Goal: Task Accomplishment & Management: Use online tool/utility

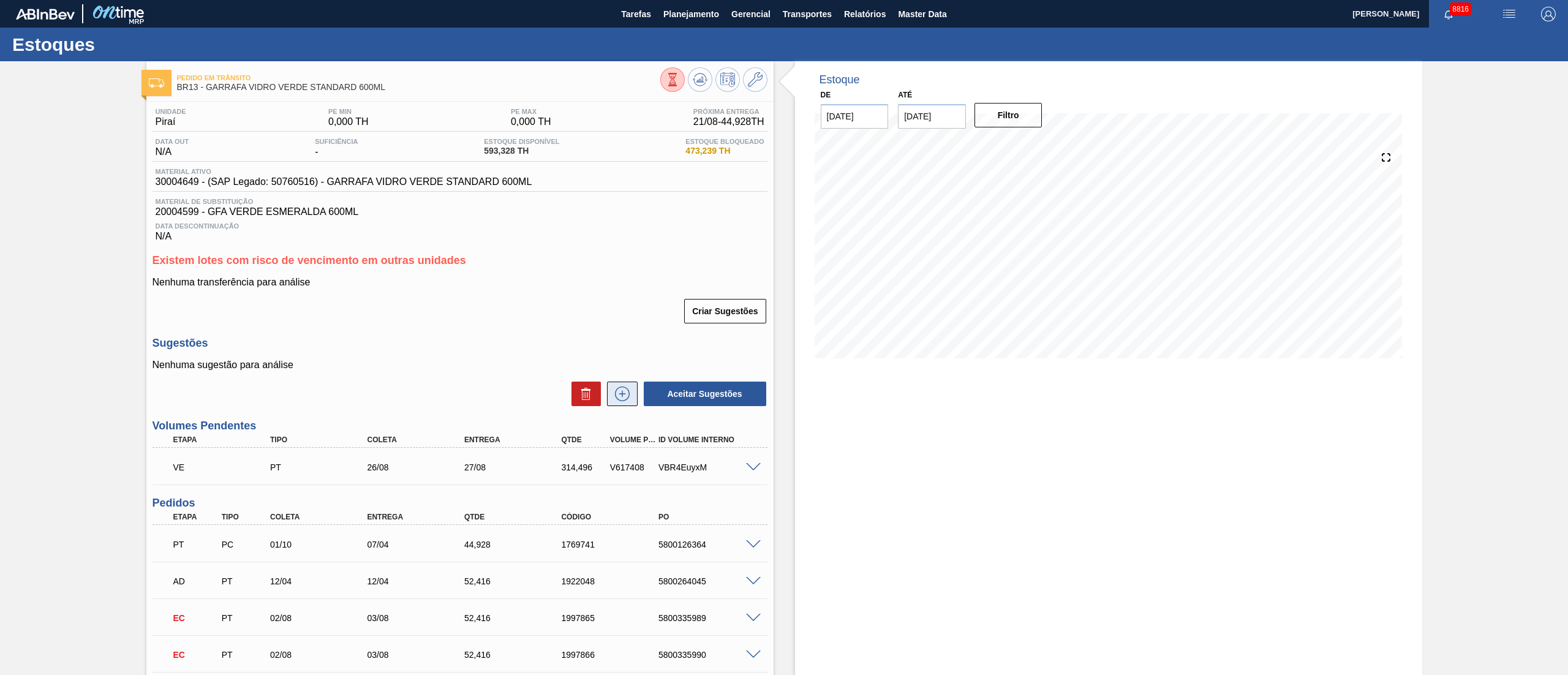
click at [613, 401] on icon at bounding box center [623, 394] width 20 height 15
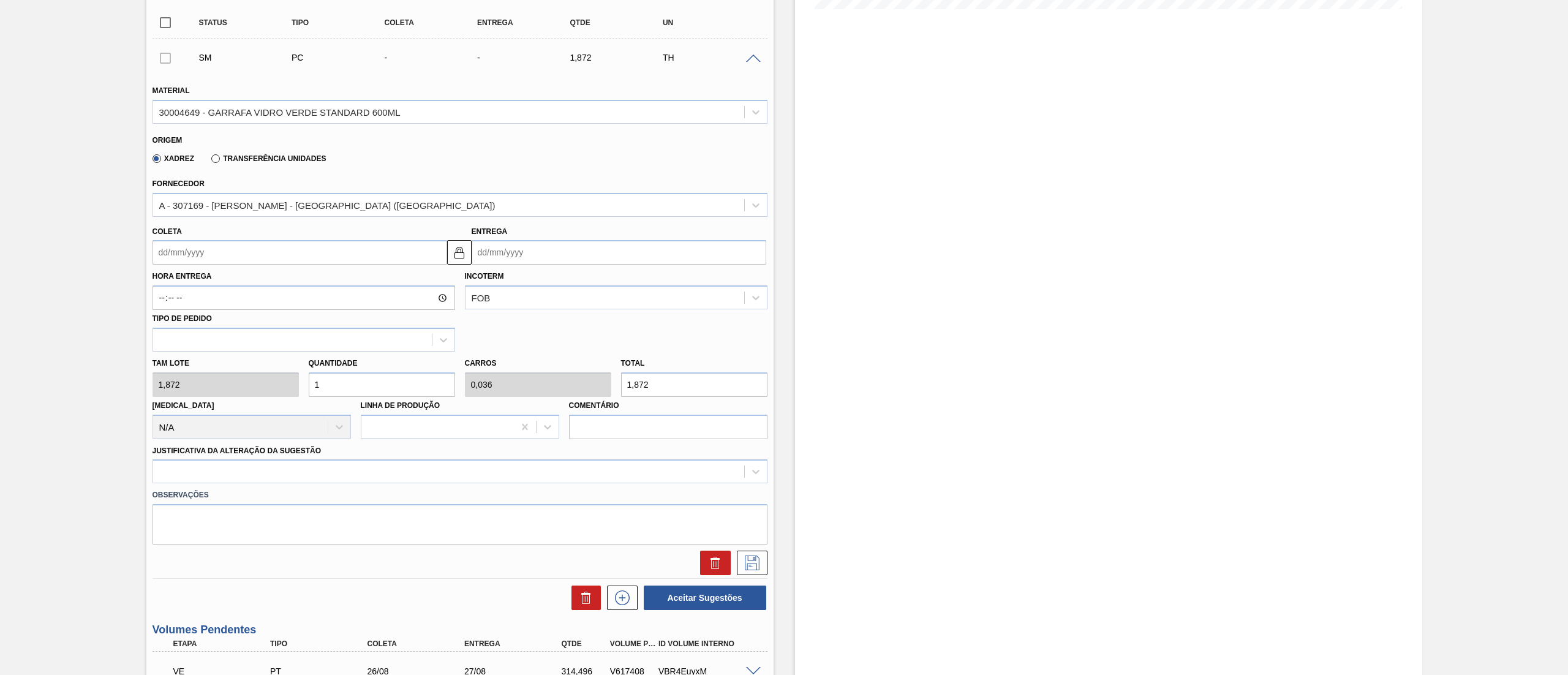
scroll to position [367, 0]
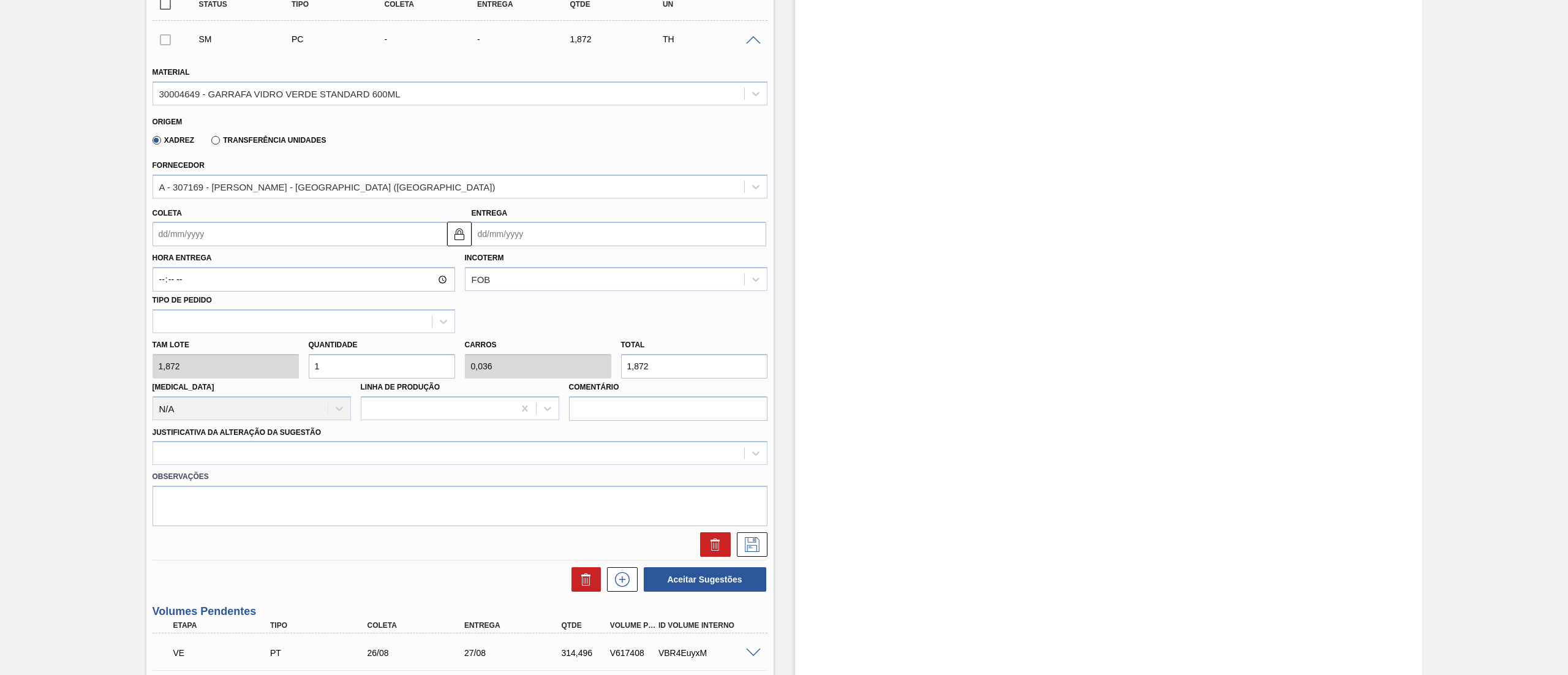
click at [221, 374] on div "[PERSON_NAME] 1,872 Quantidade 1 Carros 0,036 Total 1,872 [MEDICAL_DATA] N/A Li…" at bounding box center [460, 377] width 625 height 87
type input "16"
type input "0,571"
type input "29,952"
type input "168"
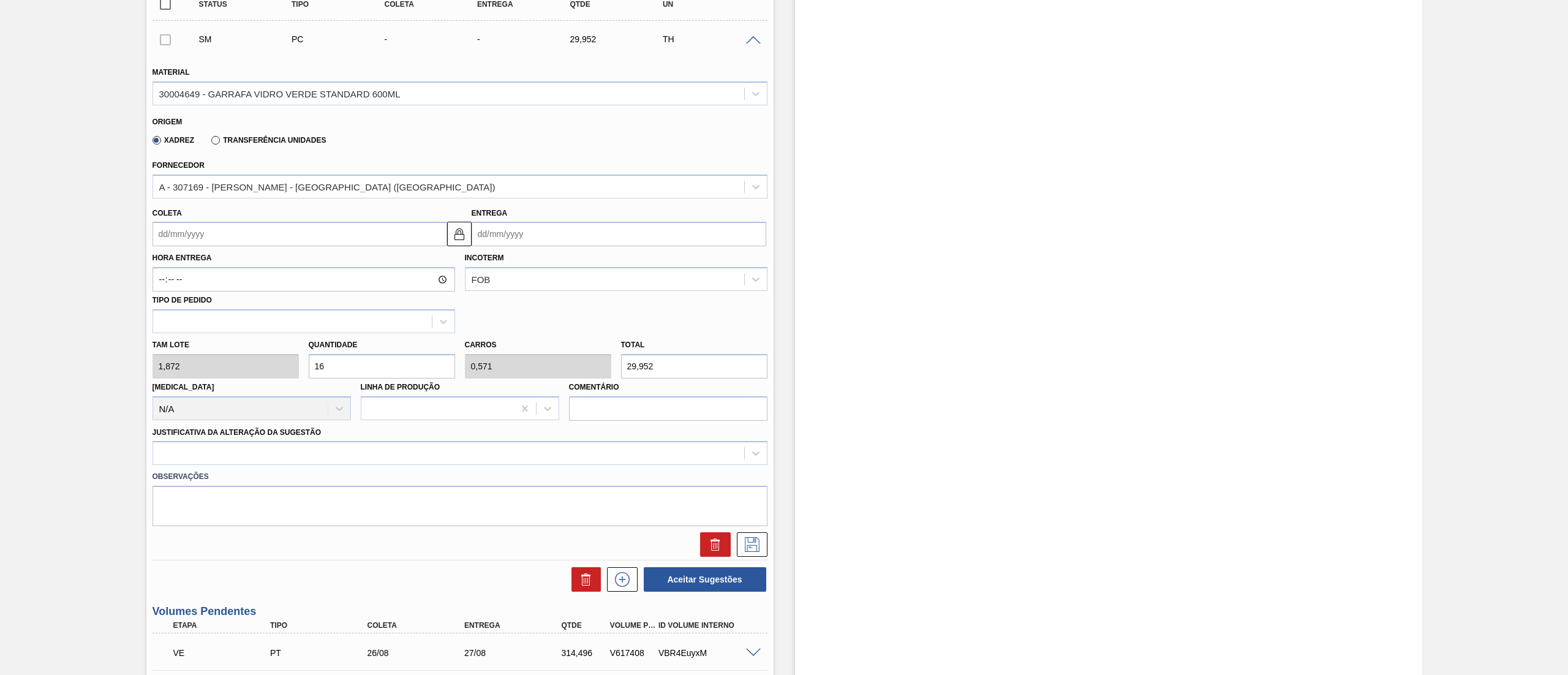
type input "6"
type input "314,496"
type input "168"
click at [294, 90] on div "30004649 - GARRAFA VIDRO VERDE STANDARD 600ML" at bounding box center [280, 93] width 241 height 11
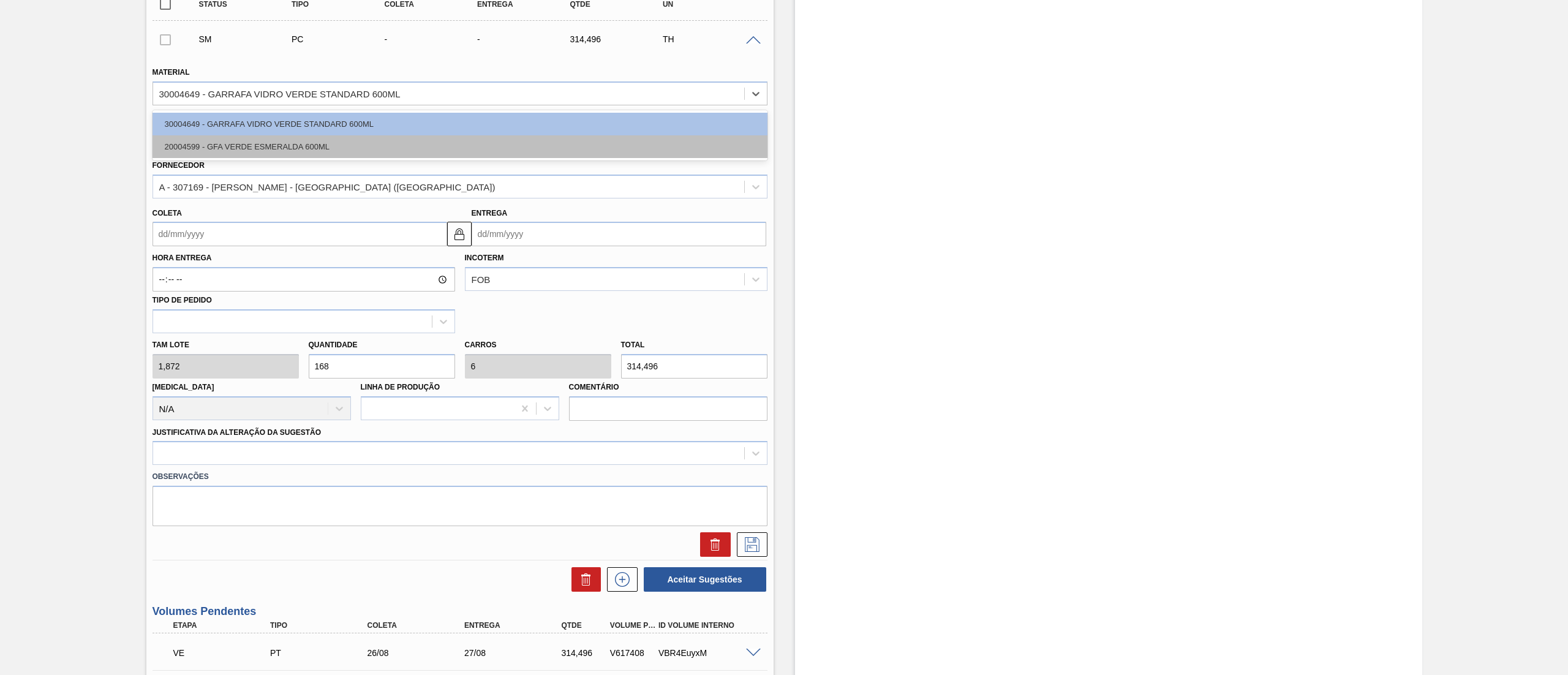
click at [274, 144] on div "20004599 - GFA VERDE ESMERALDA 600ML" at bounding box center [460, 146] width 615 height 23
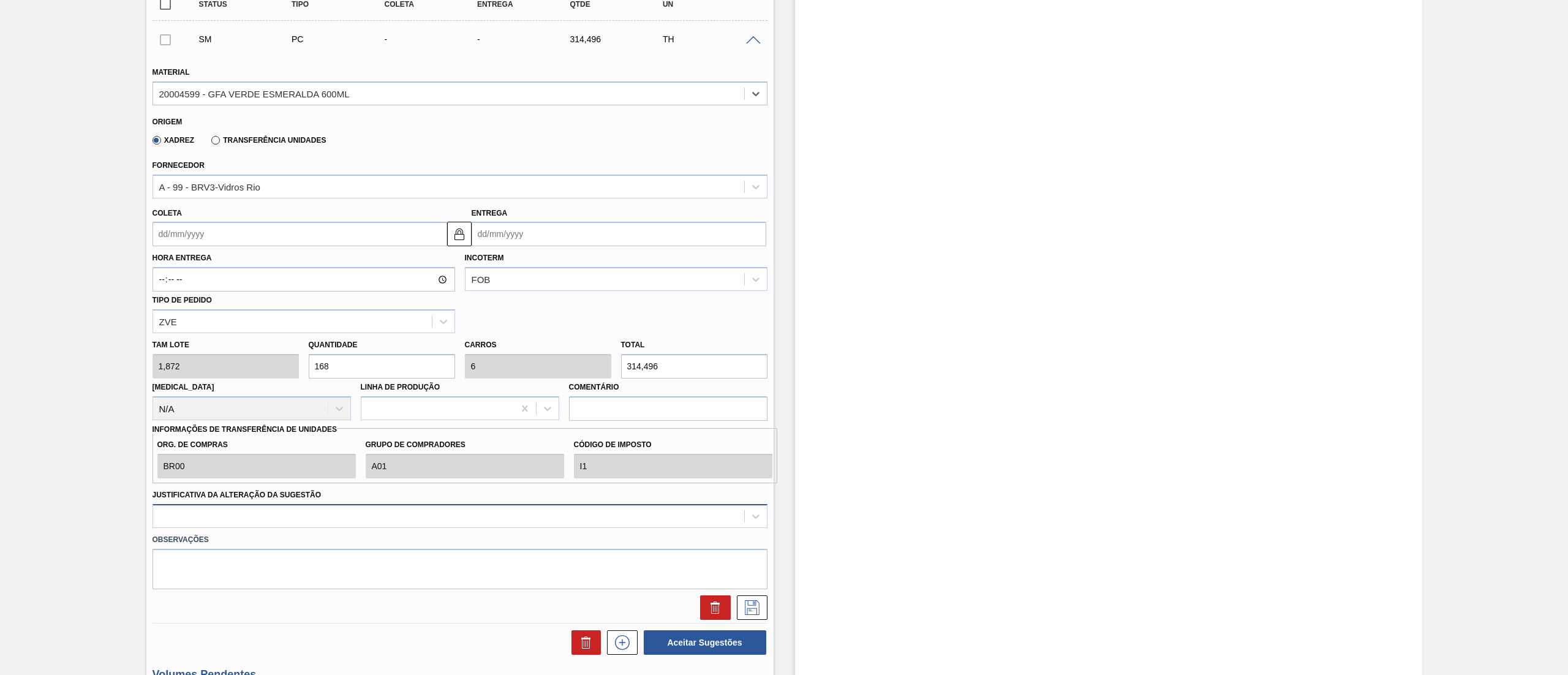
click at [322, 523] on div at bounding box center [460, 516] width 615 height 24
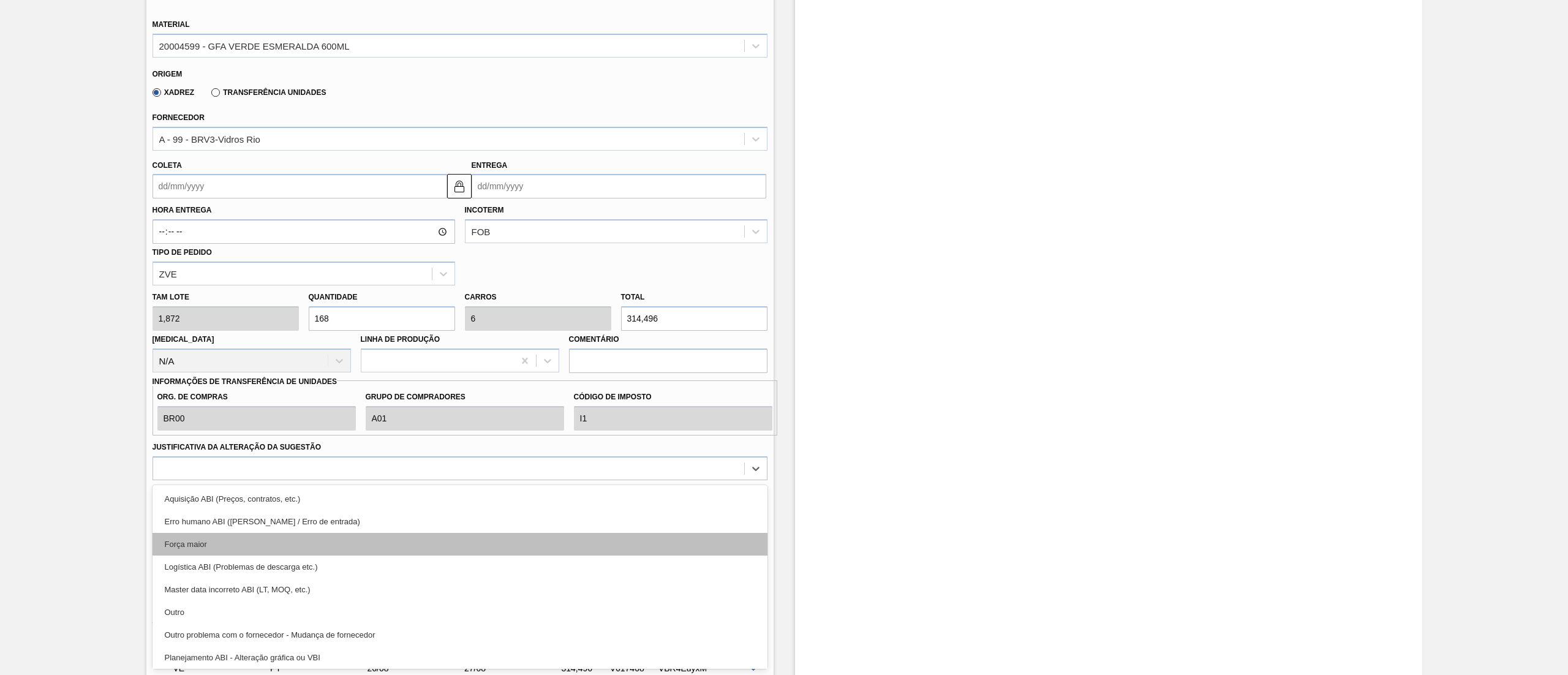
click at [274, 548] on div "Força maior" at bounding box center [460, 544] width 615 height 23
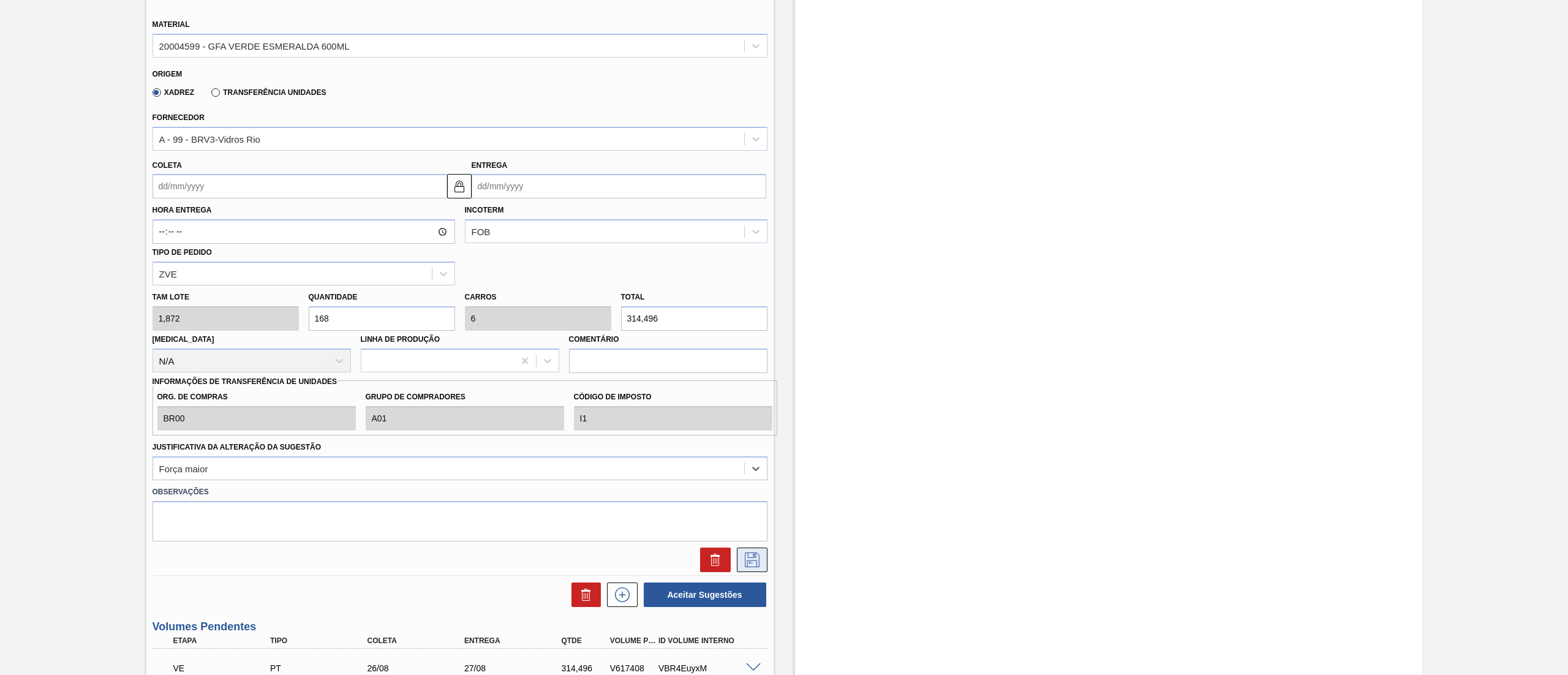
click at [760, 566] on icon at bounding box center [752, 560] width 20 height 15
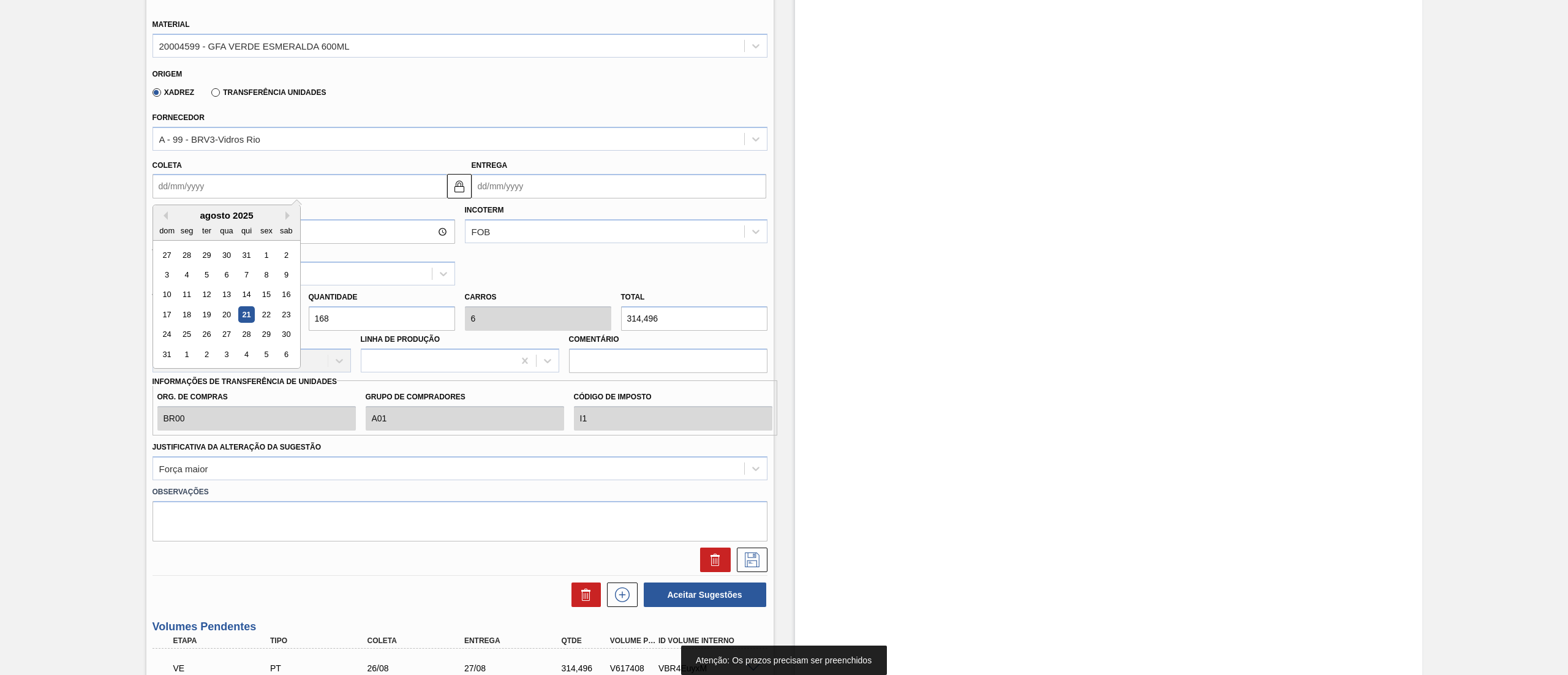
click at [243, 188] on input "Coleta" at bounding box center [300, 186] width 295 height 24
click at [227, 340] on div "27" at bounding box center [226, 334] width 17 height 17
type input "[DATE]"
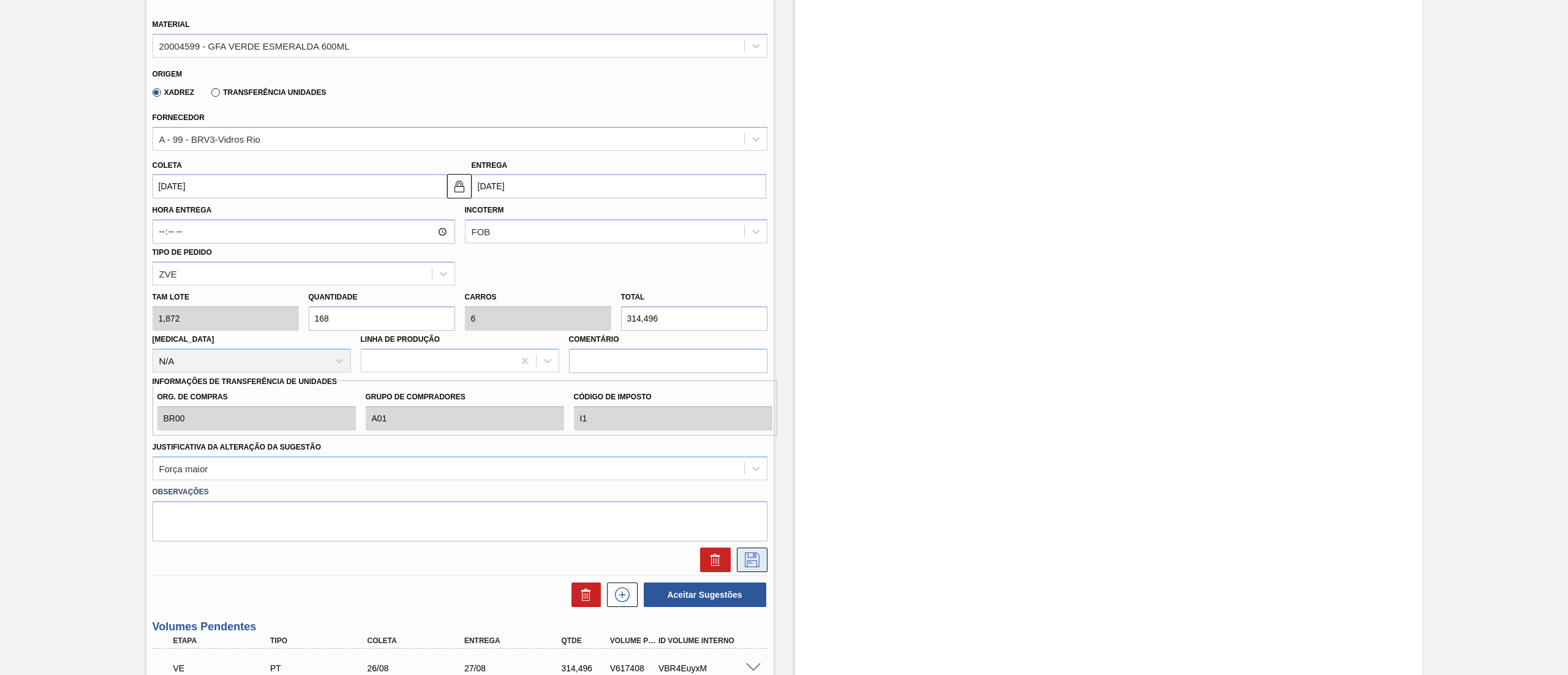
click at [749, 562] on icon at bounding box center [752, 560] width 20 height 15
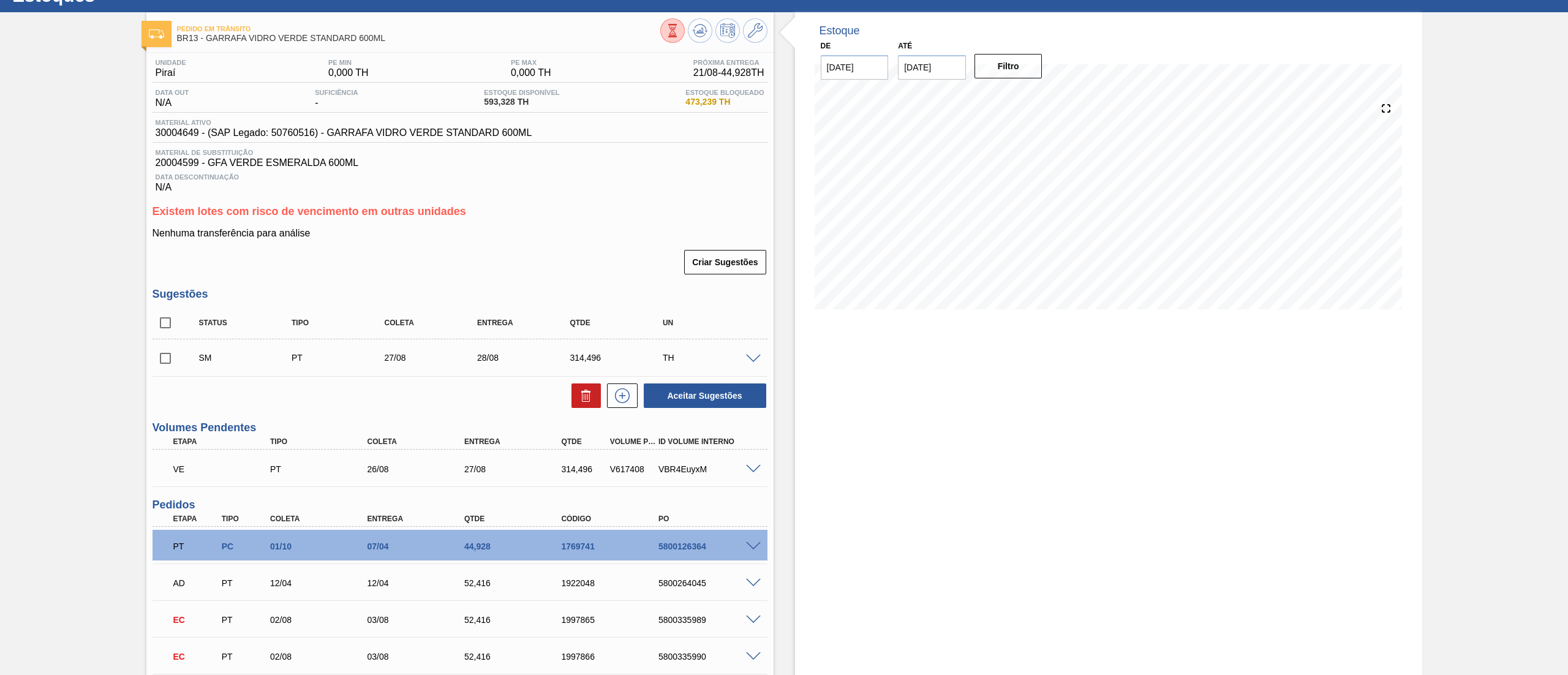
scroll to position [48, 0]
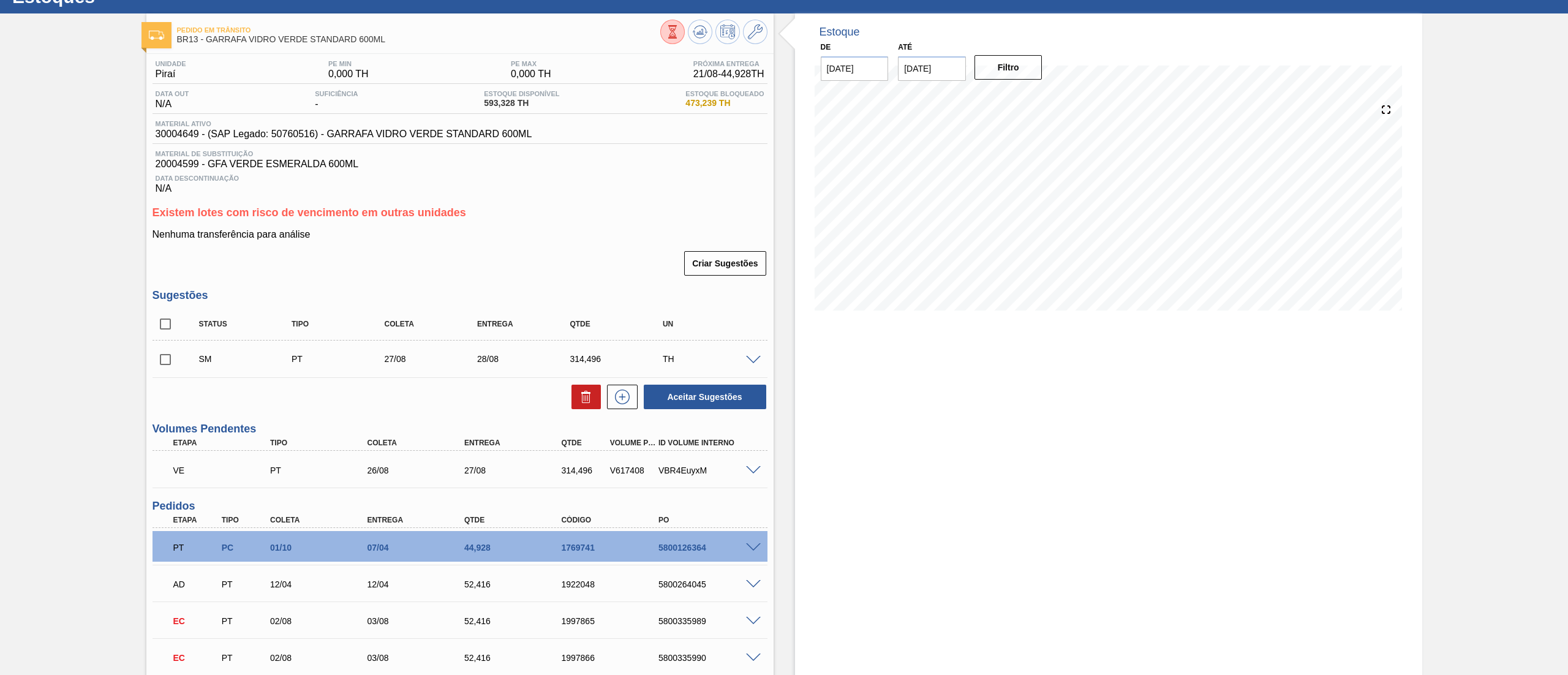
click at [169, 361] on input "checkbox" at bounding box center [165, 359] width 25 height 25
click at [714, 387] on button "Aceitar Sugestões" at bounding box center [705, 396] width 122 height 24
checkbox input "false"
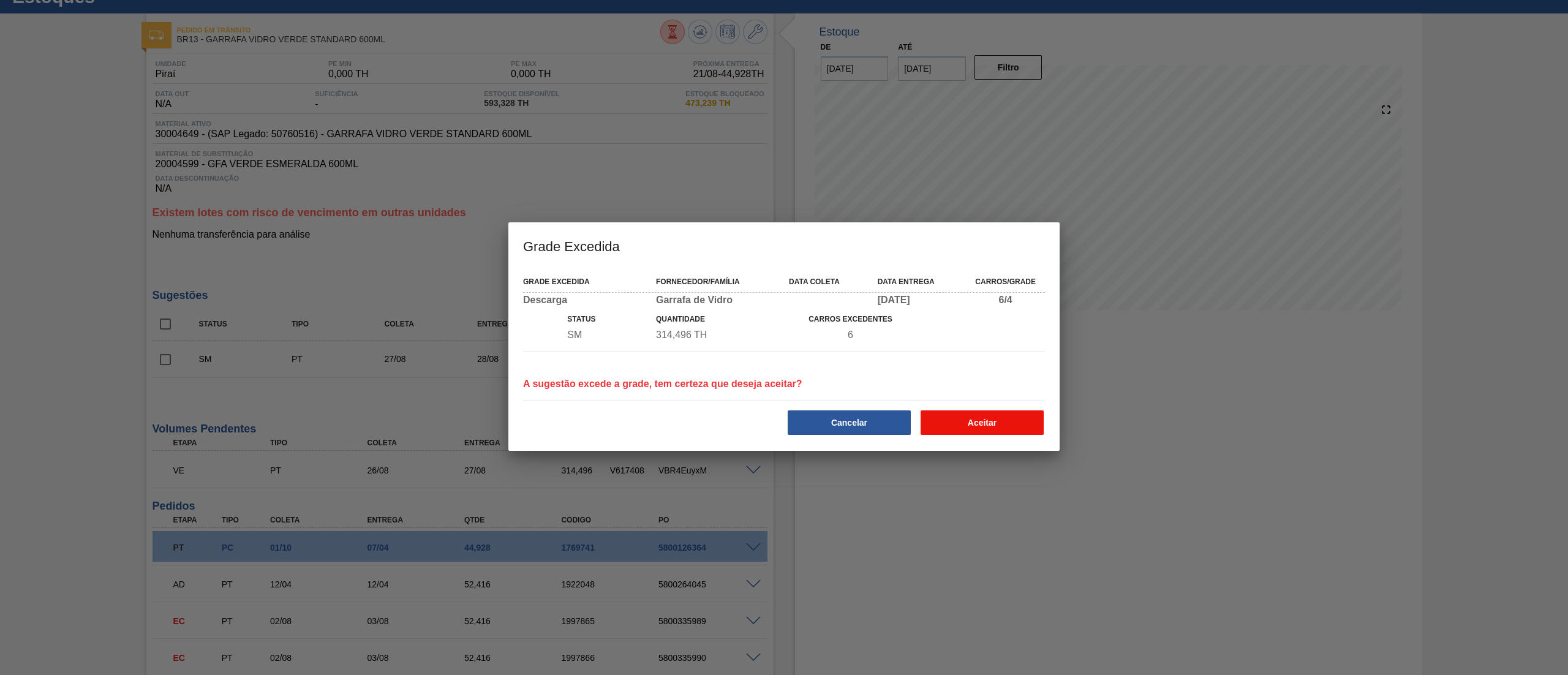
click at [1001, 415] on button "Aceitar" at bounding box center [982, 422] width 123 height 24
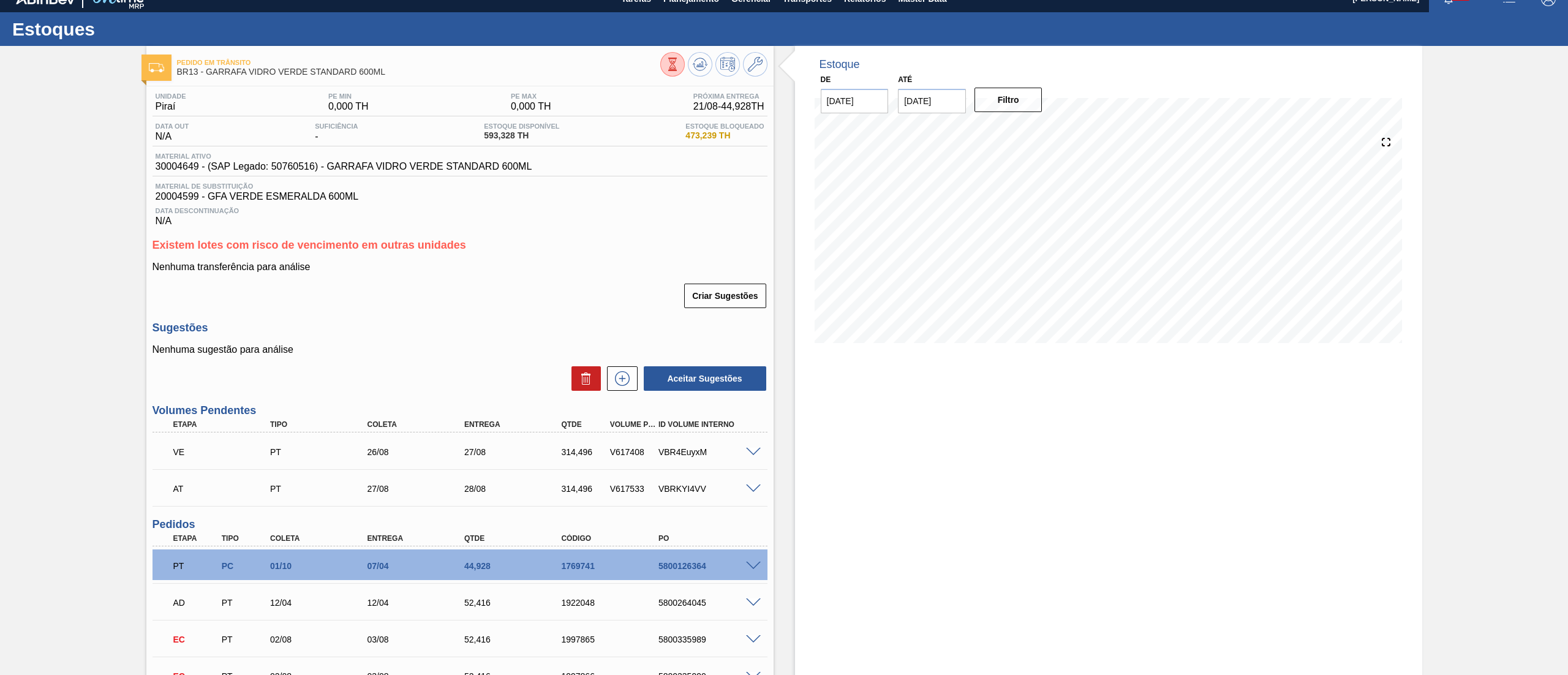
scroll to position [0, 0]
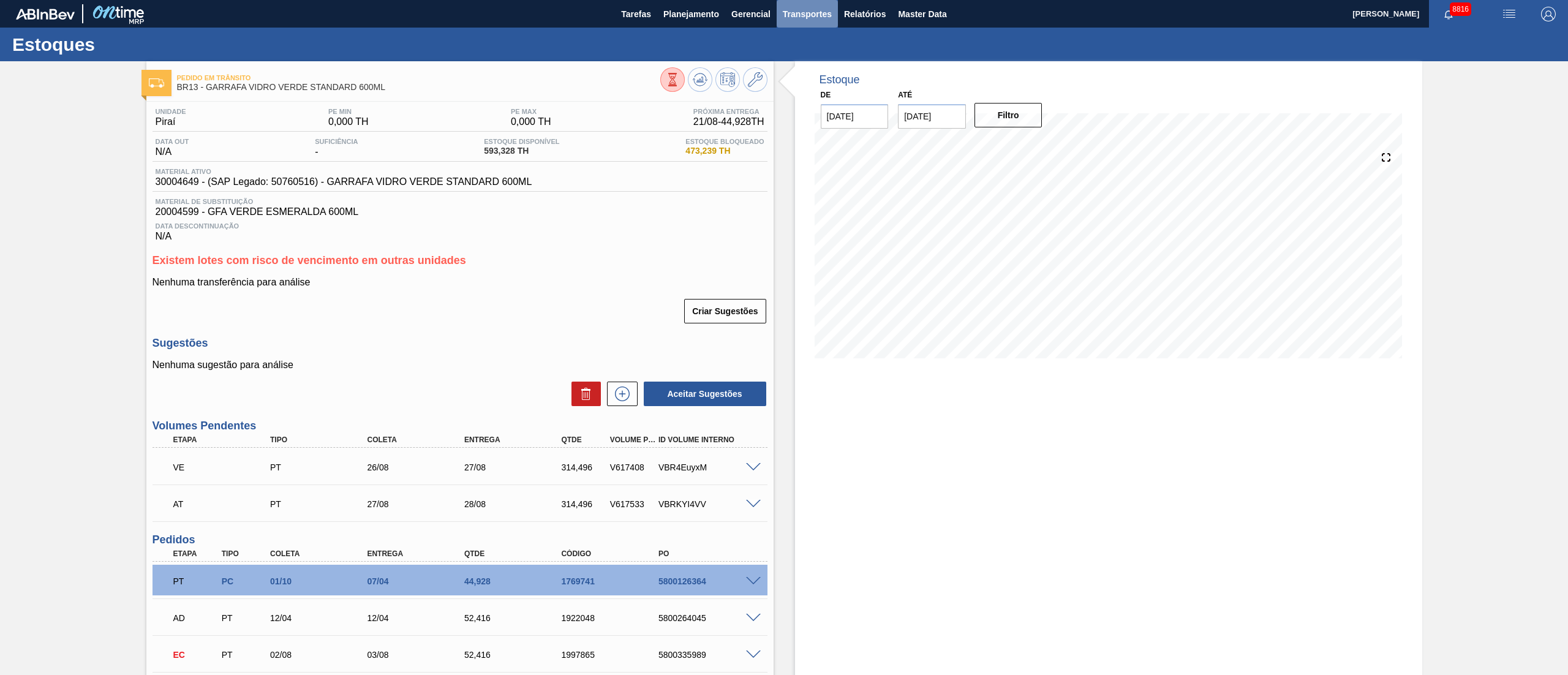
click at [817, 19] on span "Transportes" at bounding box center [807, 14] width 49 height 15
click at [803, 58] on li "Otimização de Carga" at bounding box center [807, 61] width 101 height 20
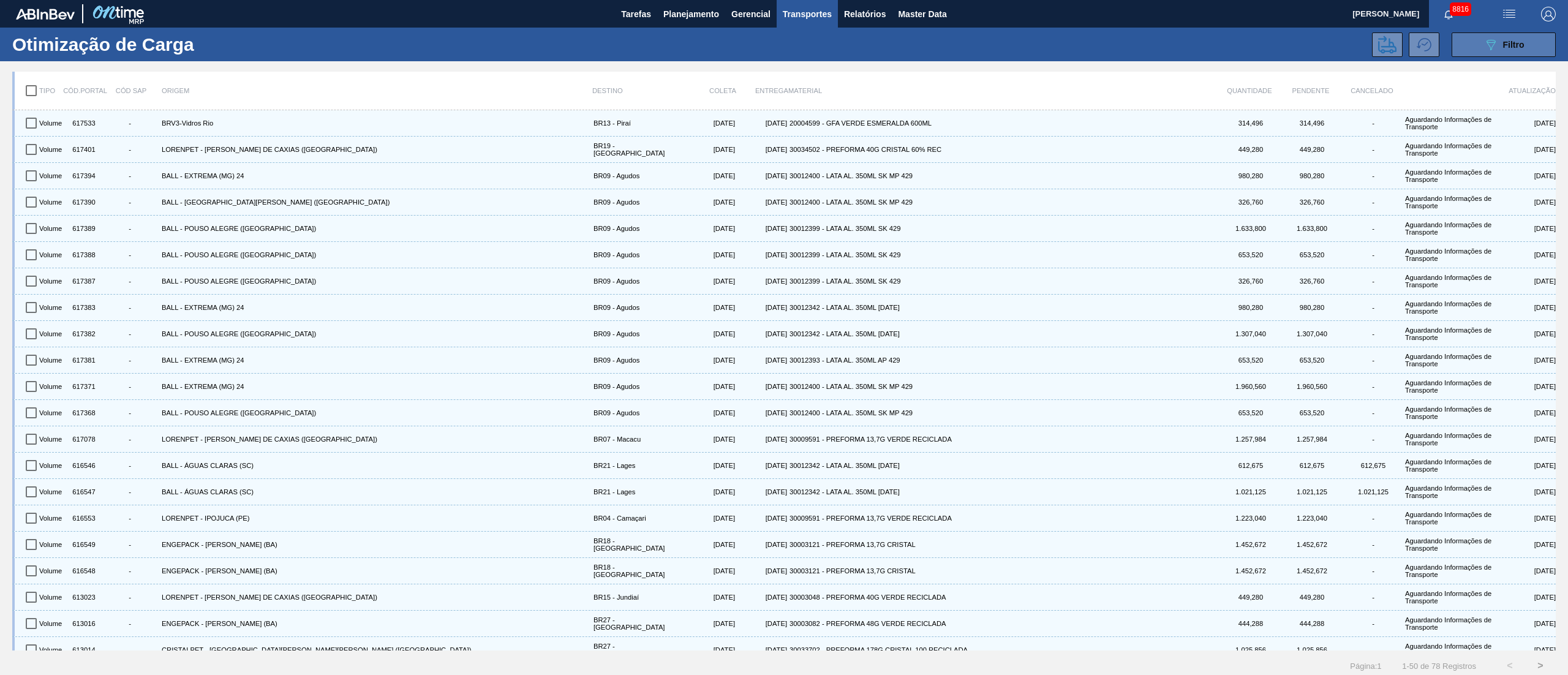
click at [1495, 43] on icon "089F7B8B-B2A5-4AFE-B5C0-19BA573D28AC" at bounding box center [1491, 45] width 15 height 15
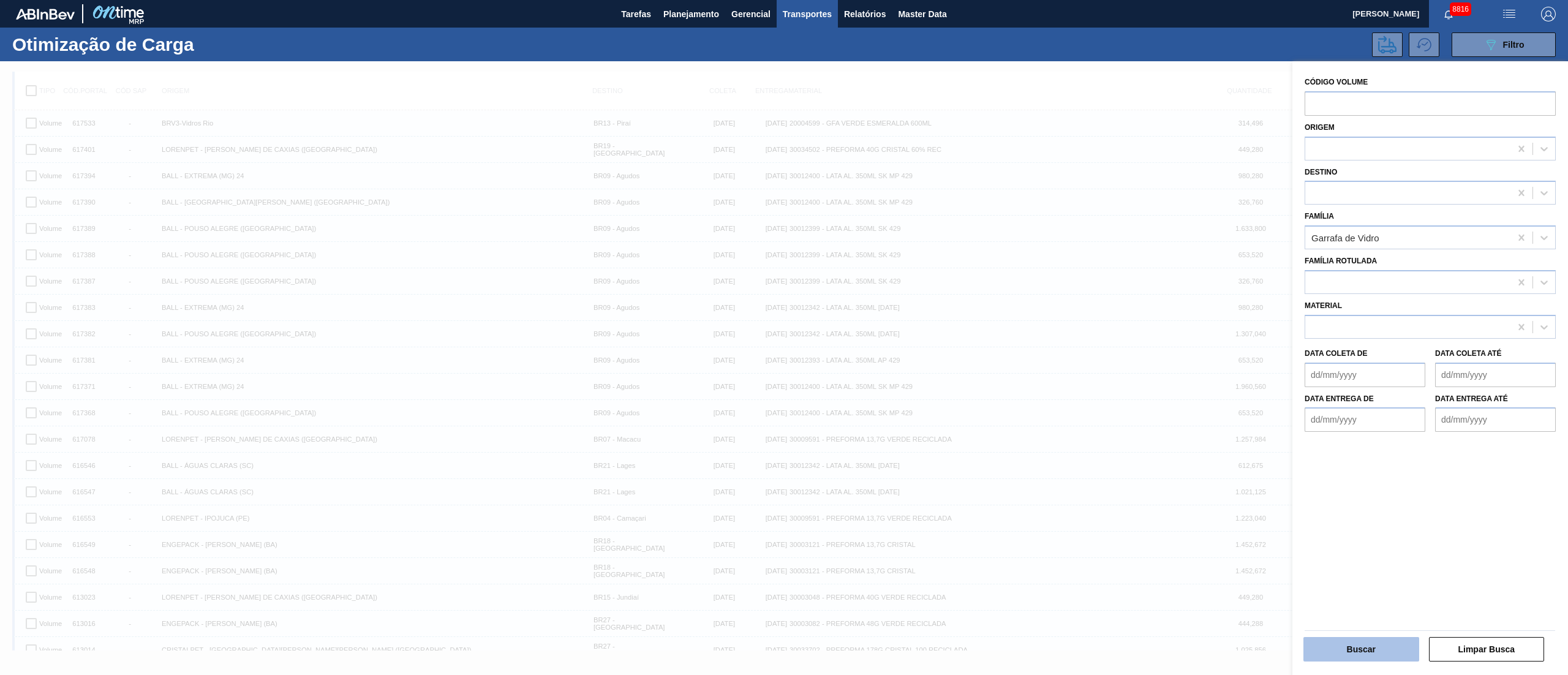
click at [1359, 646] on button "Buscar" at bounding box center [1361, 648] width 116 height 24
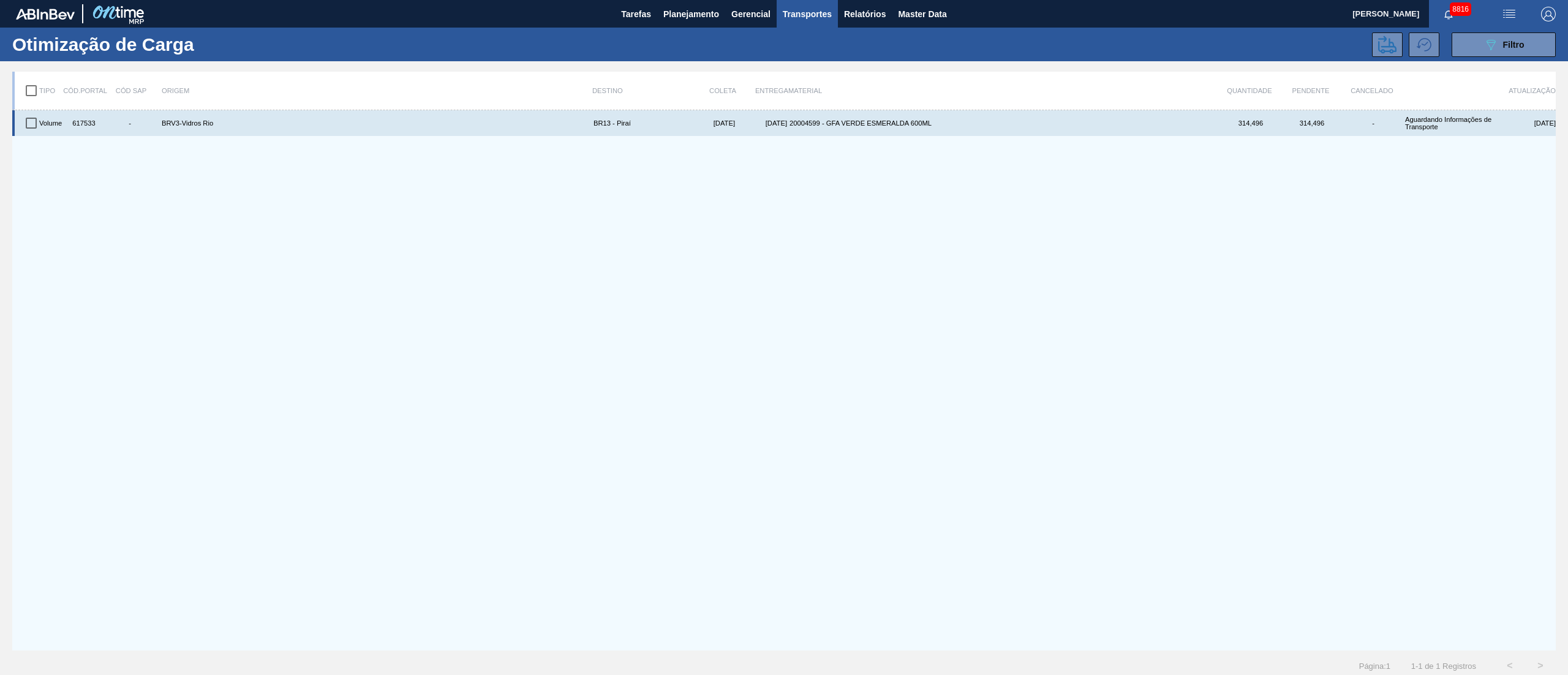
click at [34, 125] on input "checkbox" at bounding box center [31, 123] width 25 height 25
checkbox input "true"
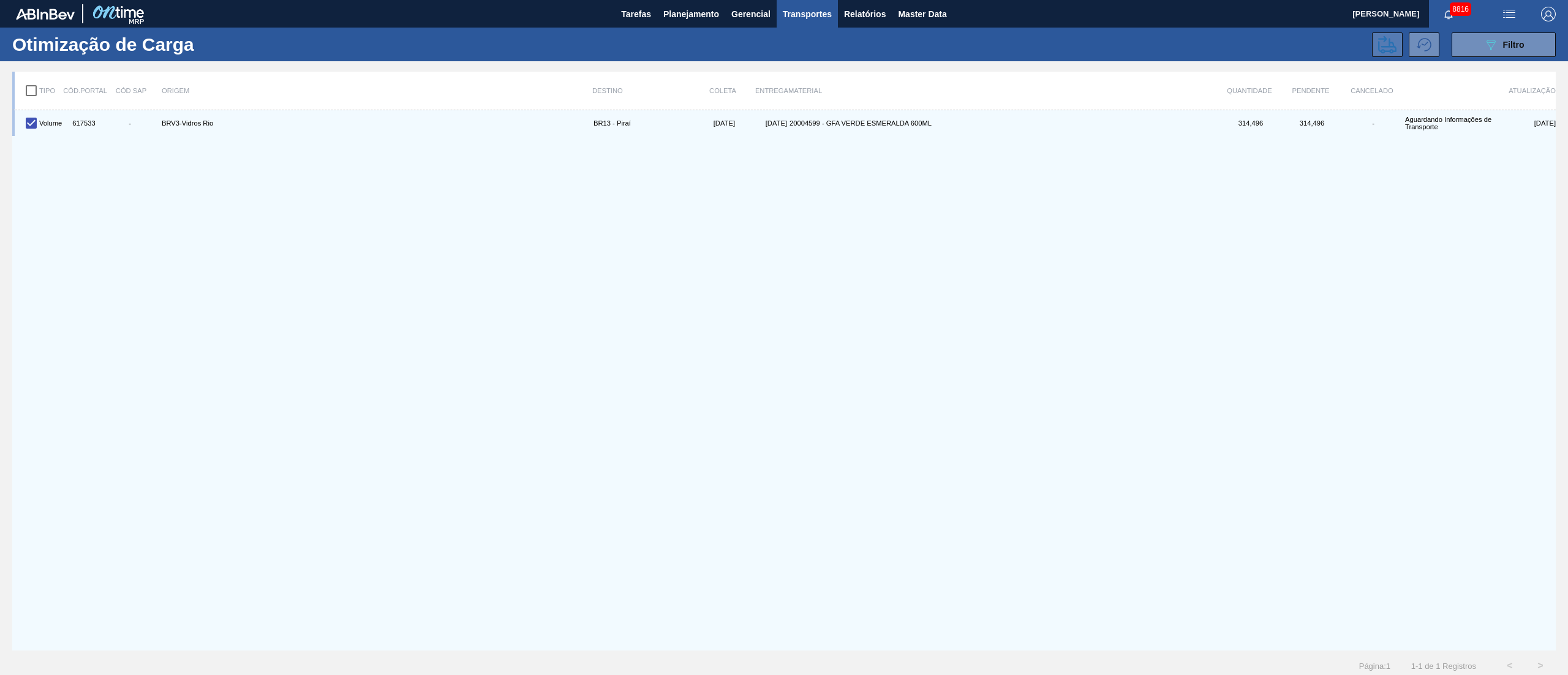
click at [1400, 43] on button at bounding box center [1387, 44] width 30 height 24
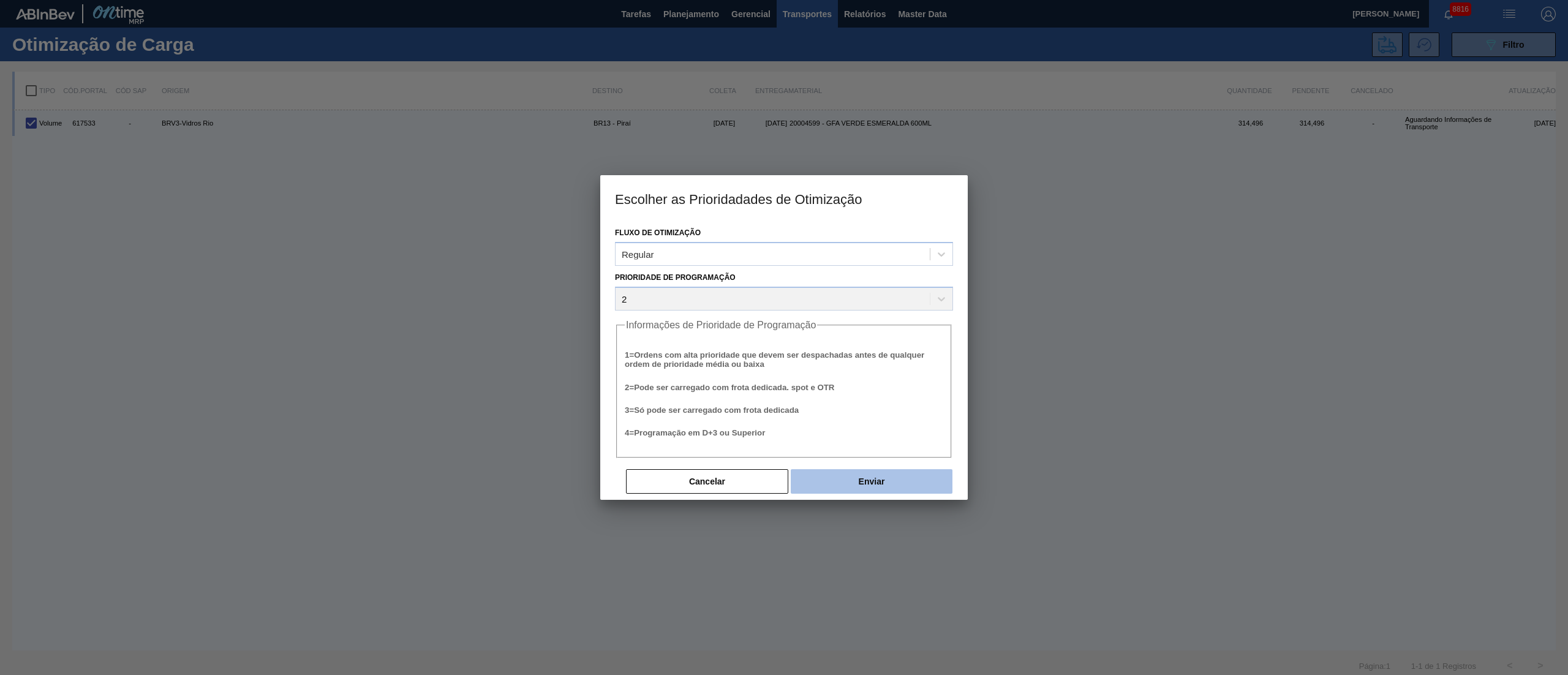
click at [865, 470] on button "Enviar" at bounding box center [872, 481] width 162 height 24
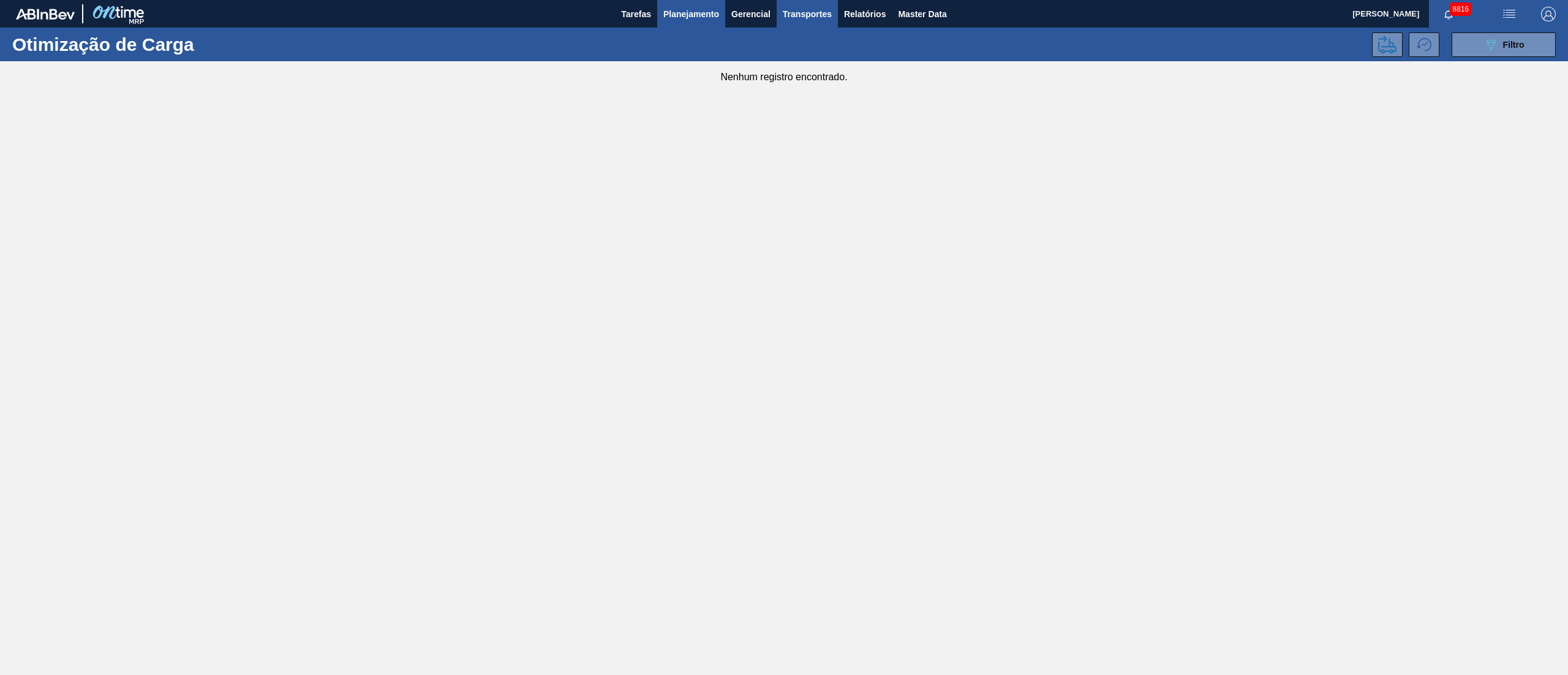
click at [724, 7] on button "Planejamento" at bounding box center [692, 14] width 68 height 27
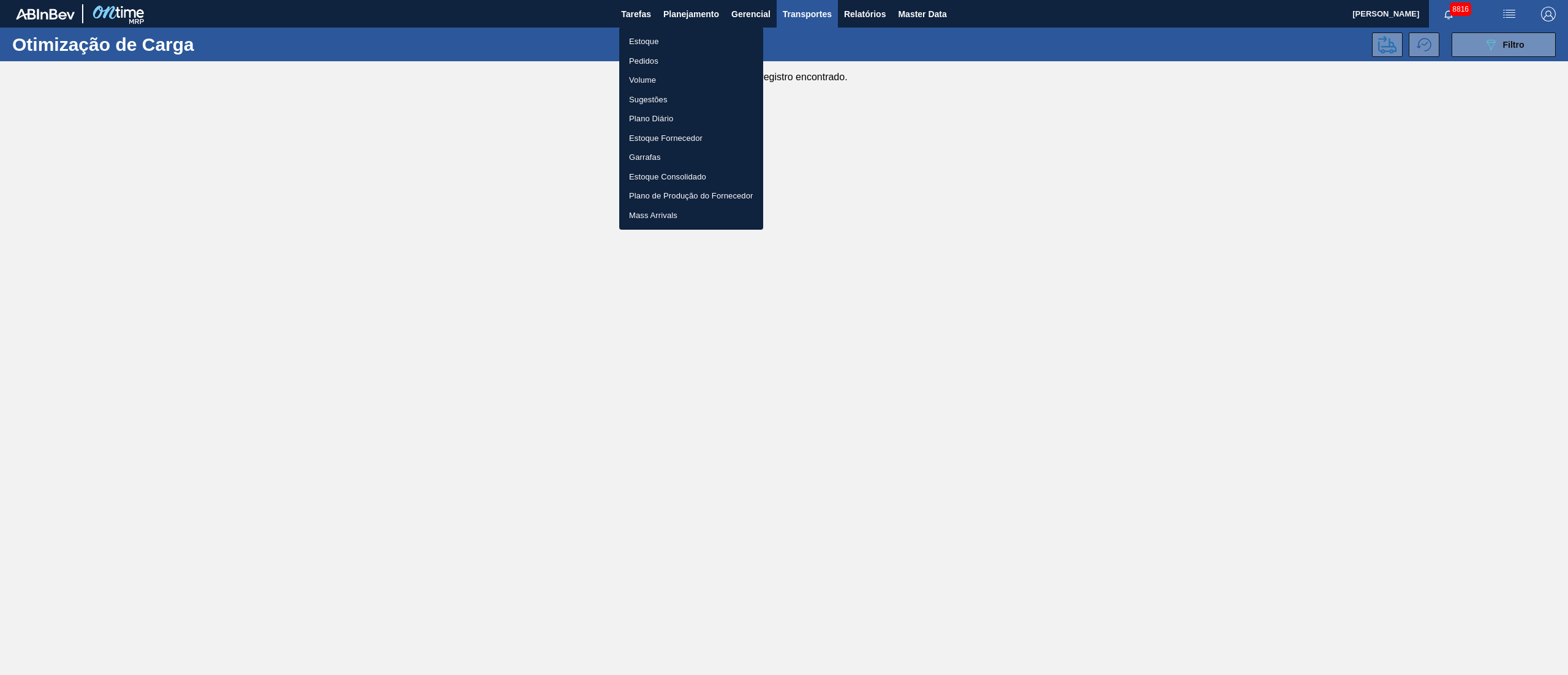
click at [667, 40] on li "Estoque" at bounding box center [692, 42] width 144 height 20
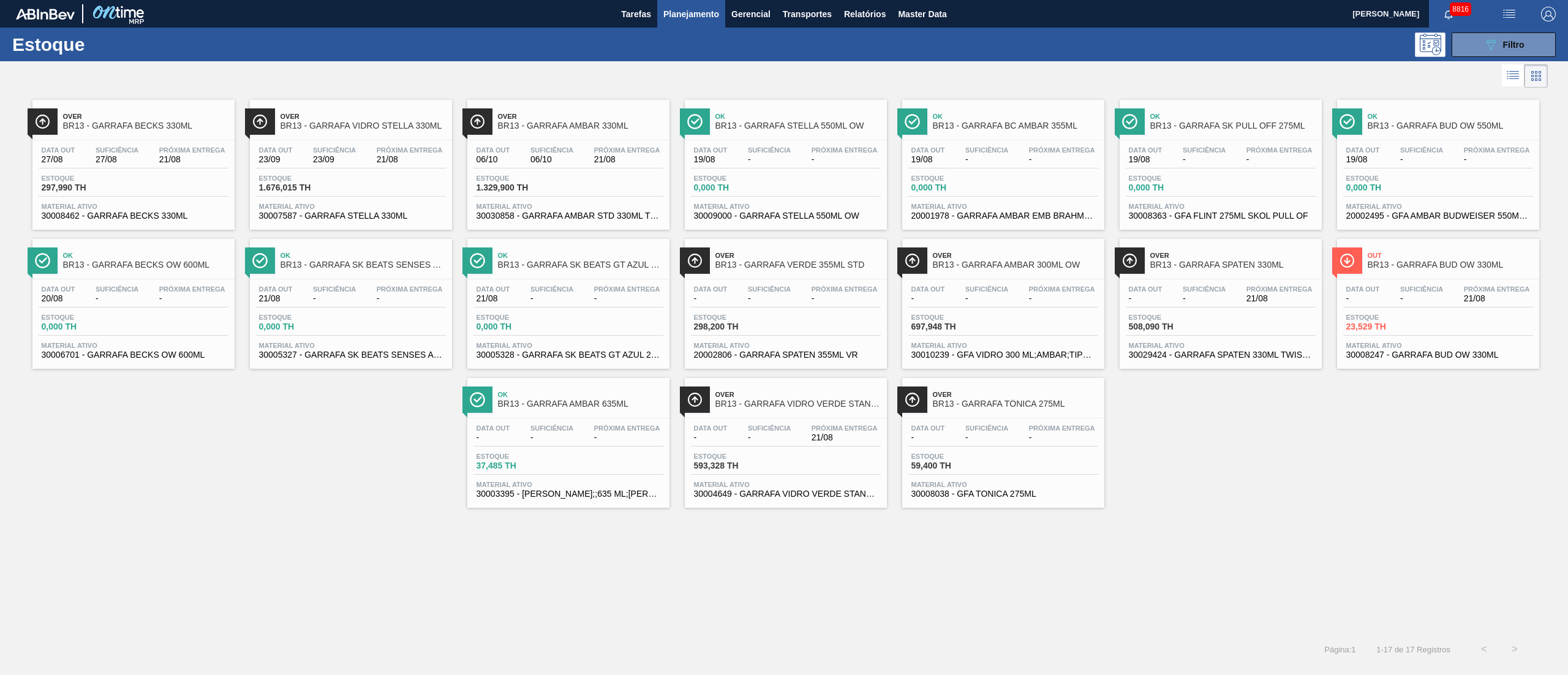
click at [758, 444] on div "Data out - Suficiência - Próxima Entrega 21/08" at bounding box center [786, 436] width 190 height 22
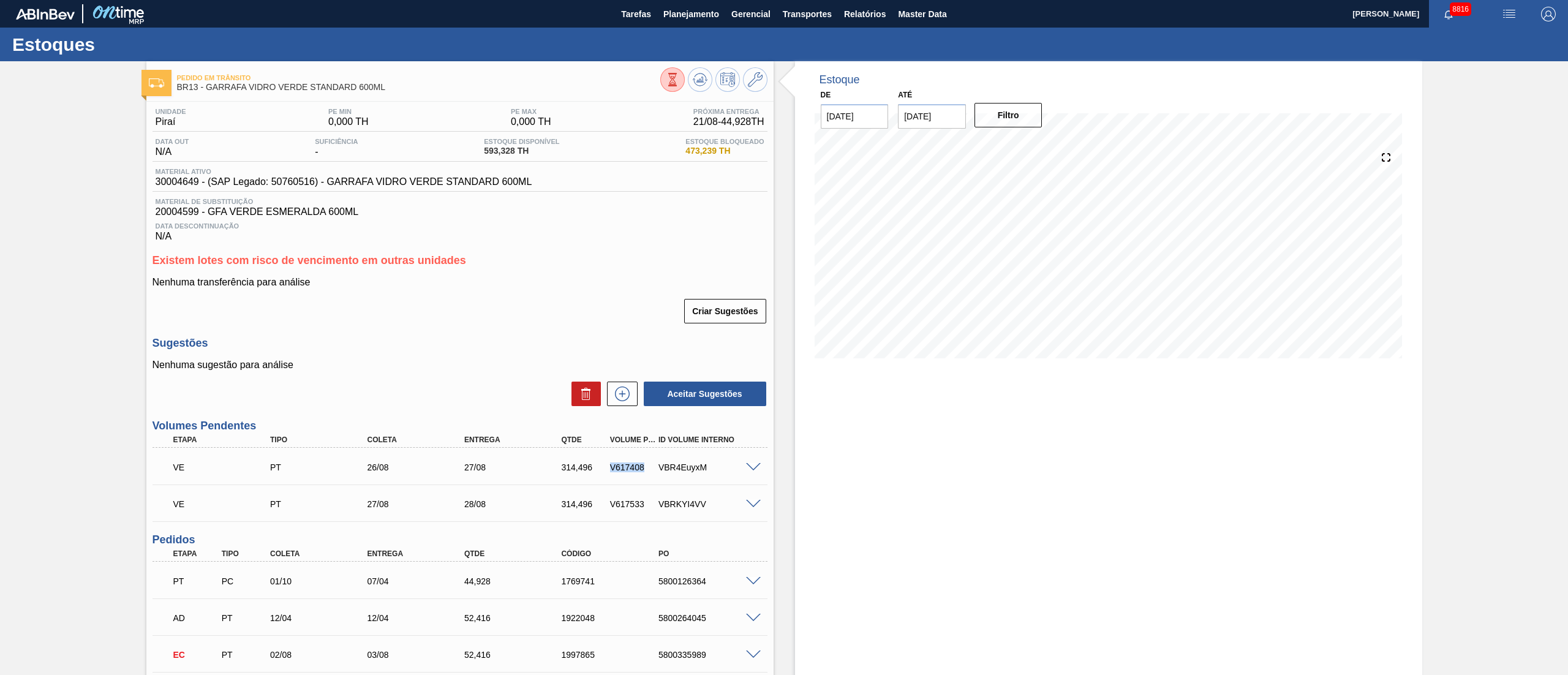
drag, startPoint x: 640, startPoint y: 469, endPoint x: 611, endPoint y: 463, distance: 29.6
click at [611, 463] on div "VE PT 26/08 27/08 314,496 V617408 VBR4EuyxM" at bounding box center [456, 465] width 583 height 24
drag, startPoint x: 638, startPoint y: 504, endPoint x: 606, endPoint y: 509, distance: 32.4
click at [607, 509] on div "V617533" at bounding box center [633, 504] width 53 height 10
drag, startPoint x: 651, startPoint y: 504, endPoint x: 600, endPoint y: 503, distance: 51.0
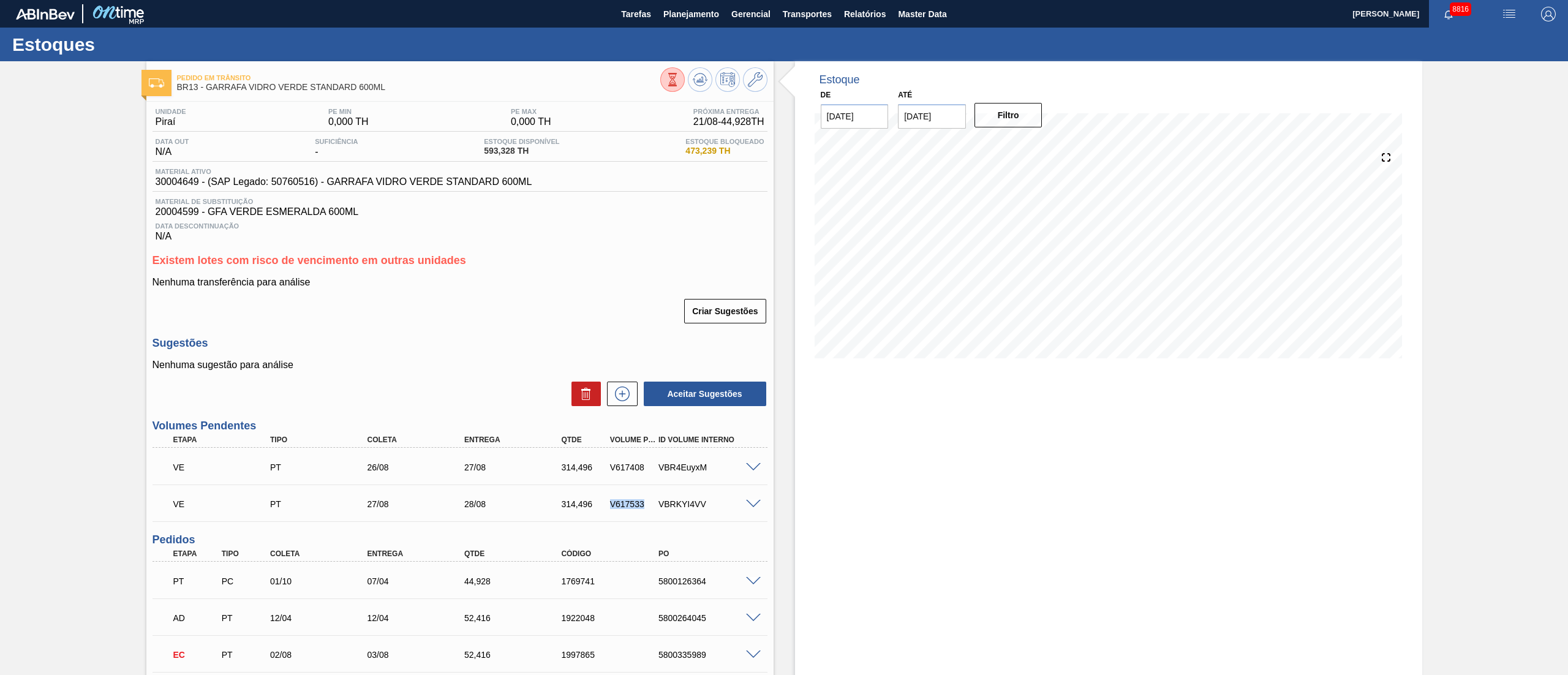
click at [600, 503] on div "VE PT 27/08 28/08 314,496 V617533 VBRKYI4VV" at bounding box center [456, 502] width 583 height 24
copy div "V617533"
click at [693, 24] on button "Planejamento" at bounding box center [692, 14] width 68 height 27
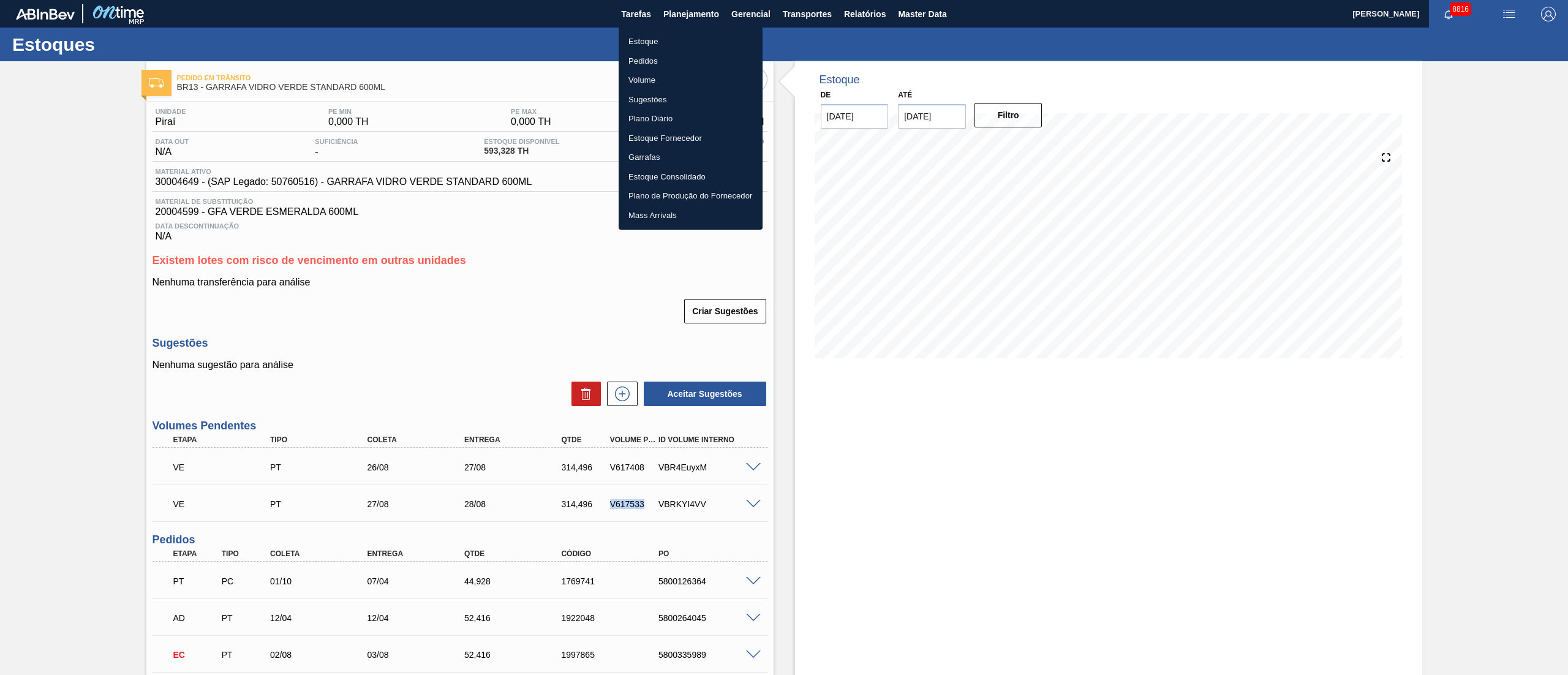
click at [642, 60] on li "Pedidos" at bounding box center [691, 61] width 144 height 20
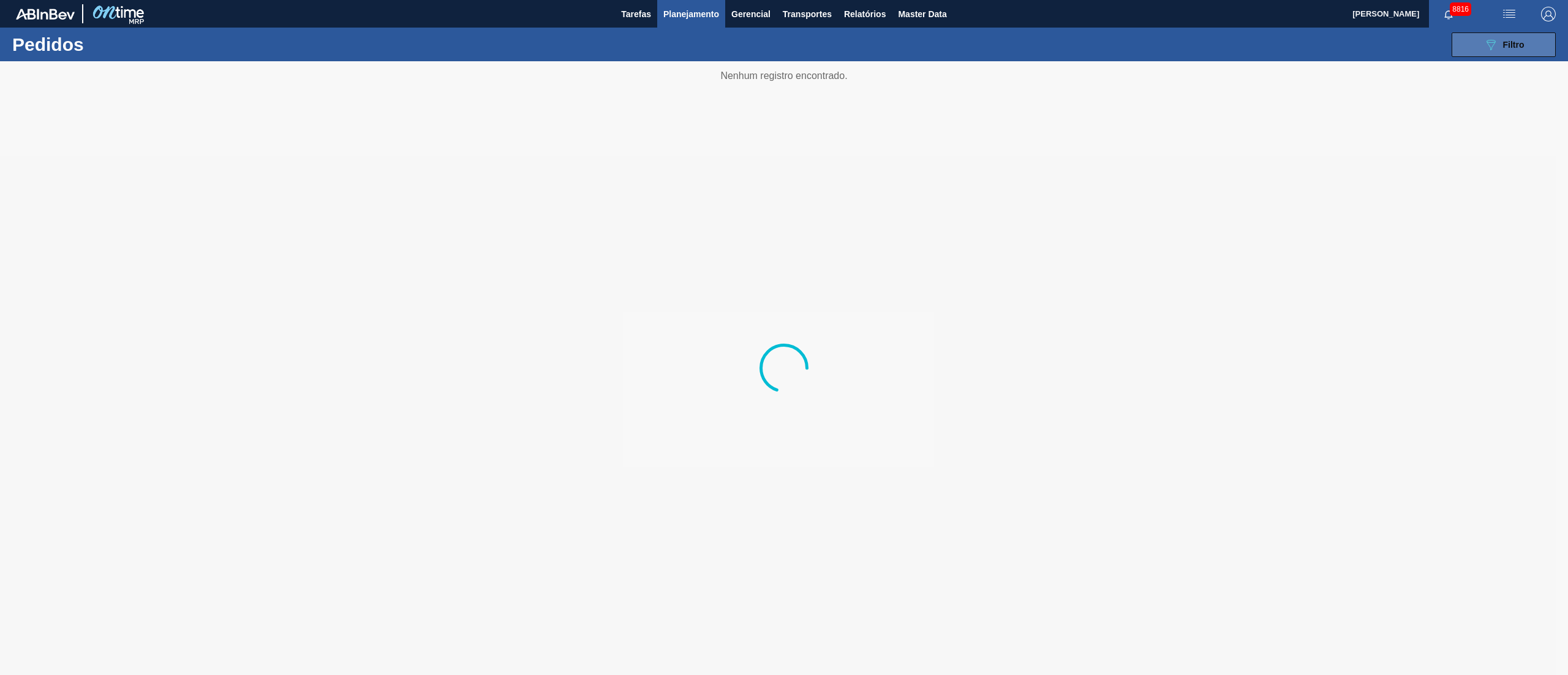
click at [1490, 40] on icon "089F7B8B-B2A5-4AFE-B5C0-19BA573D28AC" at bounding box center [1491, 45] width 15 height 15
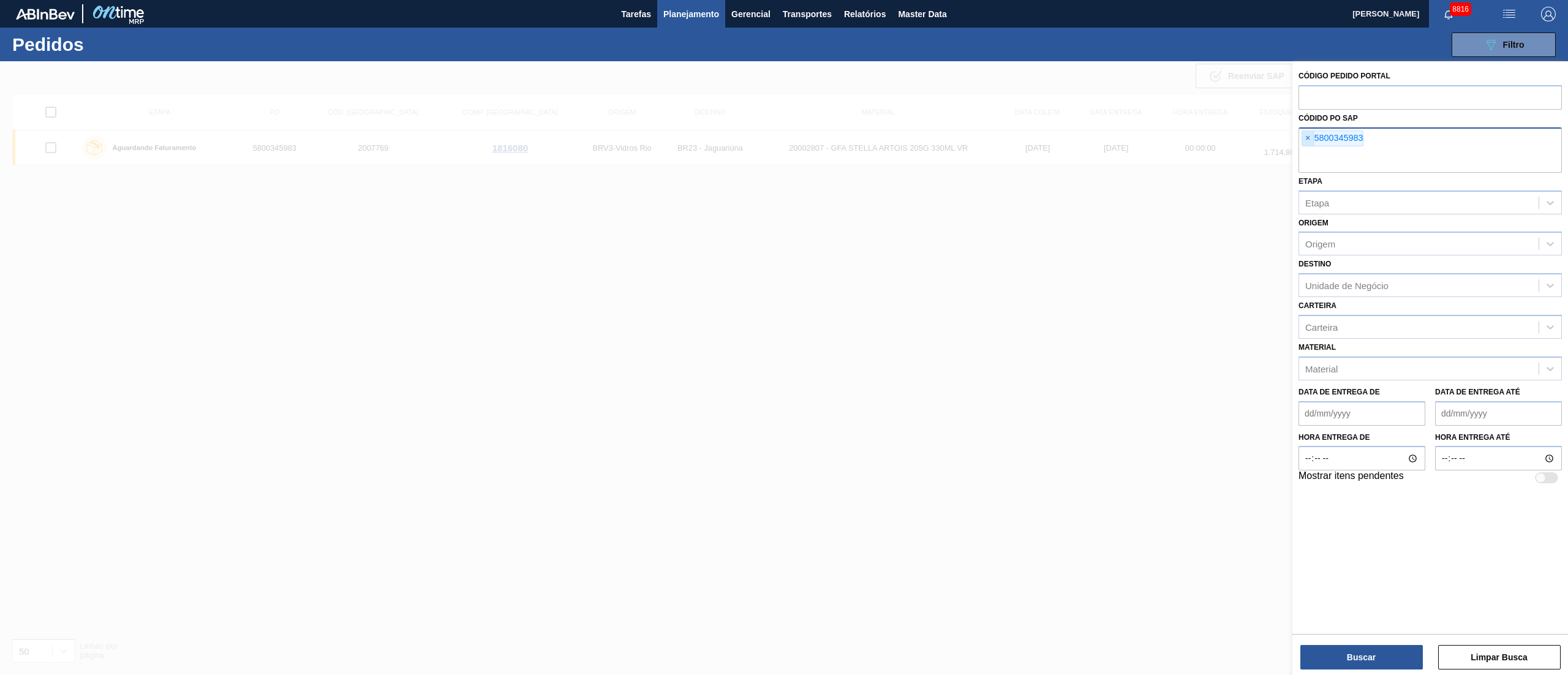
click at [1310, 141] on span "×" at bounding box center [1308, 138] width 12 height 15
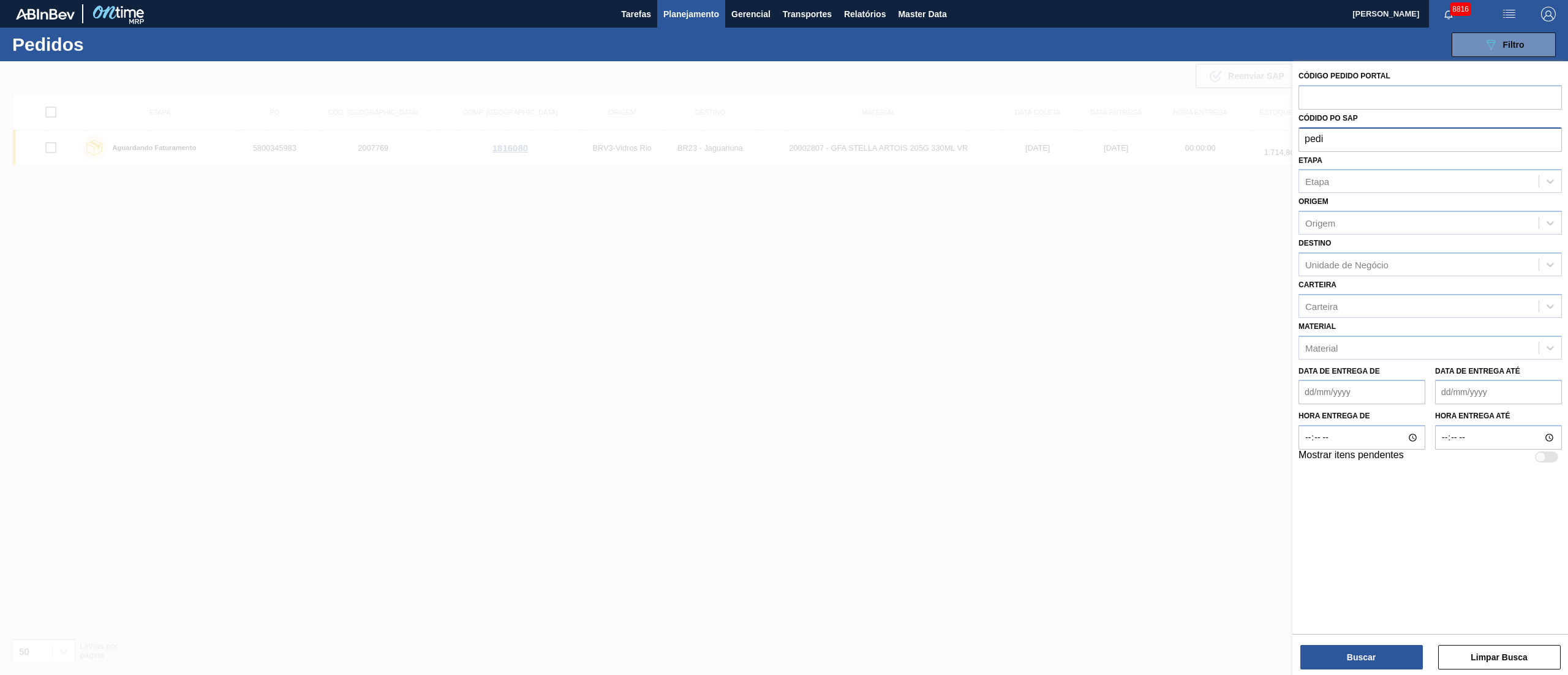
type input "pedis"
click at [684, 9] on span "Planejamento" at bounding box center [692, 14] width 56 height 15
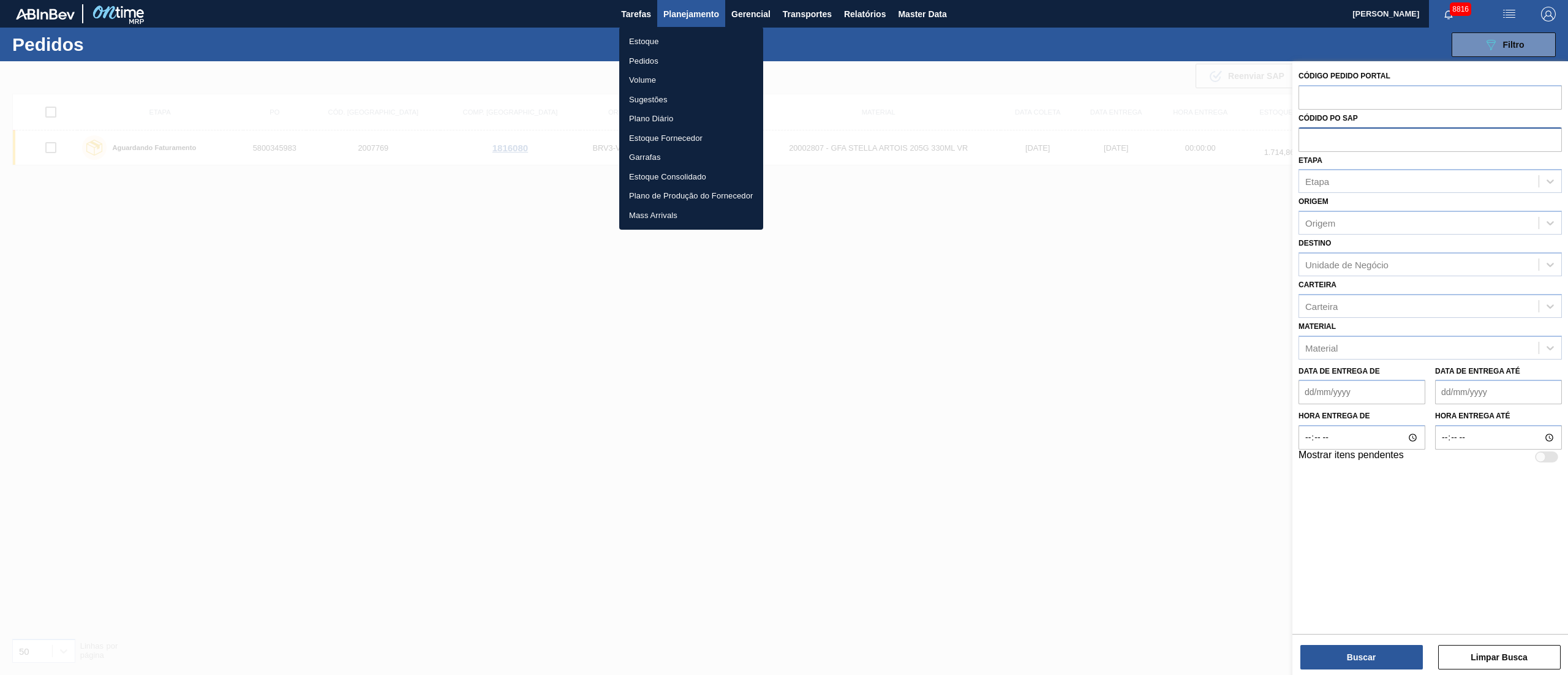
click at [644, 50] on li "Estoque" at bounding box center [692, 42] width 144 height 20
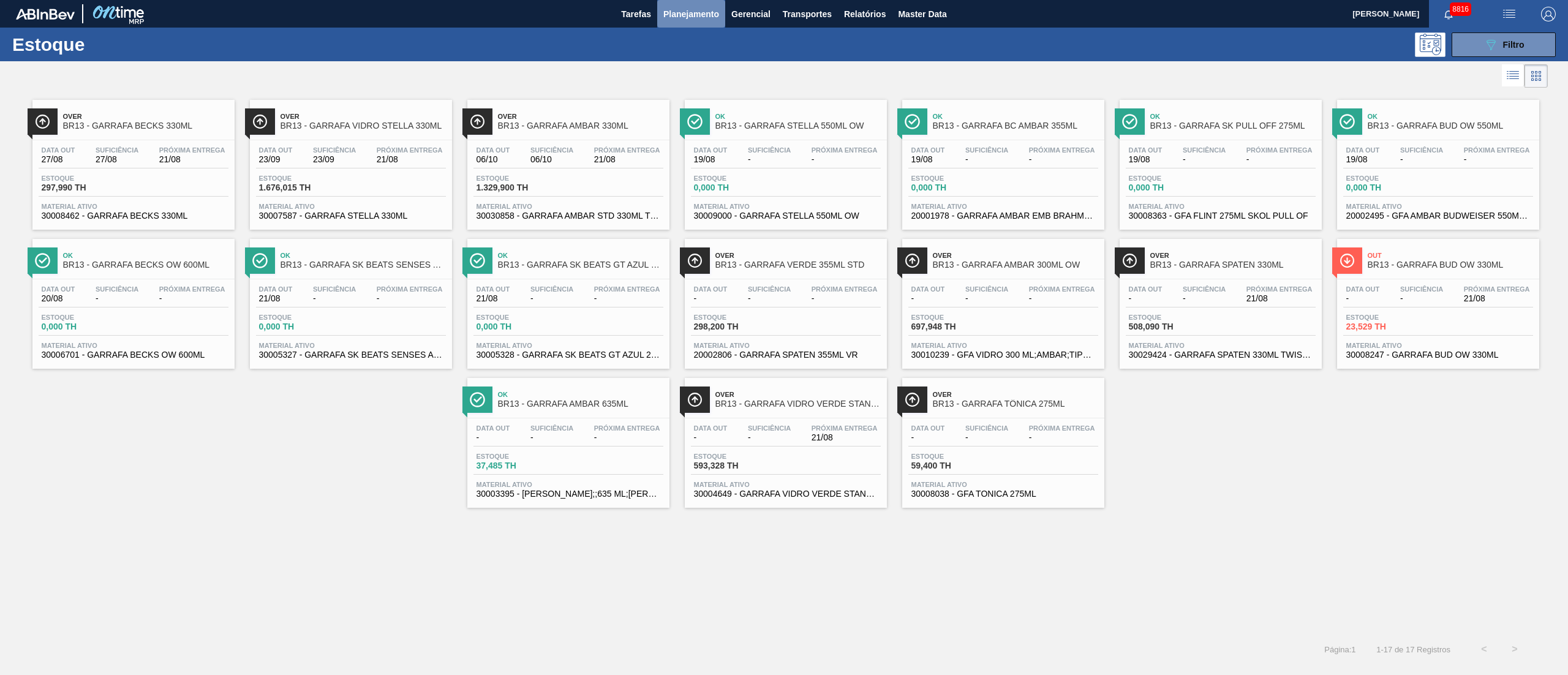
click at [714, 11] on span "Planejamento" at bounding box center [692, 14] width 56 height 15
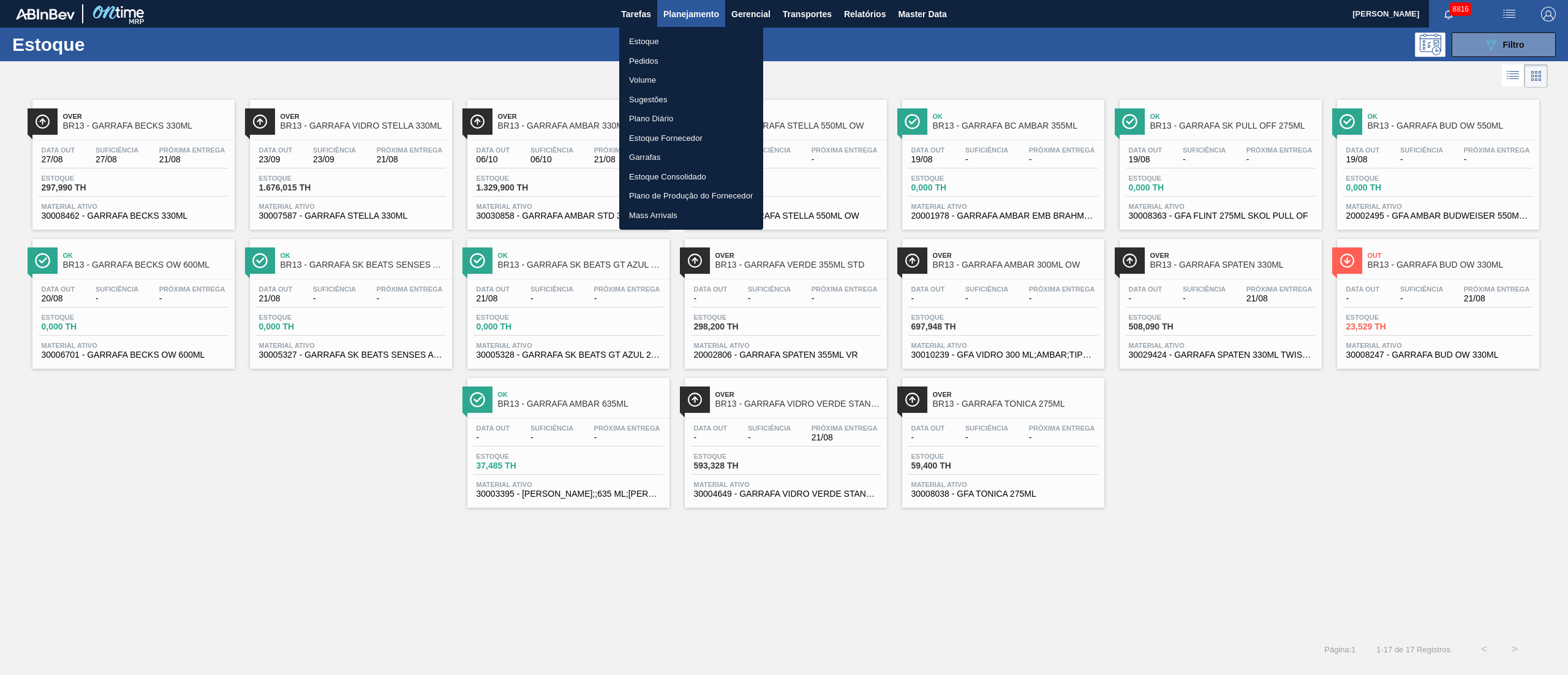
click at [640, 63] on li "Pedidos" at bounding box center [692, 61] width 144 height 20
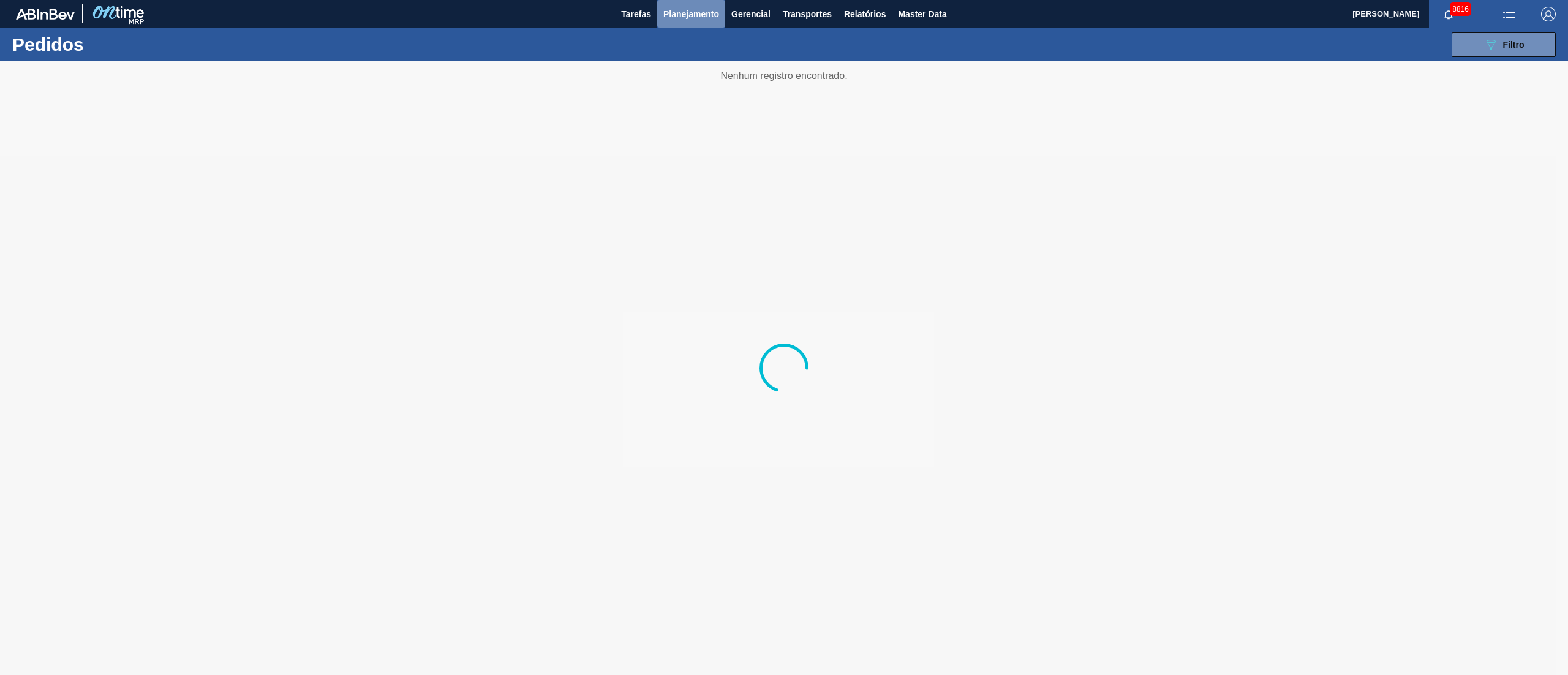
click at [688, 2] on button "Planejamento" at bounding box center [692, 14] width 68 height 27
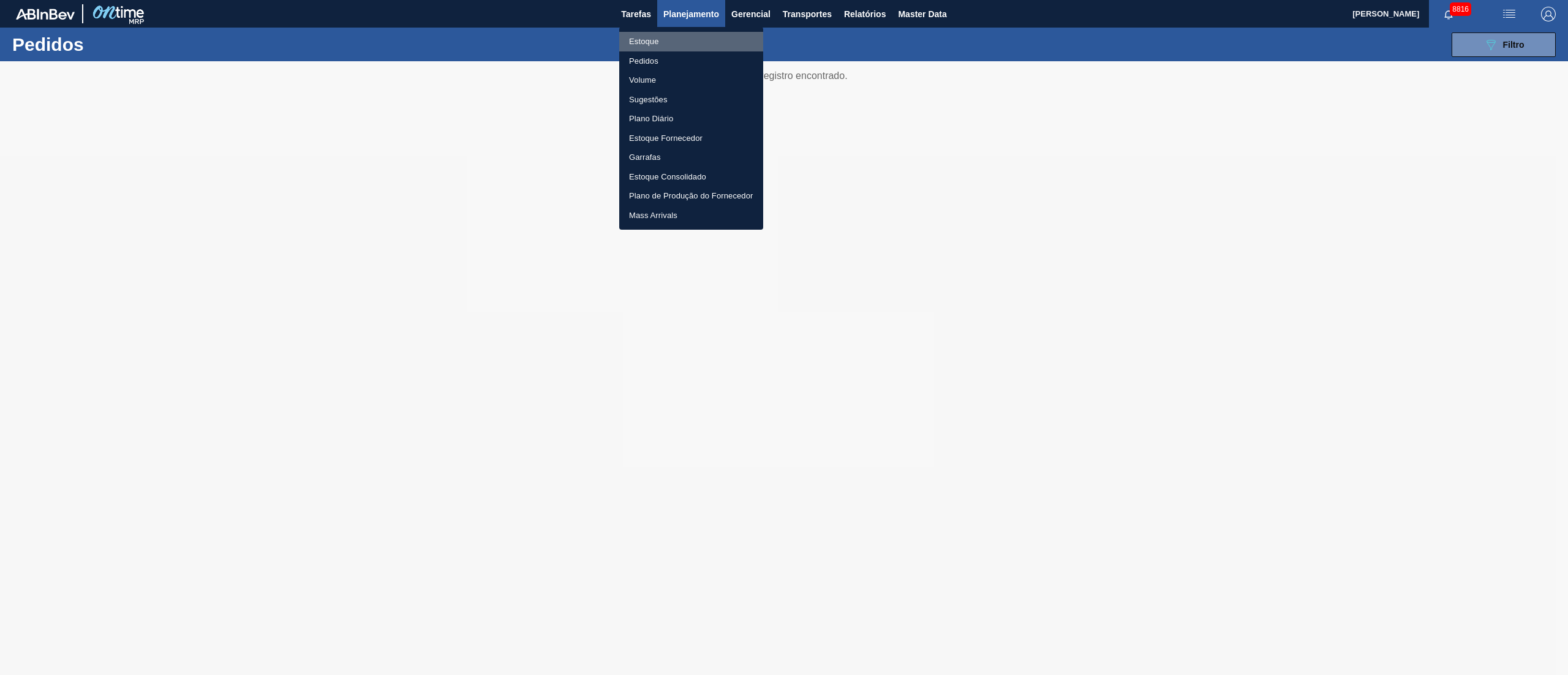
click at [651, 38] on li "Estoque" at bounding box center [692, 42] width 144 height 20
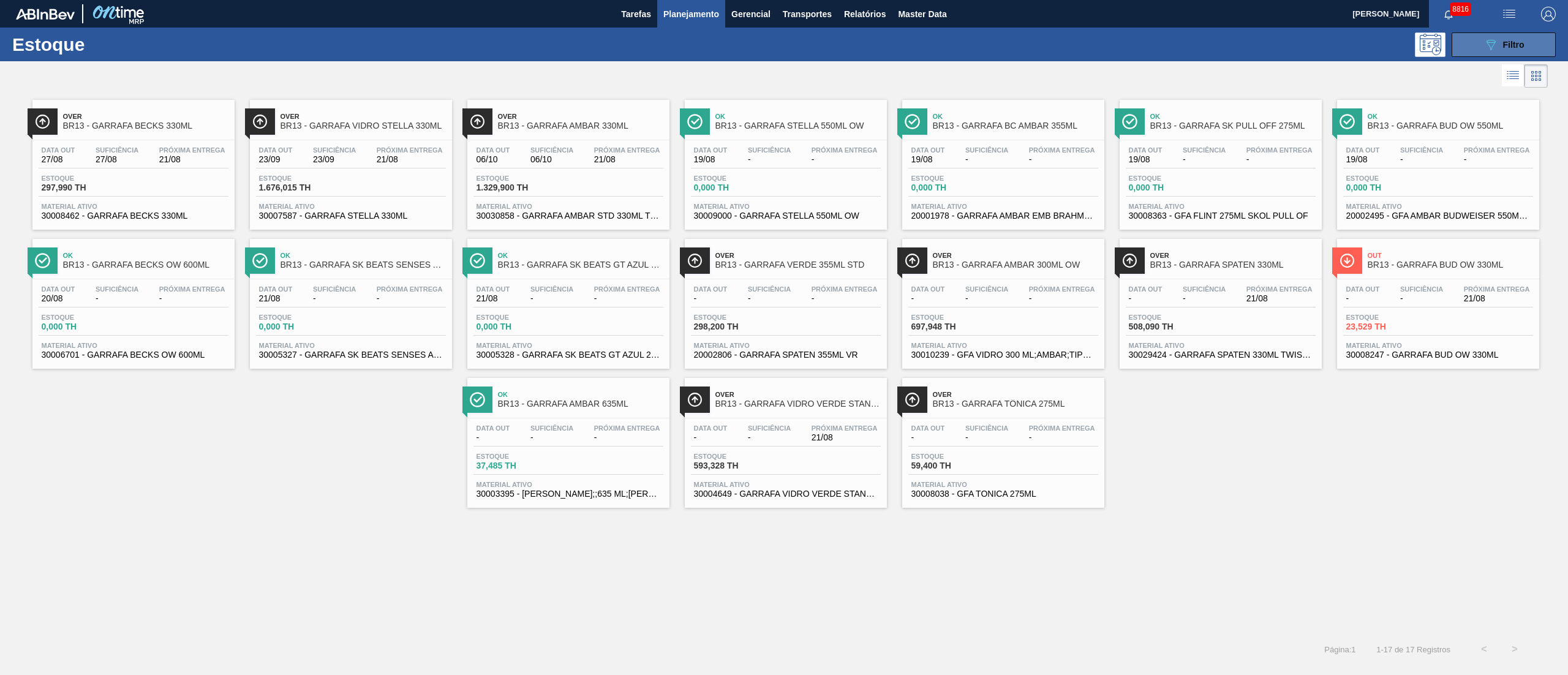
click at [1508, 40] on span "Filtro" at bounding box center [1514, 45] width 22 height 10
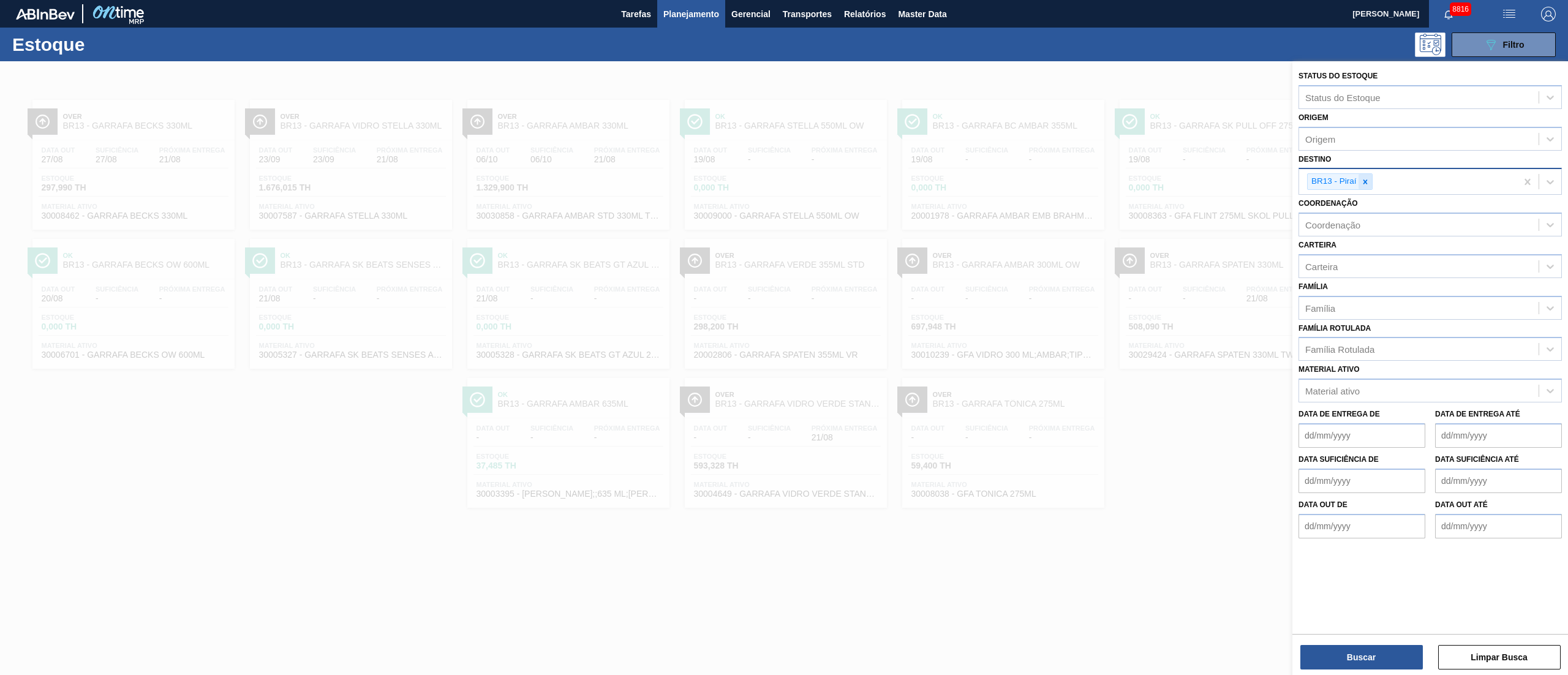
click at [1369, 184] on icon at bounding box center [1366, 182] width 9 height 9
type input "19"
click at [1376, 210] on div "BR19 - [GEOGRAPHIC_DATA]" at bounding box center [1430, 210] width 263 height 23
click at [1359, 658] on button "Buscar" at bounding box center [1361, 656] width 122 height 24
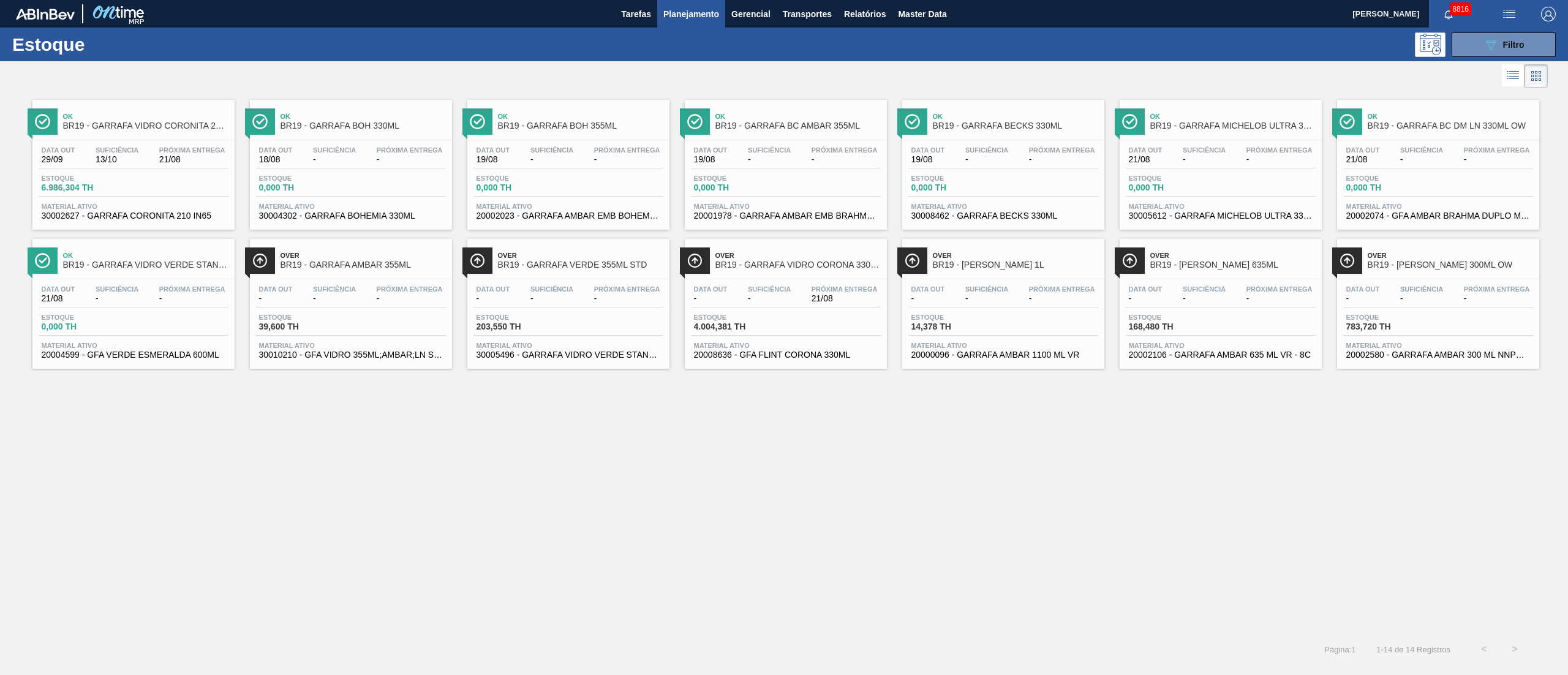
click at [800, 313] on div "Estoque 4.004,381 TH" at bounding box center [786, 324] width 190 height 22
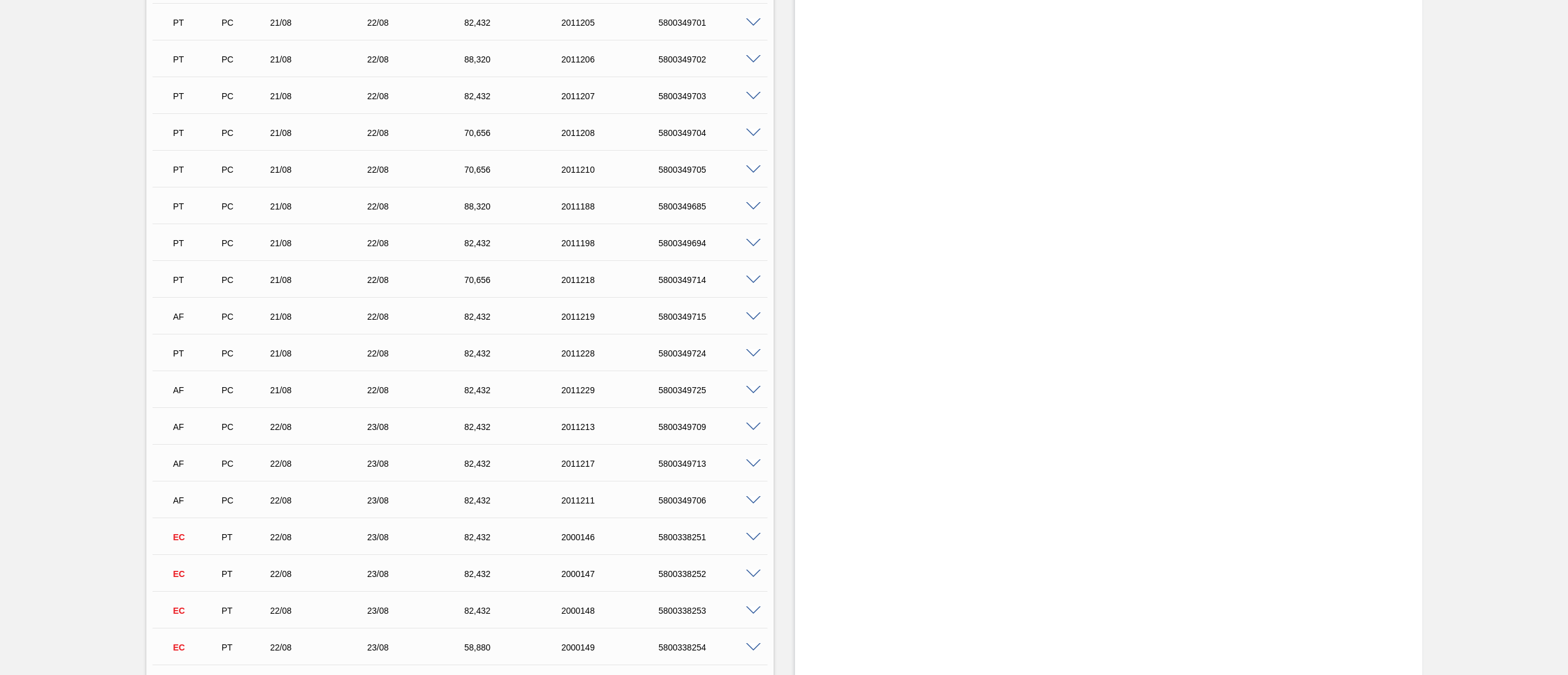
scroll to position [7225, 0]
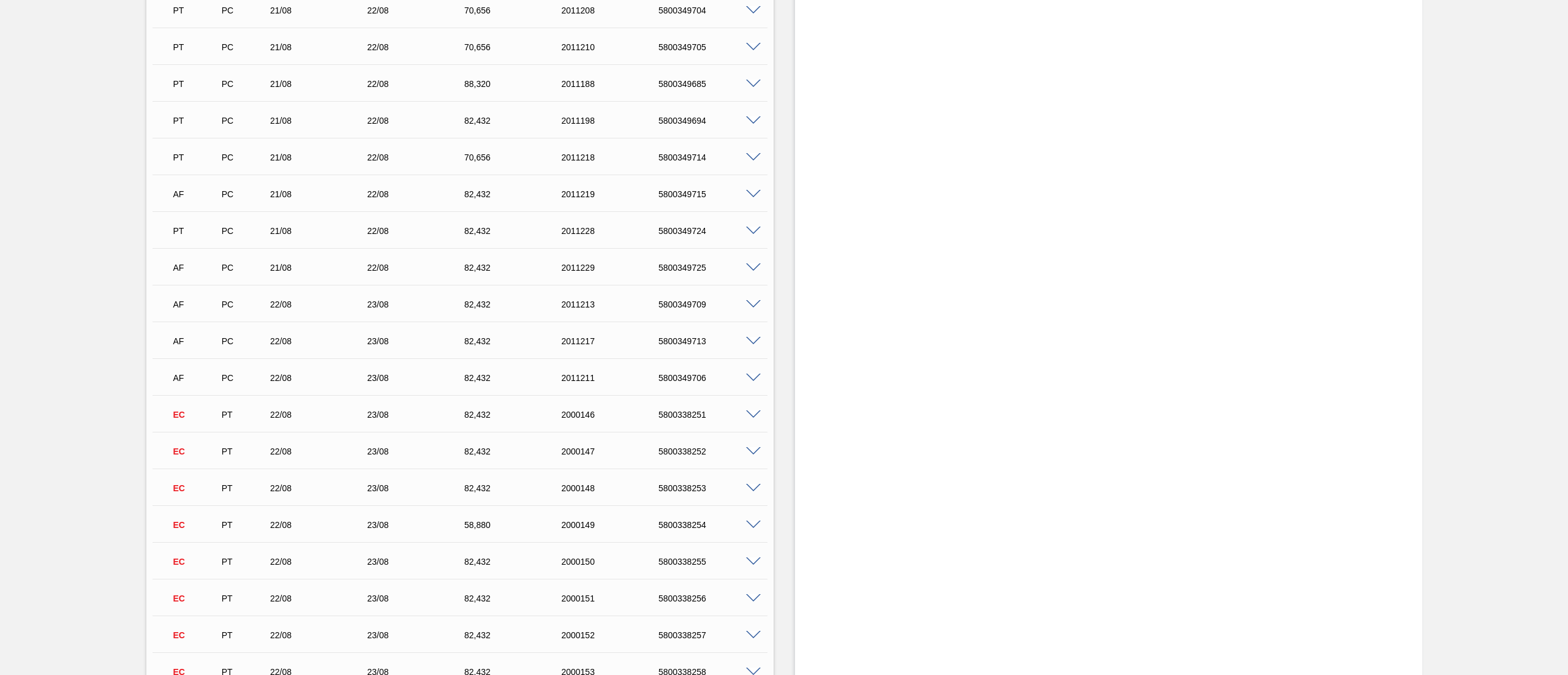
click at [754, 303] on span at bounding box center [754, 305] width 15 height 9
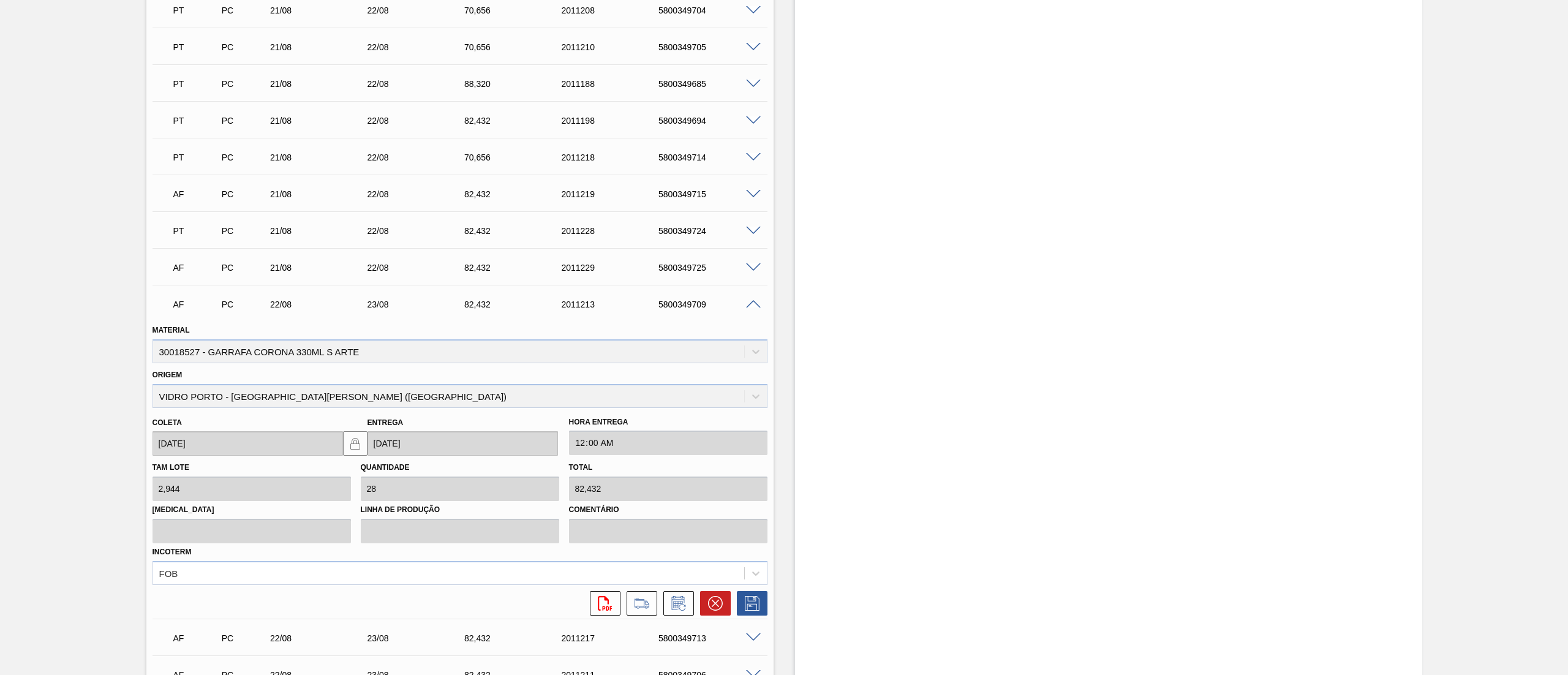
click at [757, 302] on span at bounding box center [754, 305] width 15 height 9
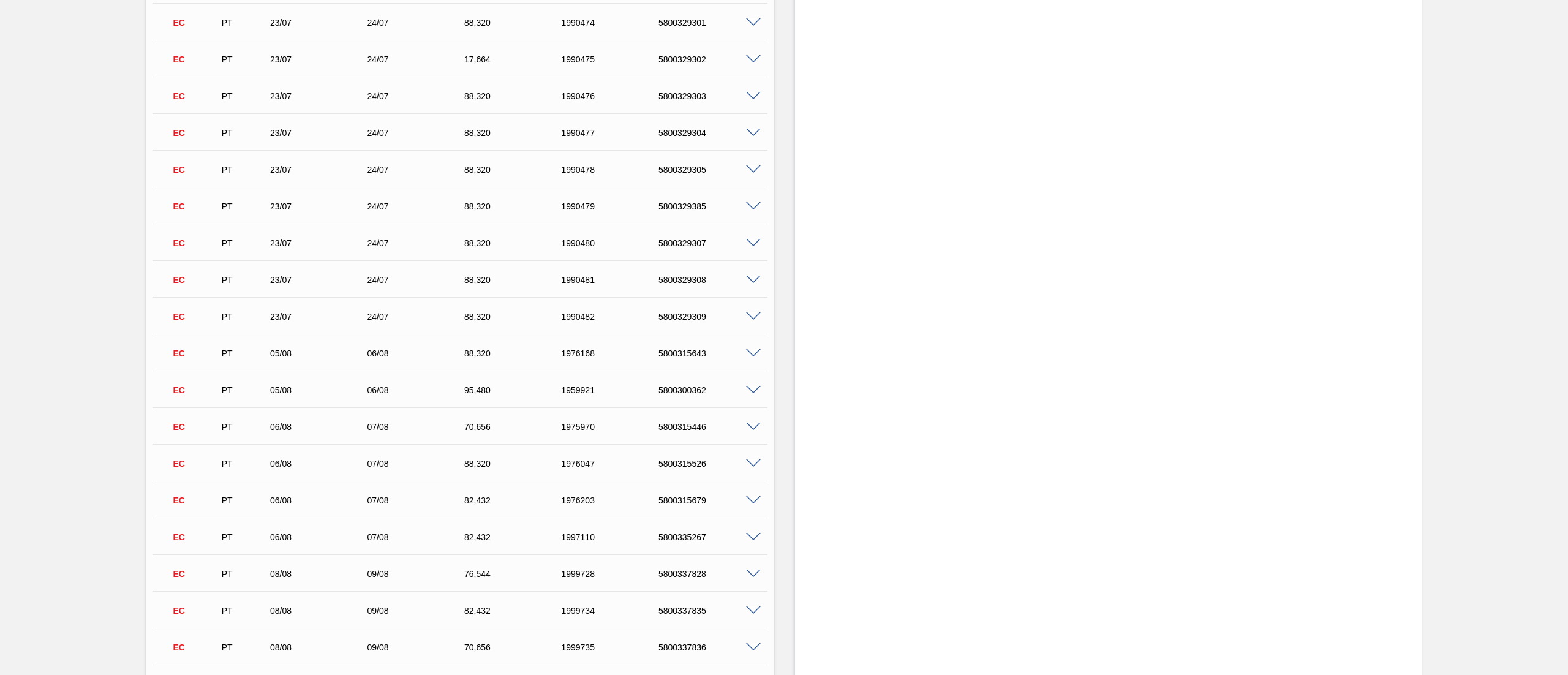
scroll to position [0, 0]
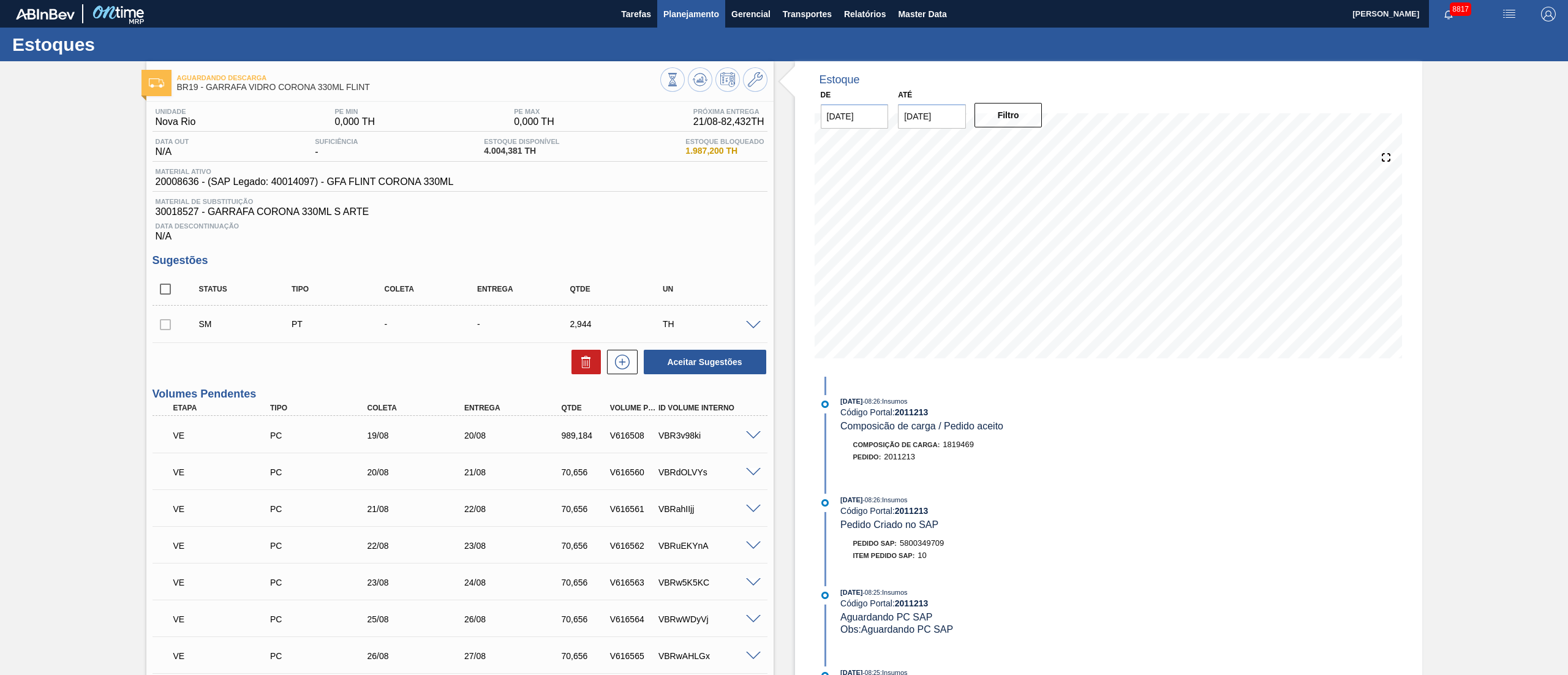
click at [685, 15] on span "Planejamento" at bounding box center [692, 14] width 56 height 15
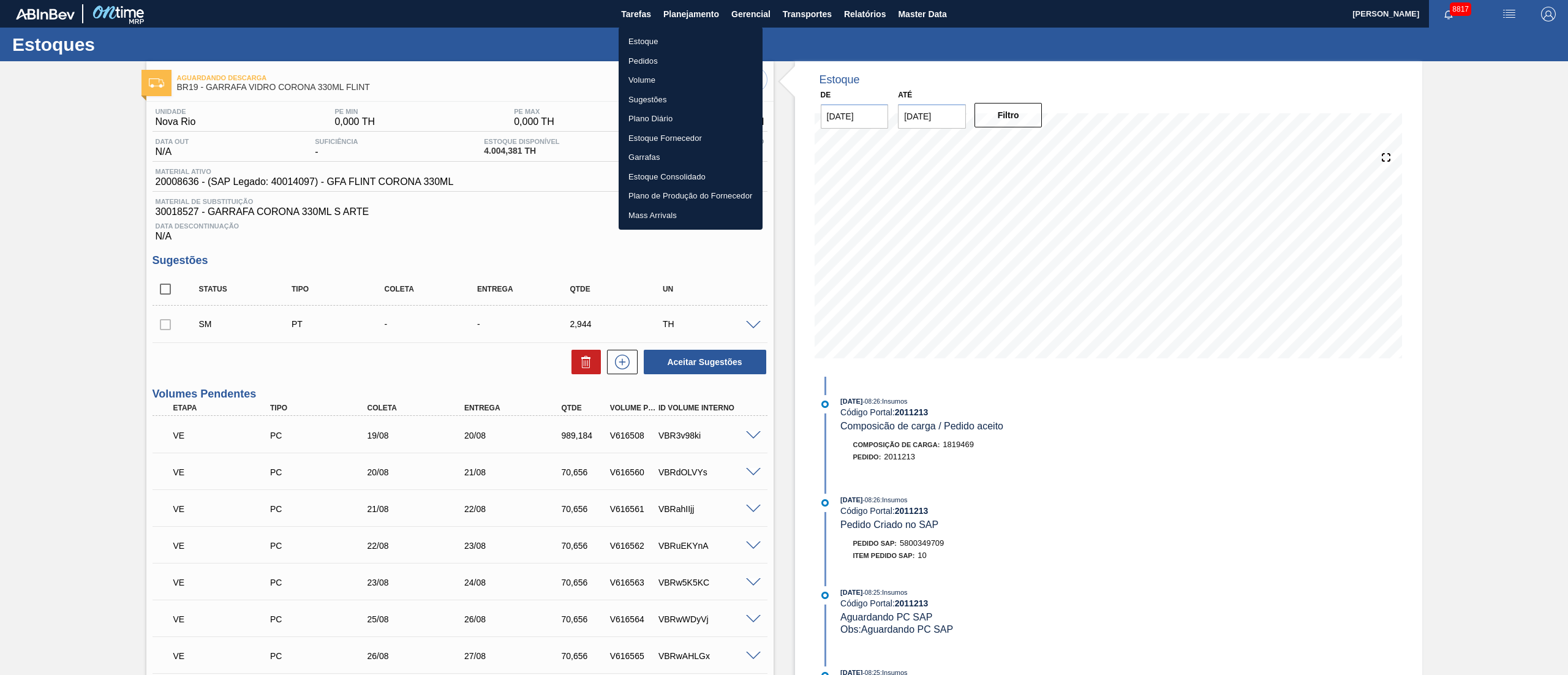
click at [638, 61] on li "Pedidos" at bounding box center [691, 61] width 144 height 20
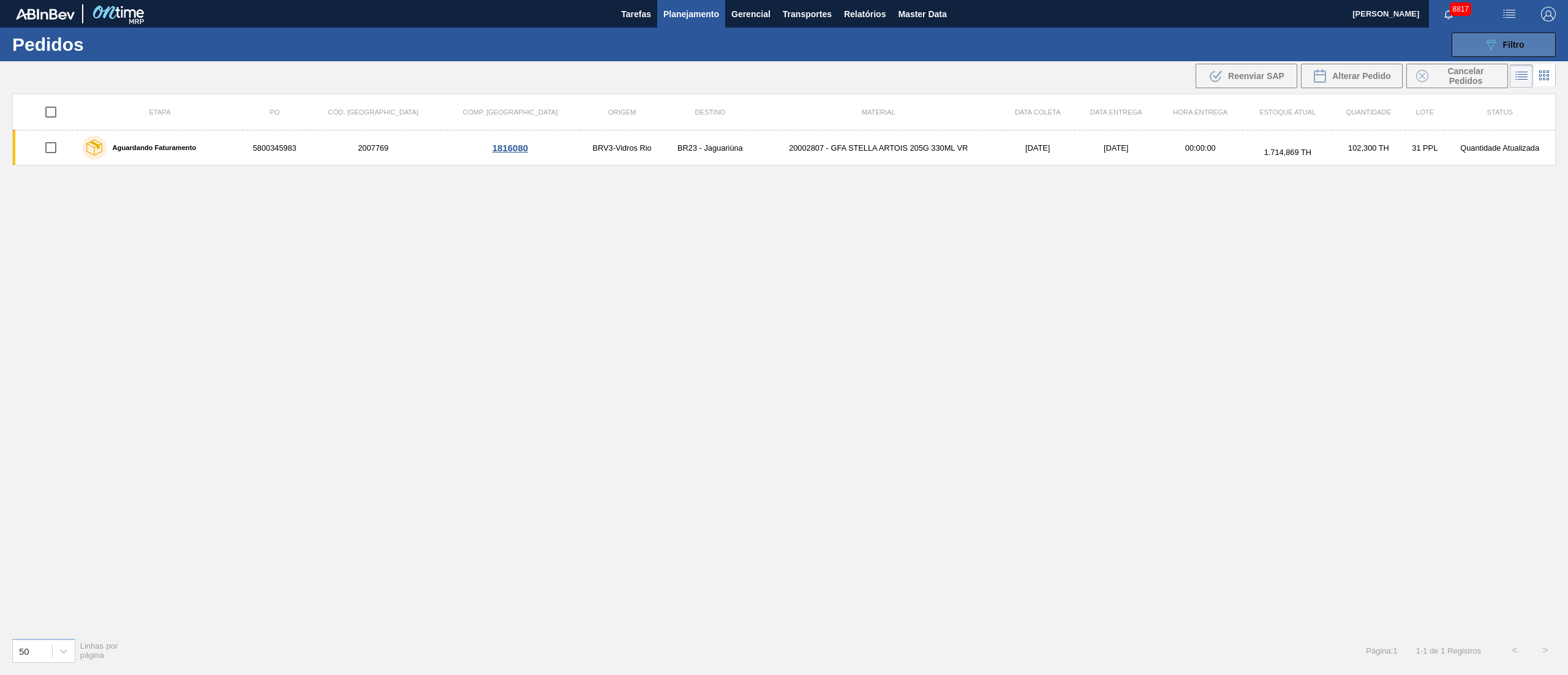
click at [1505, 48] on span "Filtro" at bounding box center [1514, 45] width 22 height 10
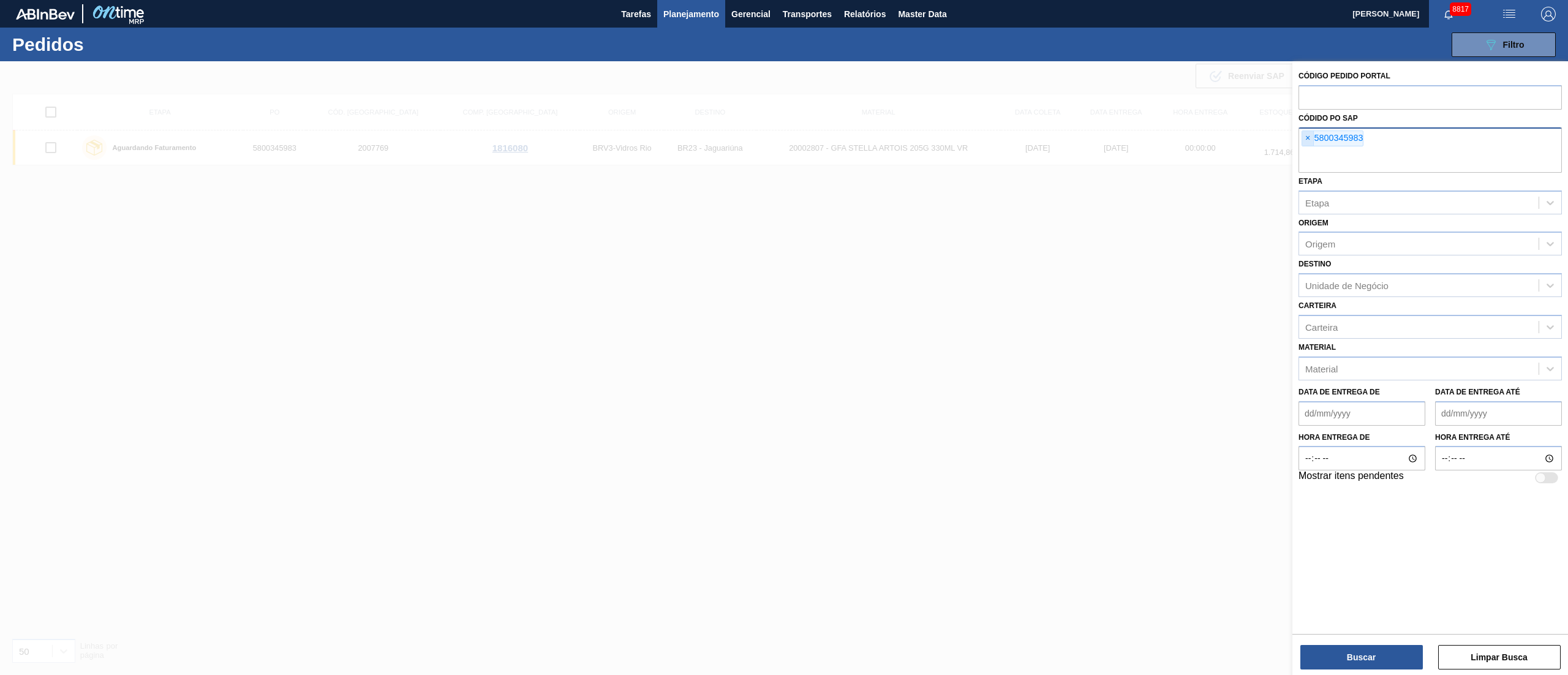
click at [1306, 134] on span "×" at bounding box center [1308, 138] width 12 height 15
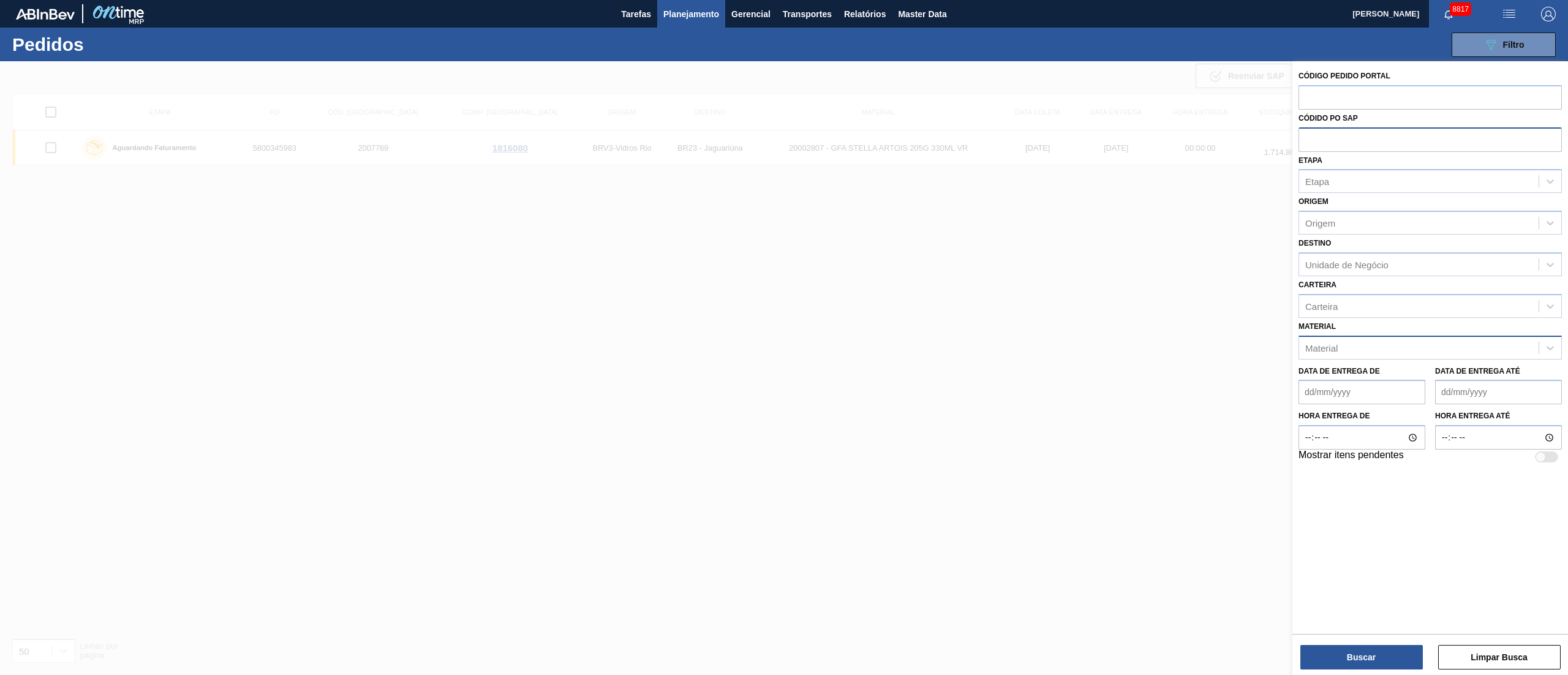
click at [1363, 350] on div "Material" at bounding box center [1419, 347] width 240 height 18
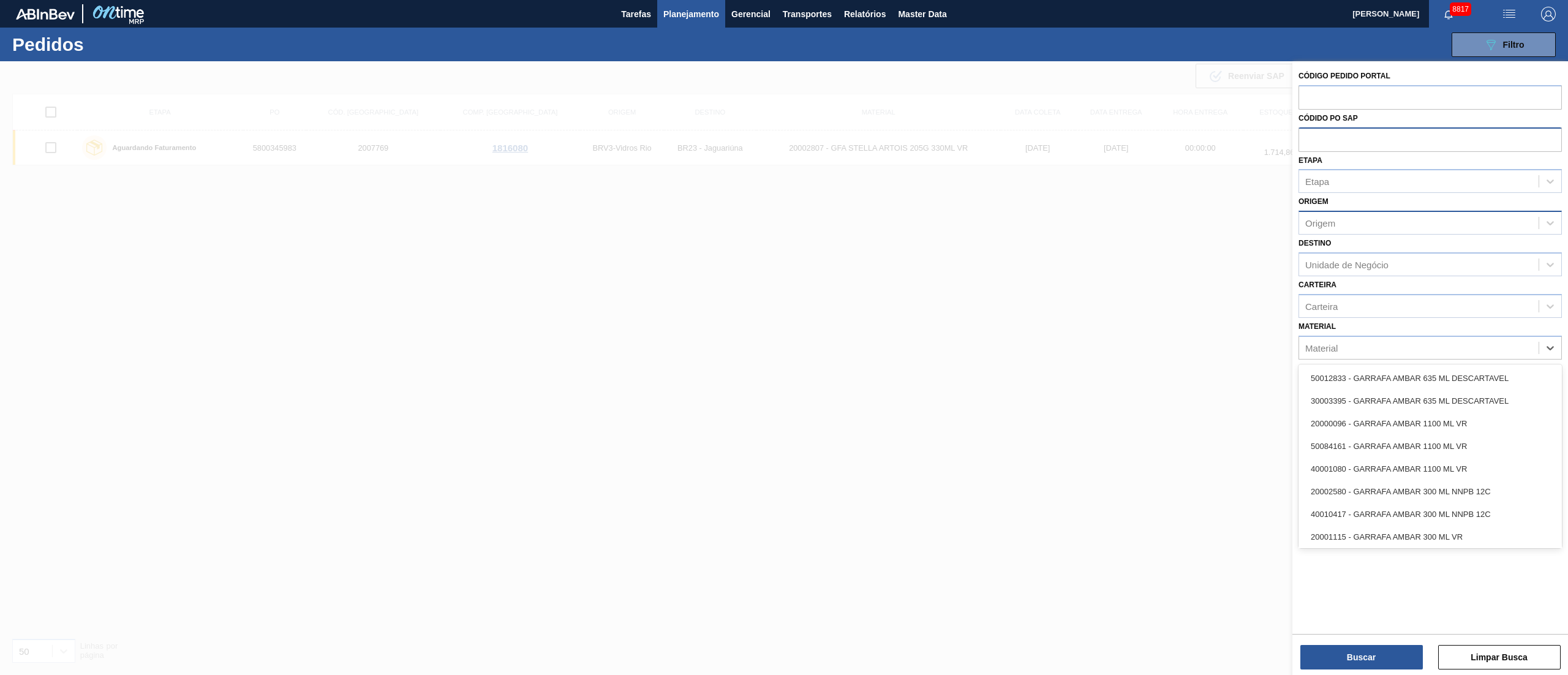
click at [1341, 220] on div "Origem" at bounding box center [1419, 223] width 240 height 18
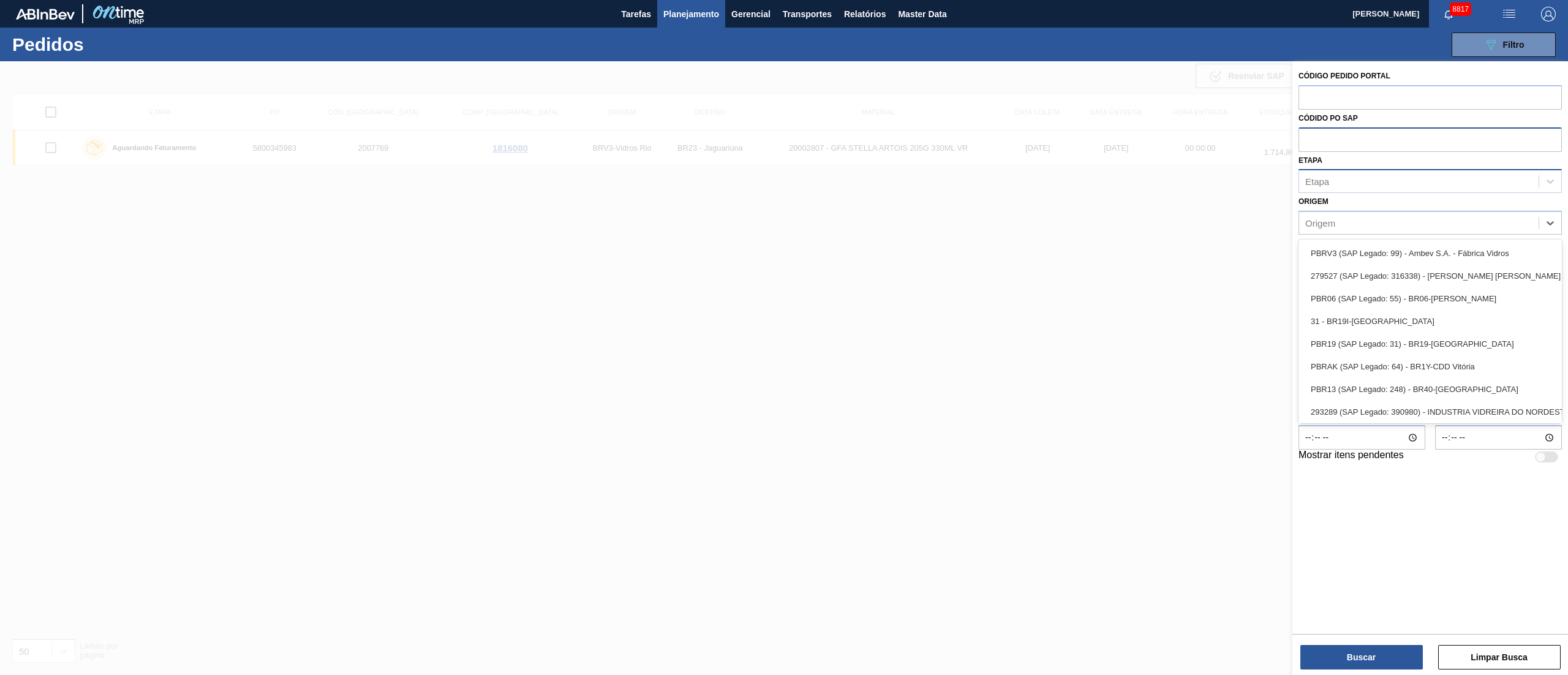
click at [1339, 176] on div "Etapa" at bounding box center [1419, 181] width 240 height 18
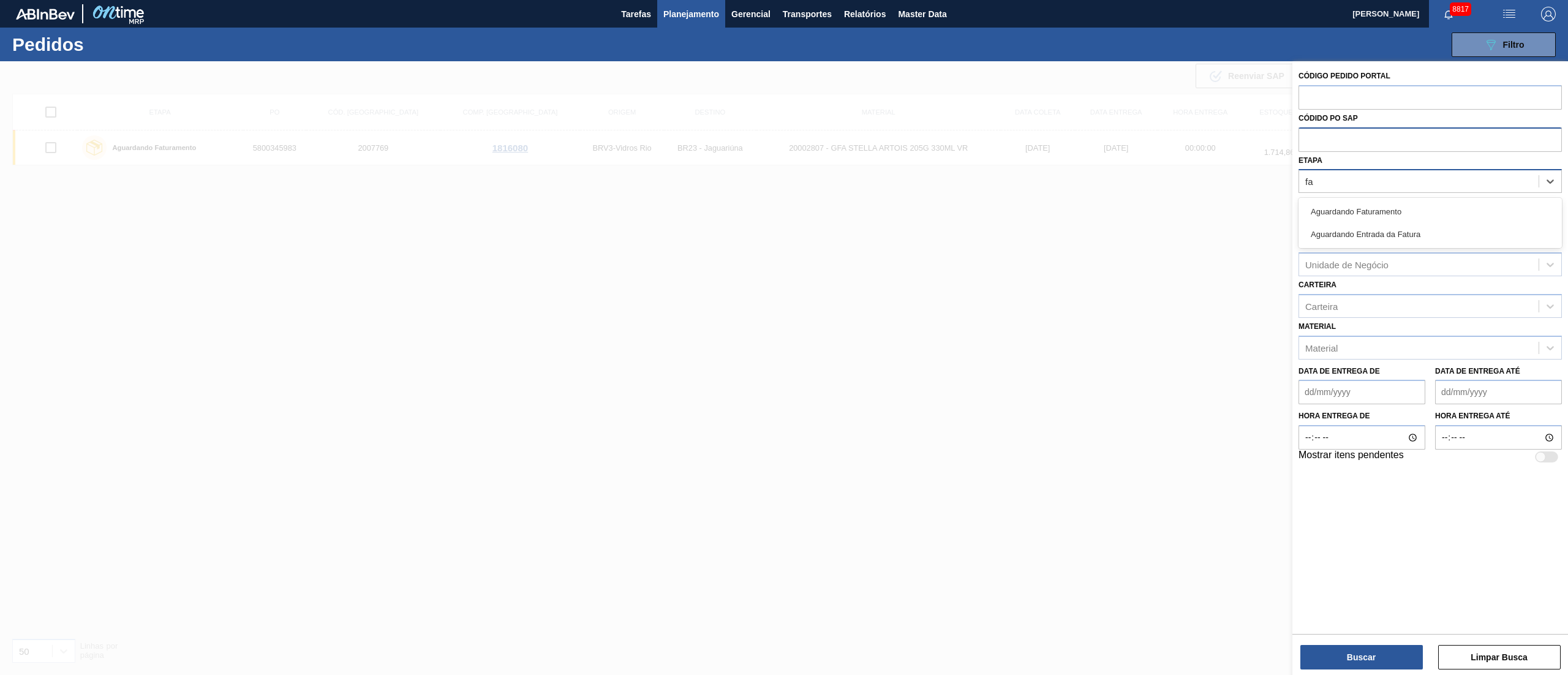
type input "fat"
click at [1341, 201] on div "Aguardando Faturamento" at bounding box center [1430, 212] width 263 height 23
click at [1329, 348] on div "Material" at bounding box center [1322, 351] width 32 height 11
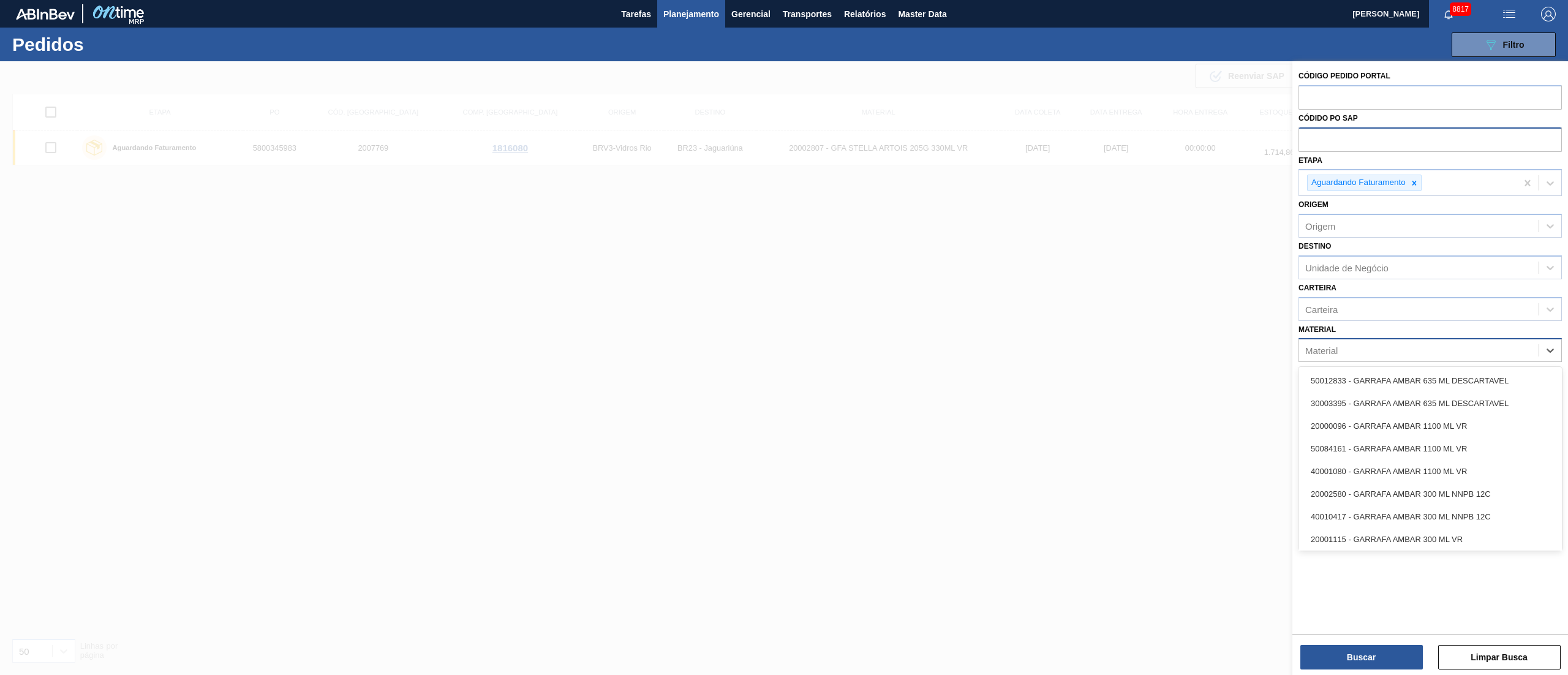
type input "3"
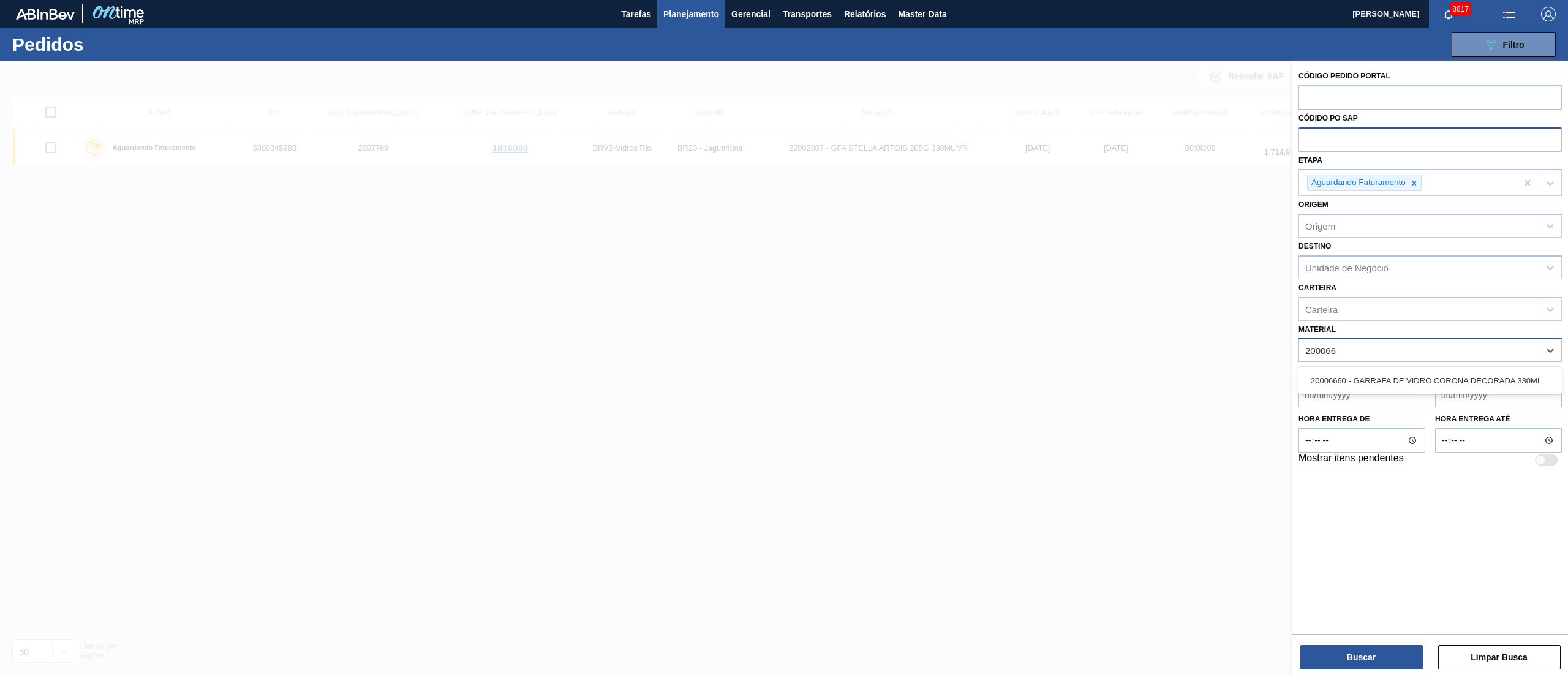
type input "2000666"
click at [1418, 385] on div "20006660 - GARRAFA DE VIDRO CORONA DECORADA 330ML" at bounding box center [1430, 380] width 263 height 23
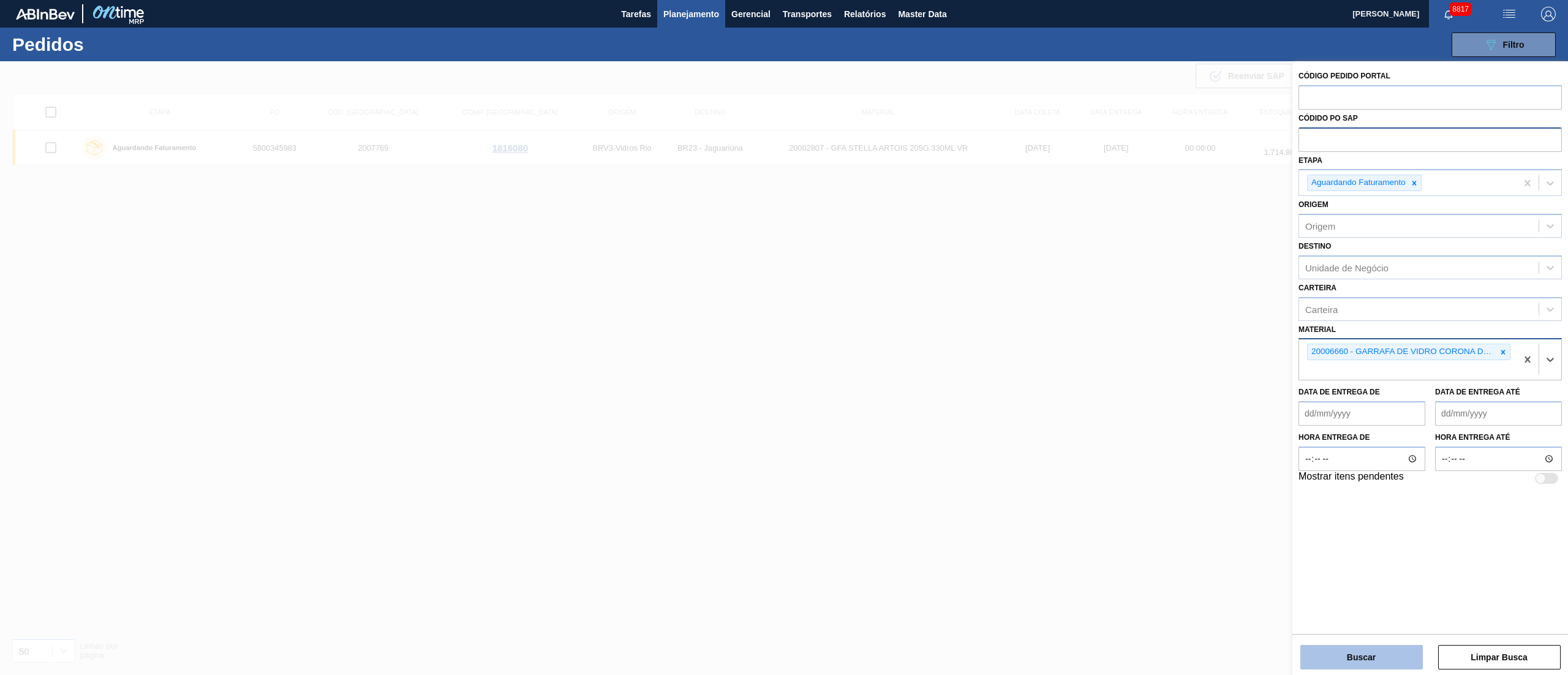
click at [1350, 663] on button "Buscar" at bounding box center [1361, 656] width 122 height 24
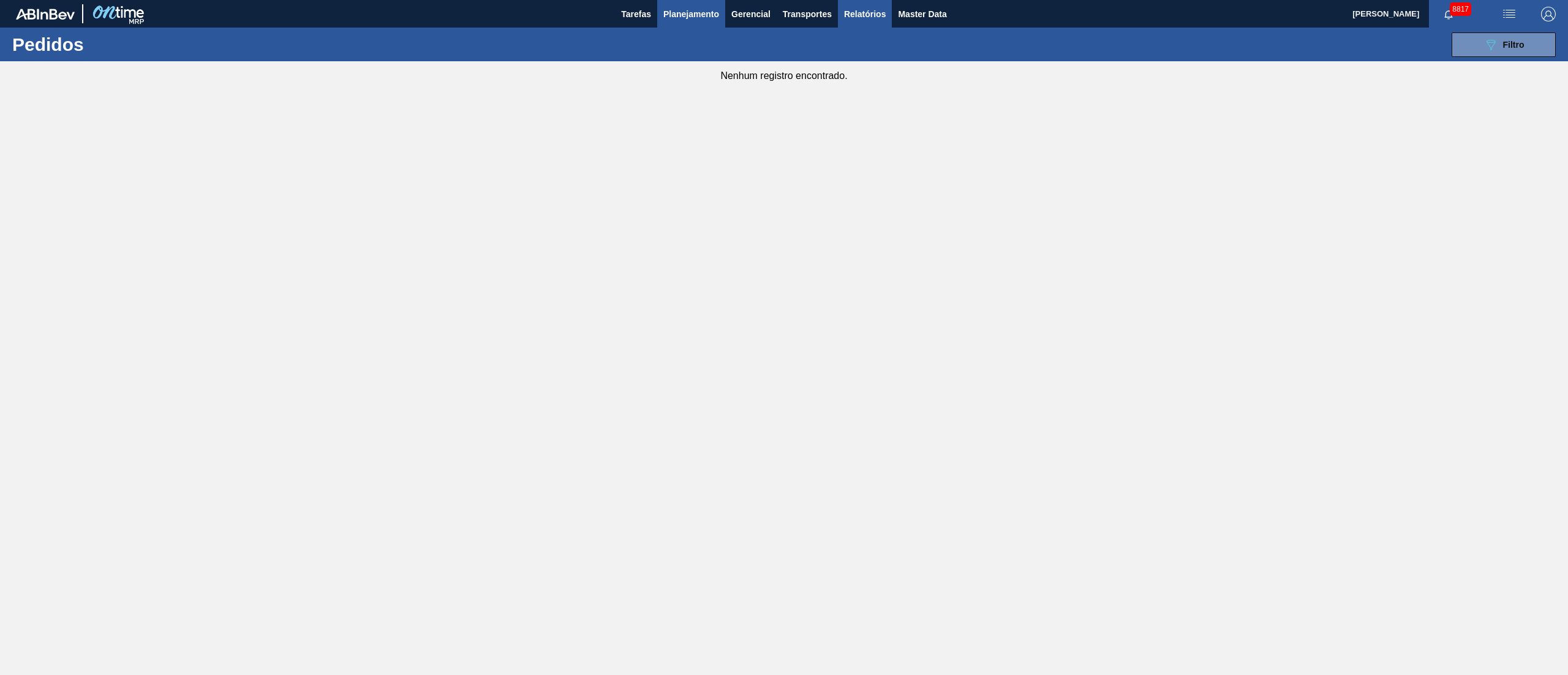
click at [865, 11] on span "Relatórios" at bounding box center [865, 14] width 42 height 15
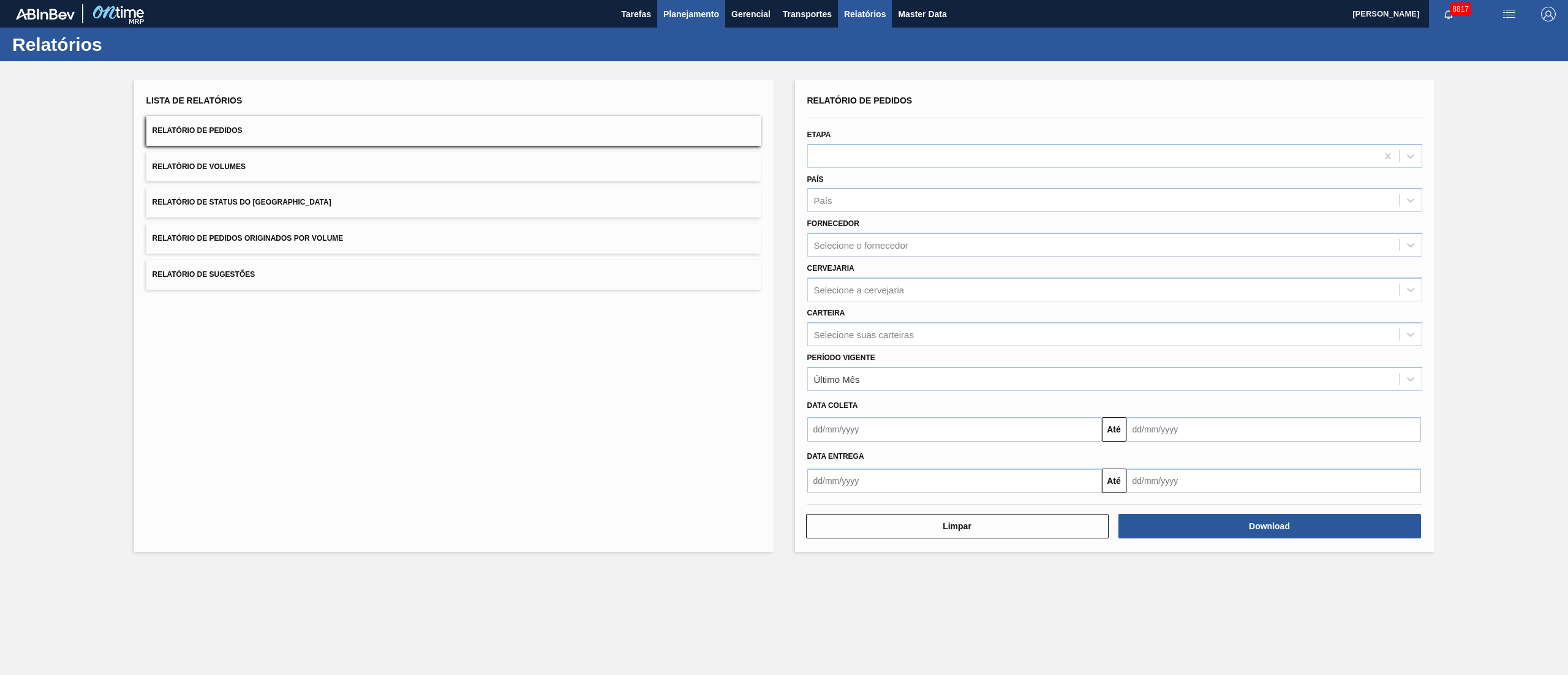
click at [696, 14] on span "Planejamento" at bounding box center [692, 14] width 56 height 15
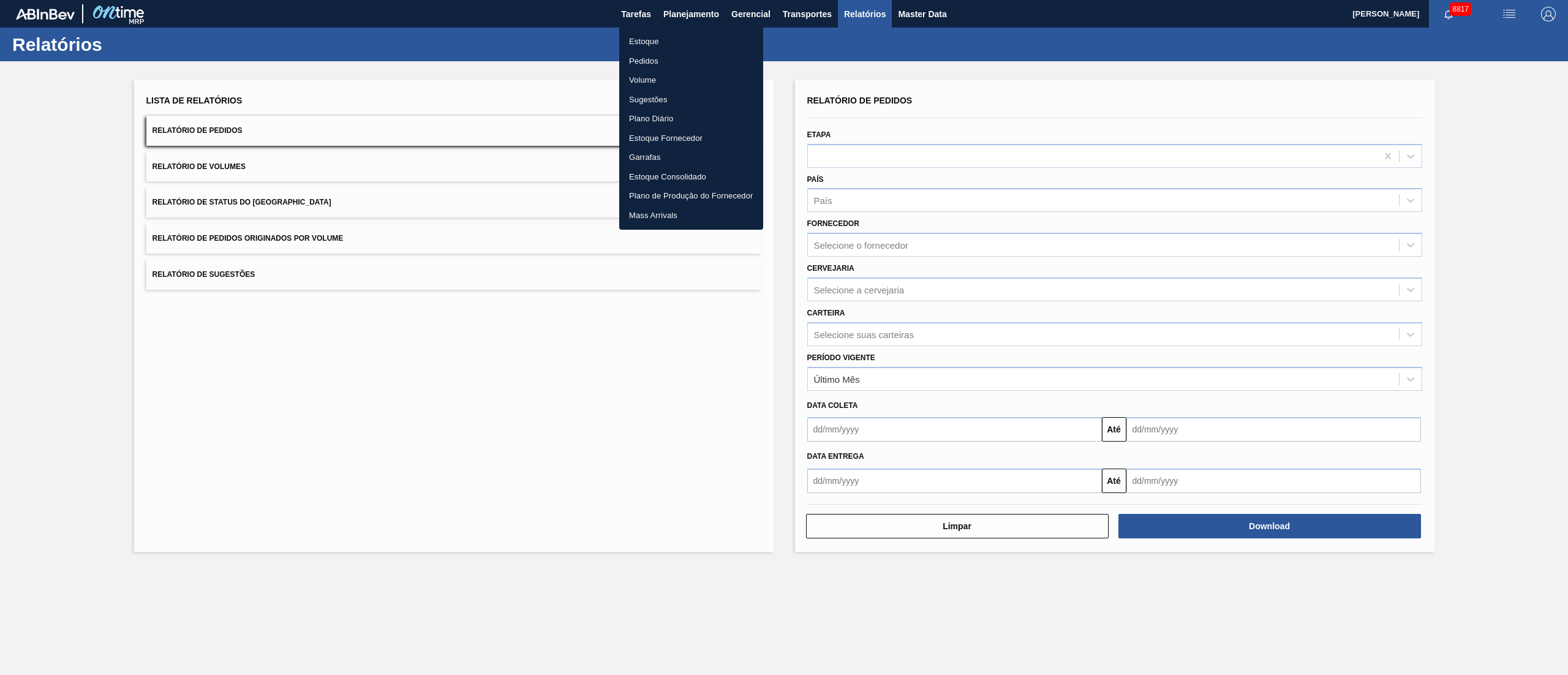
click at [650, 58] on li "Pedidos" at bounding box center [692, 61] width 144 height 20
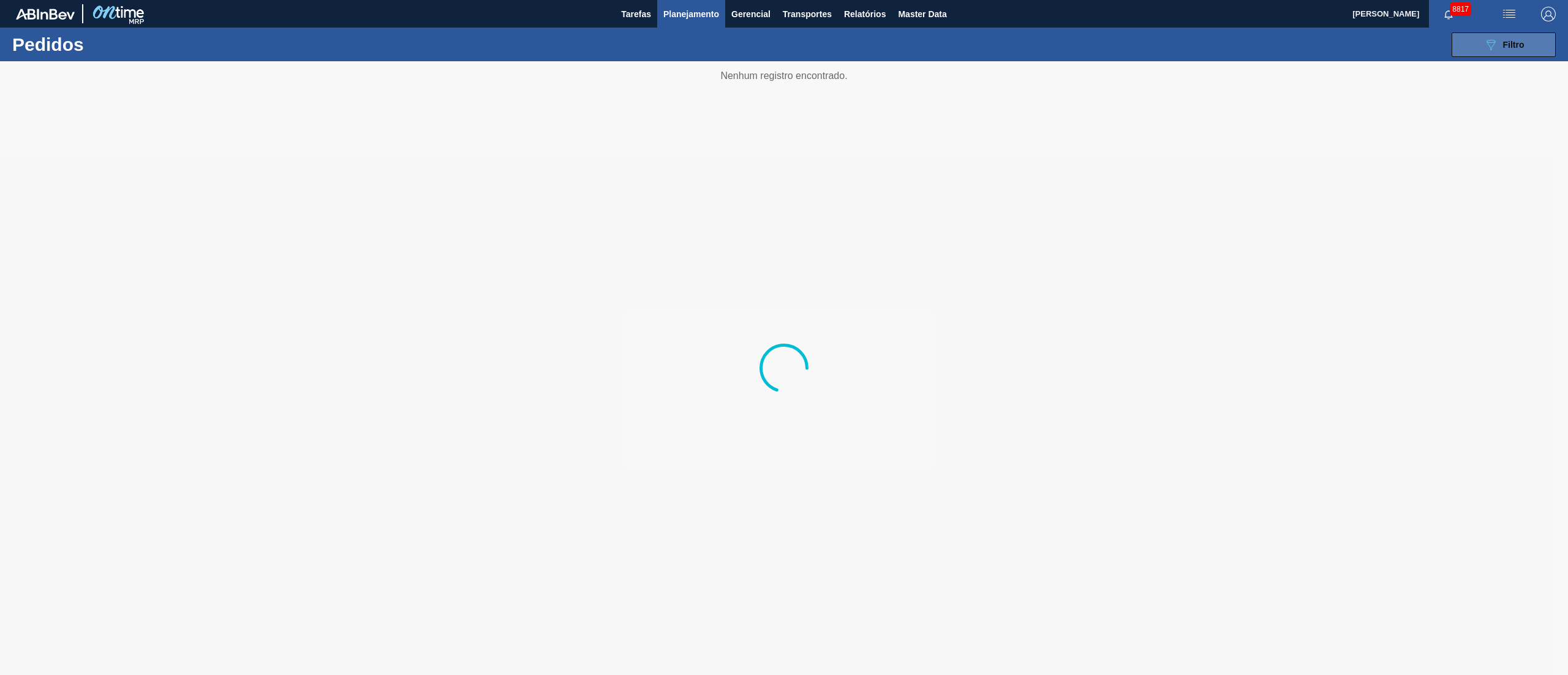
click at [1510, 43] on span "Filtro" at bounding box center [1514, 45] width 22 height 10
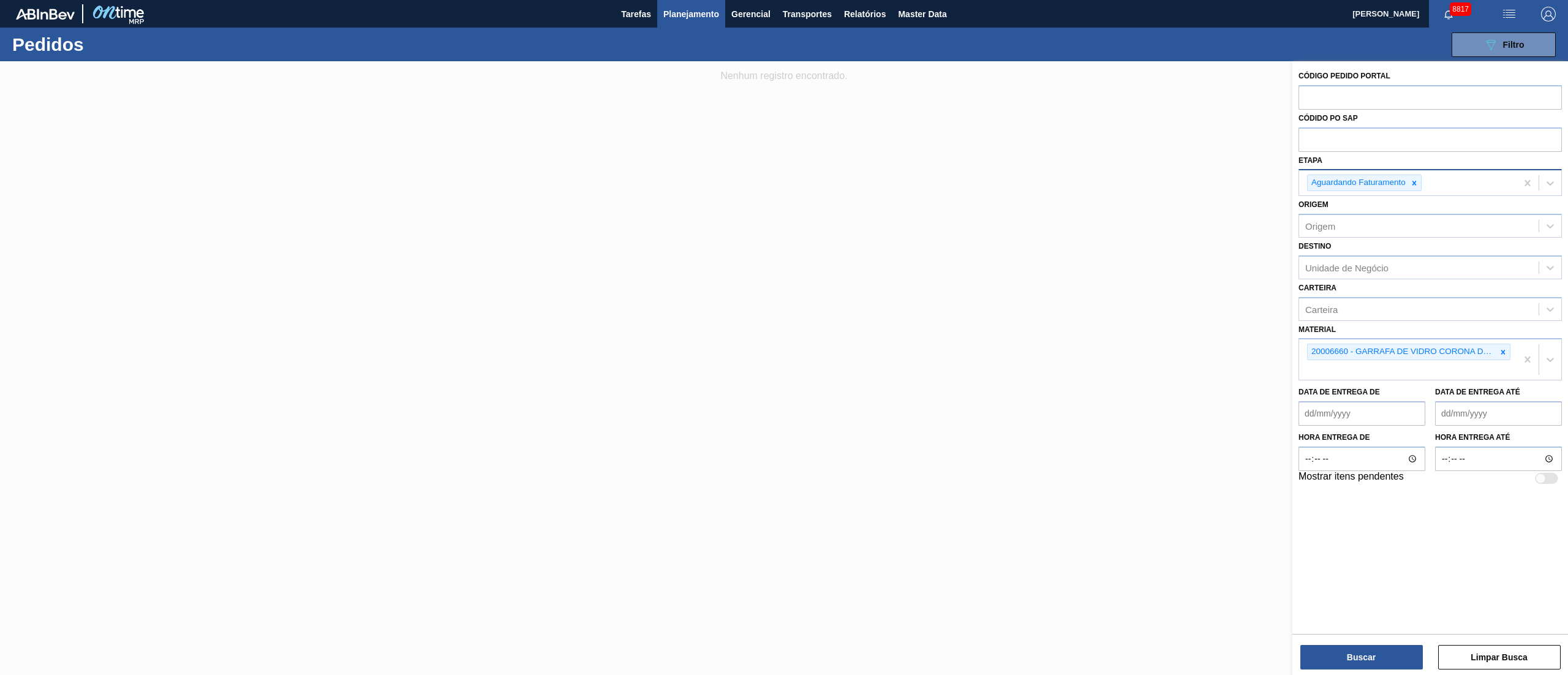
click at [1407, 184] on div "Aguardando Faturamento" at bounding box center [1358, 182] width 100 height 16
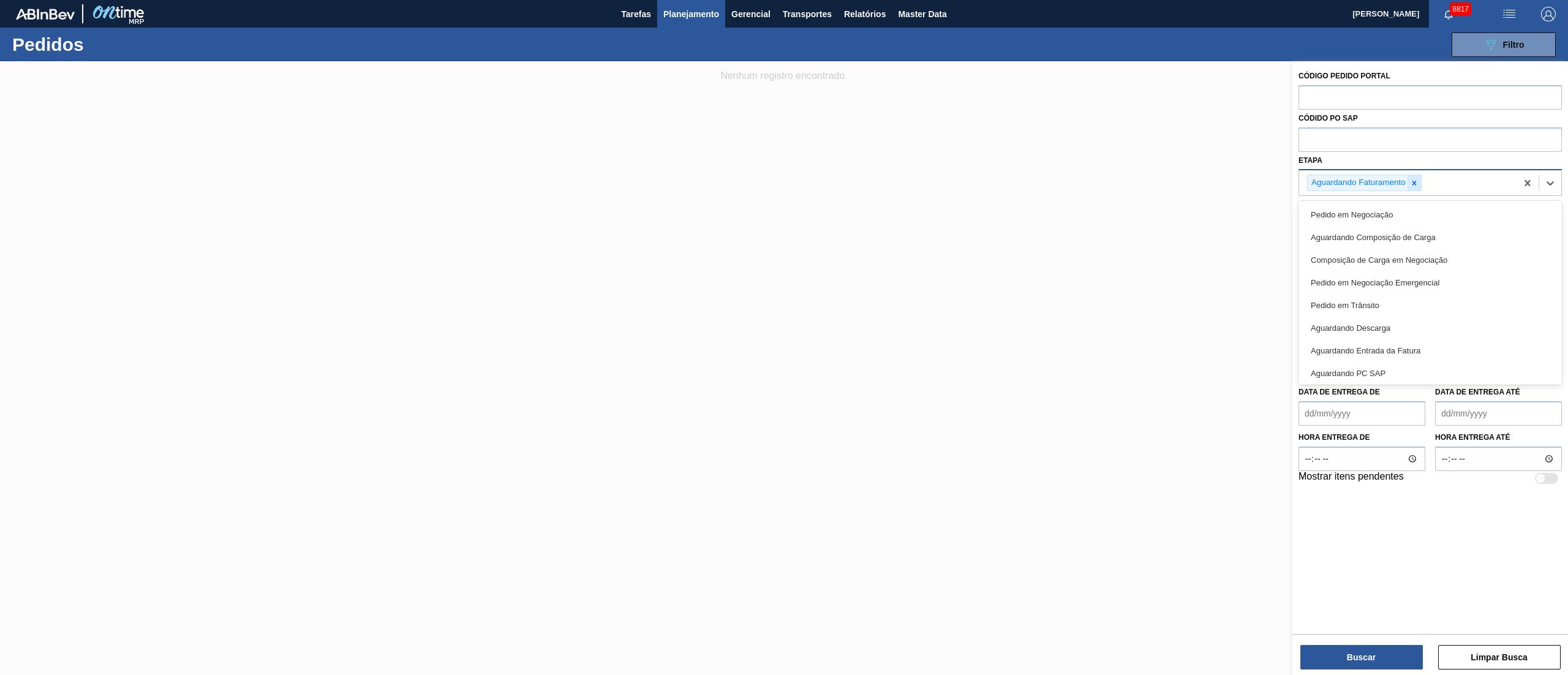
click at [1415, 176] on div at bounding box center [1415, 182] width 14 height 16
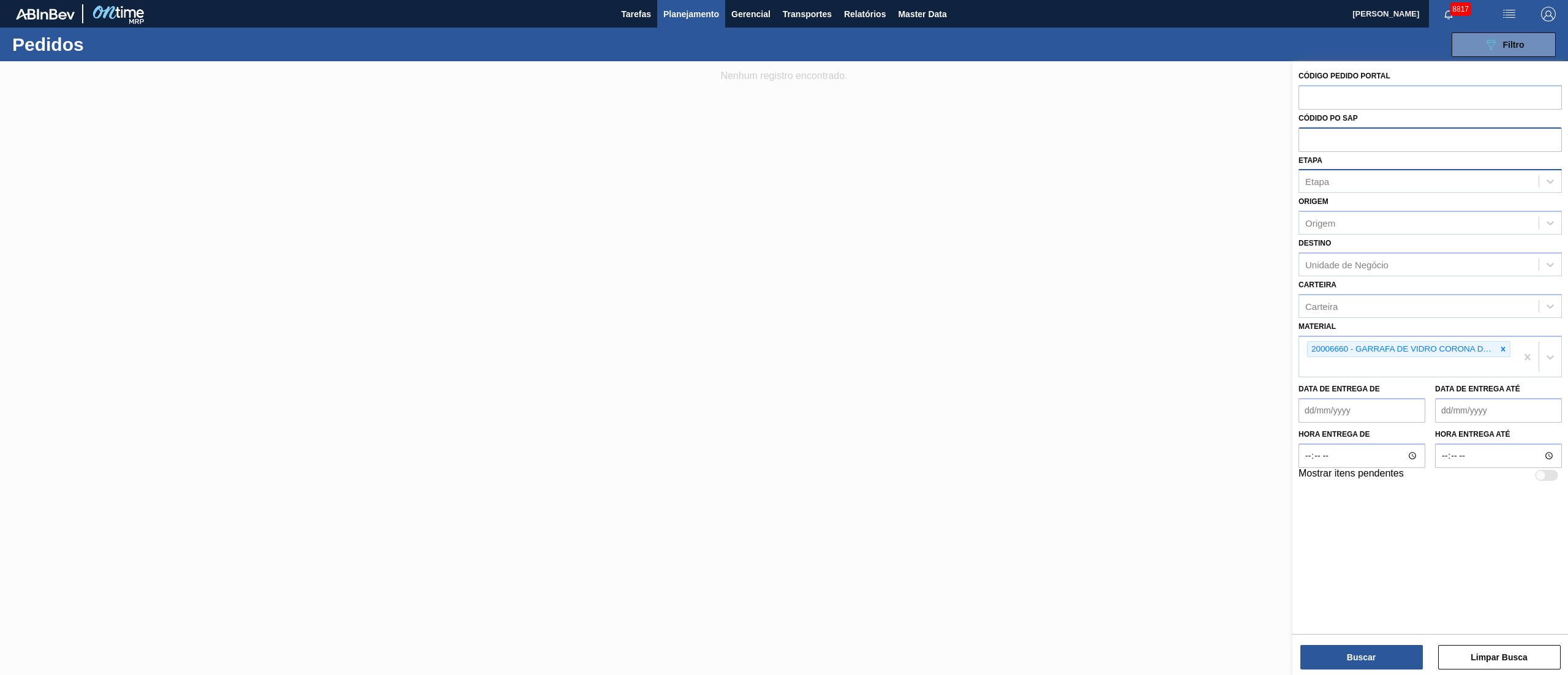
click at [1382, 150] on input "text" at bounding box center [1430, 139] width 263 height 24
click at [1392, 646] on button "Buscar" at bounding box center [1361, 656] width 122 height 24
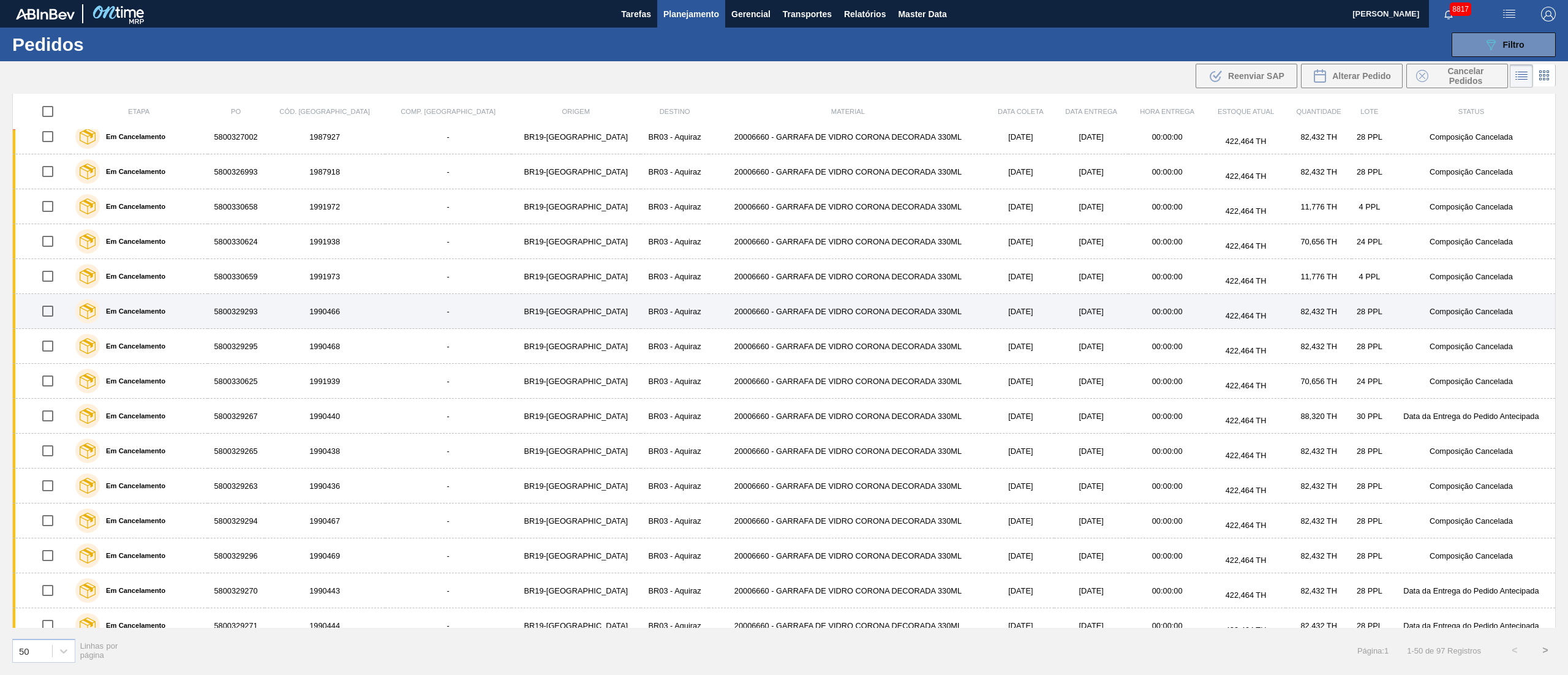
scroll to position [1258, 0]
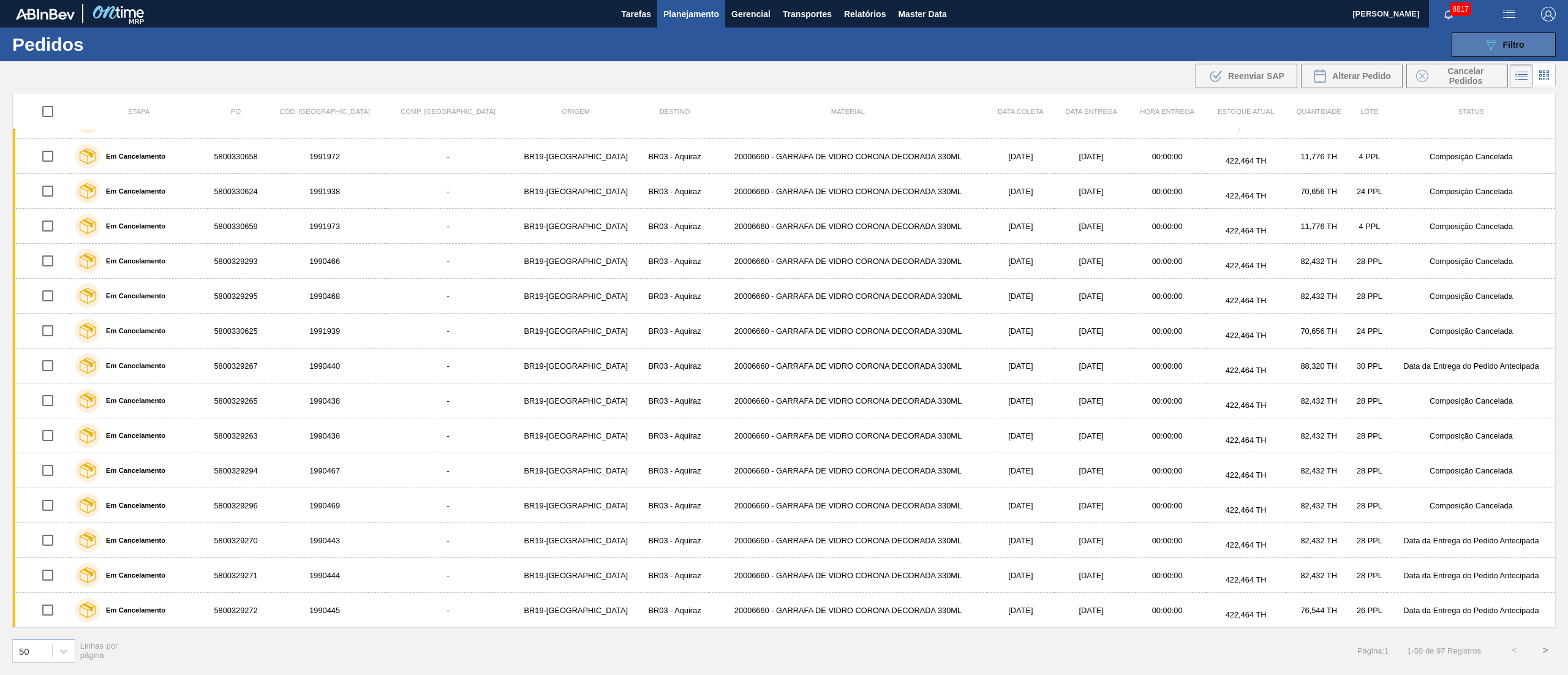
click at [1520, 37] on div "089F7B8B-B2A5-4AFE-B5C0-19BA573D28AC Filtro" at bounding box center [1504, 45] width 41 height 15
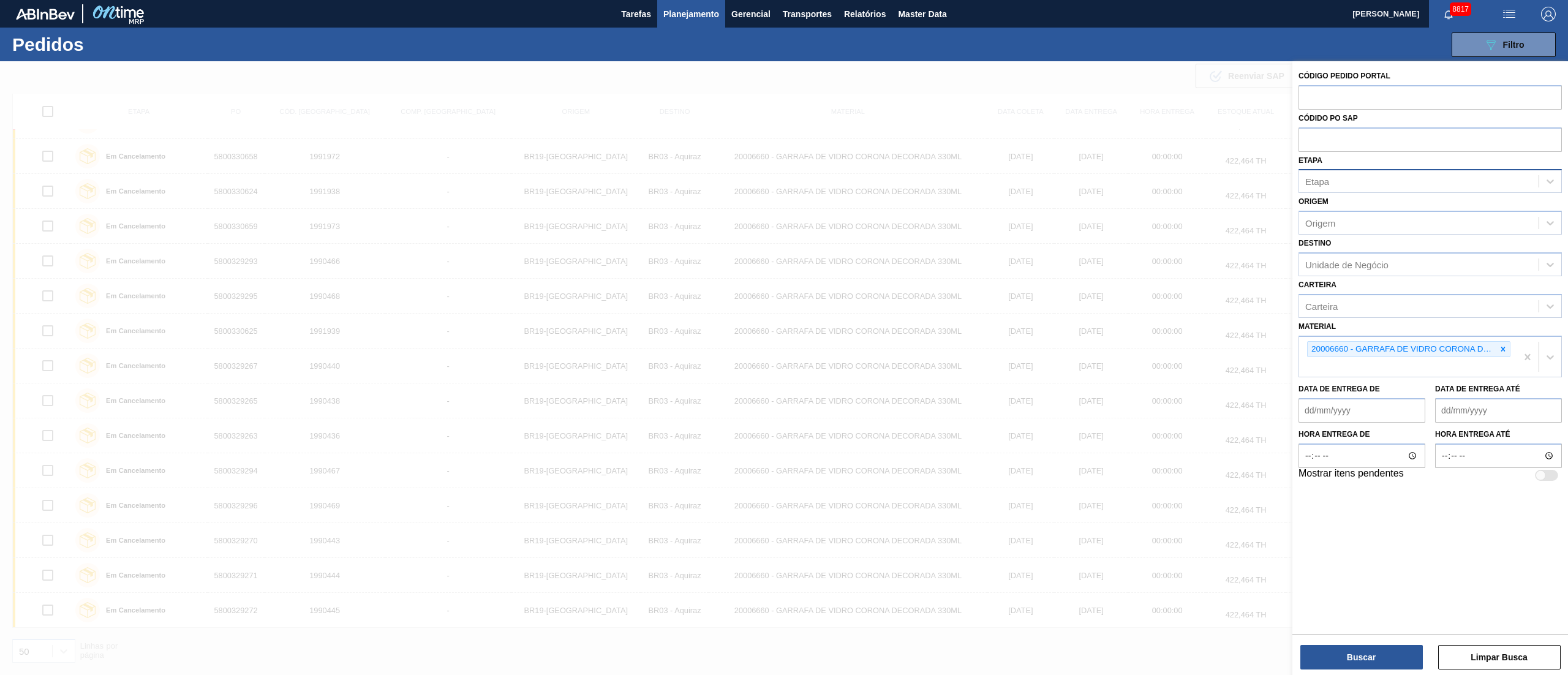
click at [690, 14] on span "Planejamento" at bounding box center [692, 14] width 56 height 15
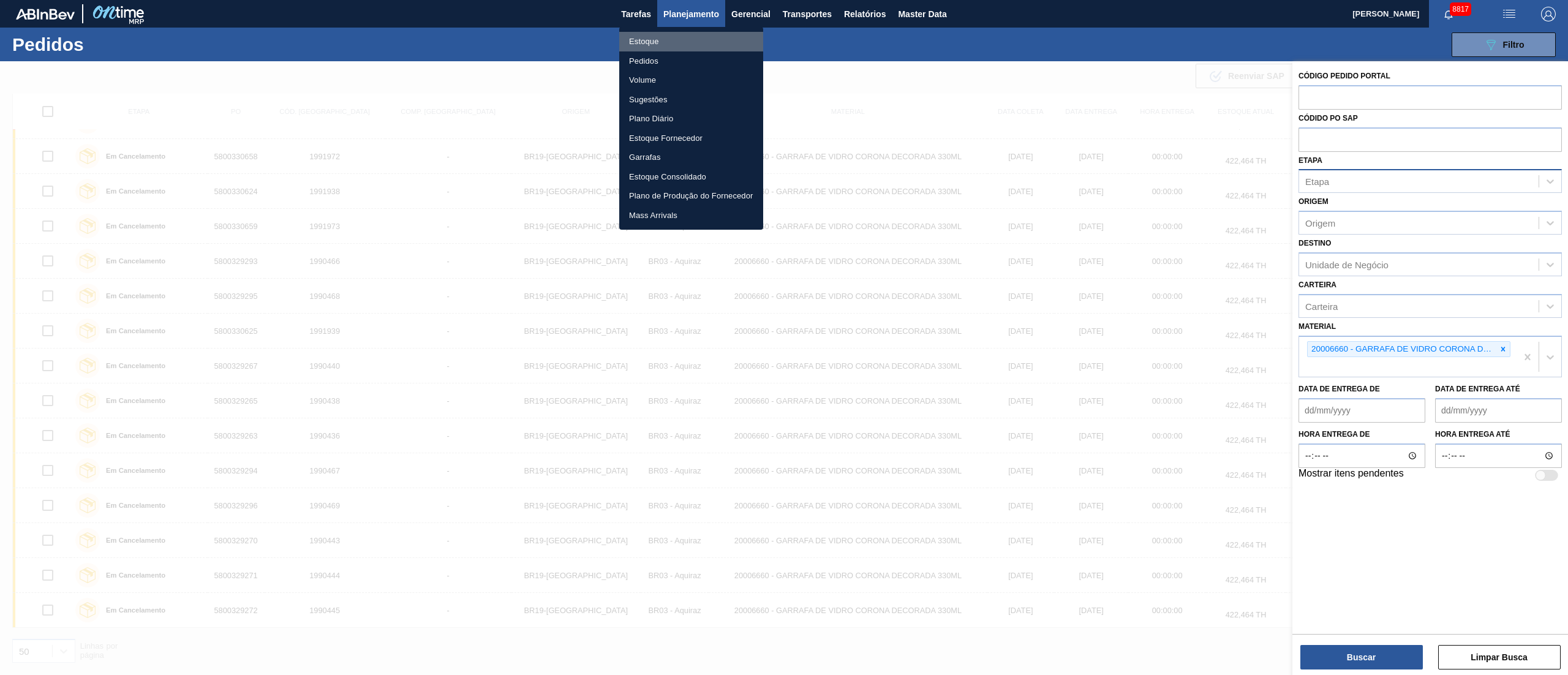
click at [652, 38] on li "Estoque" at bounding box center [692, 42] width 144 height 20
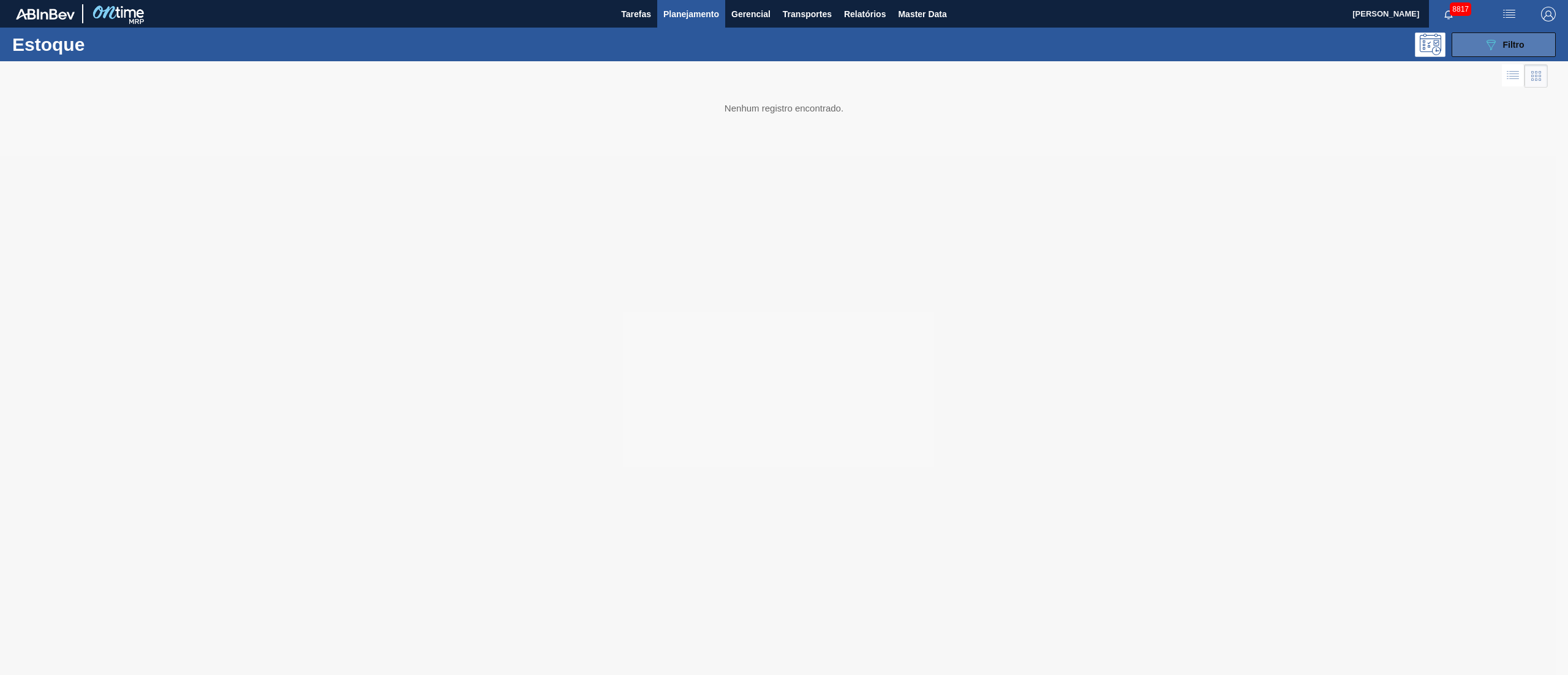
click at [1487, 53] on button "089F7B8B-B2A5-4AFE-B5C0-19BA573D28AC Filtro" at bounding box center [1504, 44] width 104 height 24
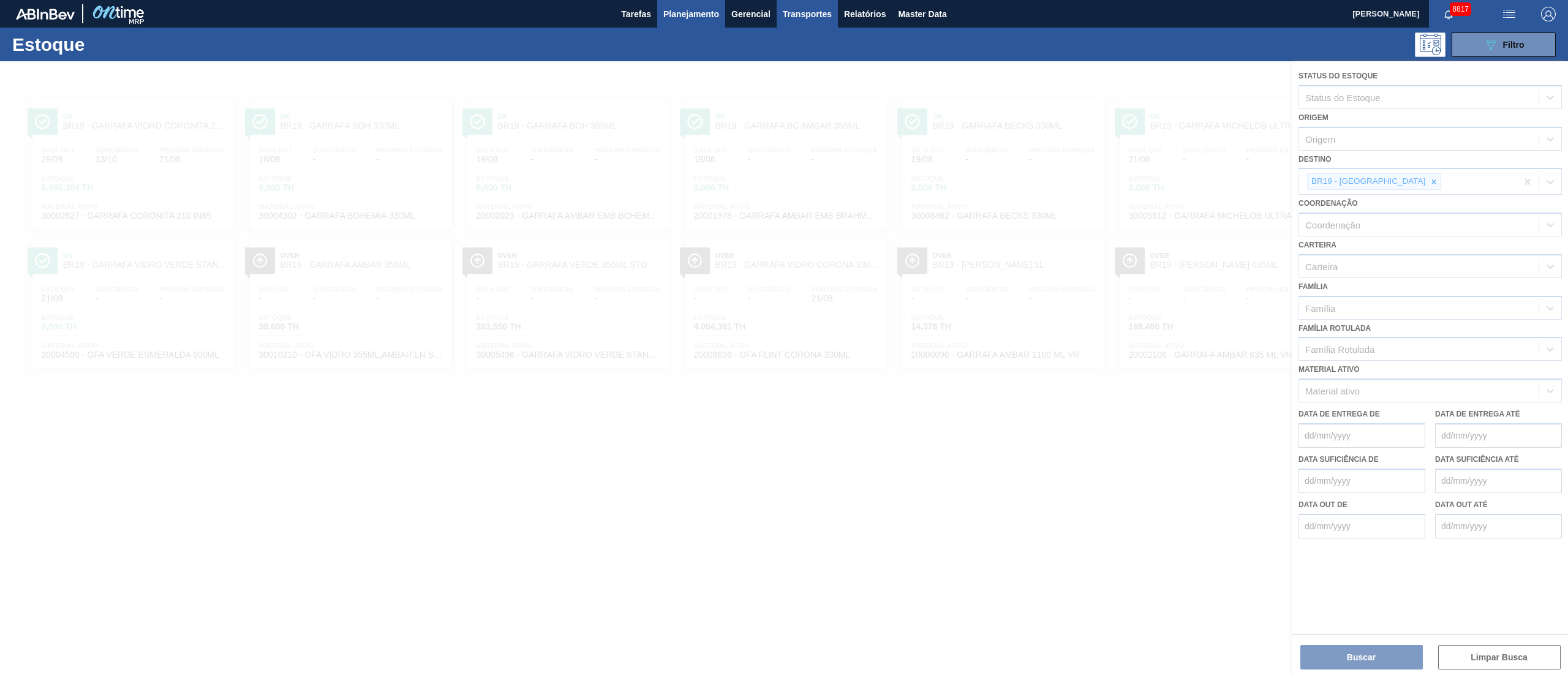
click at [809, 12] on span "Transportes" at bounding box center [807, 14] width 49 height 15
click at [678, 12] on div at bounding box center [784, 338] width 1568 height 675
click at [684, 17] on span "Planejamento" at bounding box center [692, 14] width 56 height 15
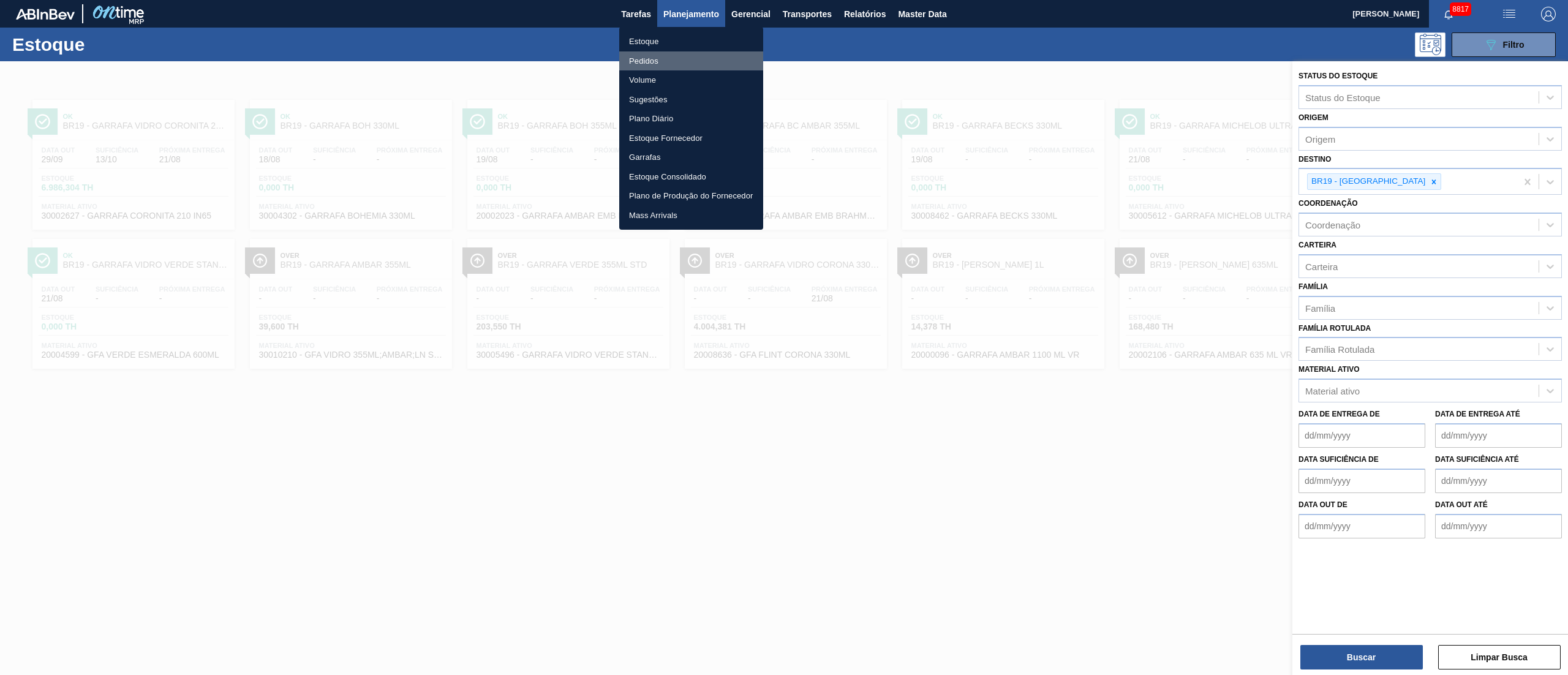
click at [650, 56] on li "Pedidos" at bounding box center [692, 61] width 144 height 20
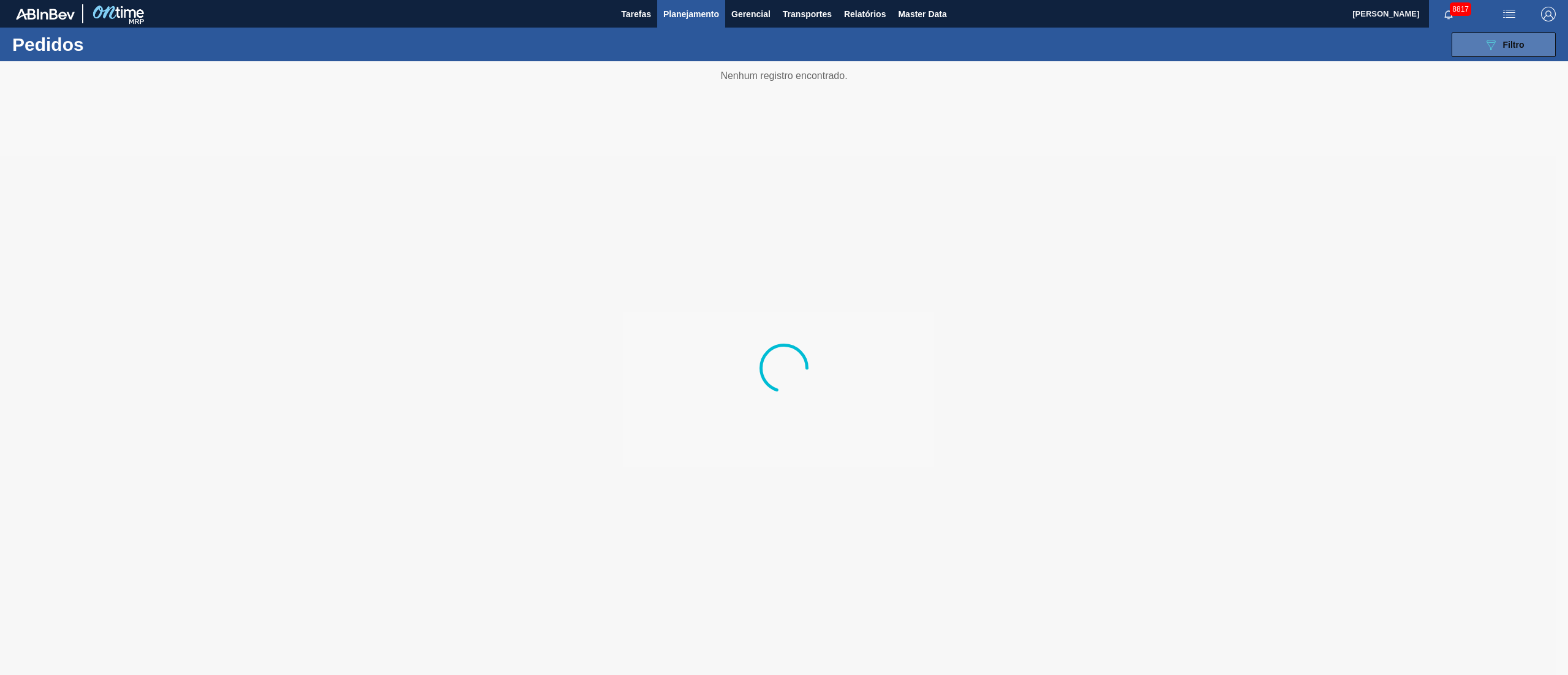
click at [1488, 51] on icon "089F7B8B-B2A5-4AFE-B5C0-19BA573D28AC" at bounding box center [1491, 45] width 15 height 15
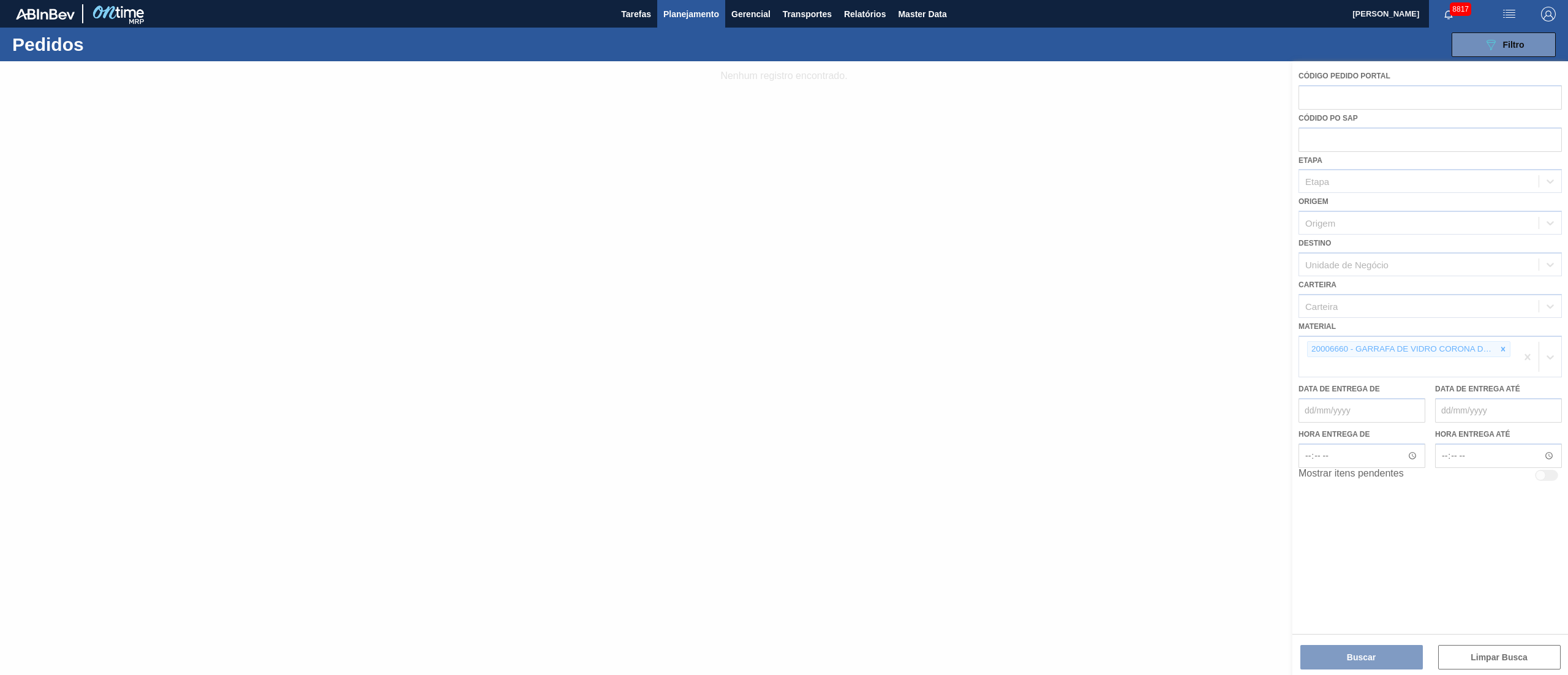
click at [1503, 350] on div at bounding box center [784, 368] width 1568 height 614
click at [1498, 346] on div at bounding box center [784, 368] width 1568 height 614
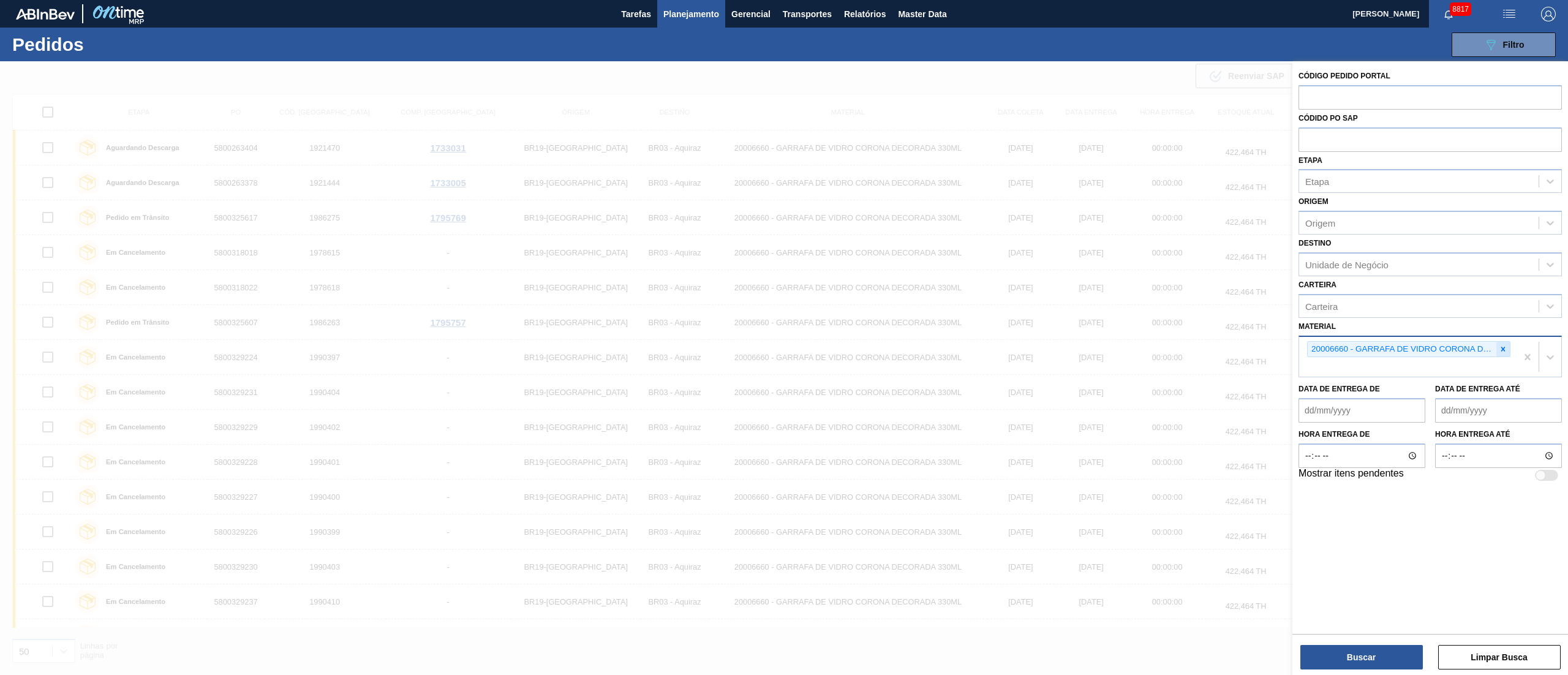
click at [1500, 349] on icon at bounding box center [1503, 349] width 9 height 9
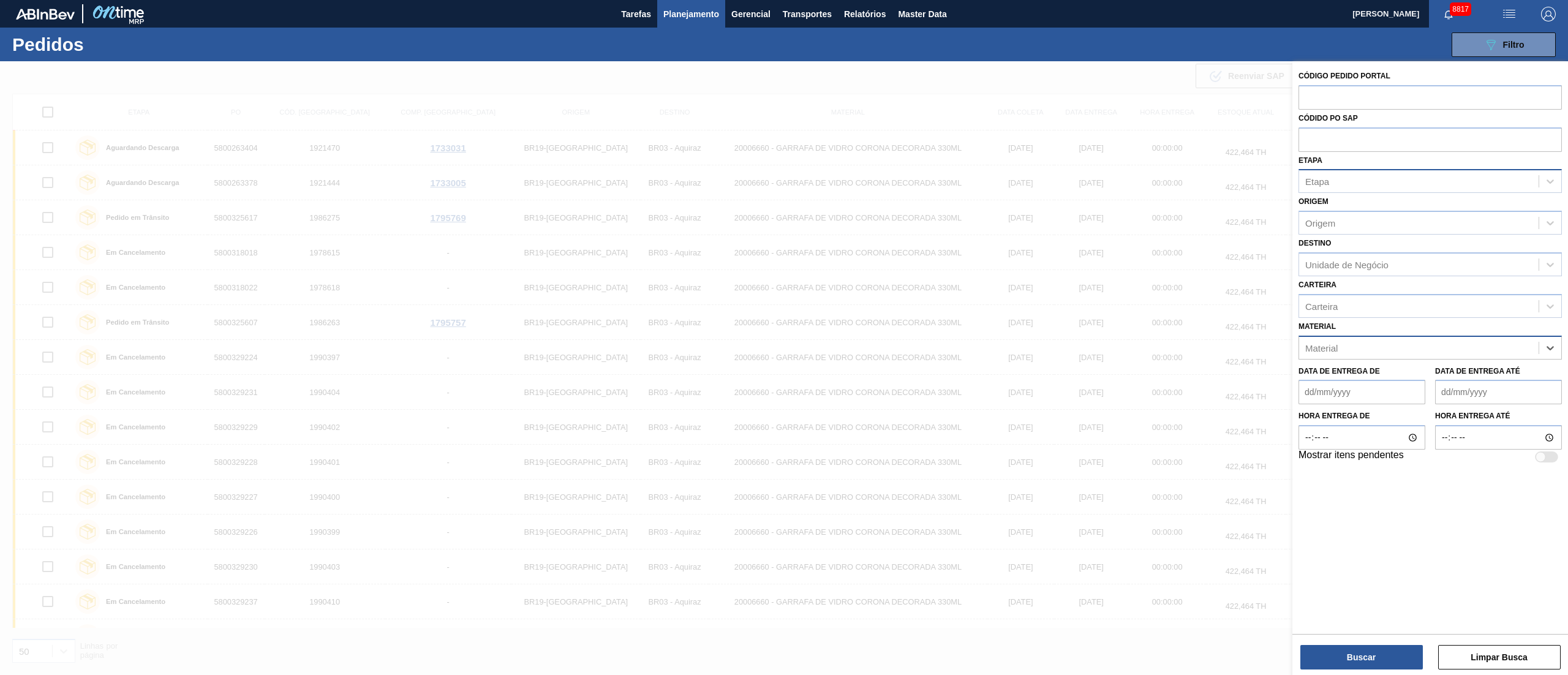
click at [1371, 181] on div "Etapa" at bounding box center [1419, 181] width 240 height 18
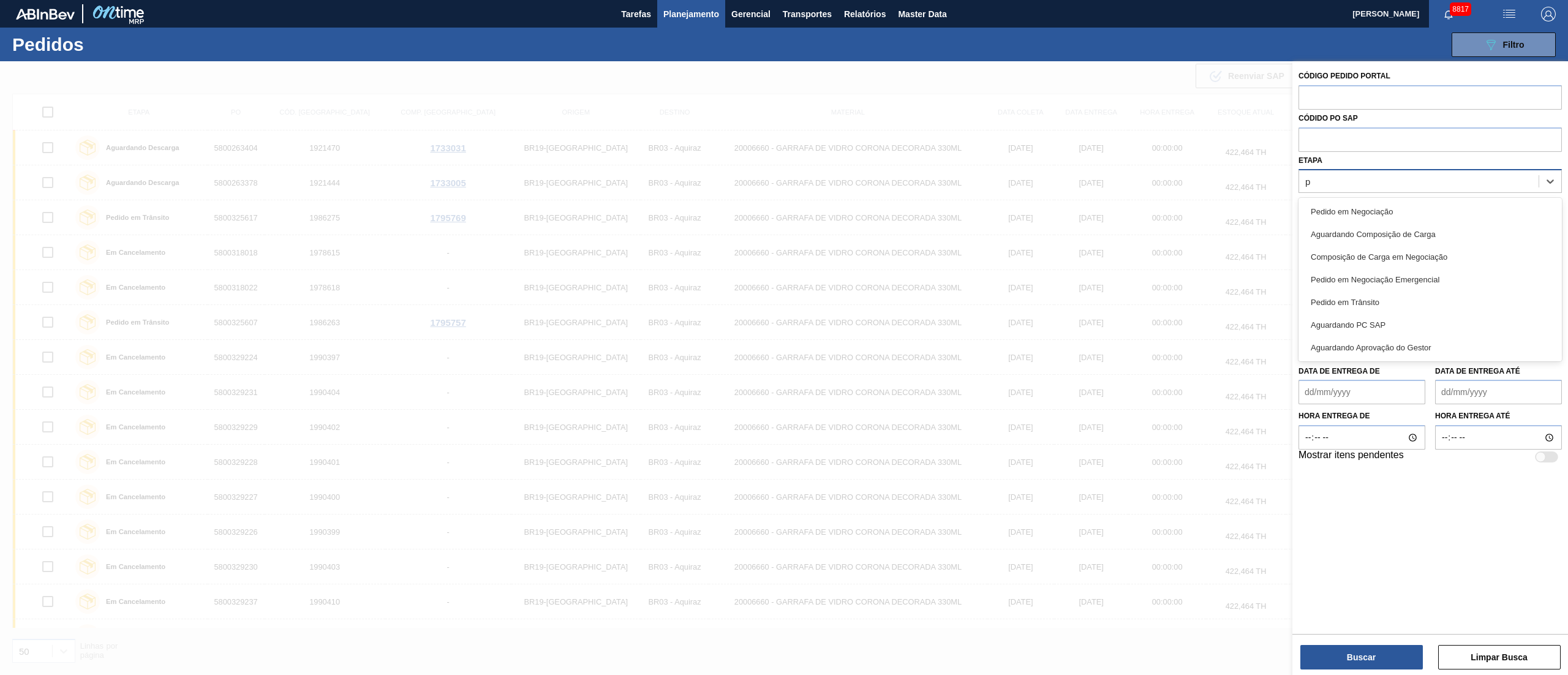
type input "pc"
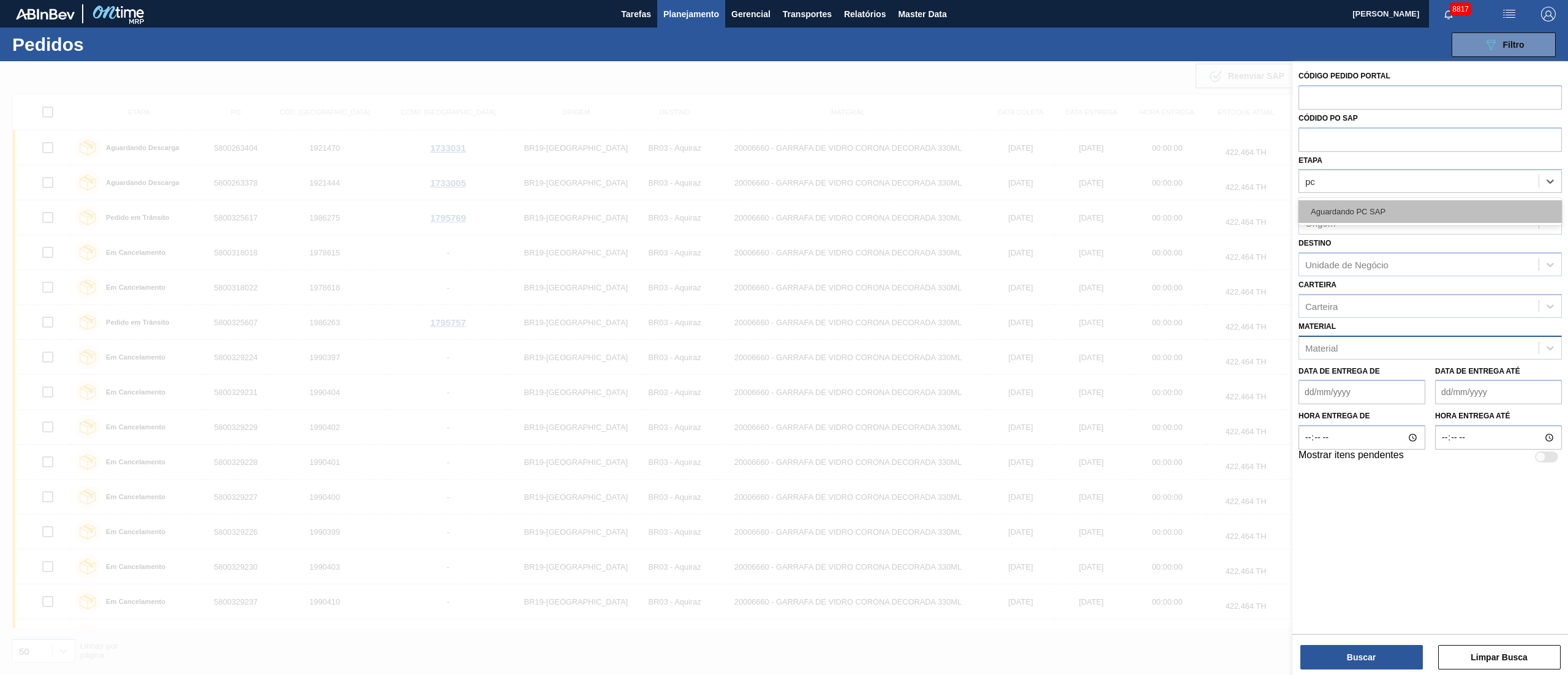
click at [1388, 215] on div "Aguardando PC SAP" at bounding box center [1430, 212] width 263 height 23
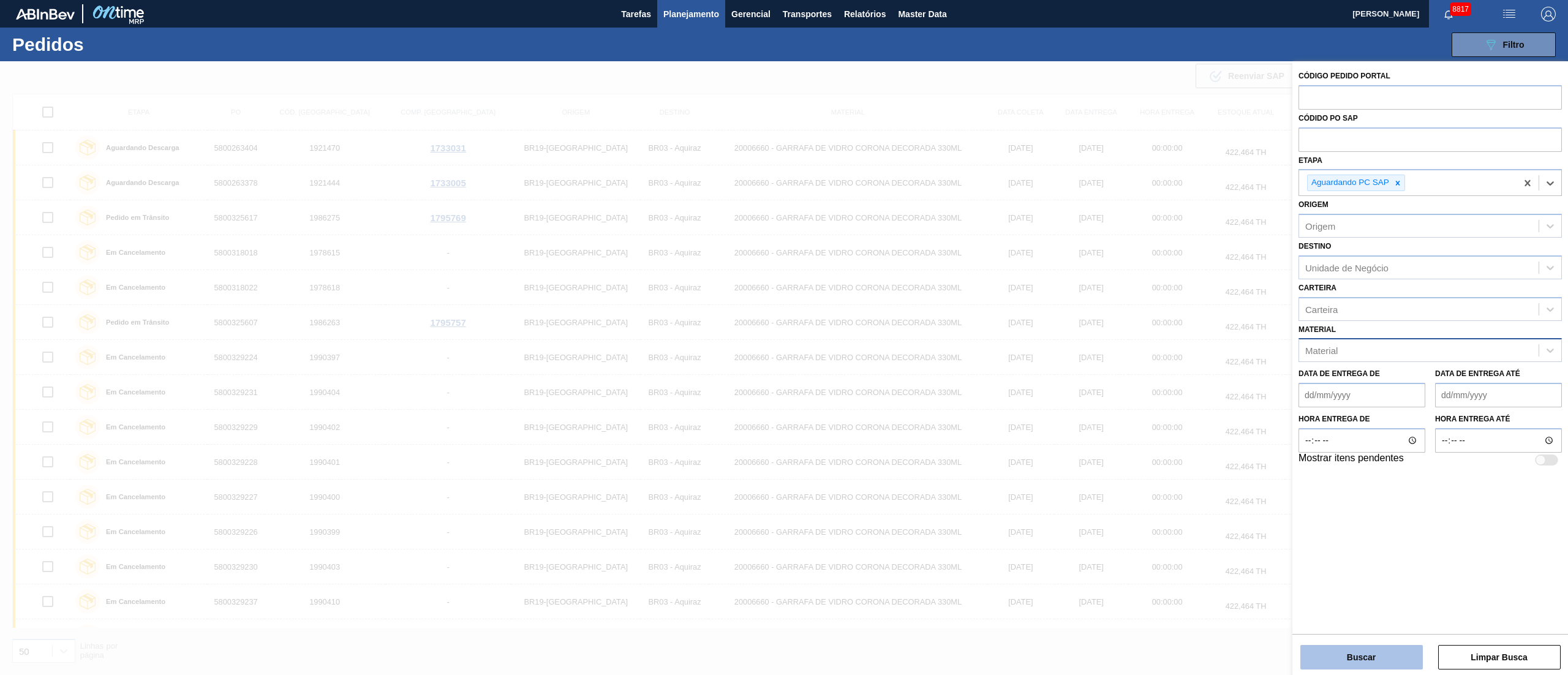
click at [1350, 655] on button "Buscar" at bounding box center [1361, 656] width 122 height 24
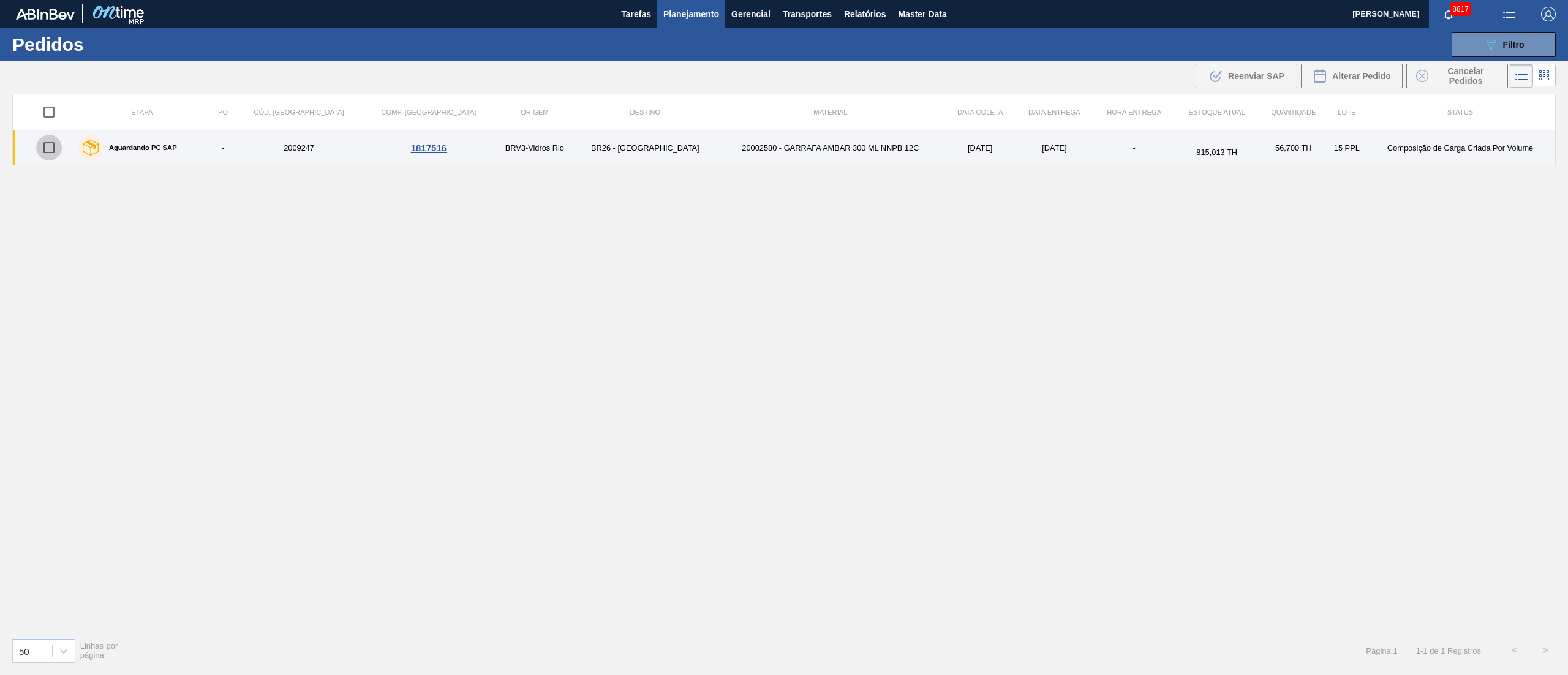
click at [52, 145] on input "checkbox" at bounding box center [48, 147] width 25 height 25
checkbox input "true"
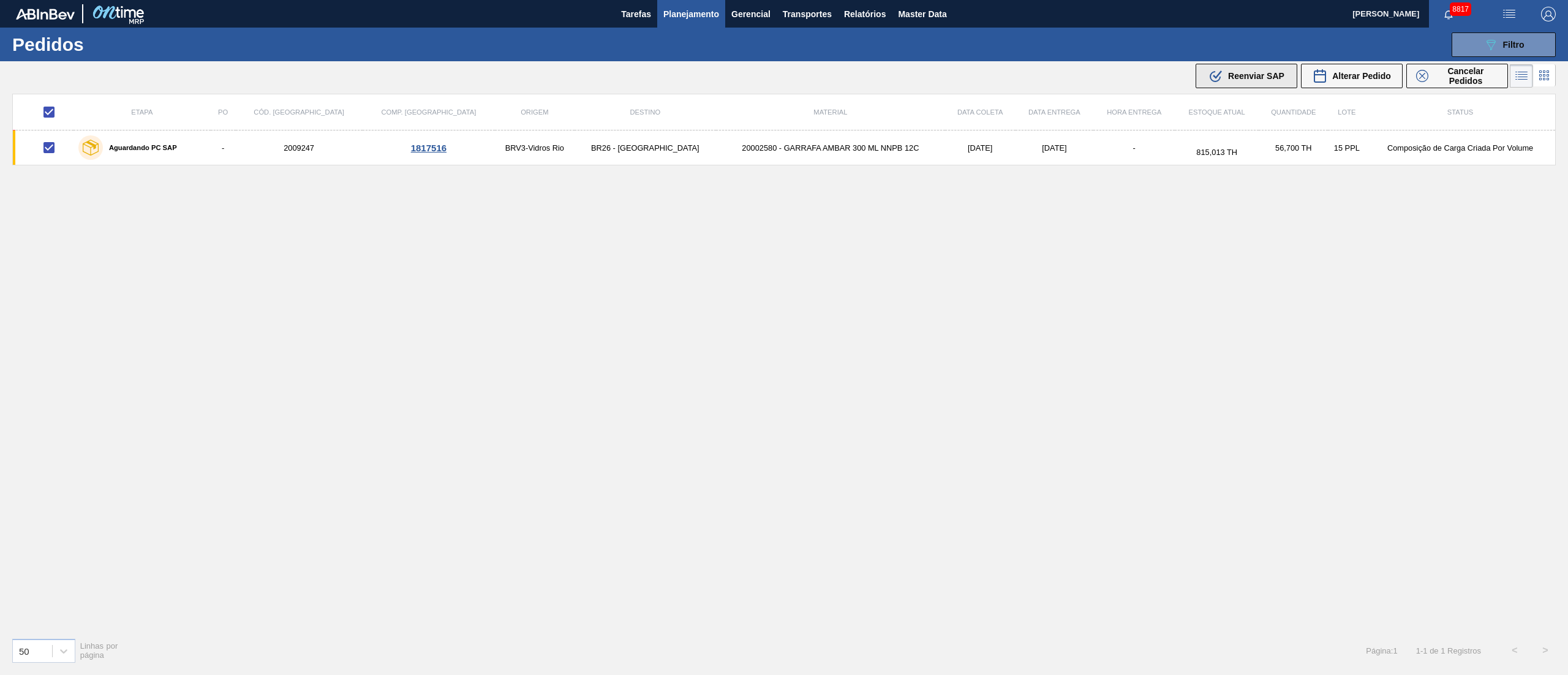
click at [1228, 77] on span "Reenviar SAP" at bounding box center [1256, 76] width 56 height 10
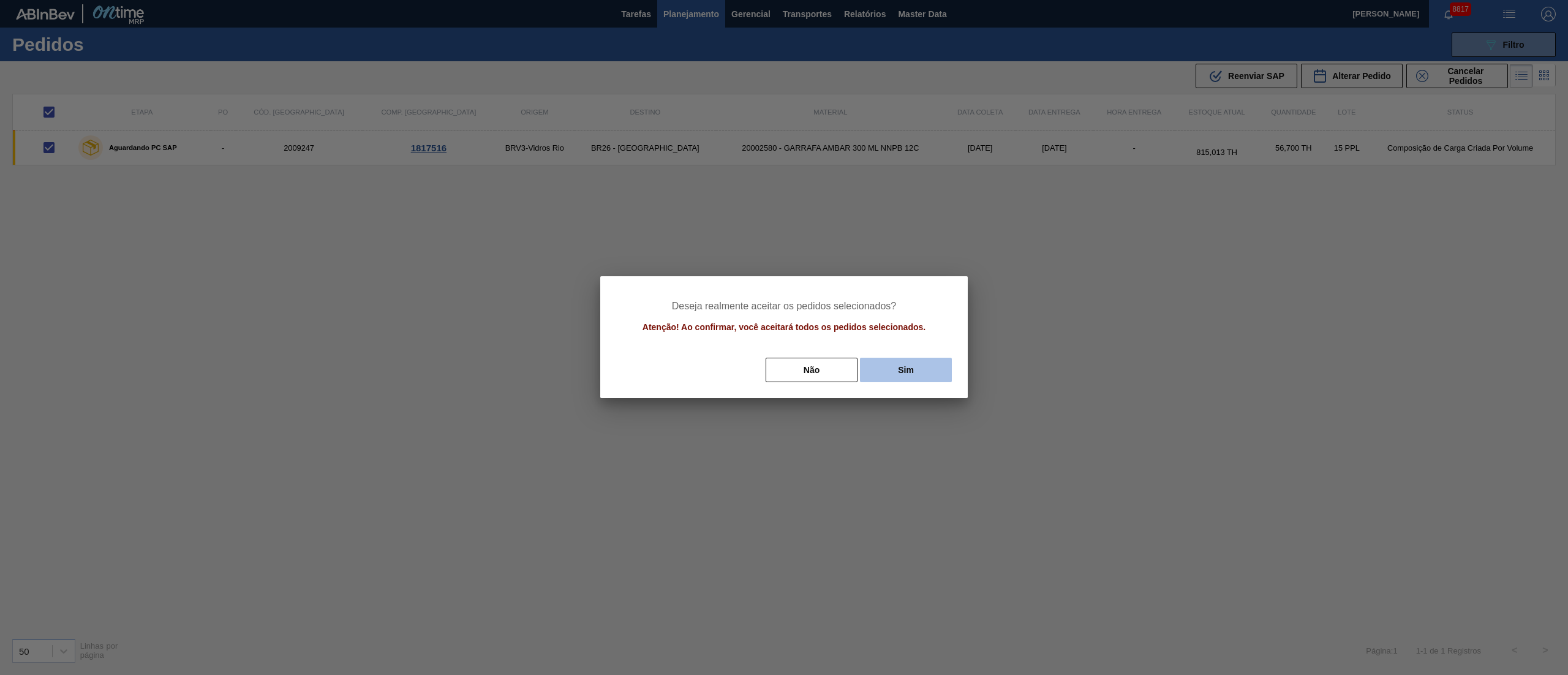
click at [917, 374] on button "Sim" at bounding box center [906, 369] width 92 height 24
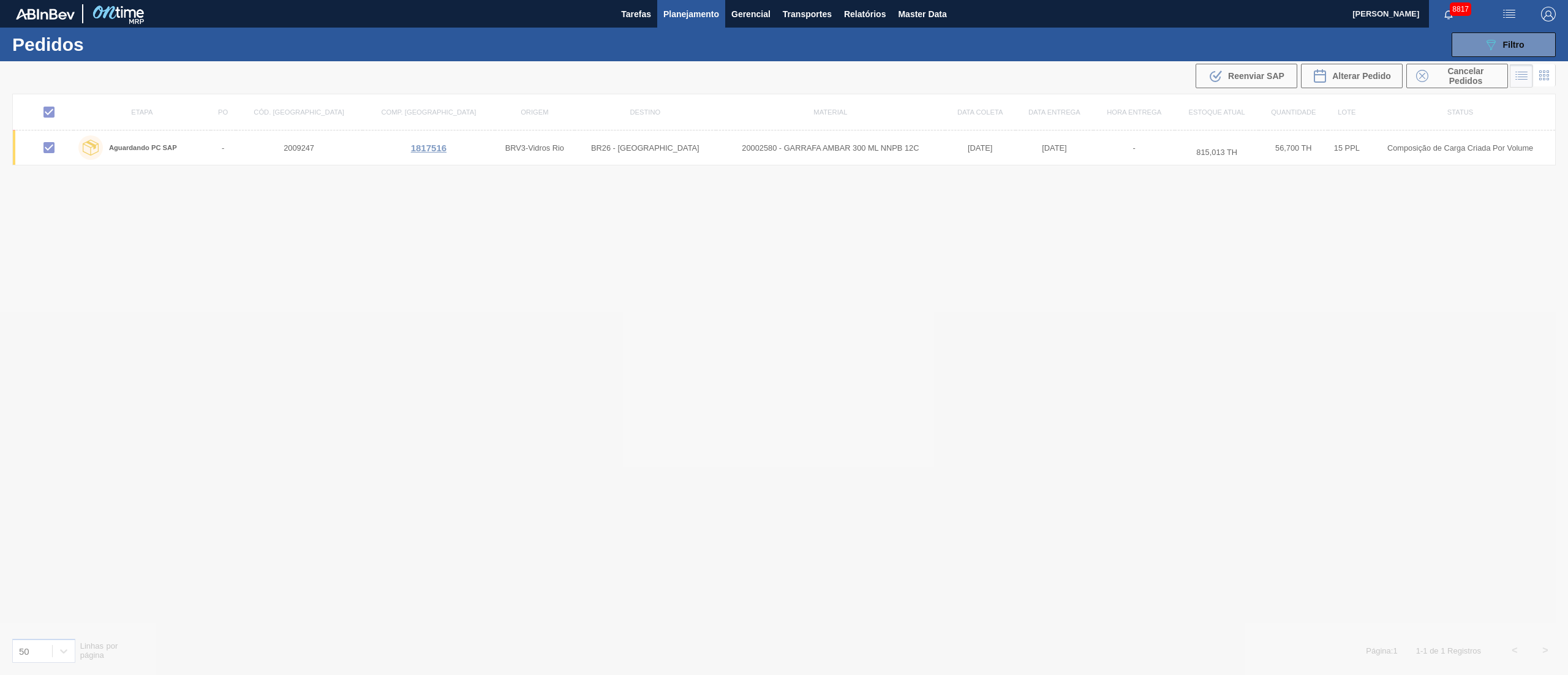
checkbox input "false"
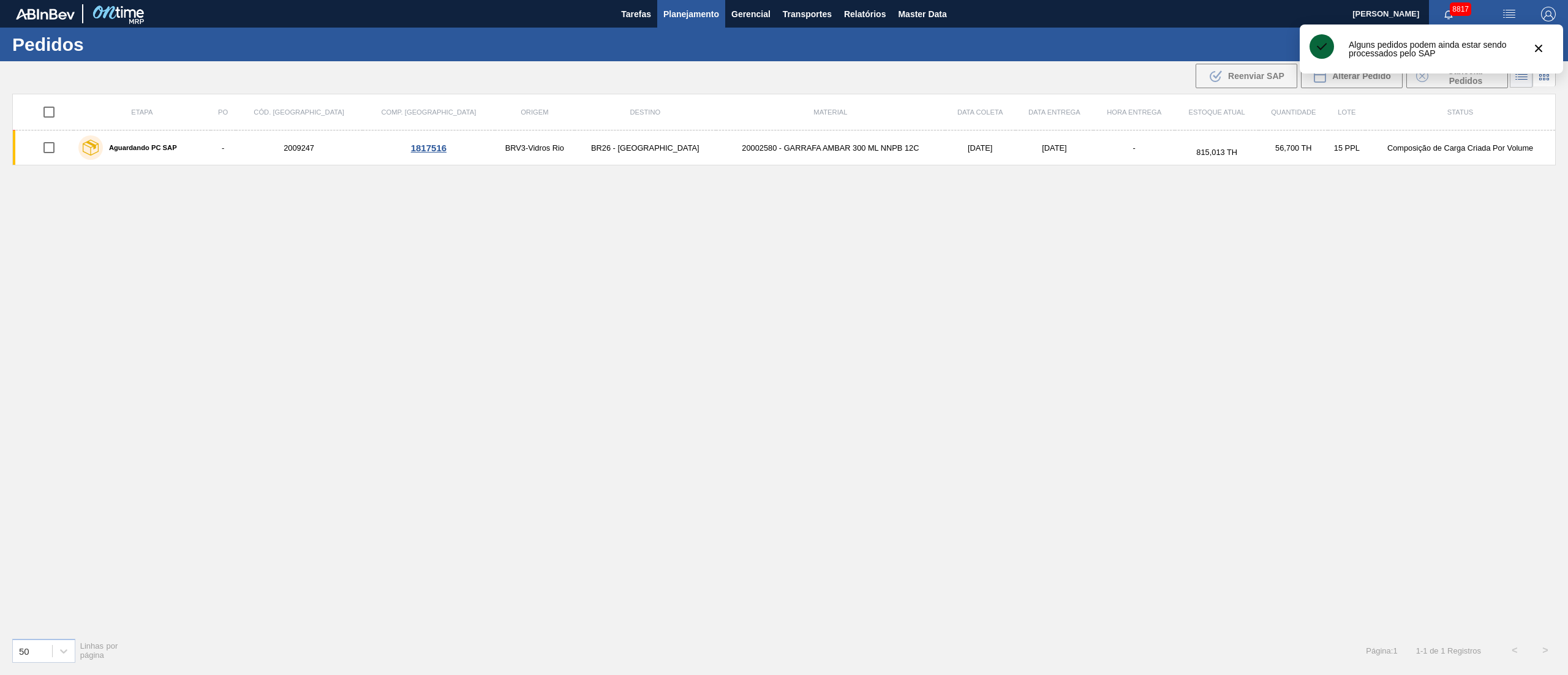
click at [955, 258] on div "Etapa PO Cód. Pedido Comp. Carga Origem Destino Material Data [PERSON_NAME] Dat…" at bounding box center [784, 360] width 1544 height 534
click at [702, 29] on div "089F7B8B-B2A5-4AFE-B5C0-19BA573D28AC Filtro Código Pedido Portal Códido PO SAP …" at bounding box center [883, 44] width 1359 height 37
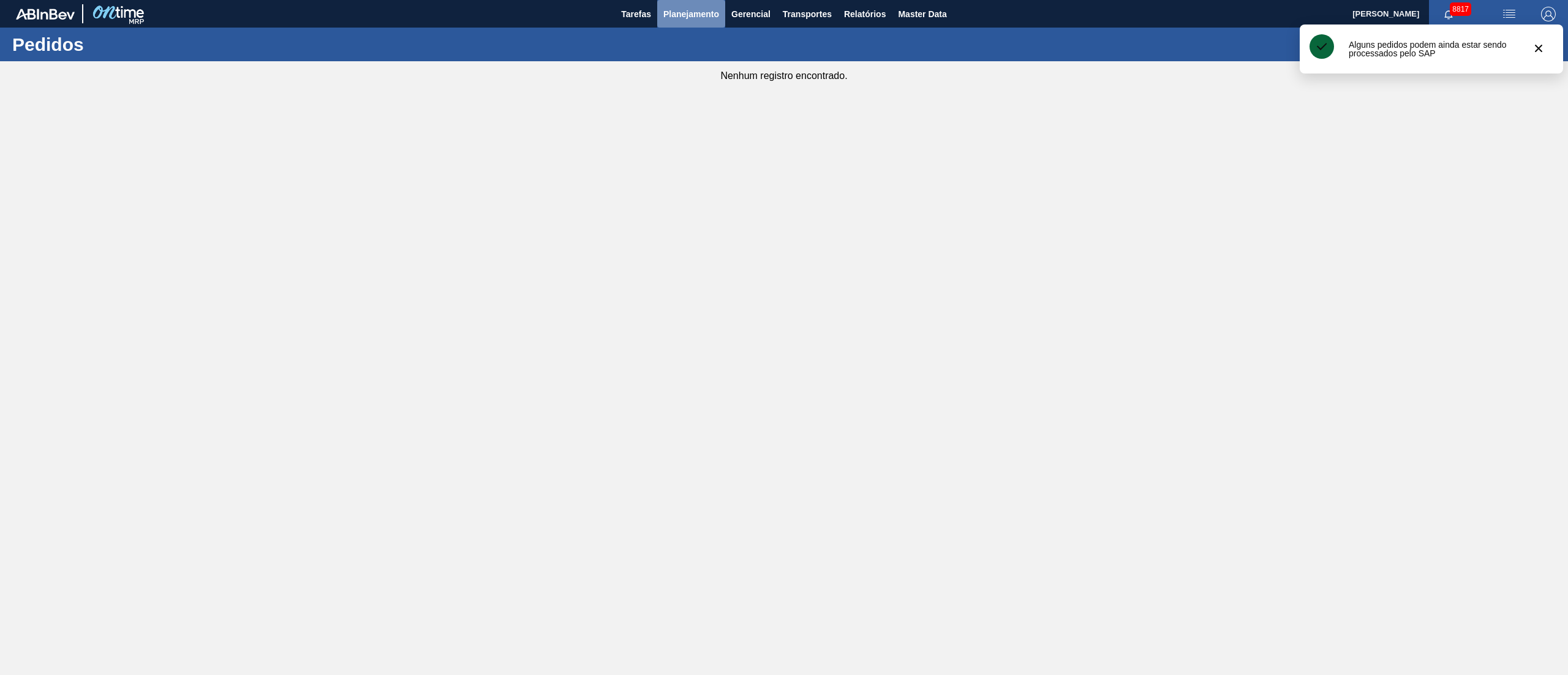
click at [692, 14] on span "Planejamento" at bounding box center [692, 14] width 56 height 15
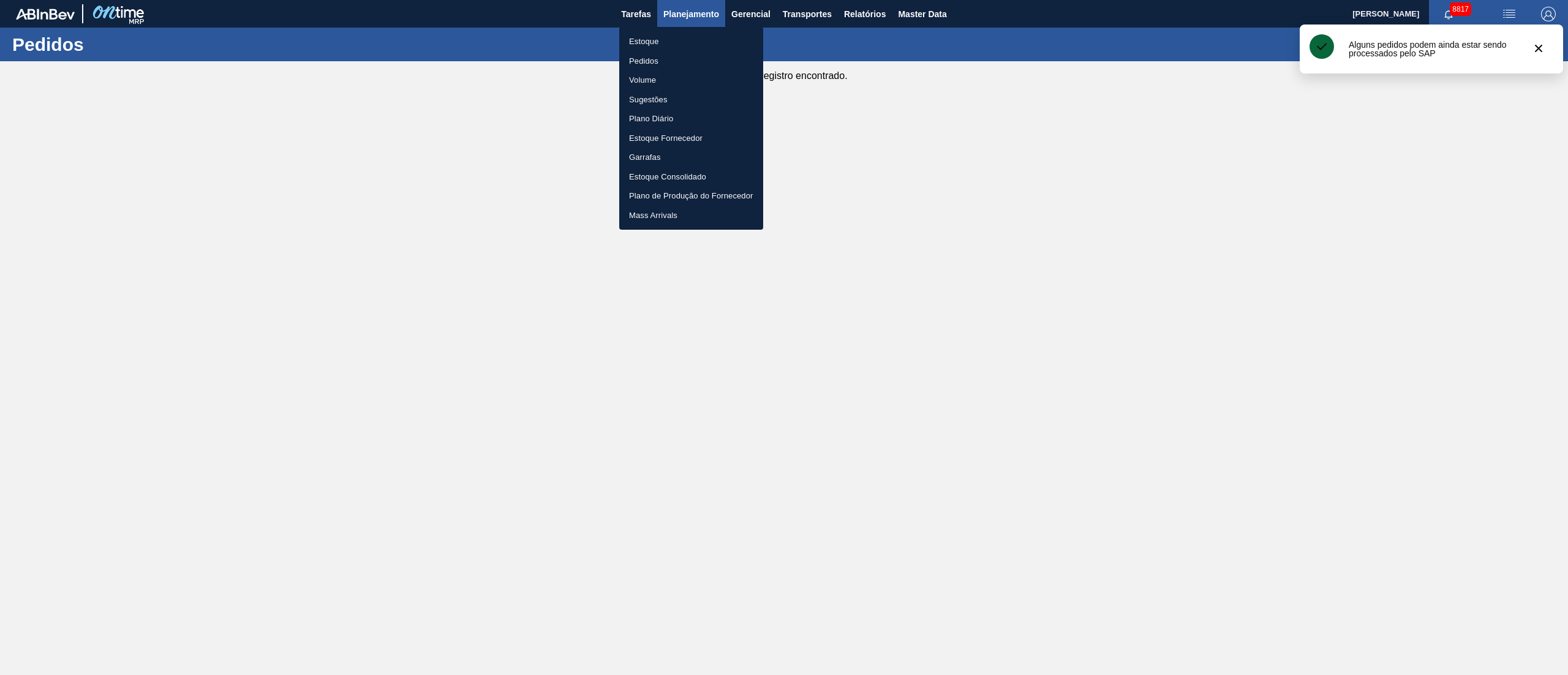
click at [645, 61] on li "Pedidos" at bounding box center [692, 61] width 144 height 20
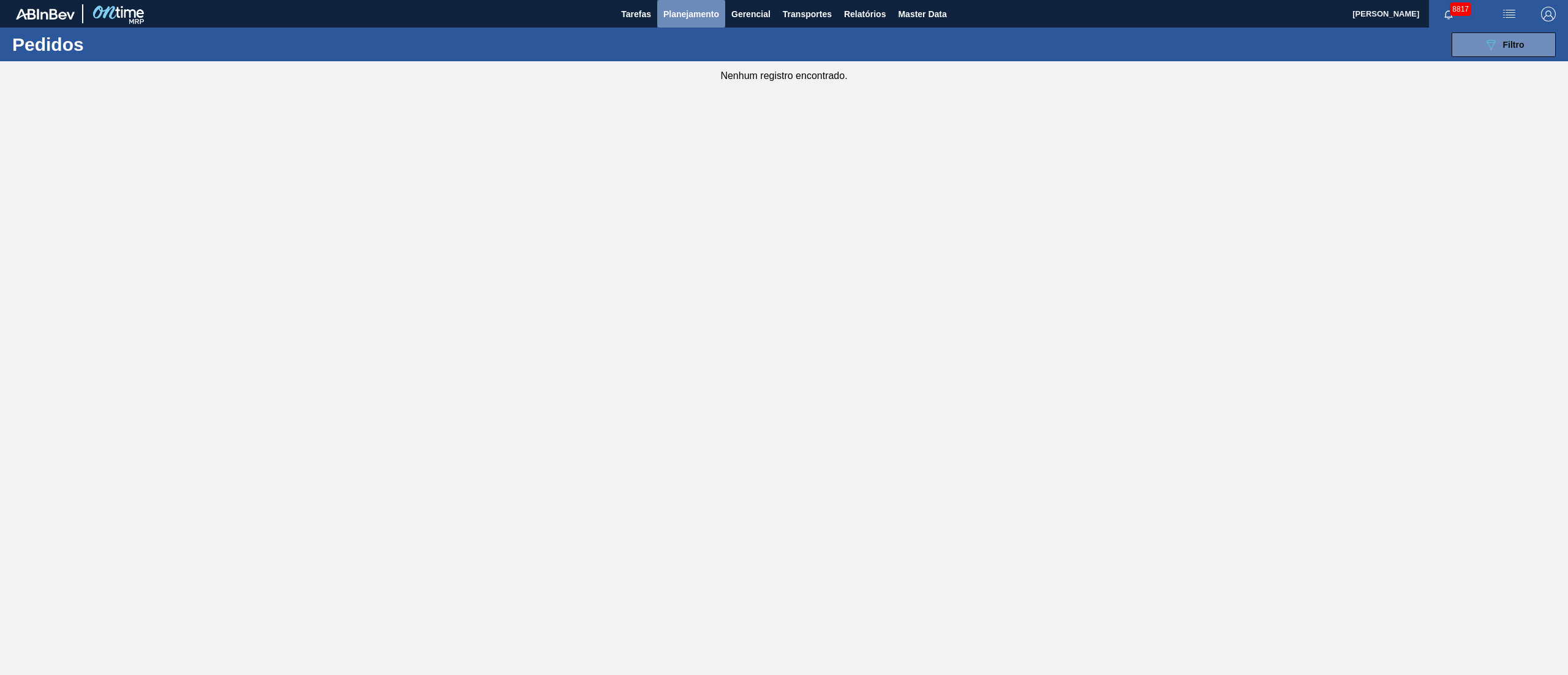
click at [694, 14] on span "Planejamento" at bounding box center [692, 14] width 56 height 15
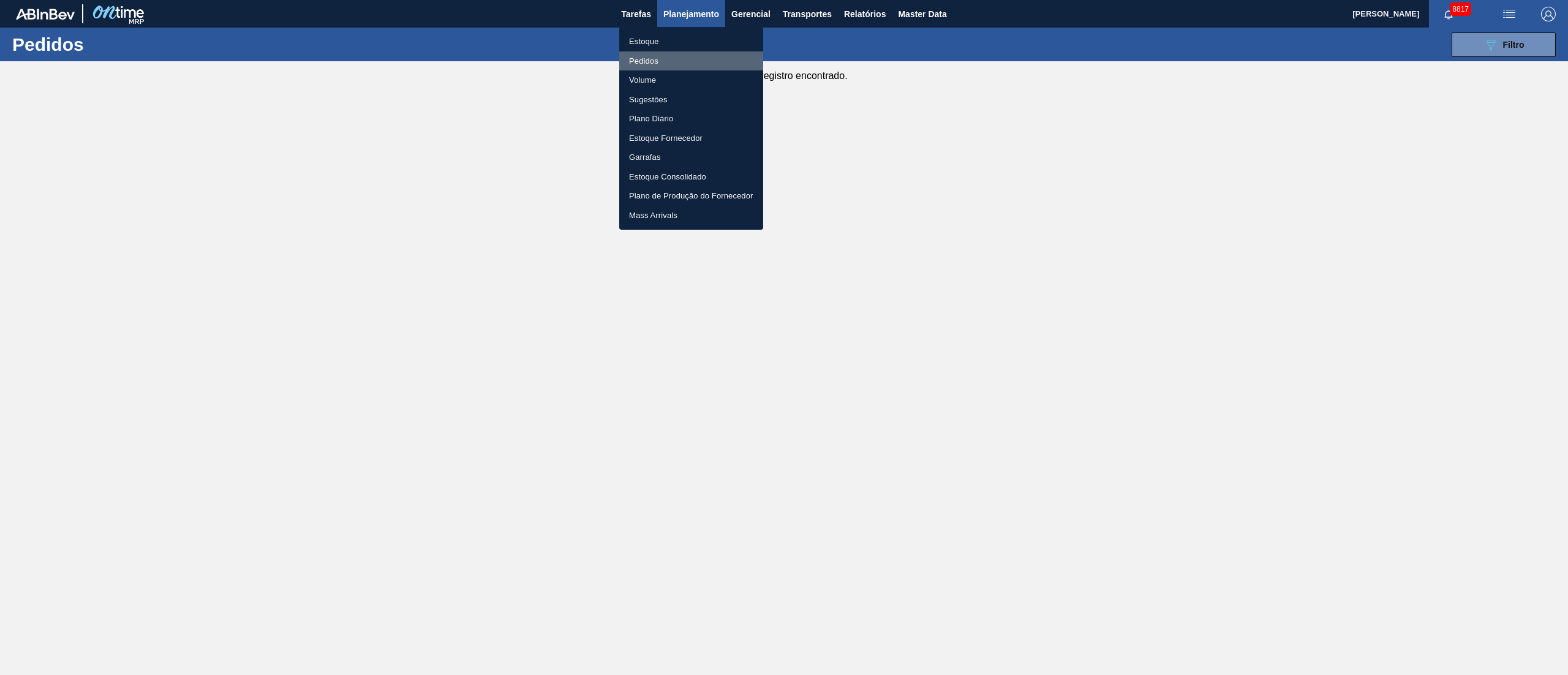
click at [655, 64] on li "Pedidos" at bounding box center [692, 61] width 144 height 20
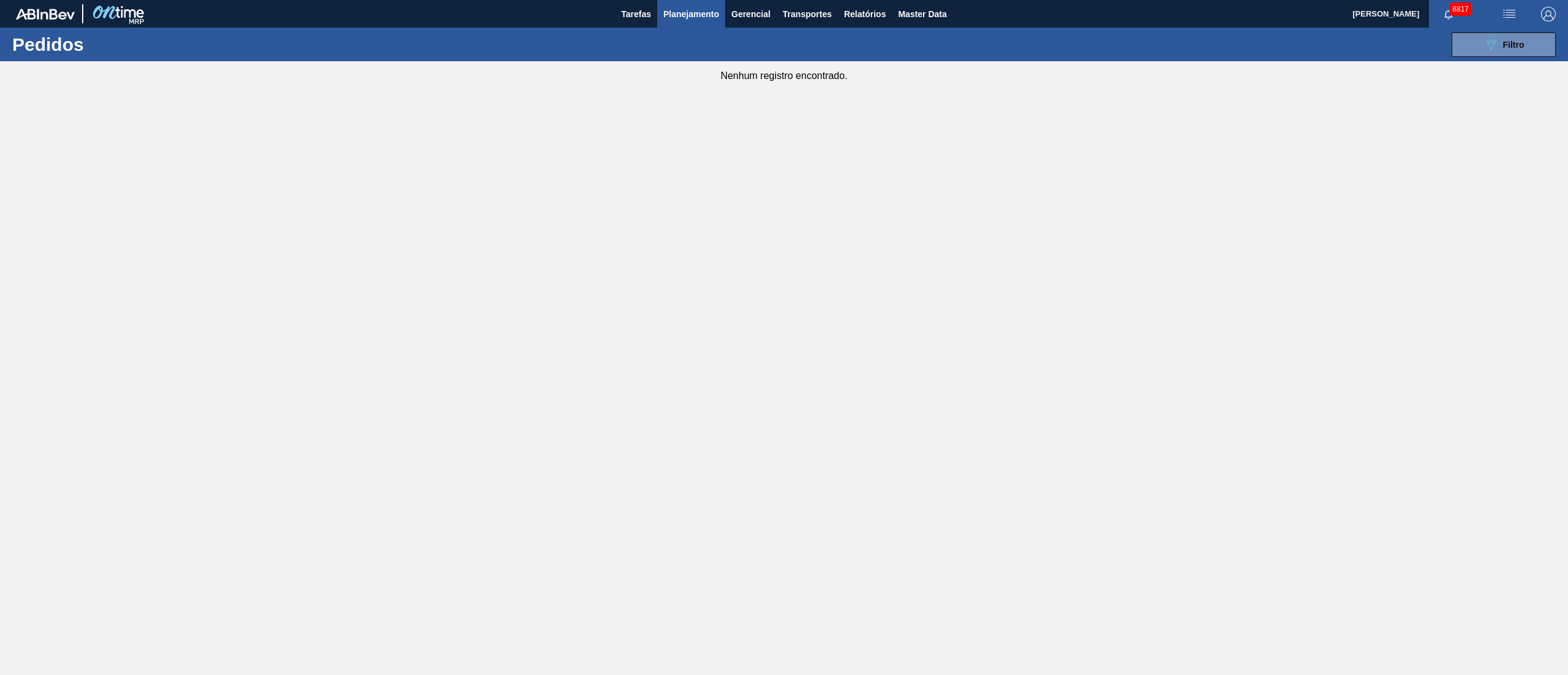
click at [692, 1] on button "Planejamento" at bounding box center [692, 14] width 68 height 27
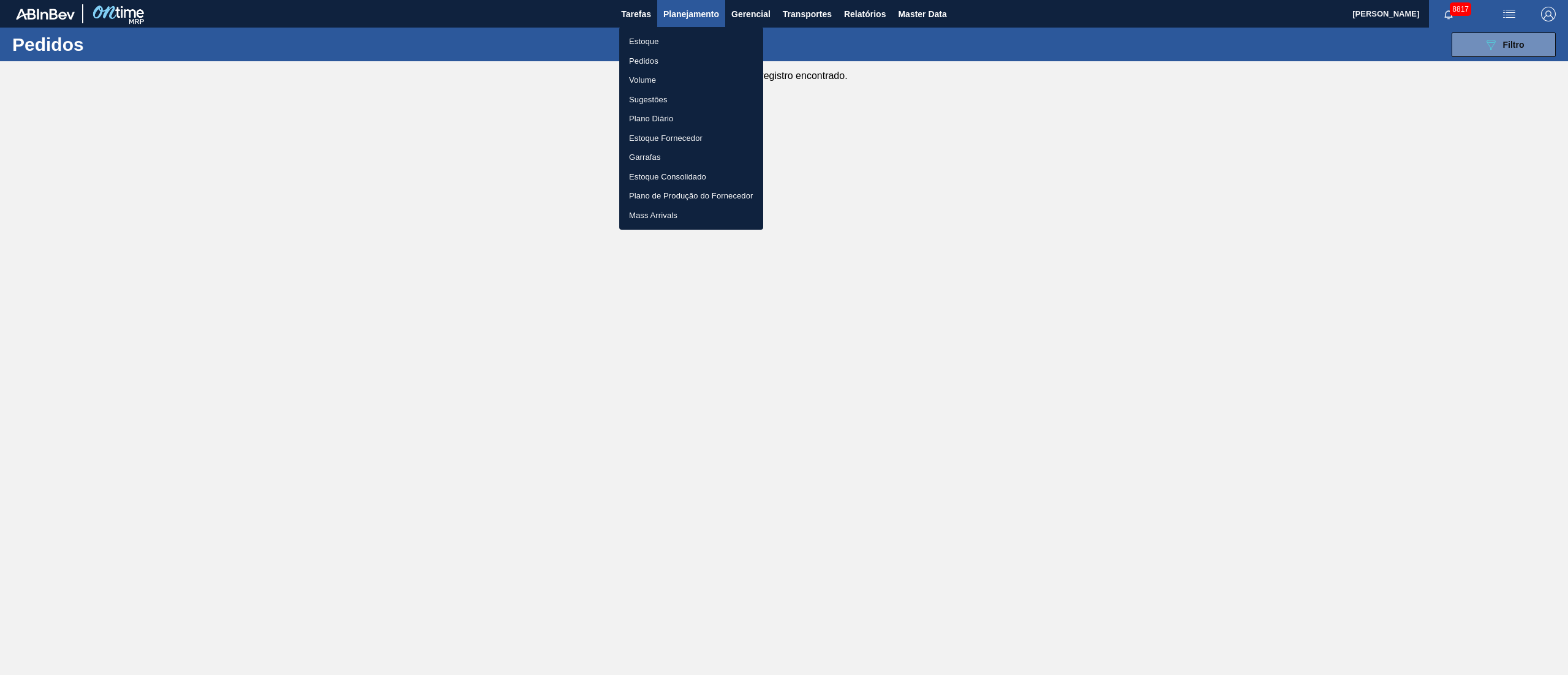
click at [650, 42] on li "Estoque" at bounding box center [692, 42] width 144 height 20
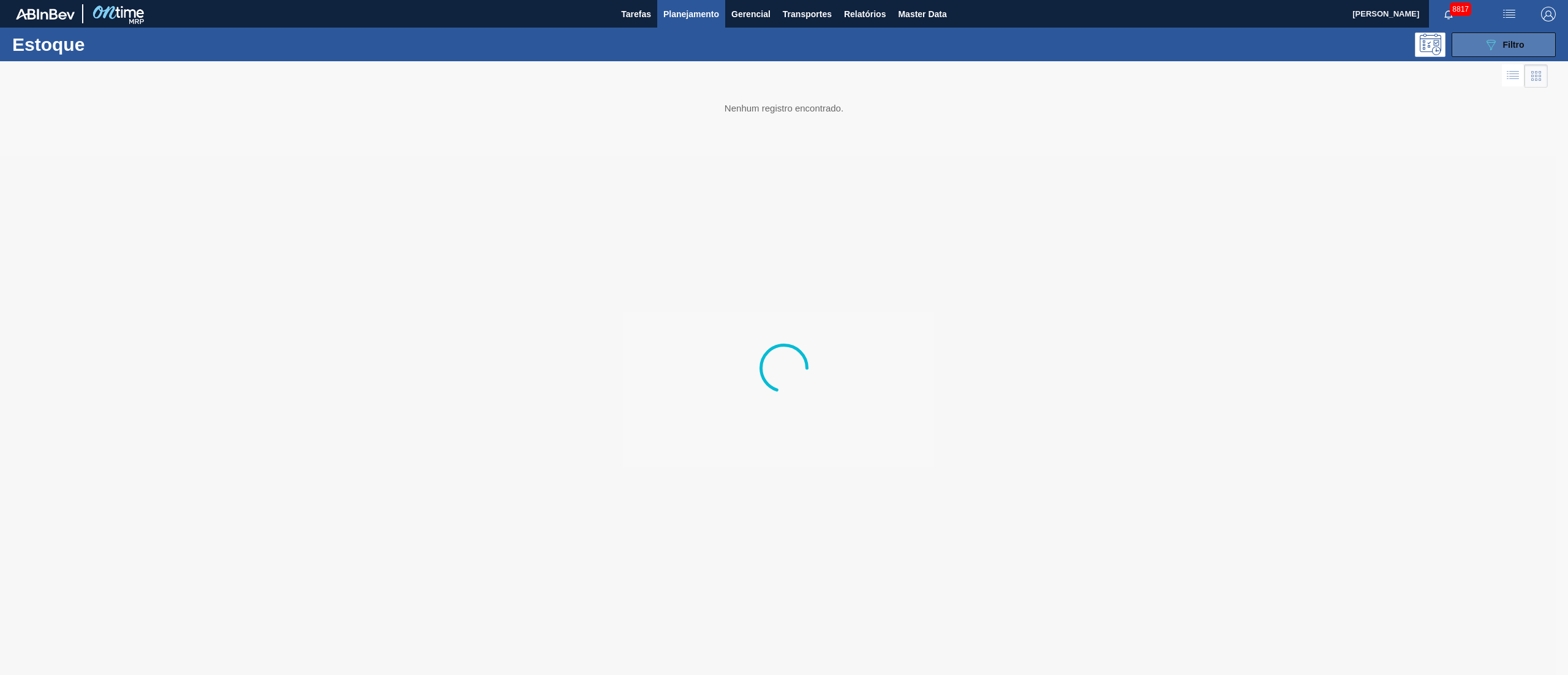
click at [1520, 45] on span "Filtro" at bounding box center [1514, 45] width 22 height 10
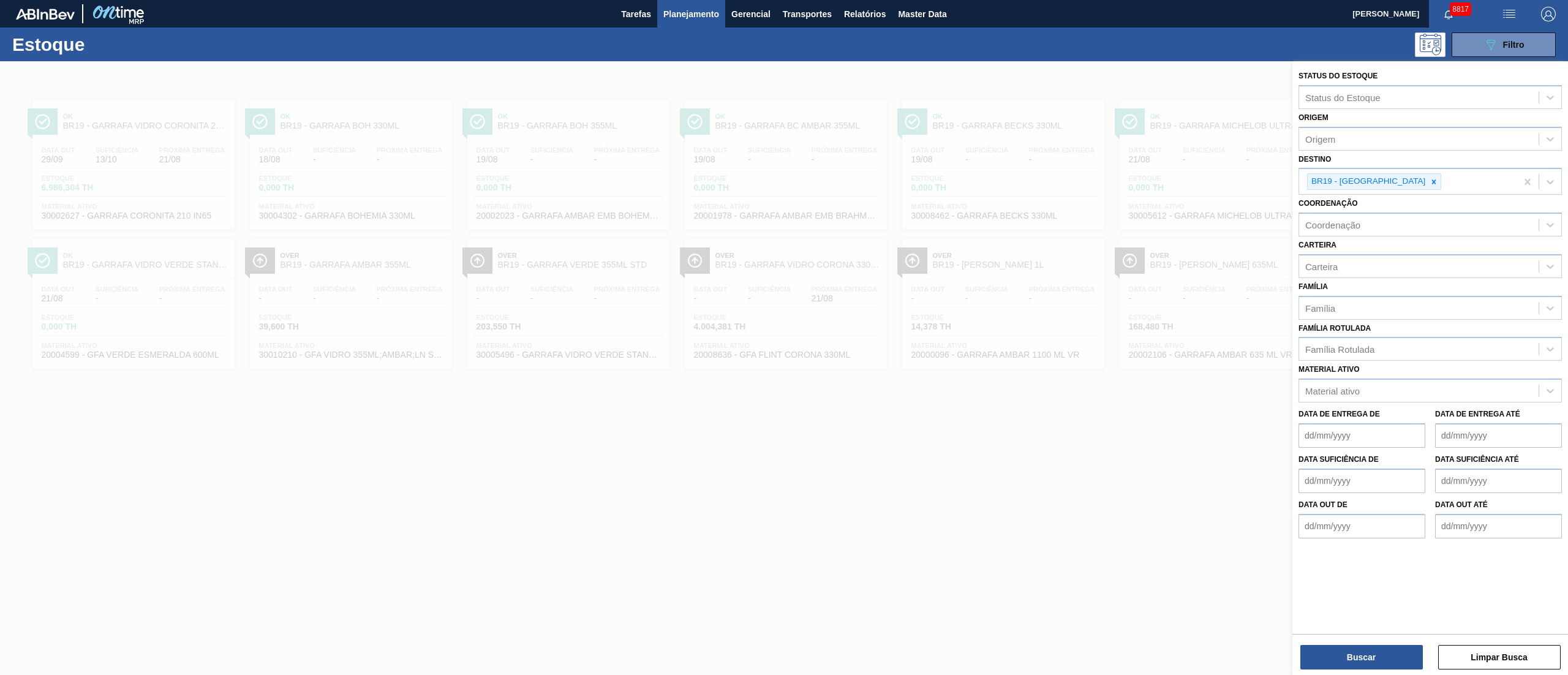
click at [1432, 179] on icon at bounding box center [1434, 181] width 4 height 4
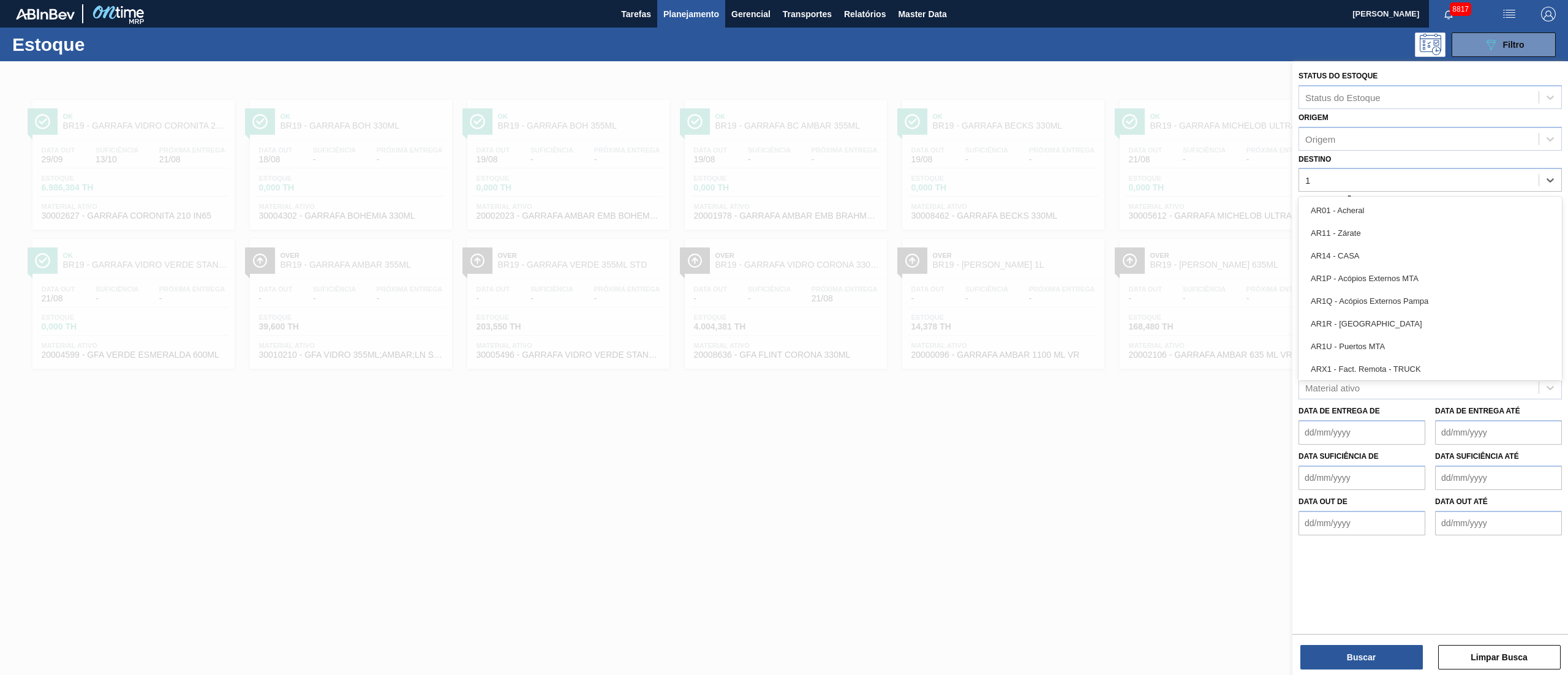
type input "19"
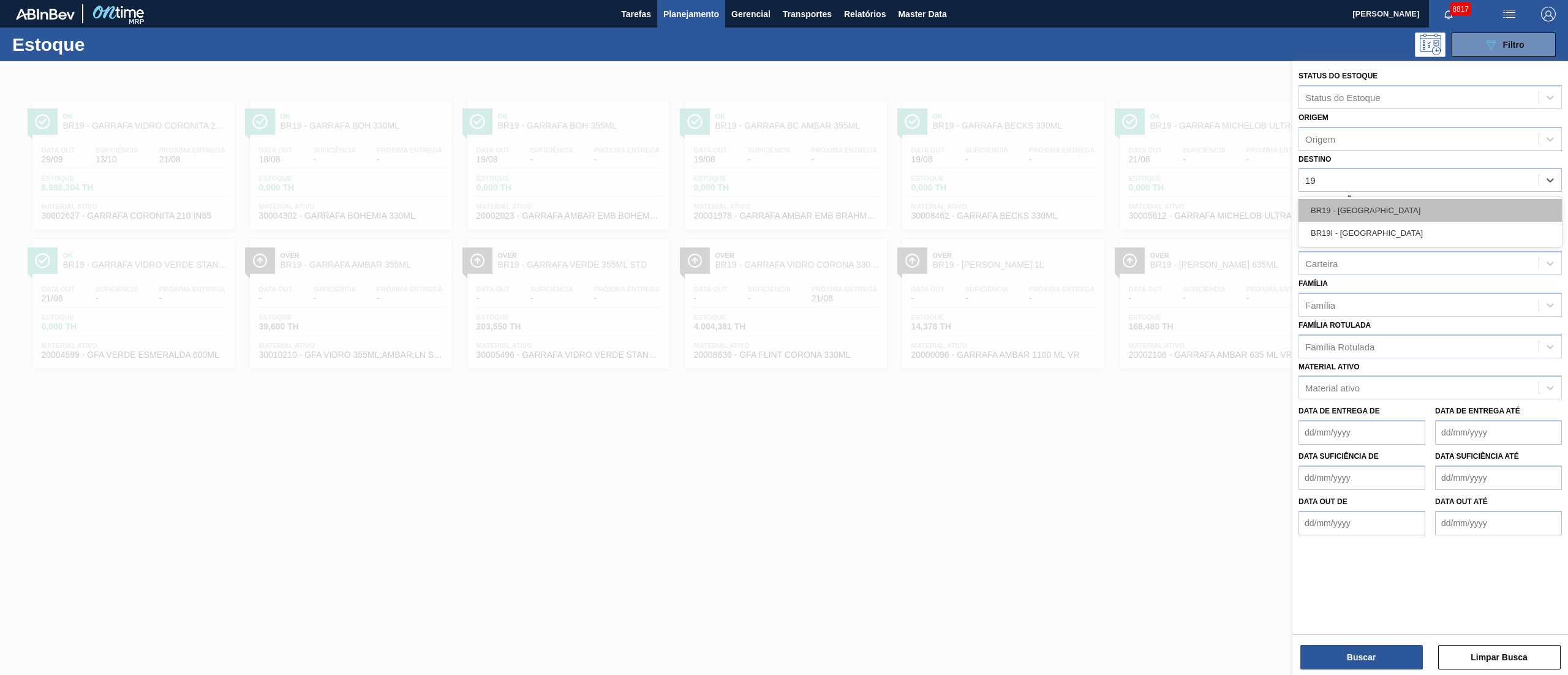
click at [1367, 200] on div "BR19 - [GEOGRAPHIC_DATA]" at bounding box center [1430, 210] width 263 height 23
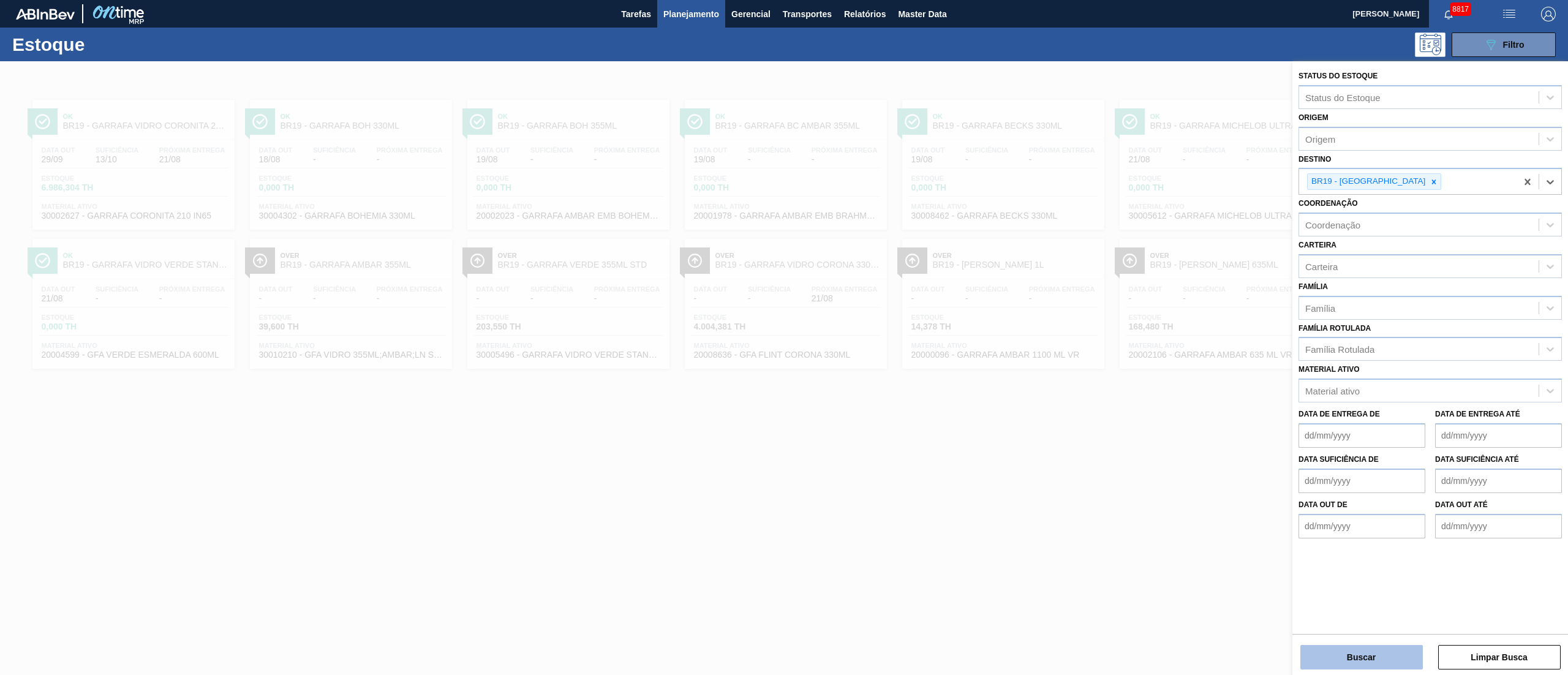
click at [1356, 655] on button "Buscar" at bounding box center [1361, 656] width 122 height 24
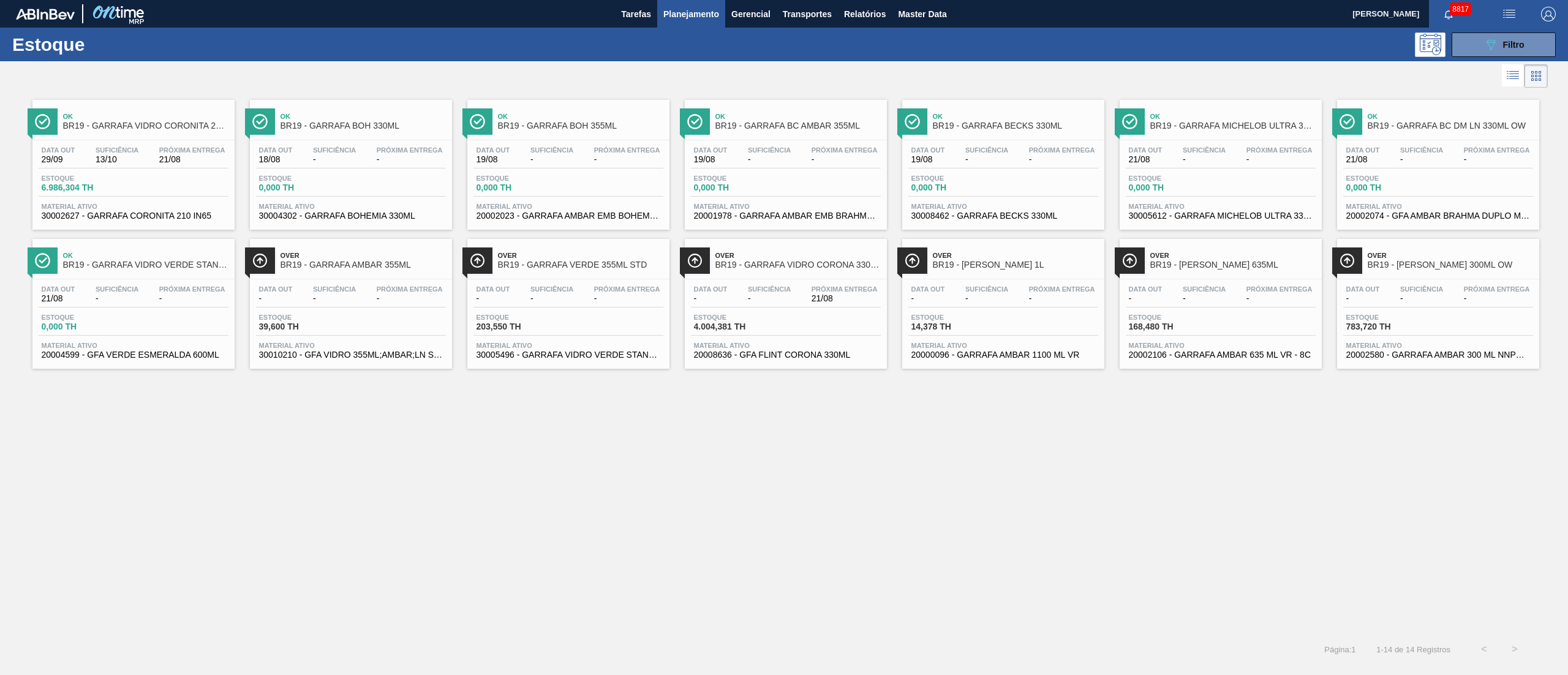
click at [809, 312] on div "Data out - Suficiência - Próxima Entrega 21/08 Estoque 4.004,381 TH Material at…" at bounding box center [786, 321] width 202 height 83
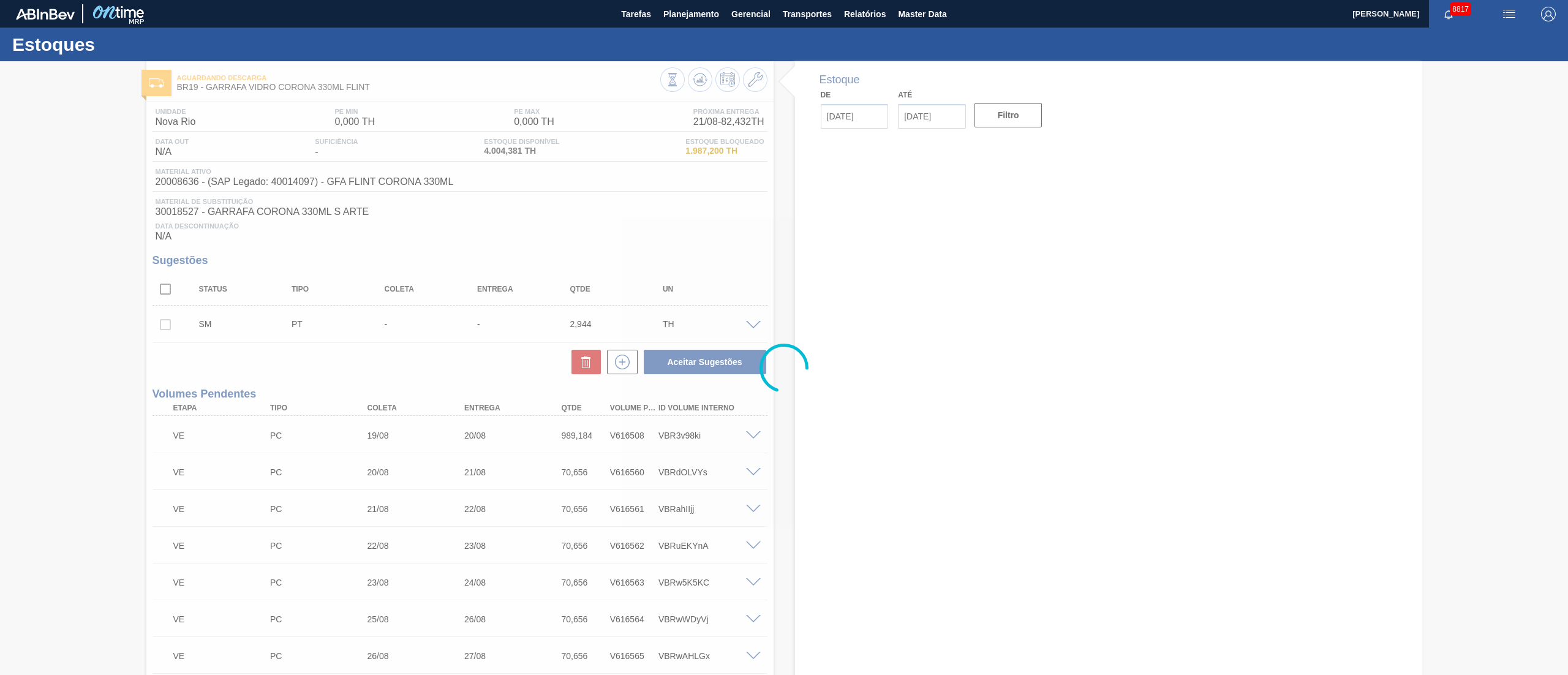
type input "[DATE]"
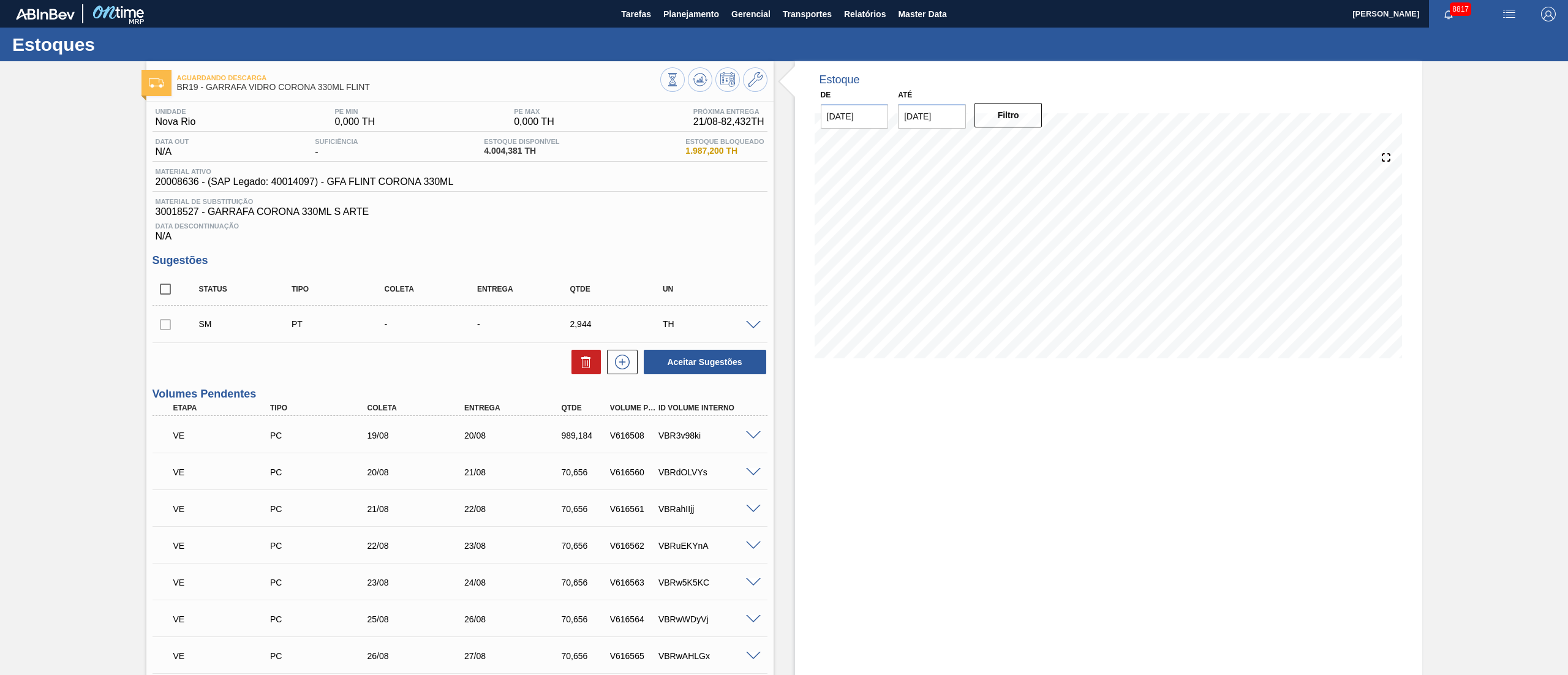
click at [754, 436] on span at bounding box center [754, 436] width 15 height 9
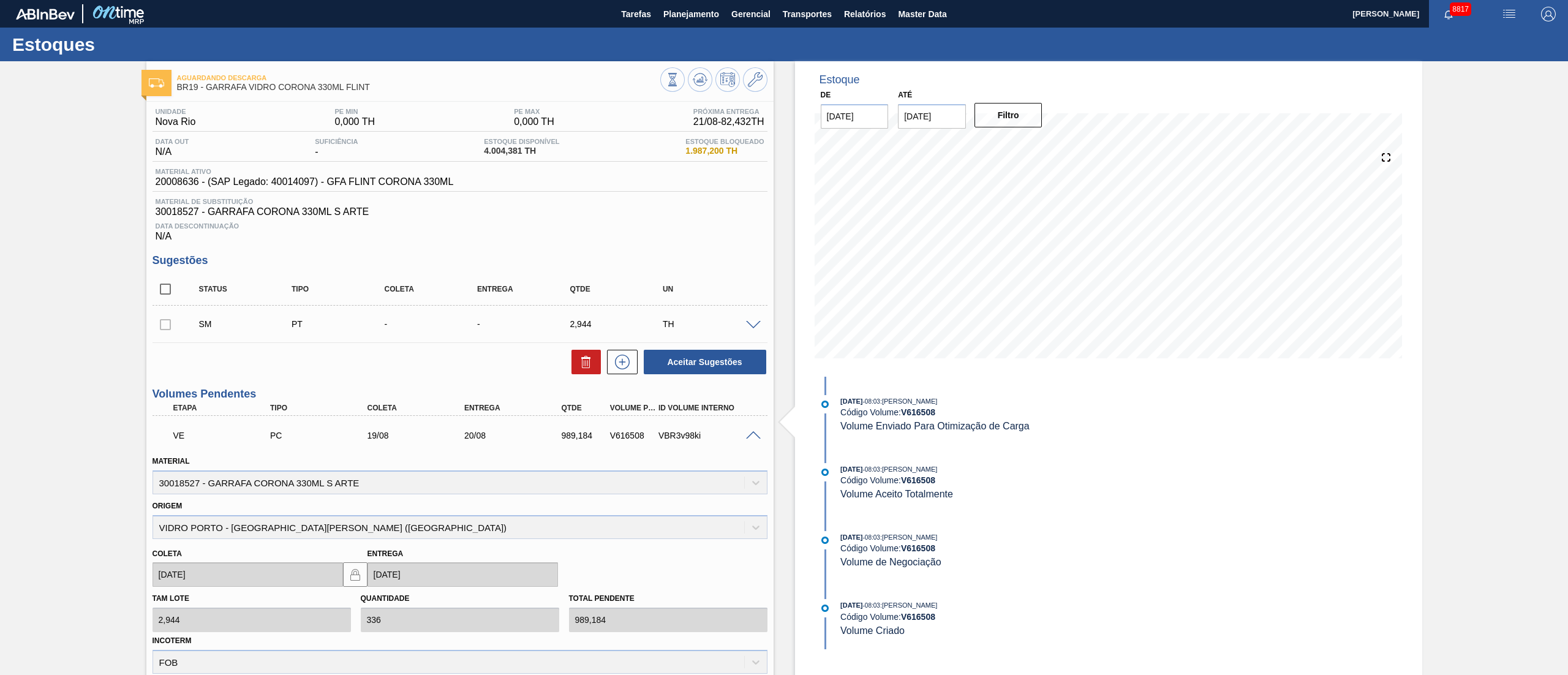
scroll to position [367, 0]
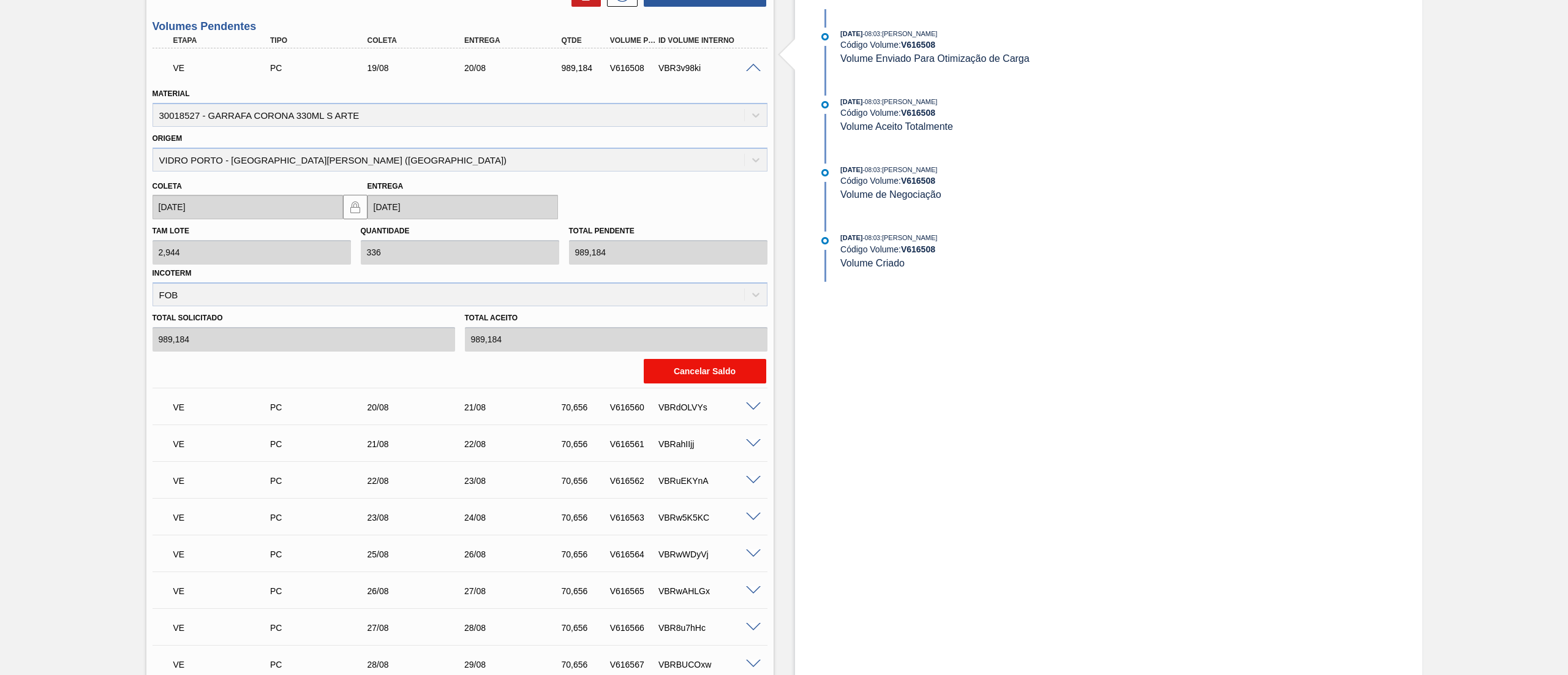
click at [728, 369] on button "Cancelar Saldo" at bounding box center [705, 370] width 122 height 24
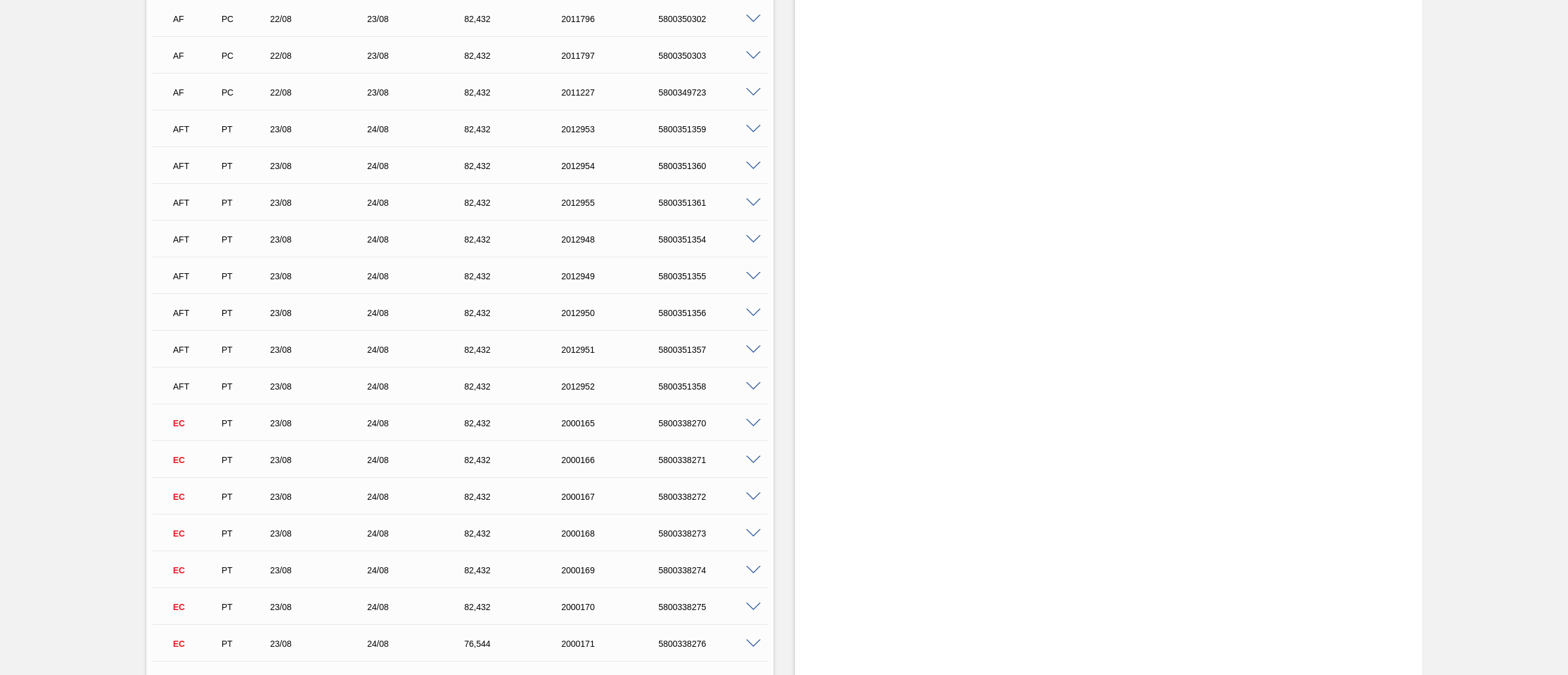
scroll to position [8330, 0]
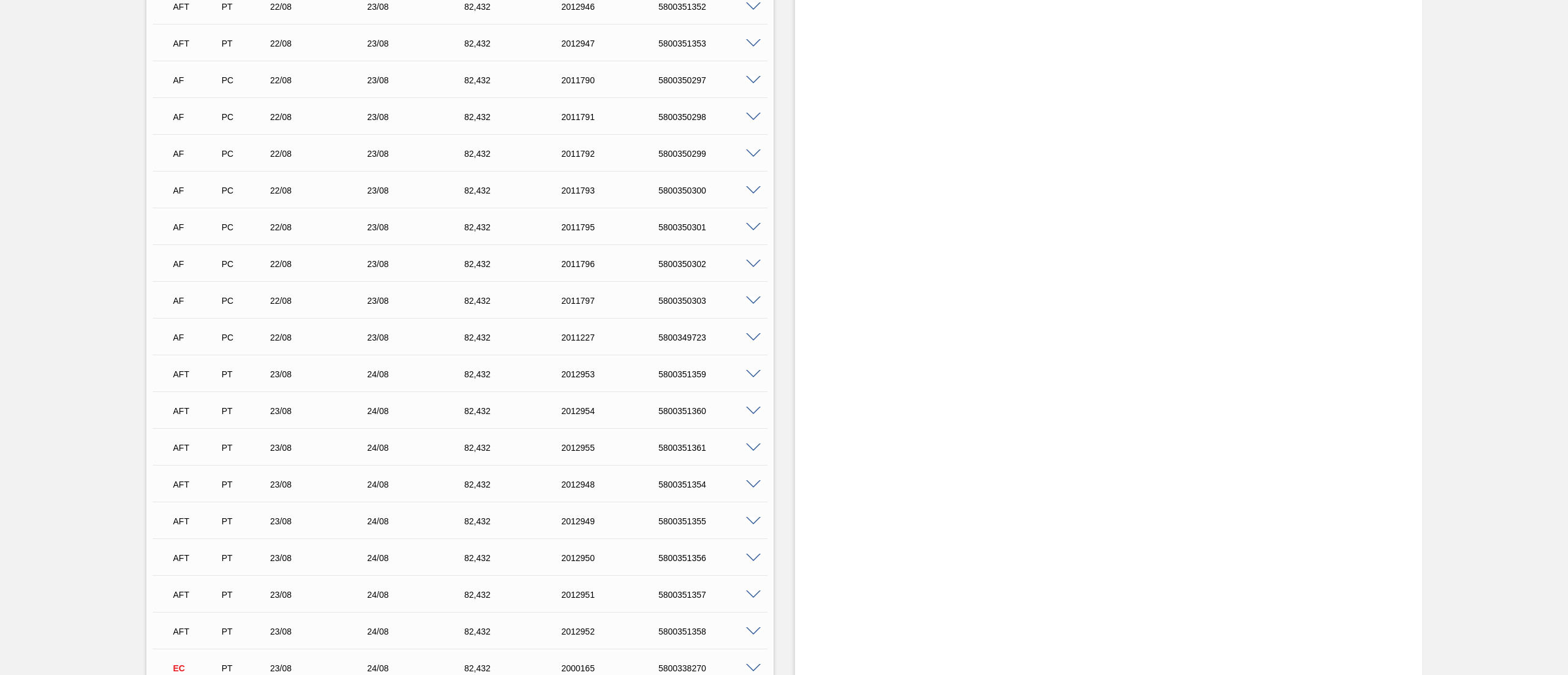
click at [754, 336] on span at bounding box center [754, 338] width 15 height 9
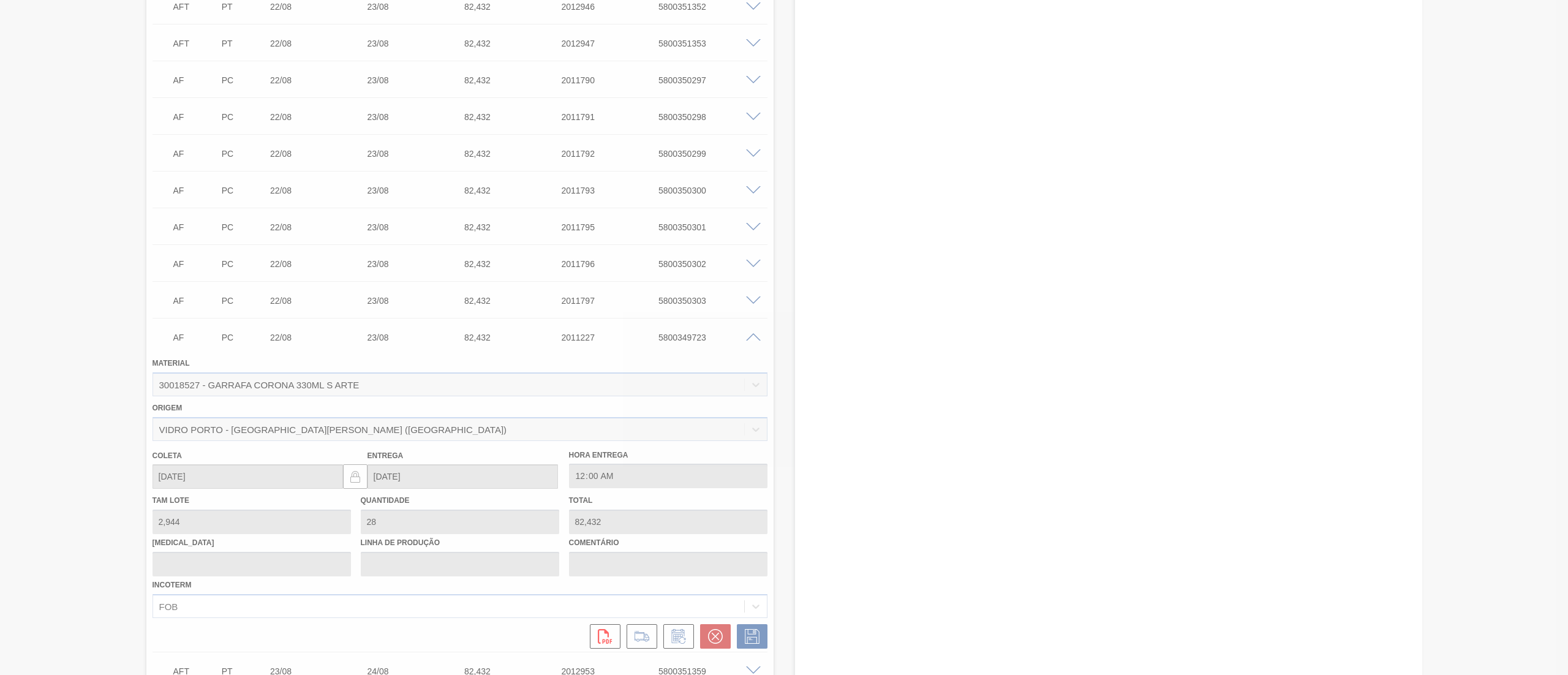
click at [750, 299] on div at bounding box center [784, 338] width 1568 height 675
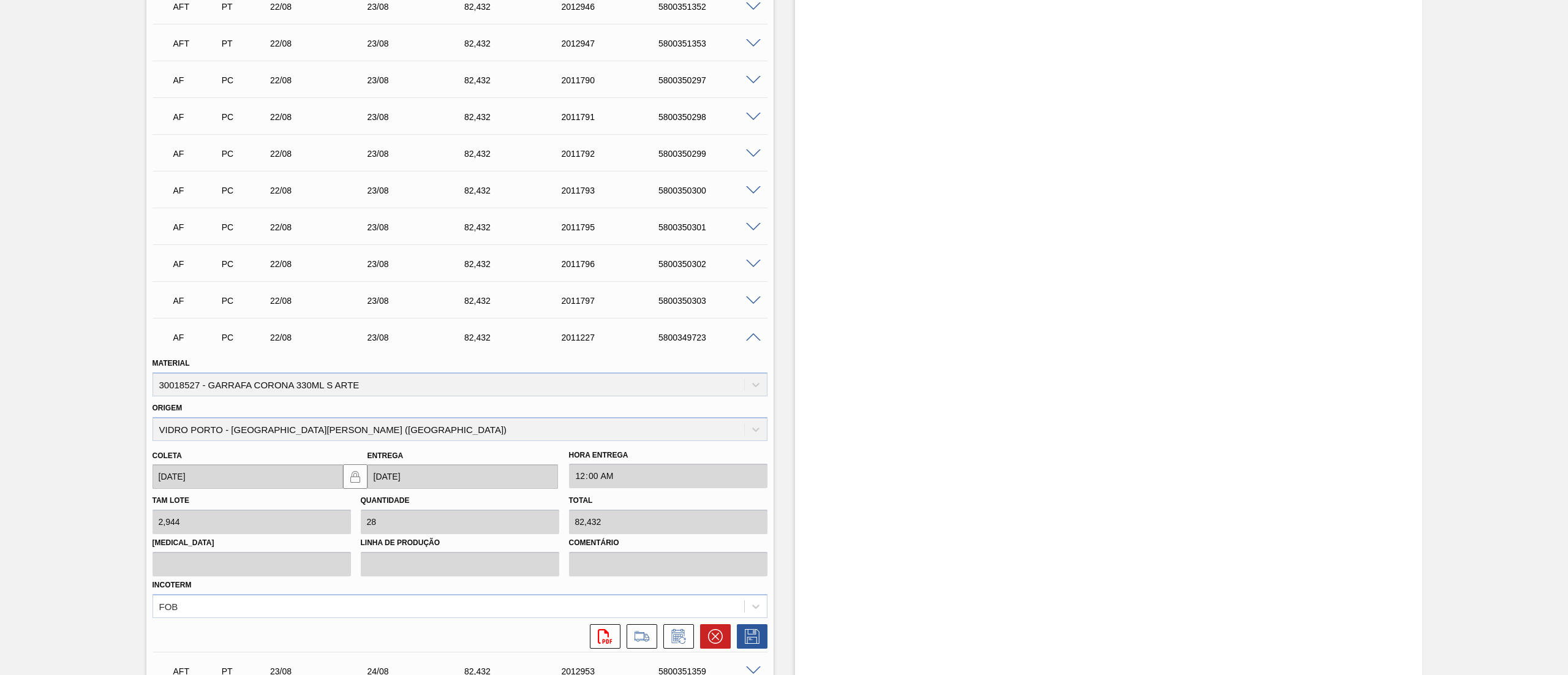
click at [757, 76] on span at bounding box center [754, 80] width 15 height 9
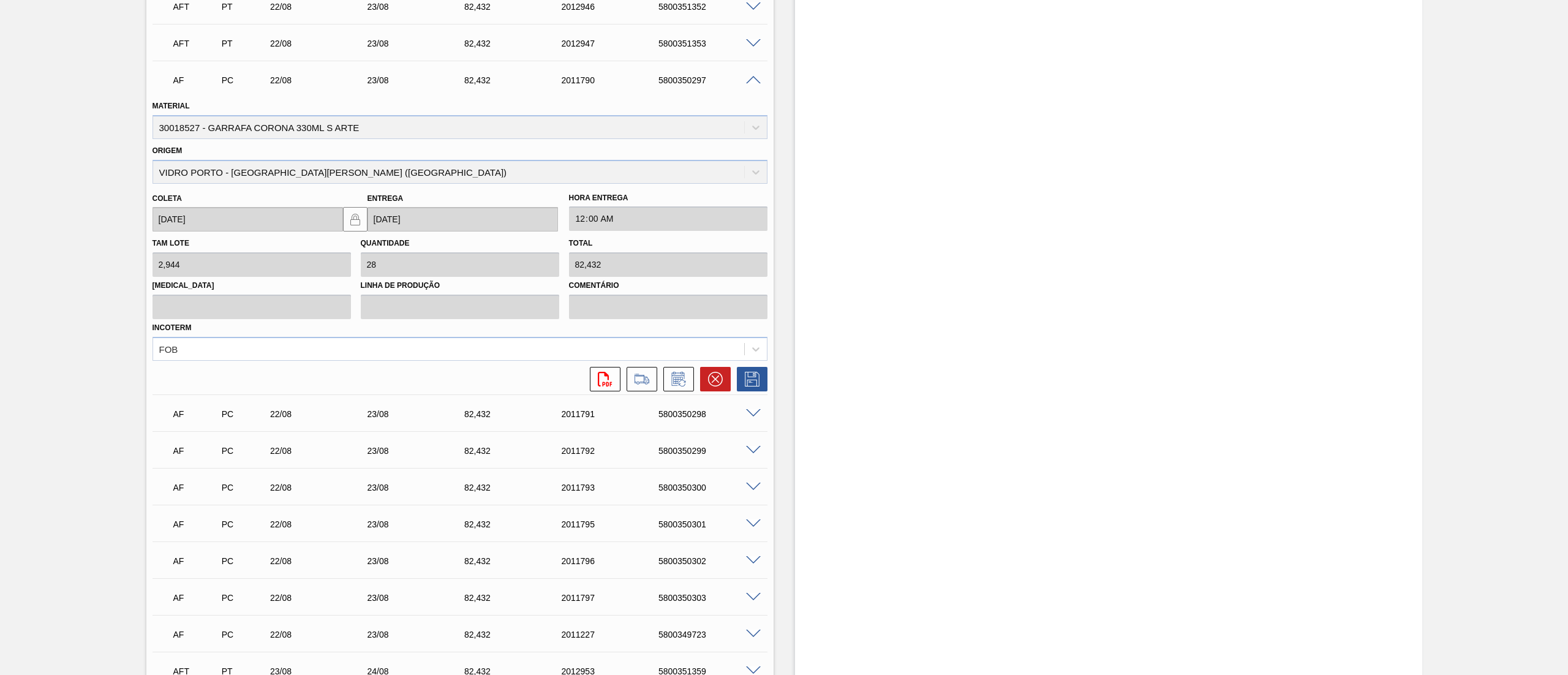
scroll to position [8208, 0]
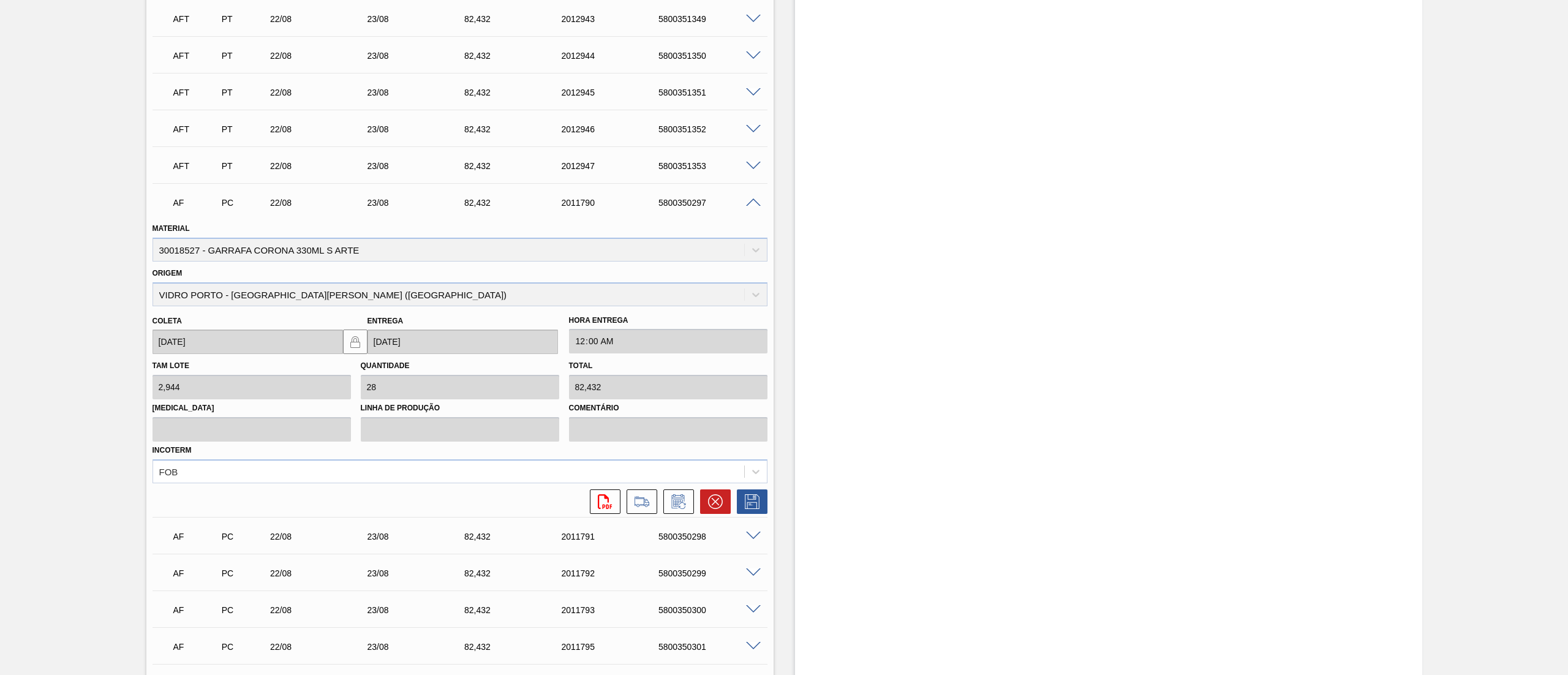
click at [757, 88] on span at bounding box center [754, 92] width 15 height 9
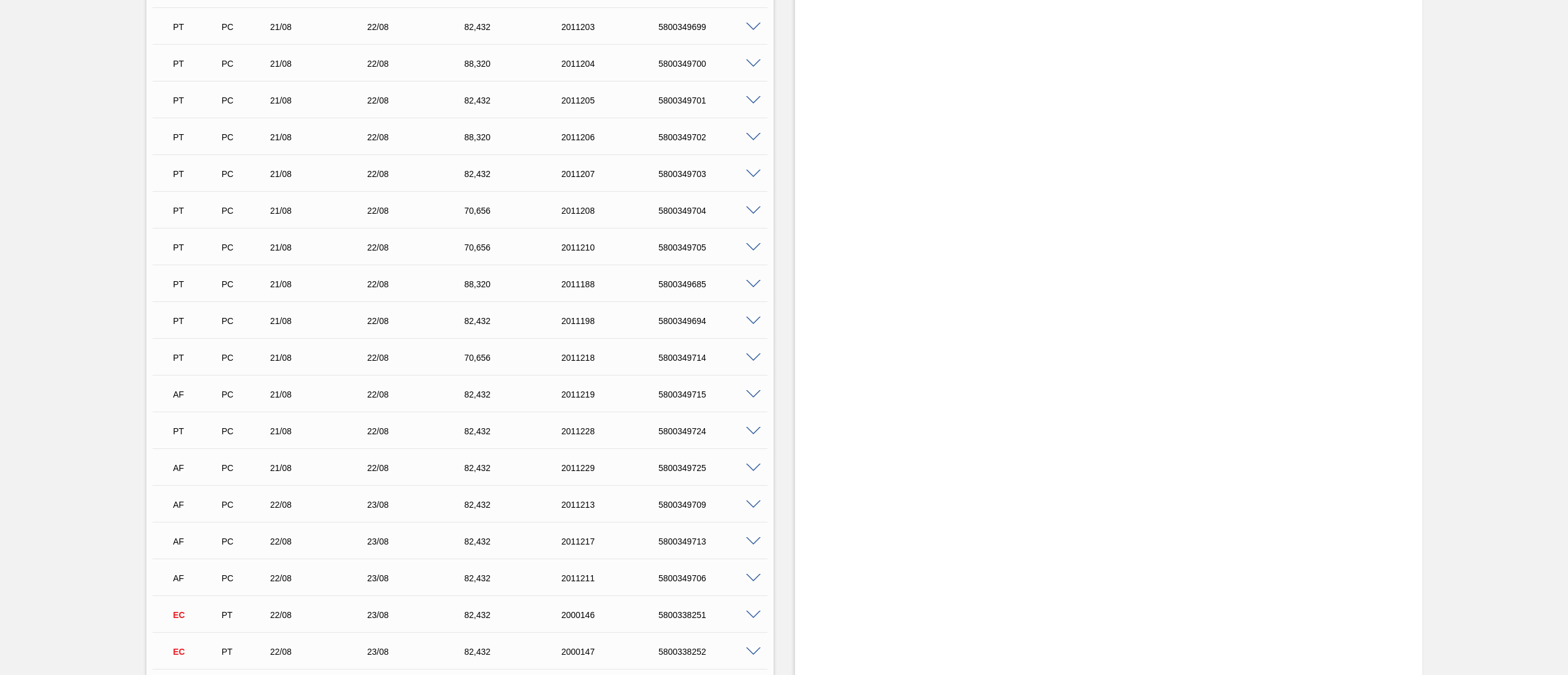
scroll to position [6983, 0]
click at [752, 400] on span at bounding box center [754, 399] width 15 height 9
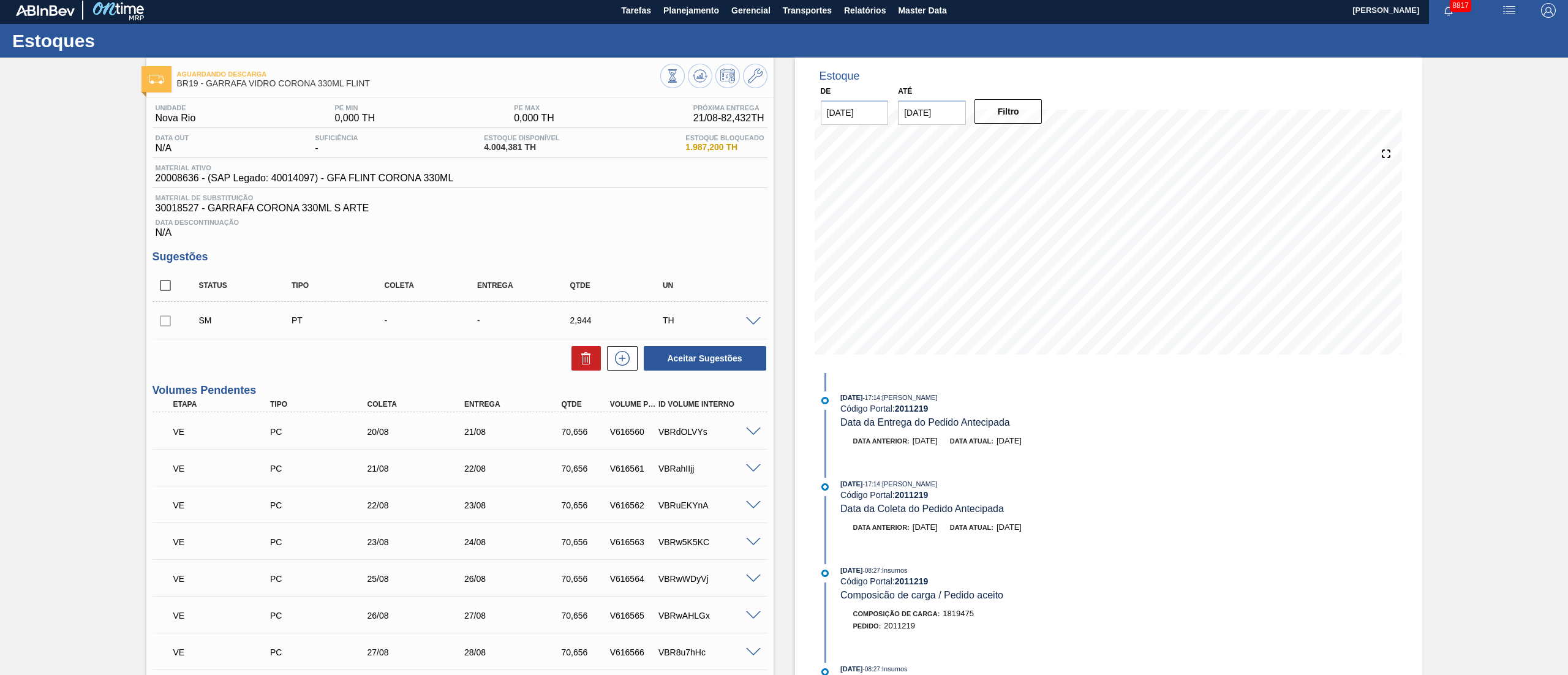
scroll to position [0, 0]
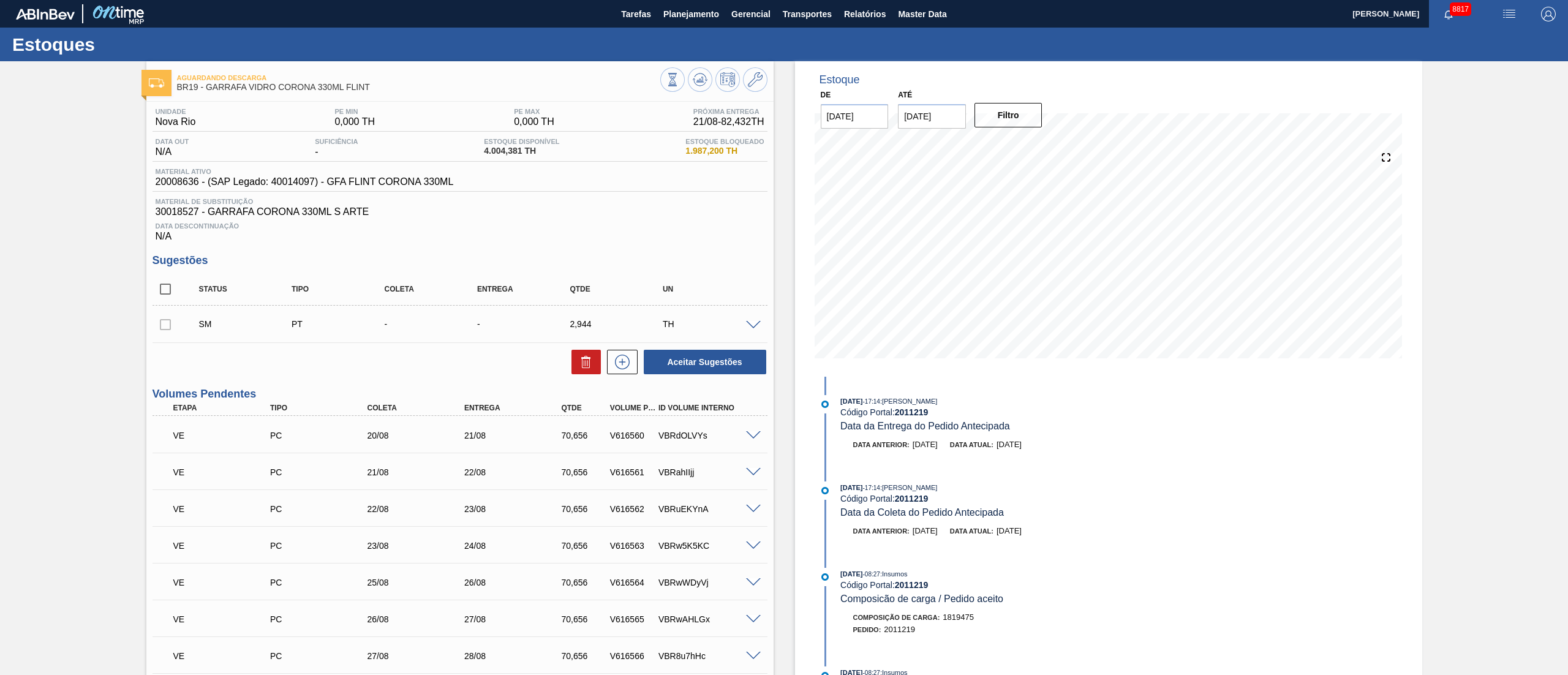
click at [160, 323] on div at bounding box center [165, 323] width 25 height 24
click at [160, 326] on div at bounding box center [165, 323] width 25 height 24
click at [166, 318] on div at bounding box center [165, 323] width 25 height 24
click at [168, 323] on div at bounding box center [165, 323] width 25 height 24
click at [163, 328] on div at bounding box center [165, 323] width 25 height 24
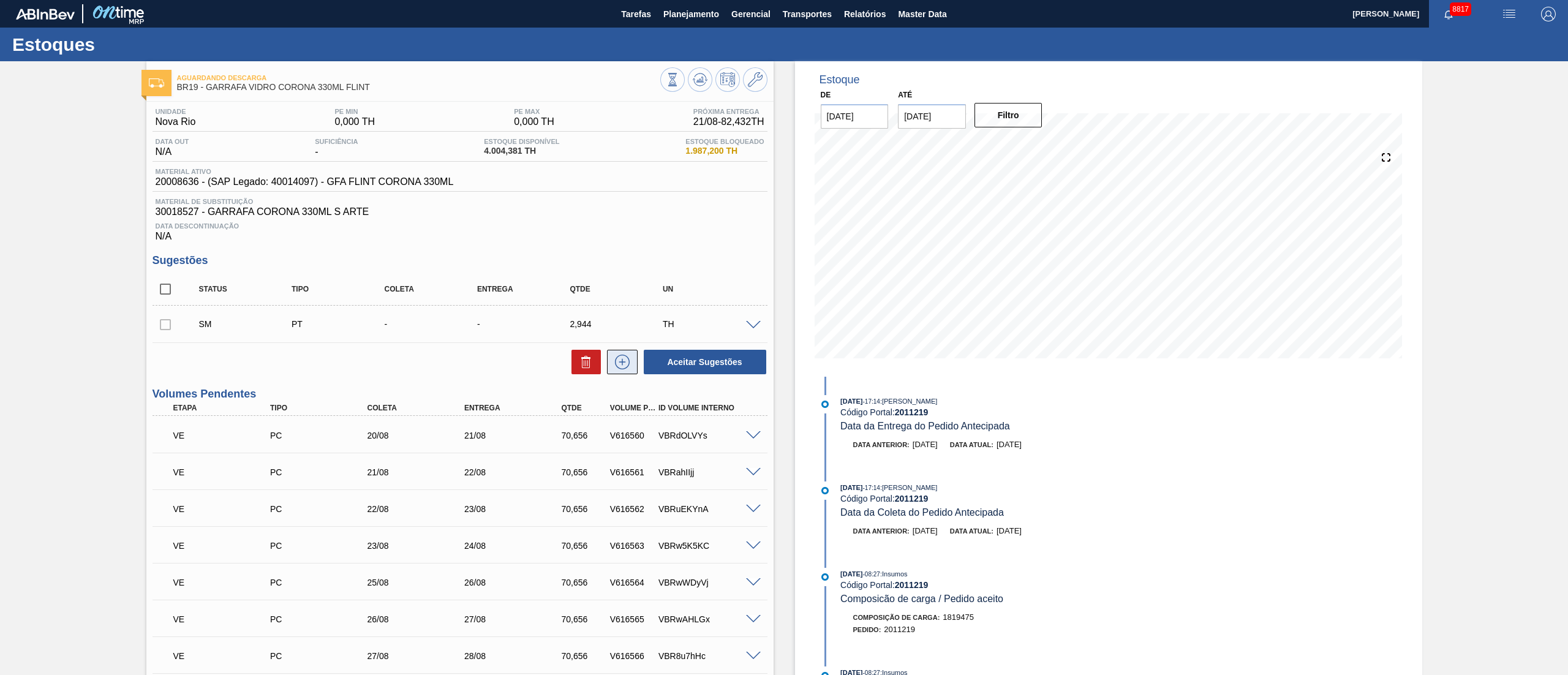
click at [631, 364] on button at bounding box center [622, 362] width 30 height 24
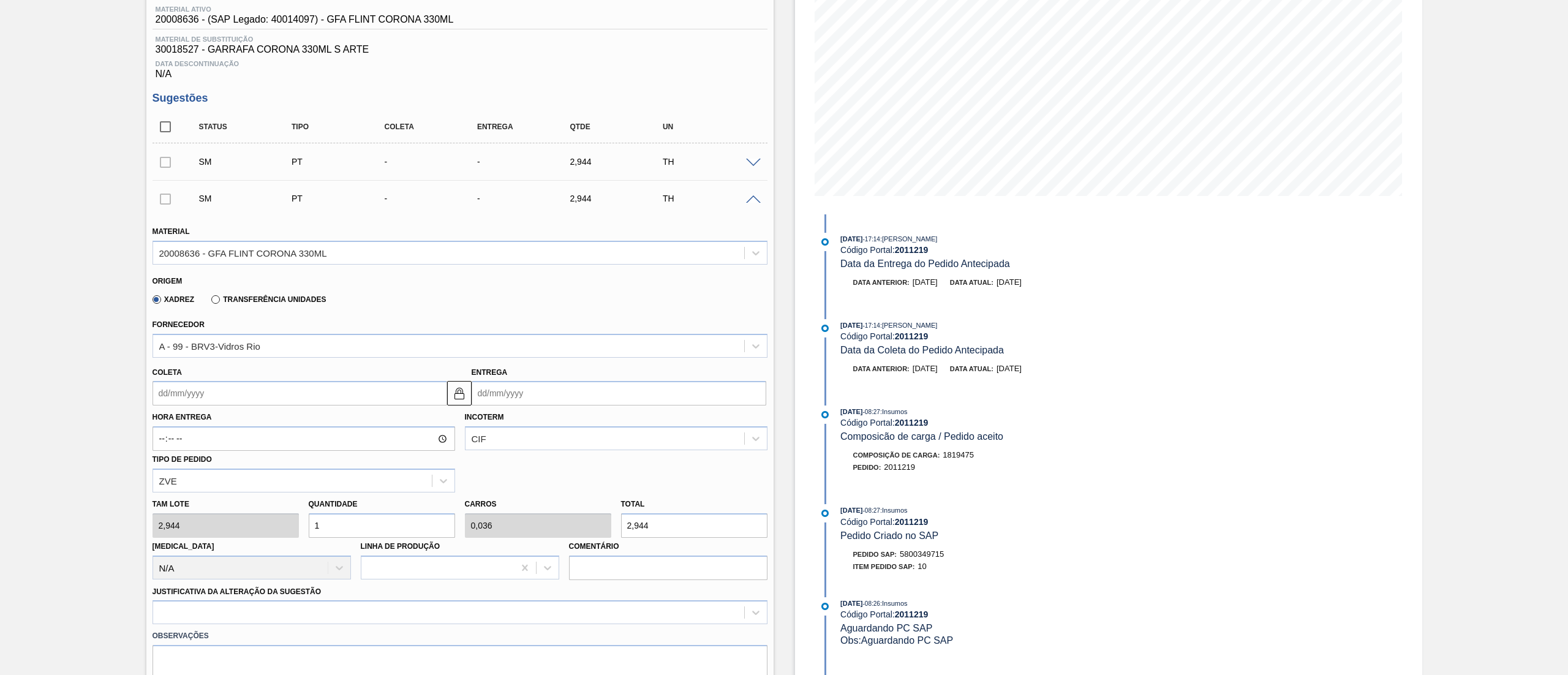
scroll to position [122, 0]
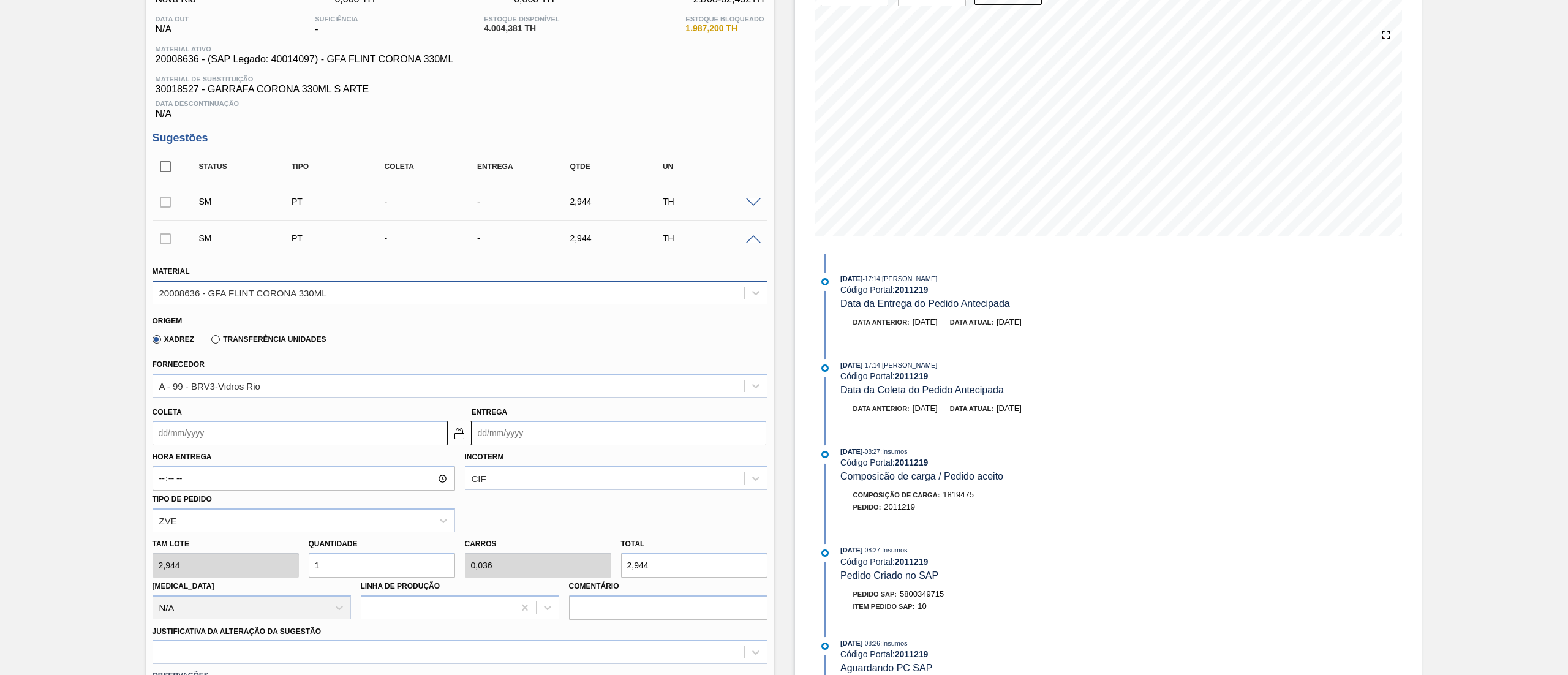
click at [257, 295] on div "20008636 - GFA FLINT CORONA 330ML" at bounding box center [243, 292] width 168 height 11
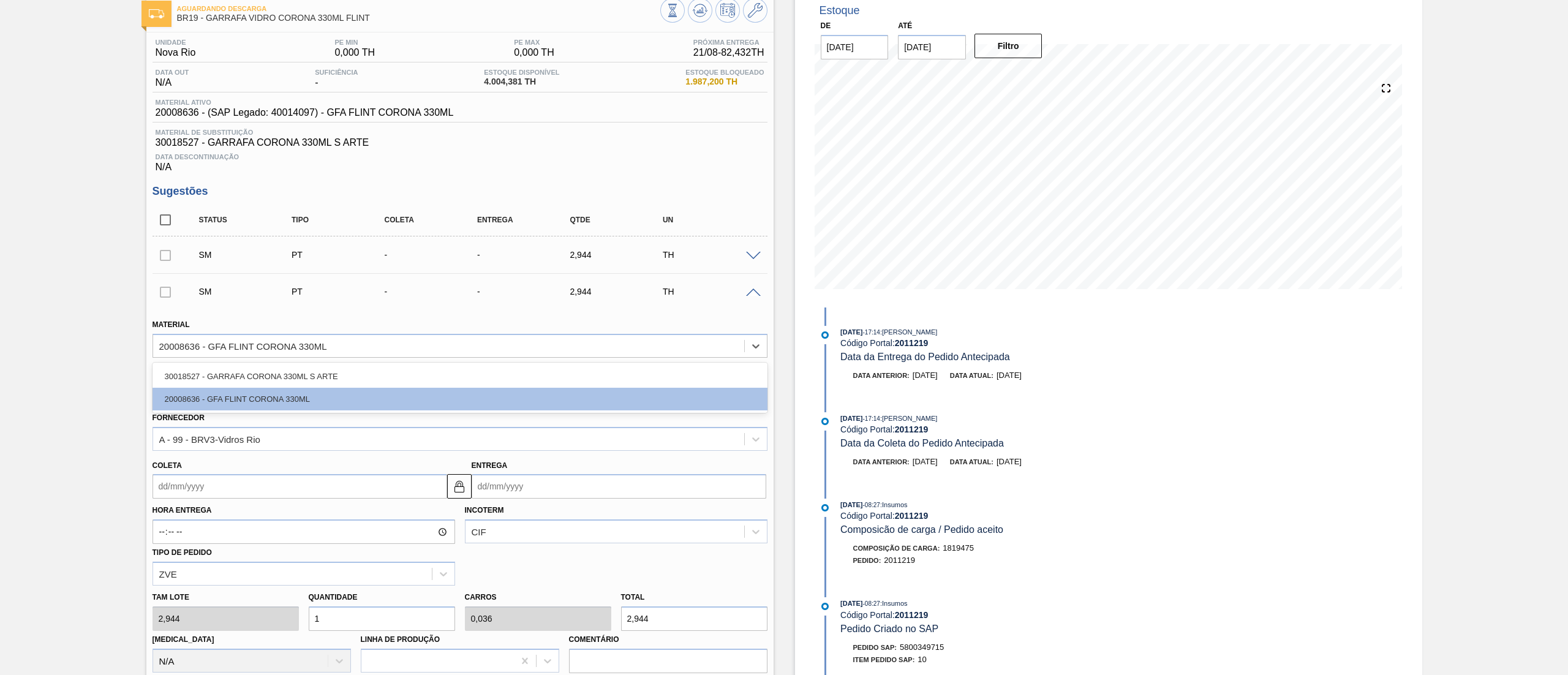
scroll to position [0, 0]
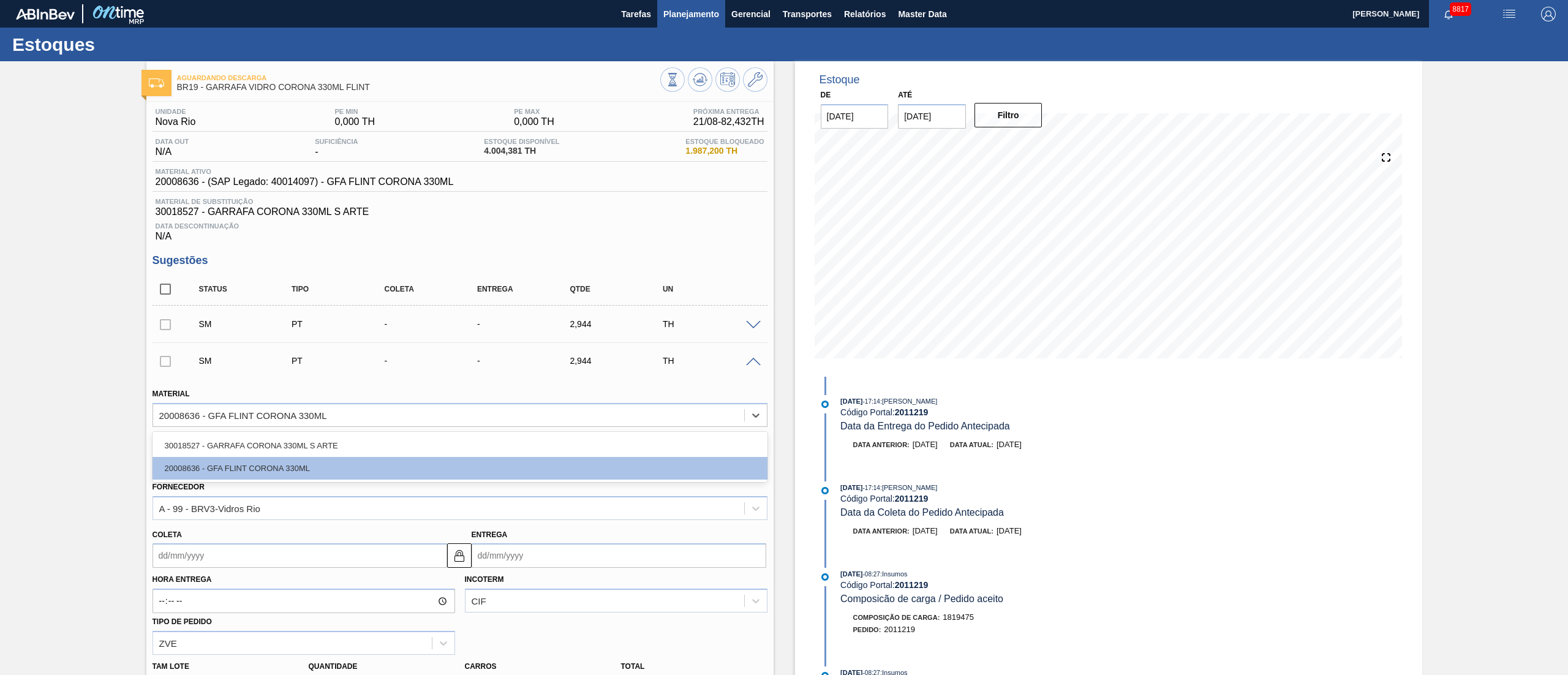
click at [687, 22] on button "Planejamento" at bounding box center [692, 14] width 68 height 27
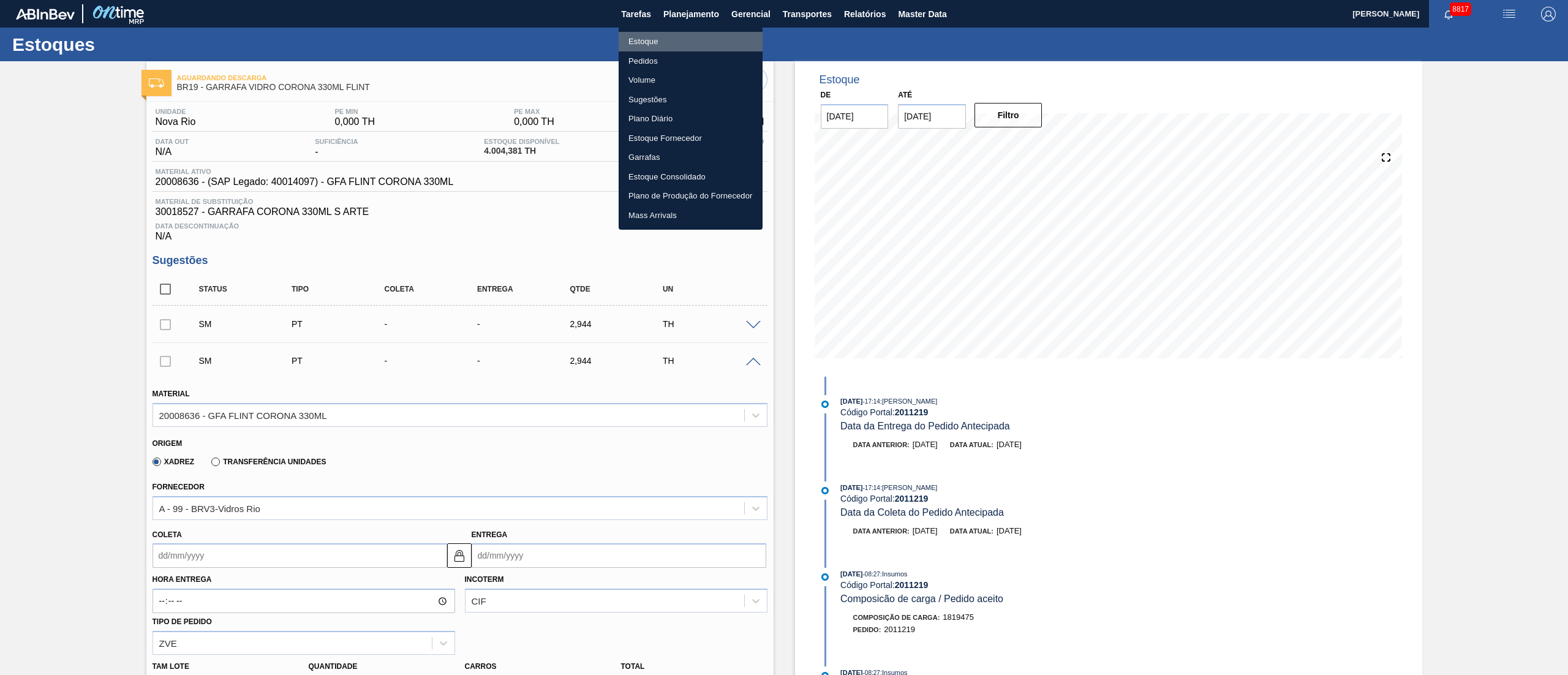
click at [647, 43] on li "Estoque" at bounding box center [691, 42] width 144 height 20
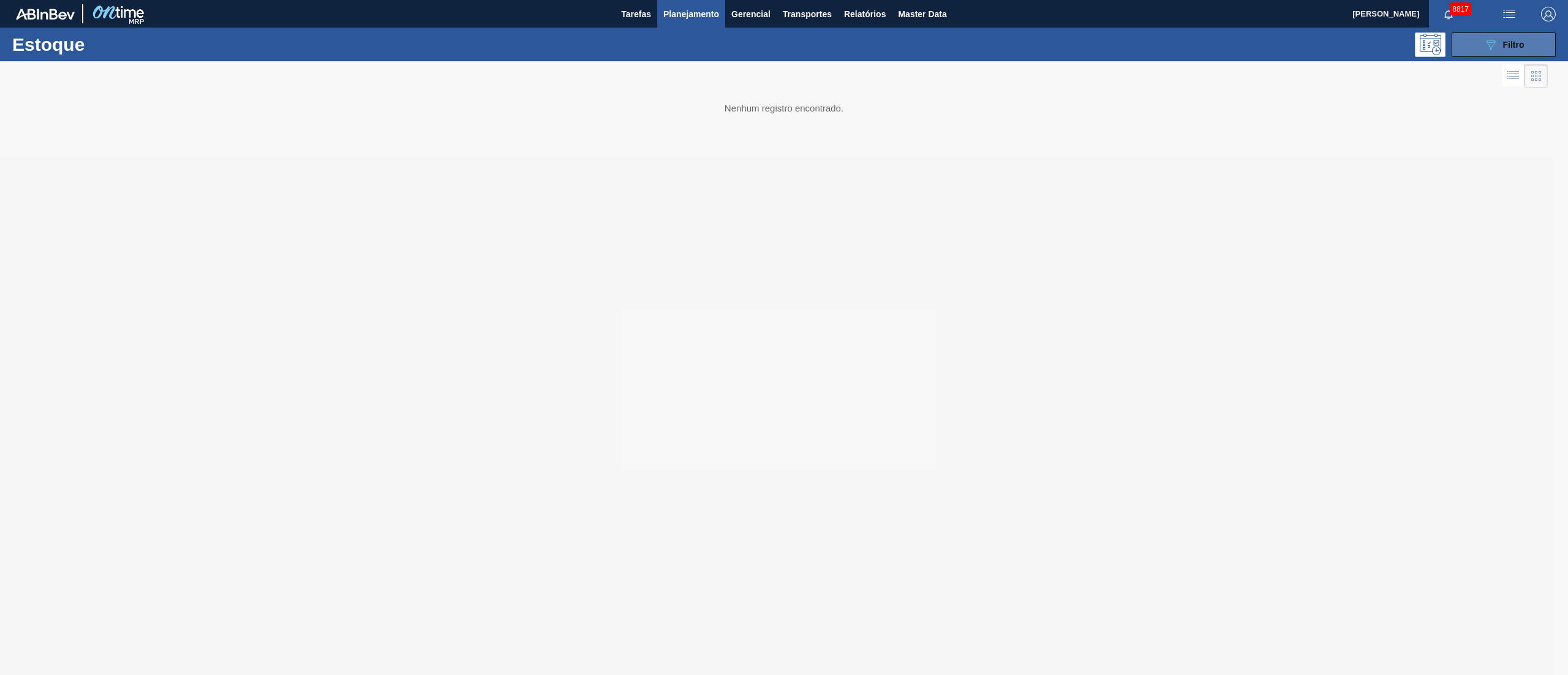
click at [1516, 51] on button "089F7B8B-B2A5-4AFE-B5C0-19BA573D28AC Filtro" at bounding box center [1504, 44] width 104 height 24
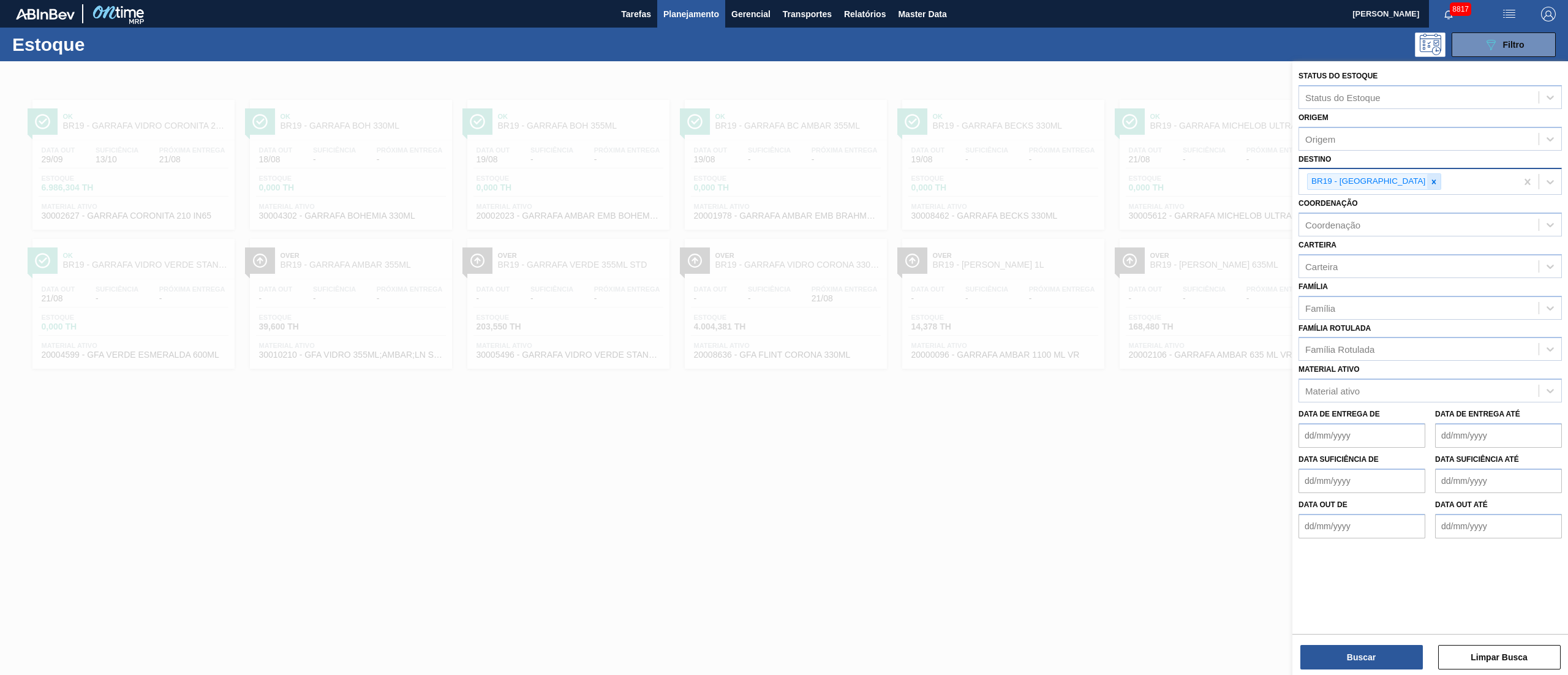
click at [1430, 185] on icon at bounding box center [1434, 182] width 9 height 9
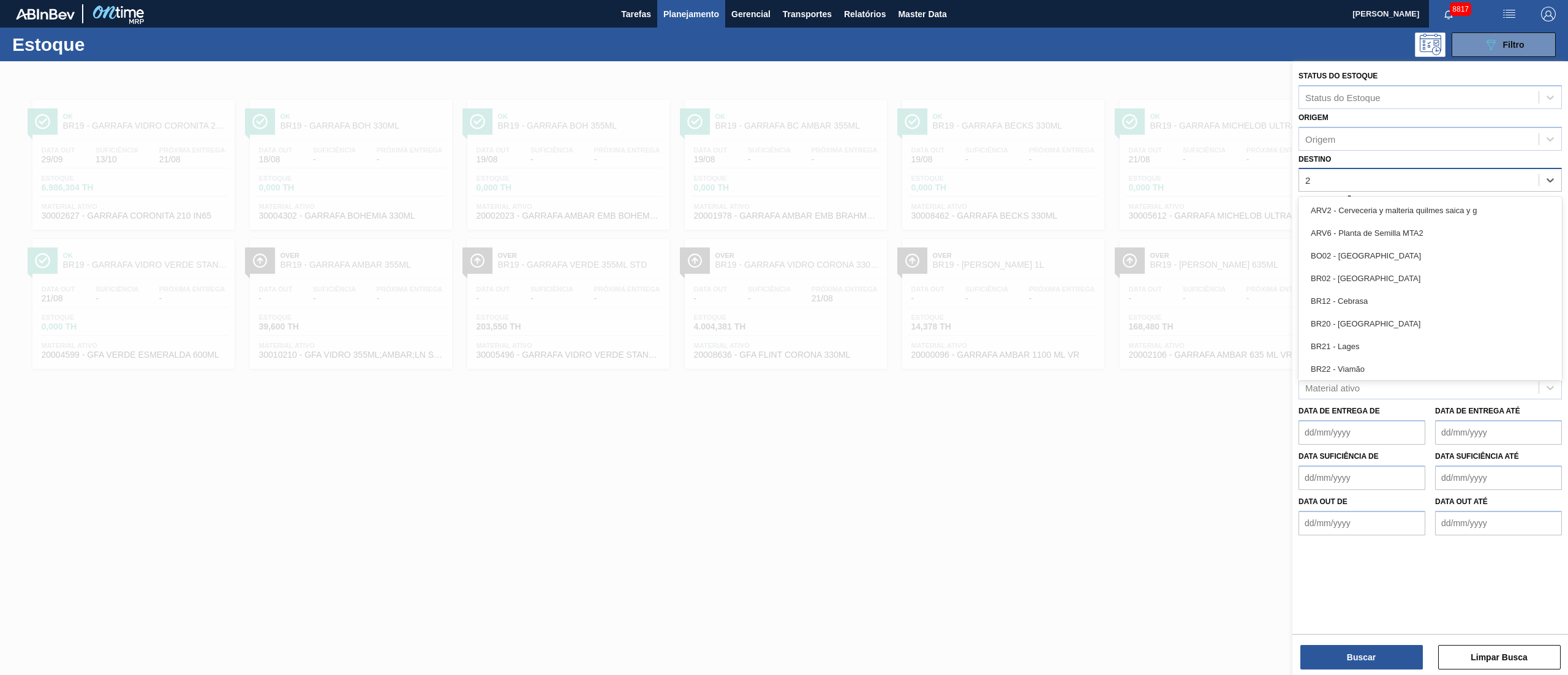
type input "26"
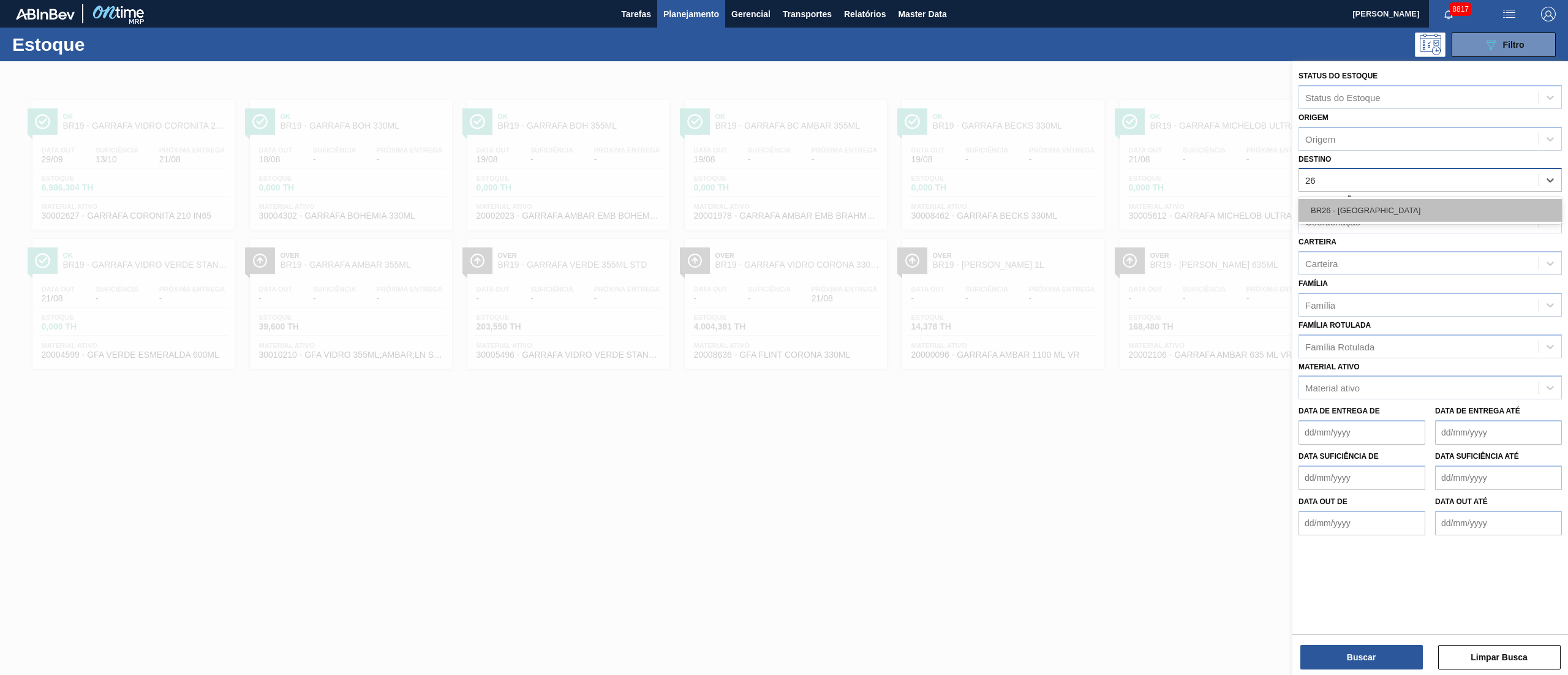
click at [1379, 215] on div "BR26 - [GEOGRAPHIC_DATA]" at bounding box center [1430, 210] width 263 height 23
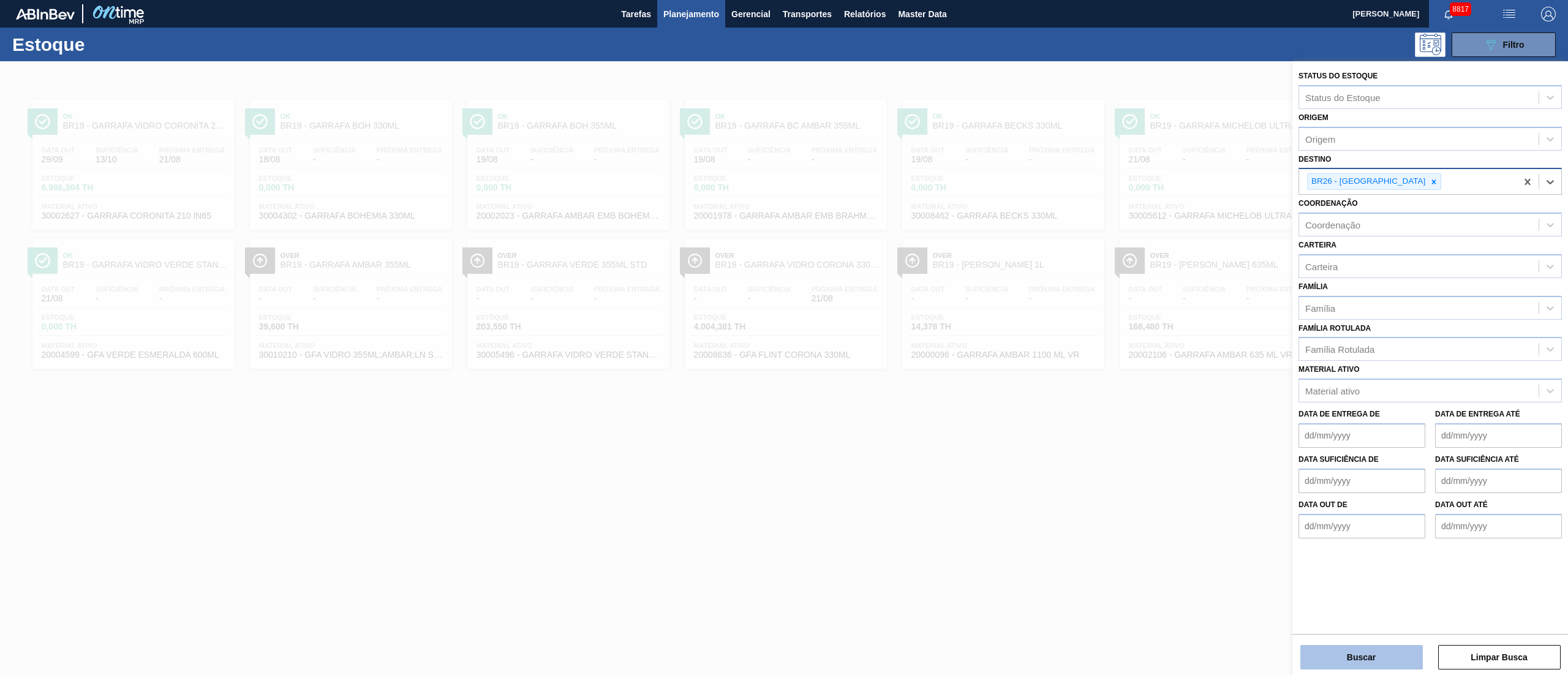
click at [1353, 656] on button "Buscar" at bounding box center [1361, 656] width 122 height 24
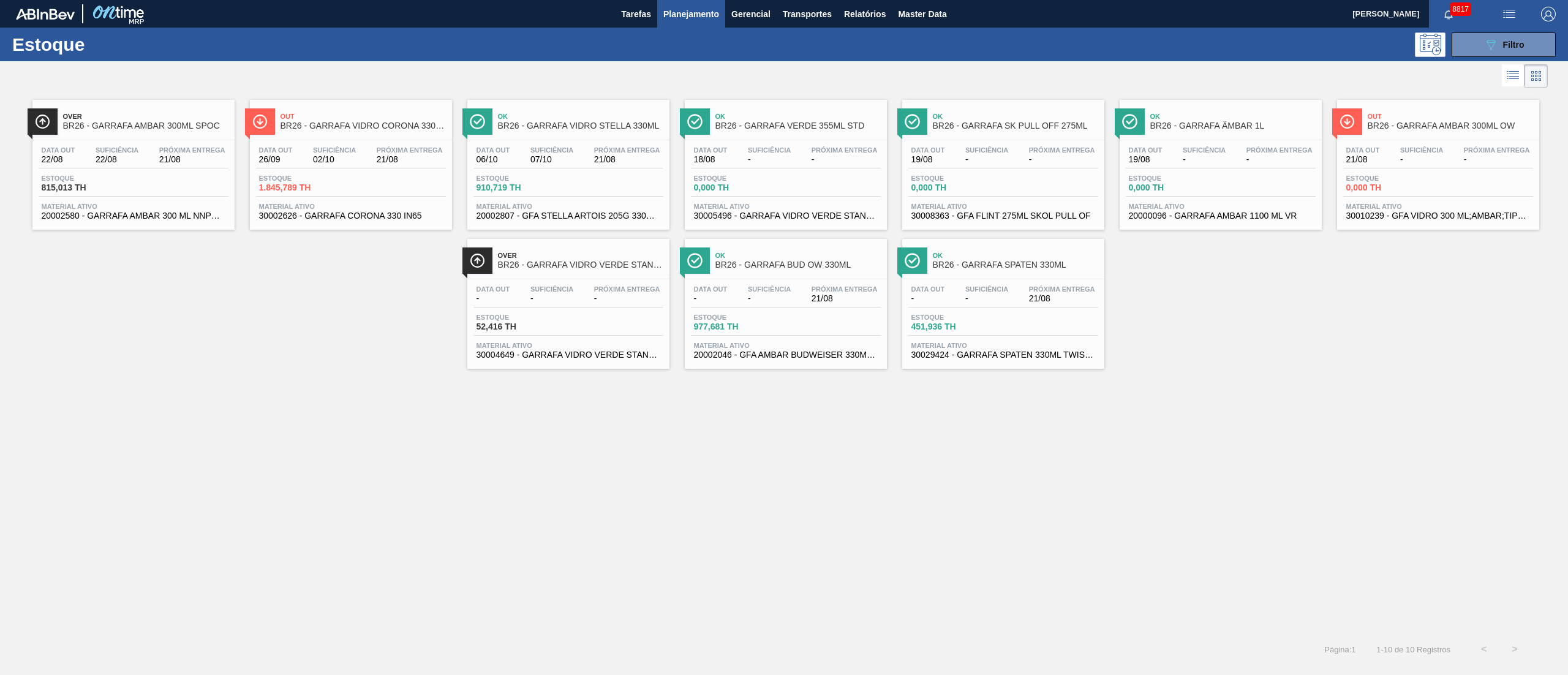
click at [388, 176] on div "Estoque 1.845,789 TH" at bounding box center [351, 186] width 190 height 22
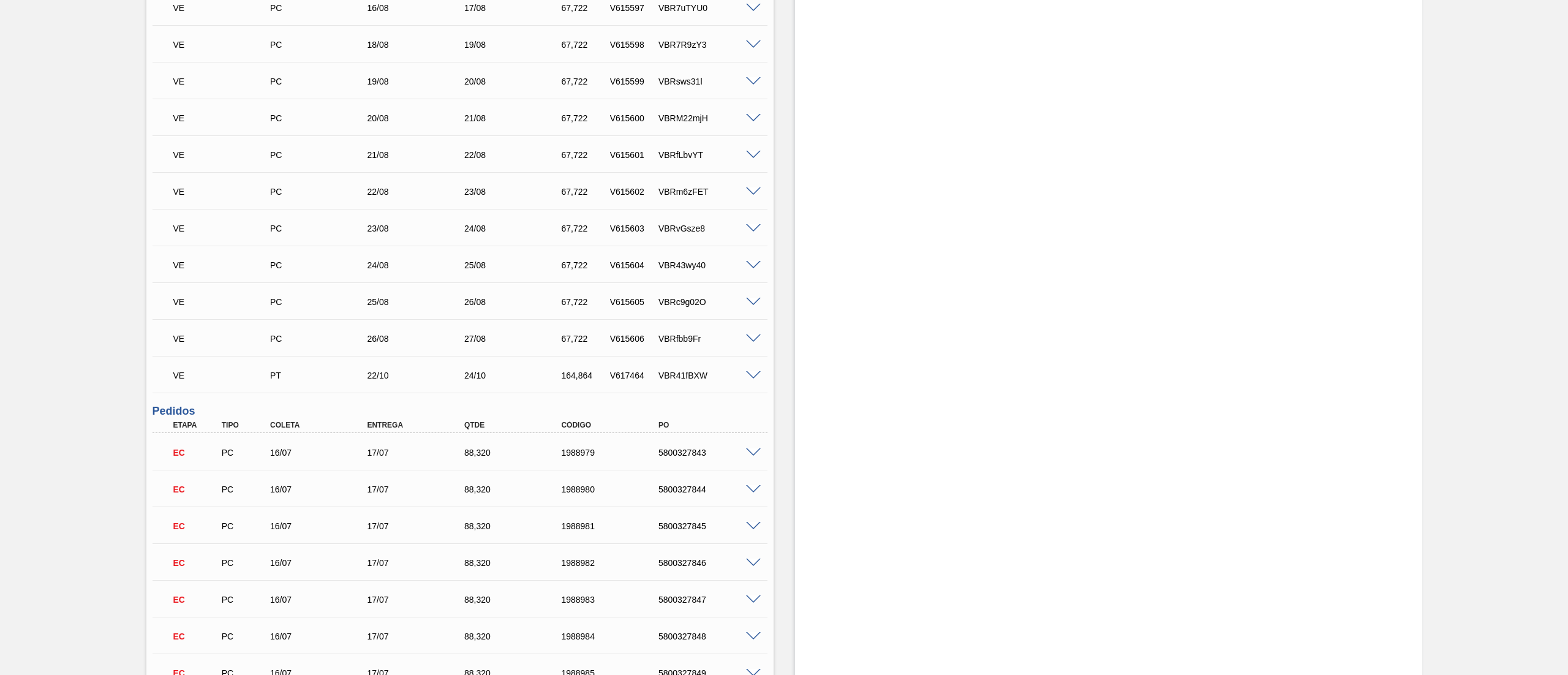
scroll to position [980, 0]
drag, startPoint x: 608, startPoint y: 370, endPoint x: 648, endPoint y: 369, distance: 40.0
click at [648, 369] on div "VE PT 22/10 24/10 164,864 V617464 VBR41fBXW" at bounding box center [456, 372] width 583 height 24
copy div "V617464"
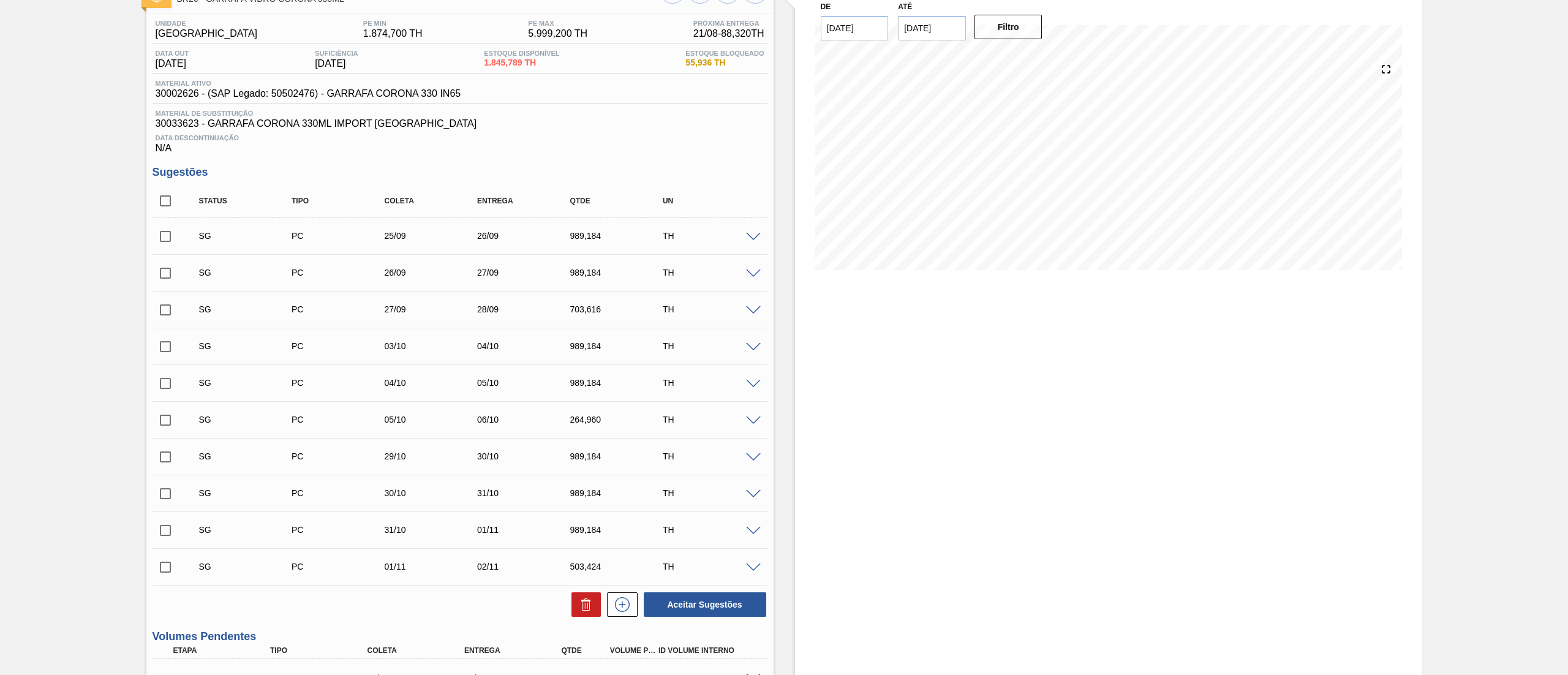
scroll to position [0, 0]
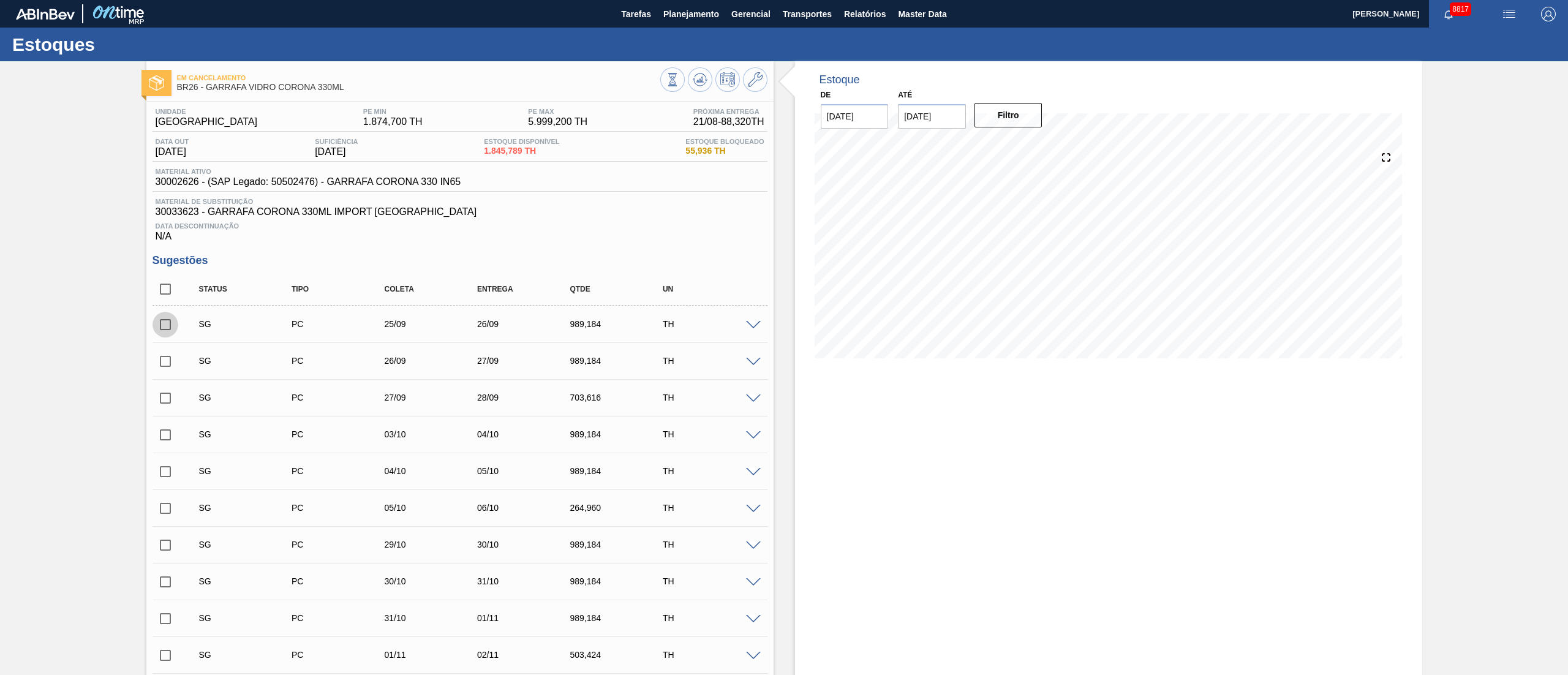
click at [158, 327] on input "checkbox" at bounding box center [165, 324] width 25 height 25
click at [750, 325] on span at bounding box center [754, 325] width 15 height 9
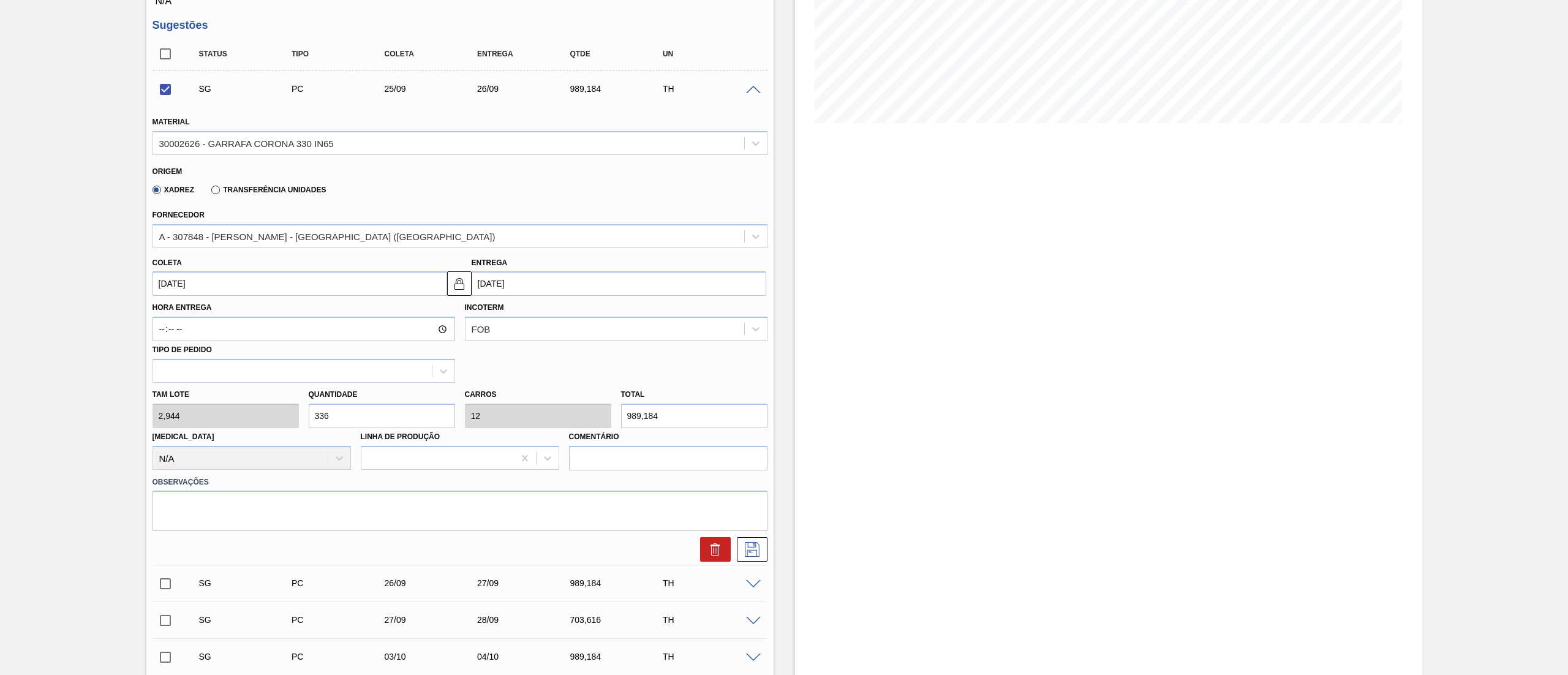
scroll to position [245, 0]
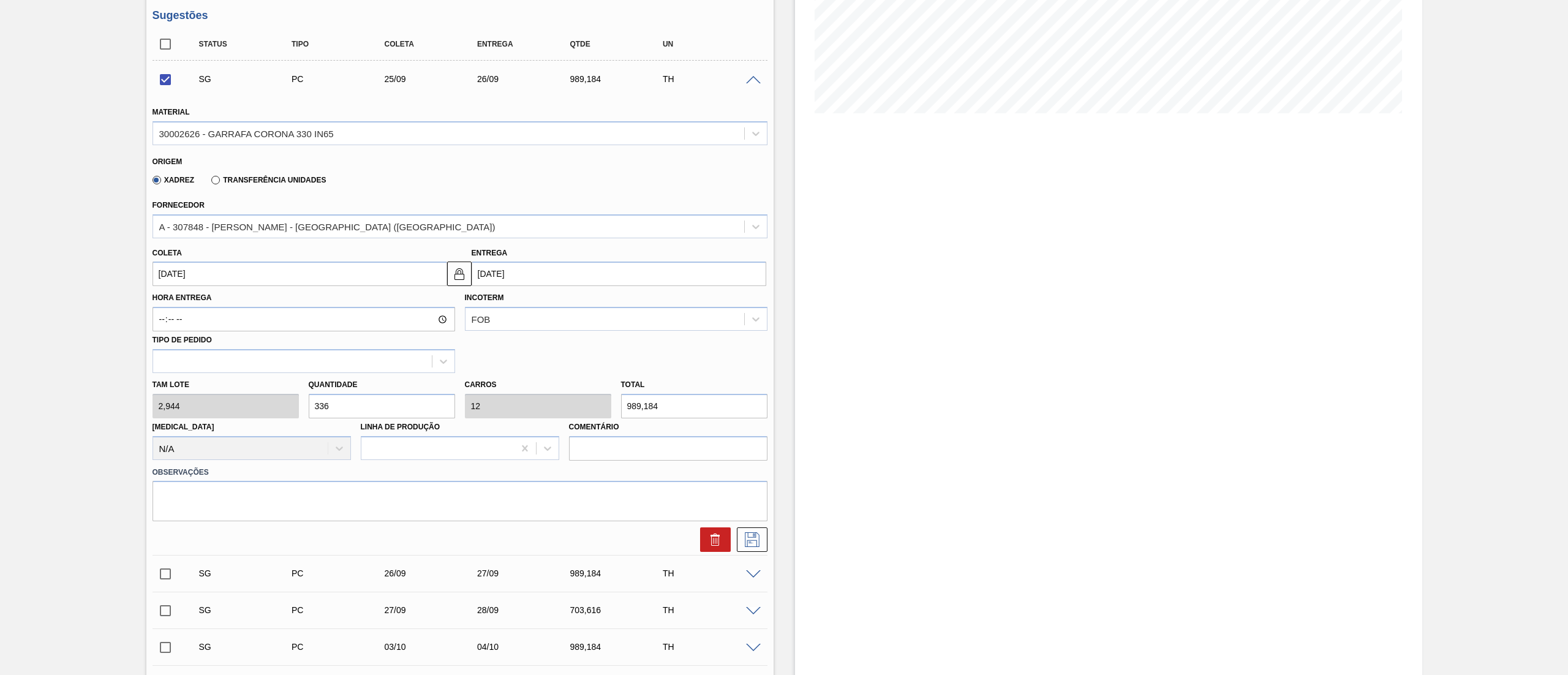
click at [234, 279] on input "[DATE]" at bounding box center [300, 273] width 295 height 24
click at [163, 306] on button "Previous Month" at bounding box center [164, 303] width 9 height 9
click at [265, 403] on div "22" at bounding box center [266, 402] width 17 height 17
checkbox input "false"
type input "[DATE]"
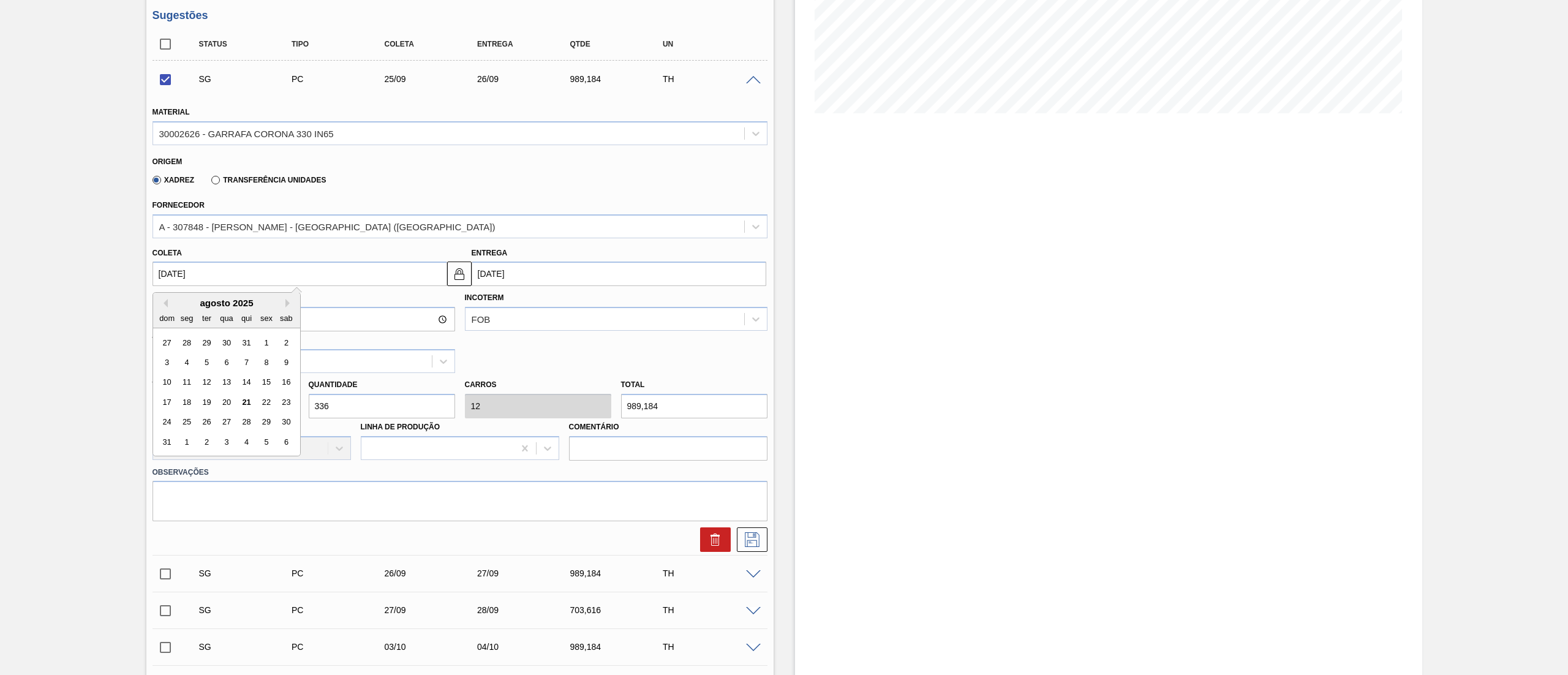
type input "[DATE]"
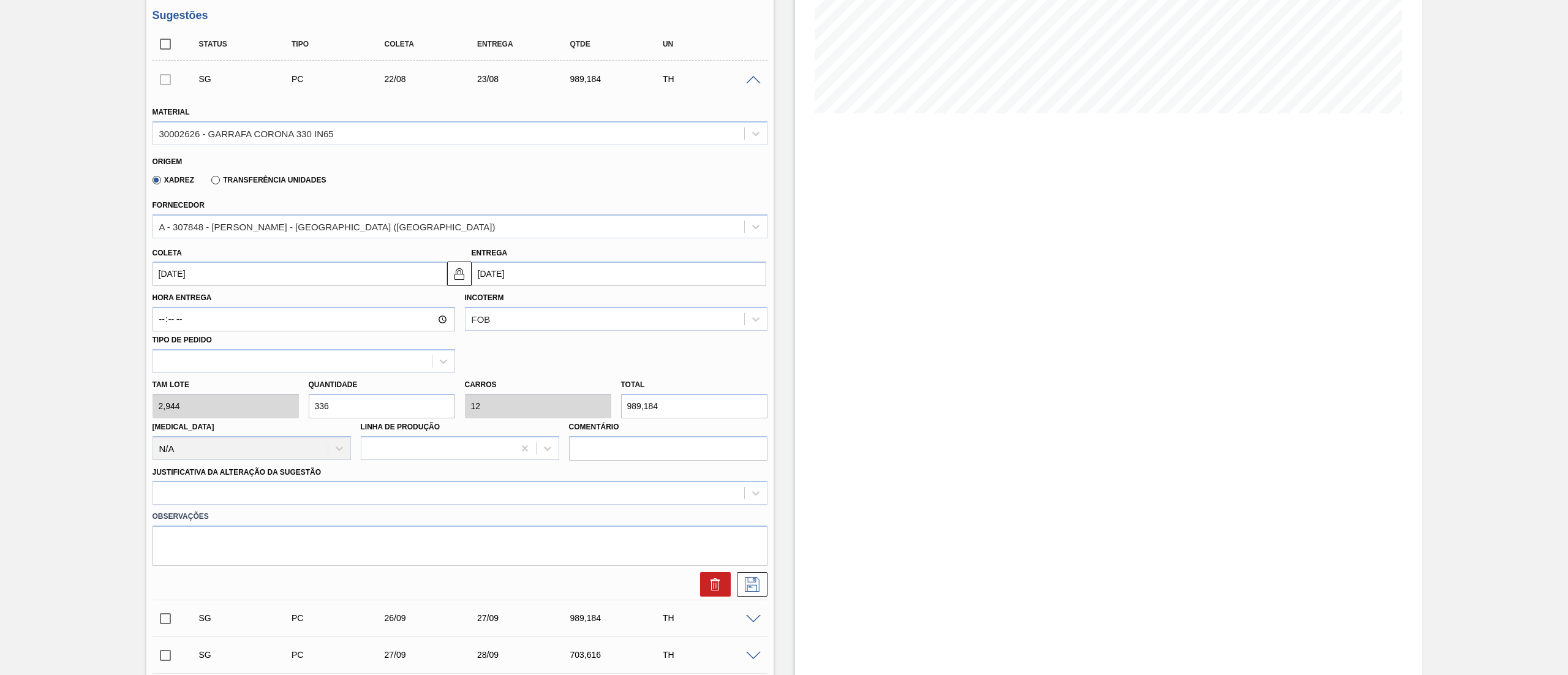
click at [227, 403] on div "[PERSON_NAME] 2,944 Quantidade 336 Carros 12 Total 989,184 [MEDICAL_DATA] N/A L…" at bounding box center [460, 416] width 625 height 87
type input "5"
type input "0,179"
type input "14,72"
type input "56"
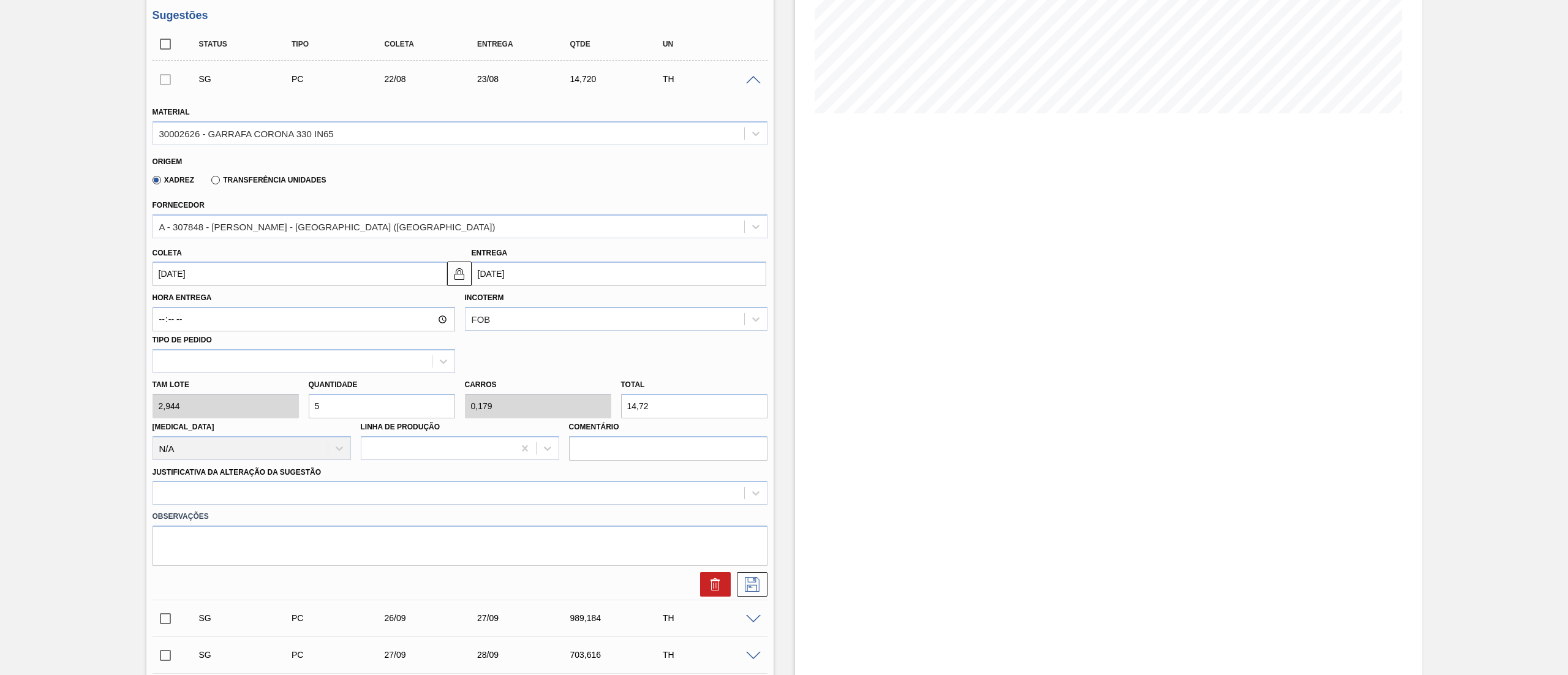
type input "2"
type input "164,864"
type input "56"
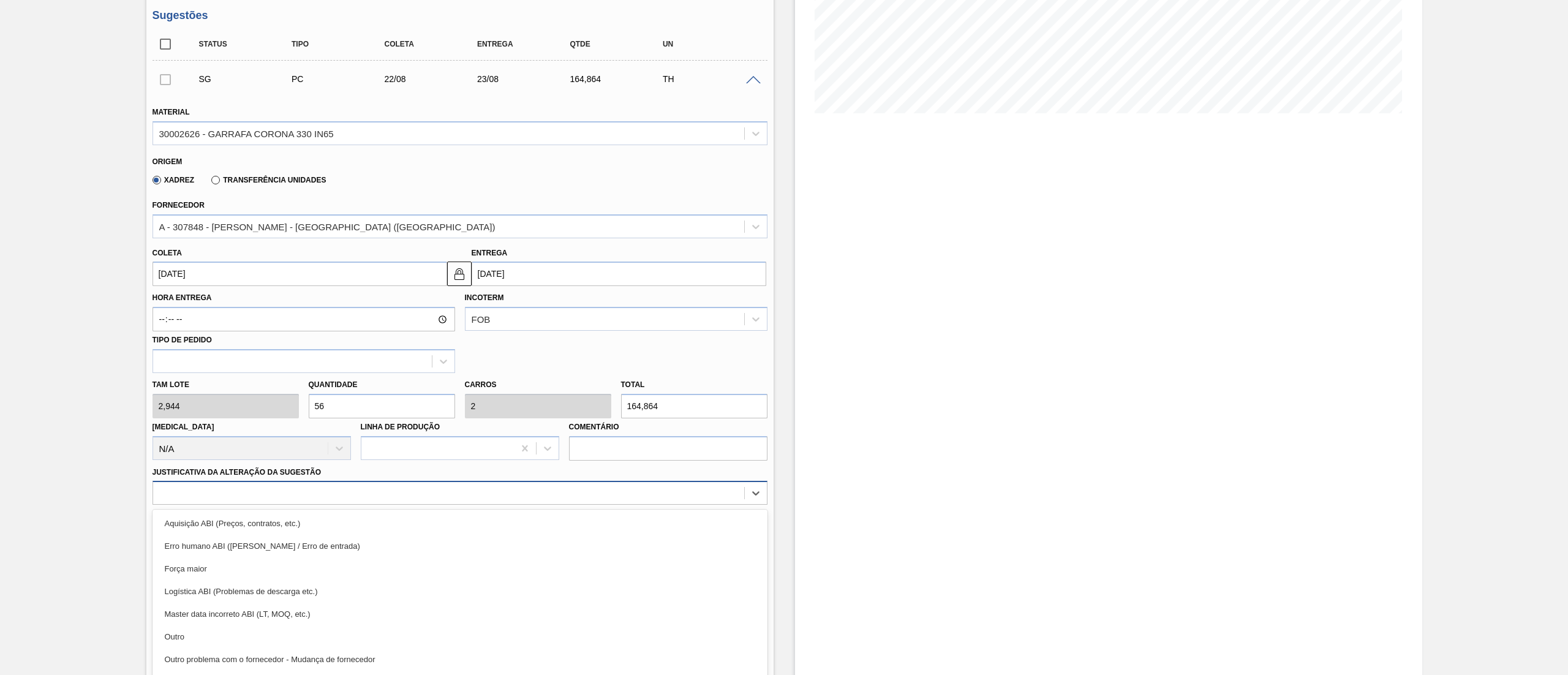
scroll to position [270, 0]
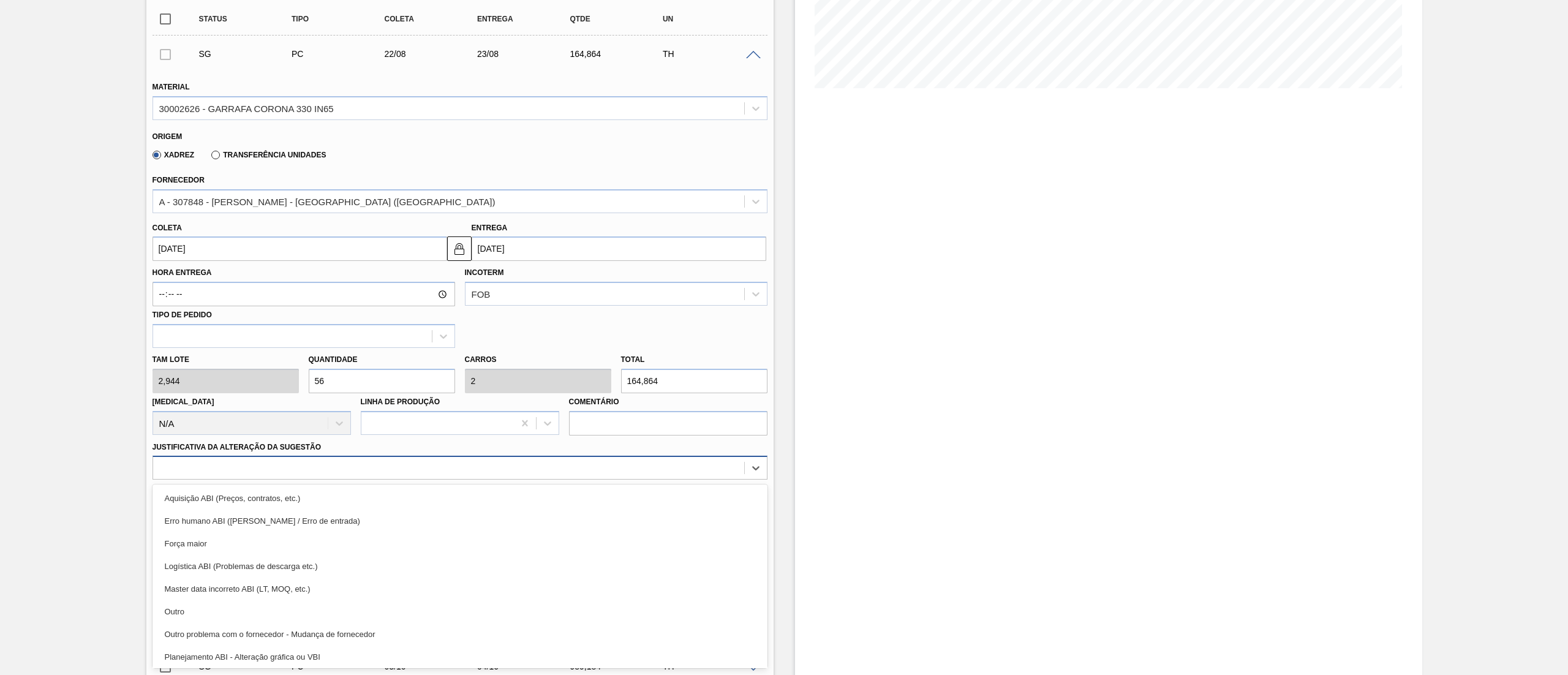
click at [302, 480] on div "option Aquisição ABI (Preços, contratos, etc.) focused, 1 of 18. 18 results ava…" at bounding box center [460, 467] width 615 height 24
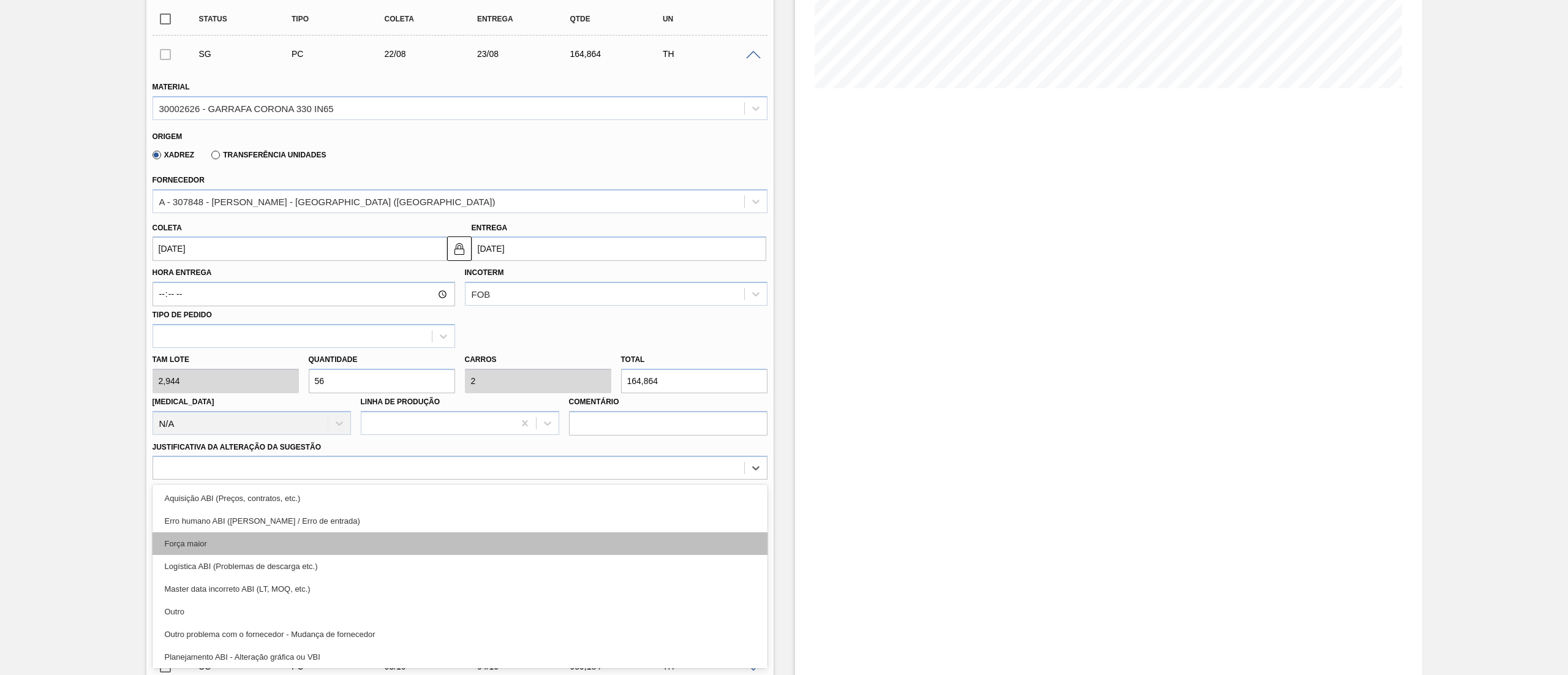
click at [231, 541] on div "Força maior" at bounding box center [460, 543] width 615 height 23
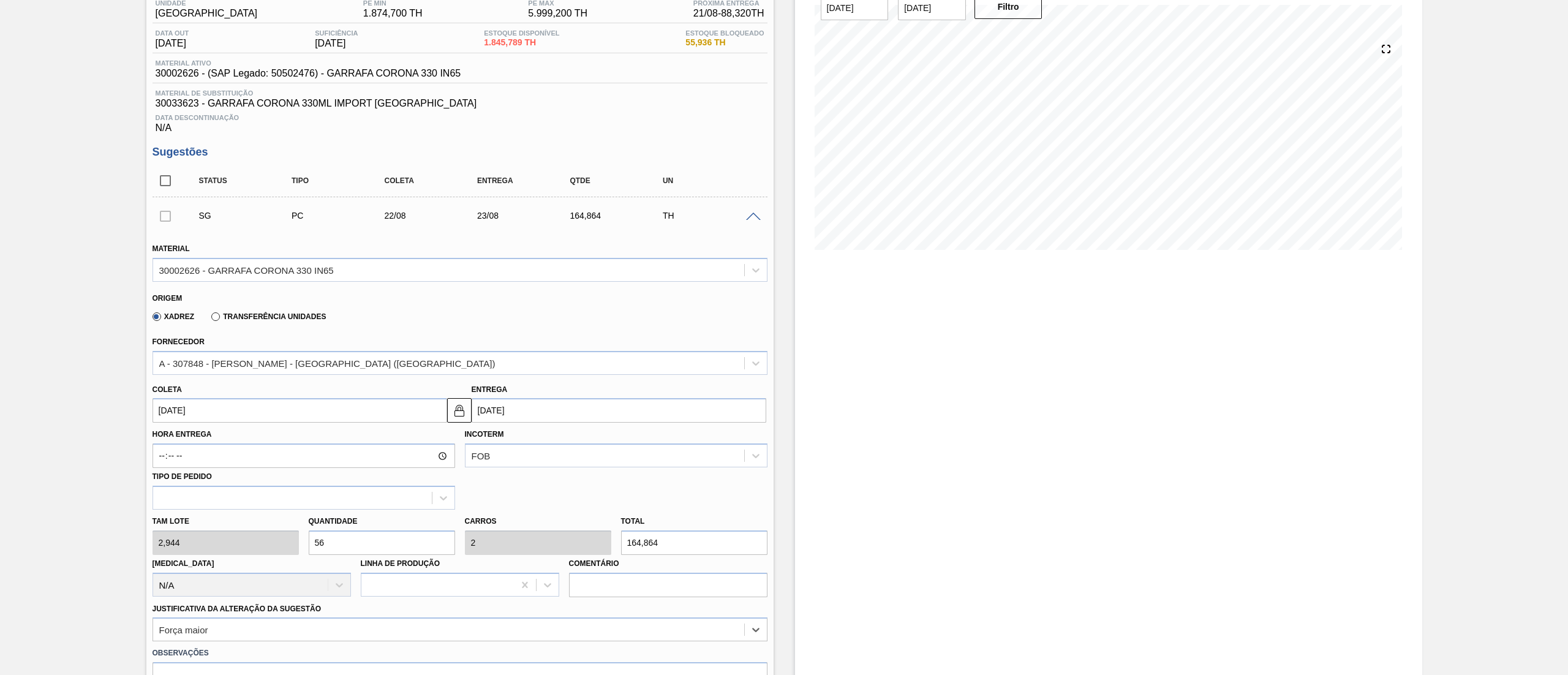
scroll to position [25, 0]
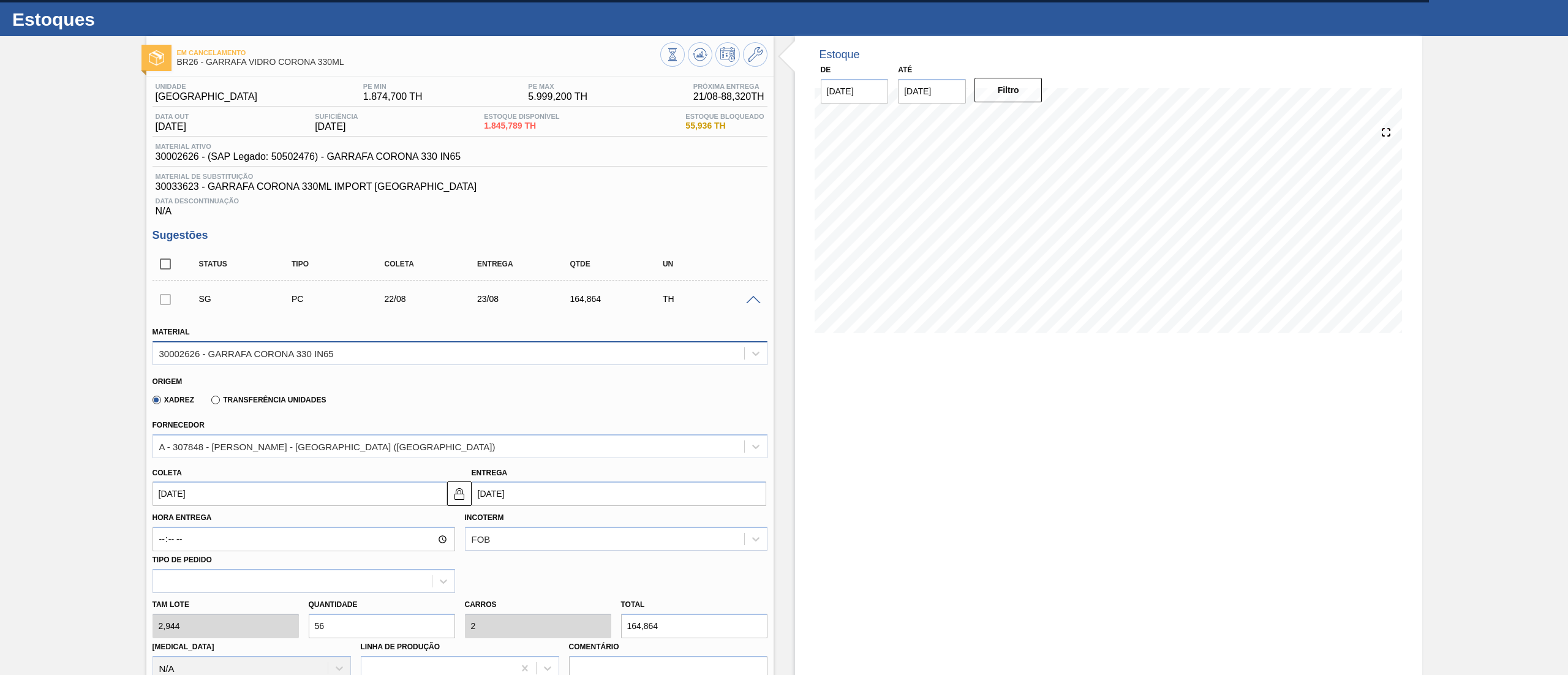
click at [281, 360] on div "30002626 - GARRAFA CORONA 330 IN65" at bounding box center [449, 353] width 591 height 18
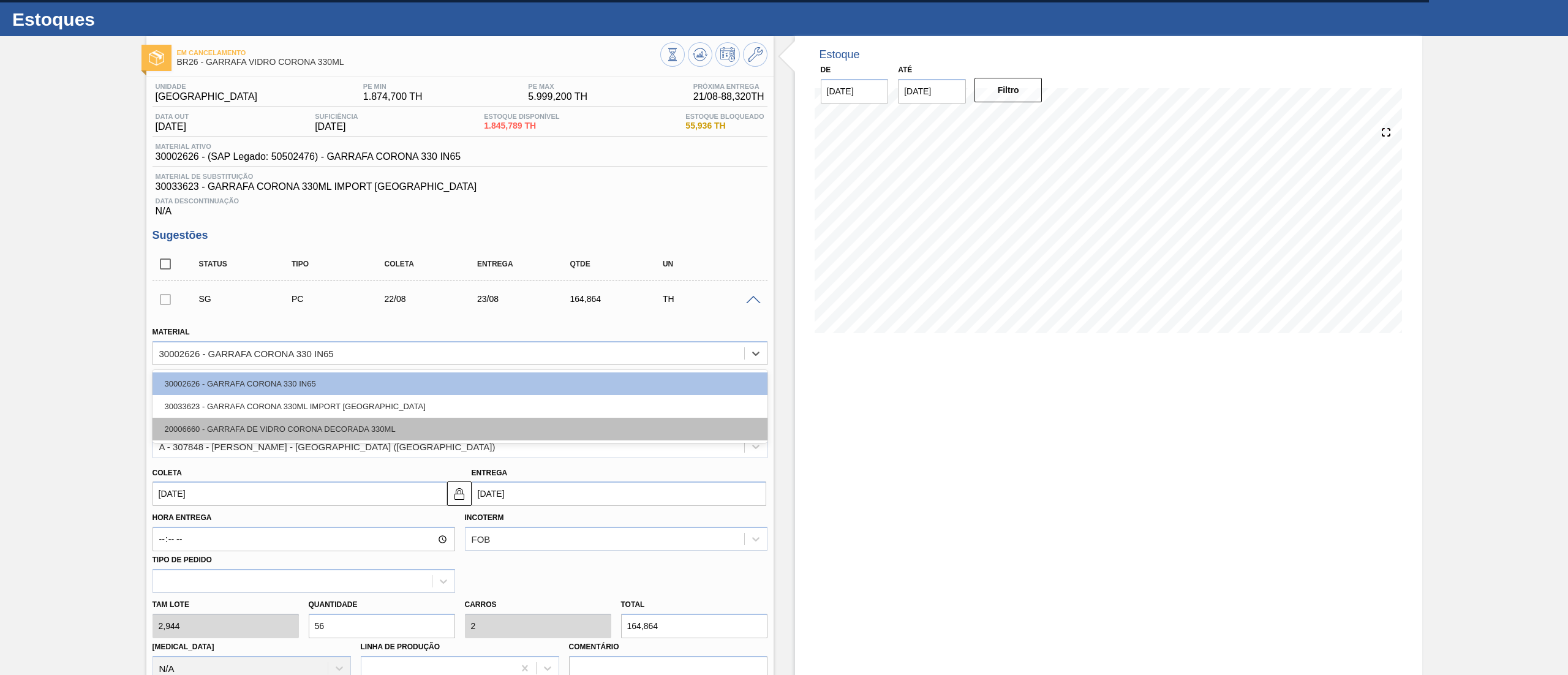
click at [244, 427] on div "20006660 - GARRAFA DE VIDRO CORONA DECORADA 330ML" at bounding box center [460, 429] width 615 height 23
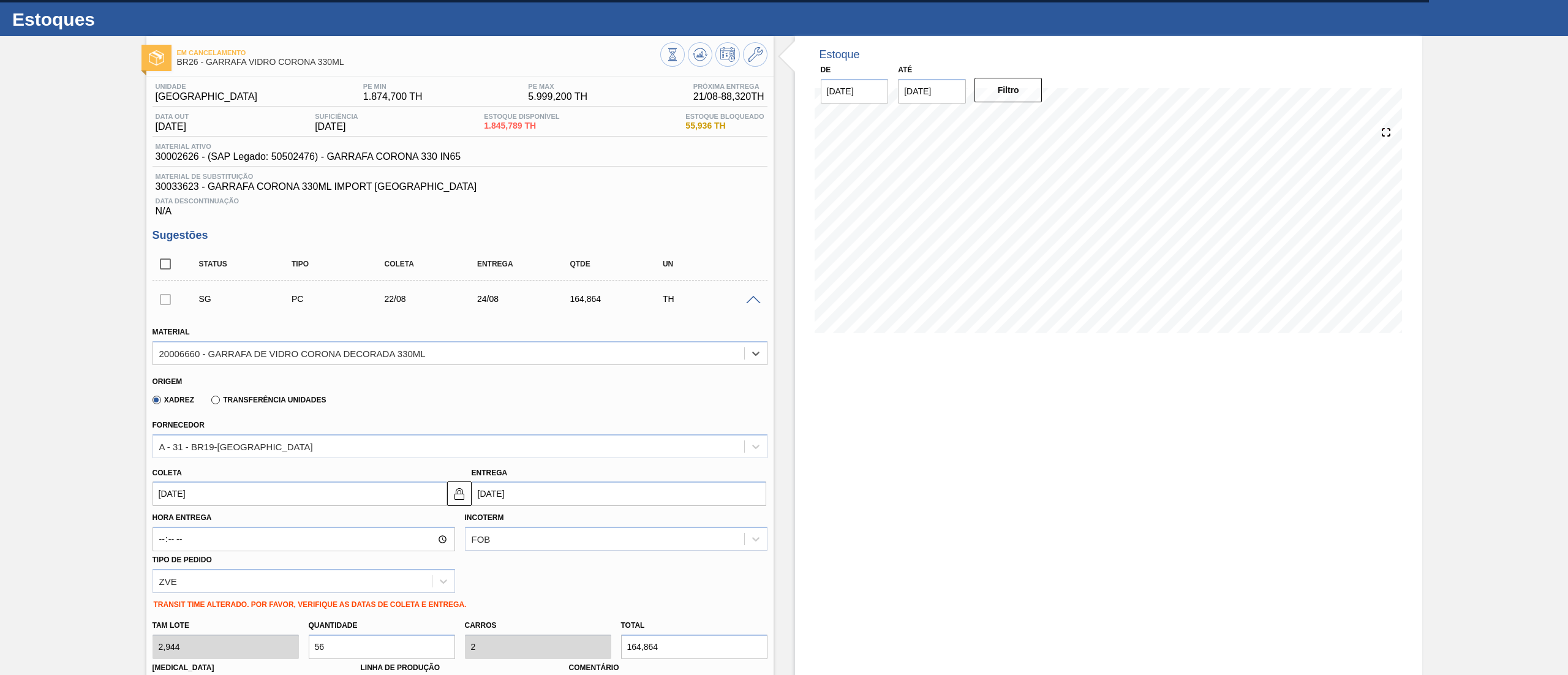
type input "[DATE]"
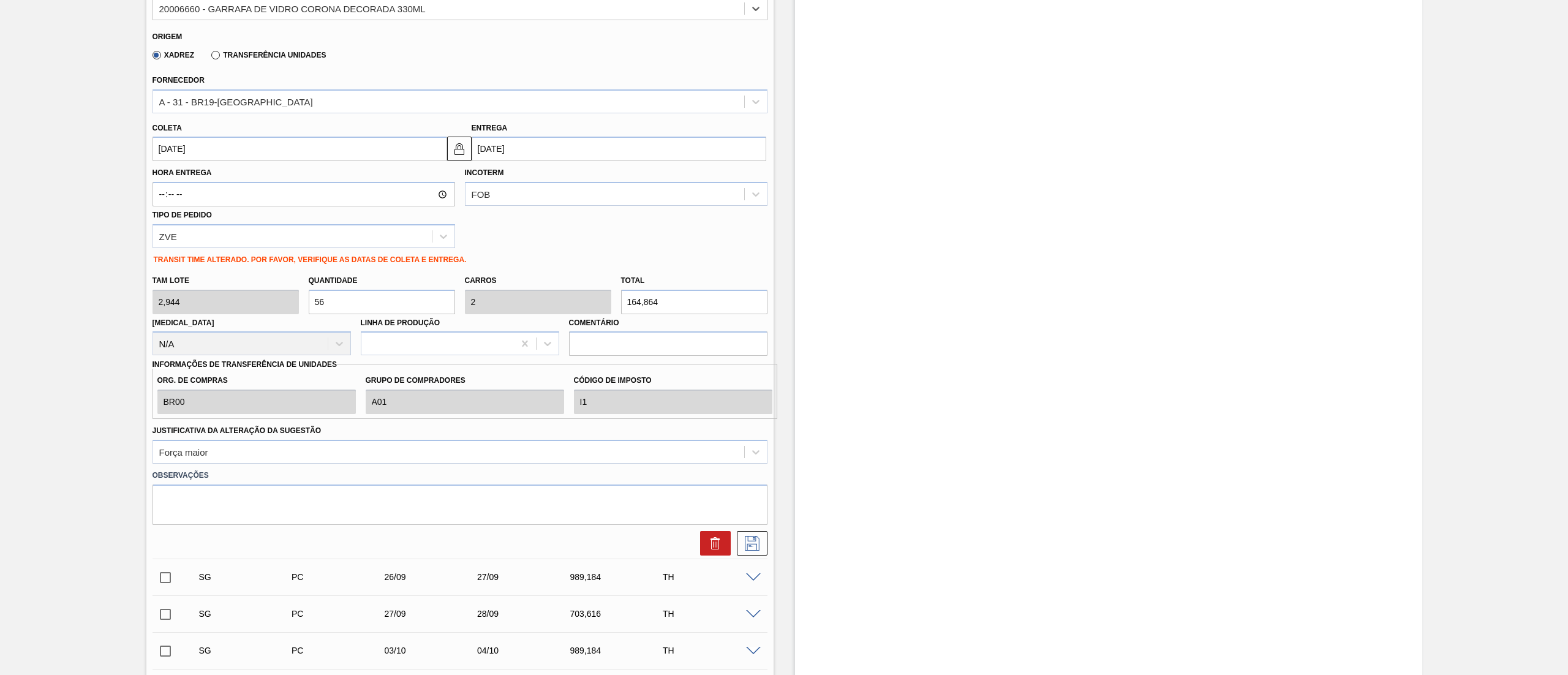
scroll to position [393, 0]
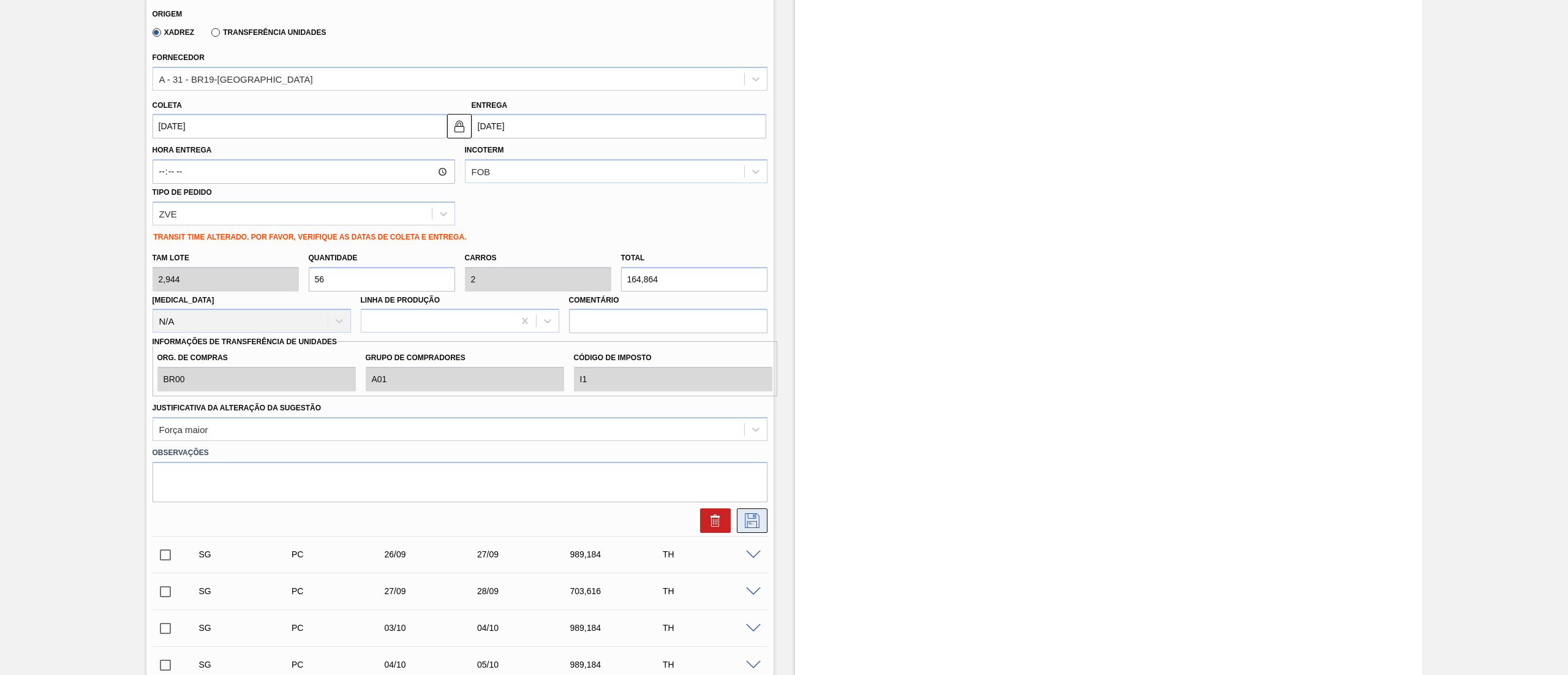
click at [753, 524] on icon at bounding box center [752, 521] width 20 height 15
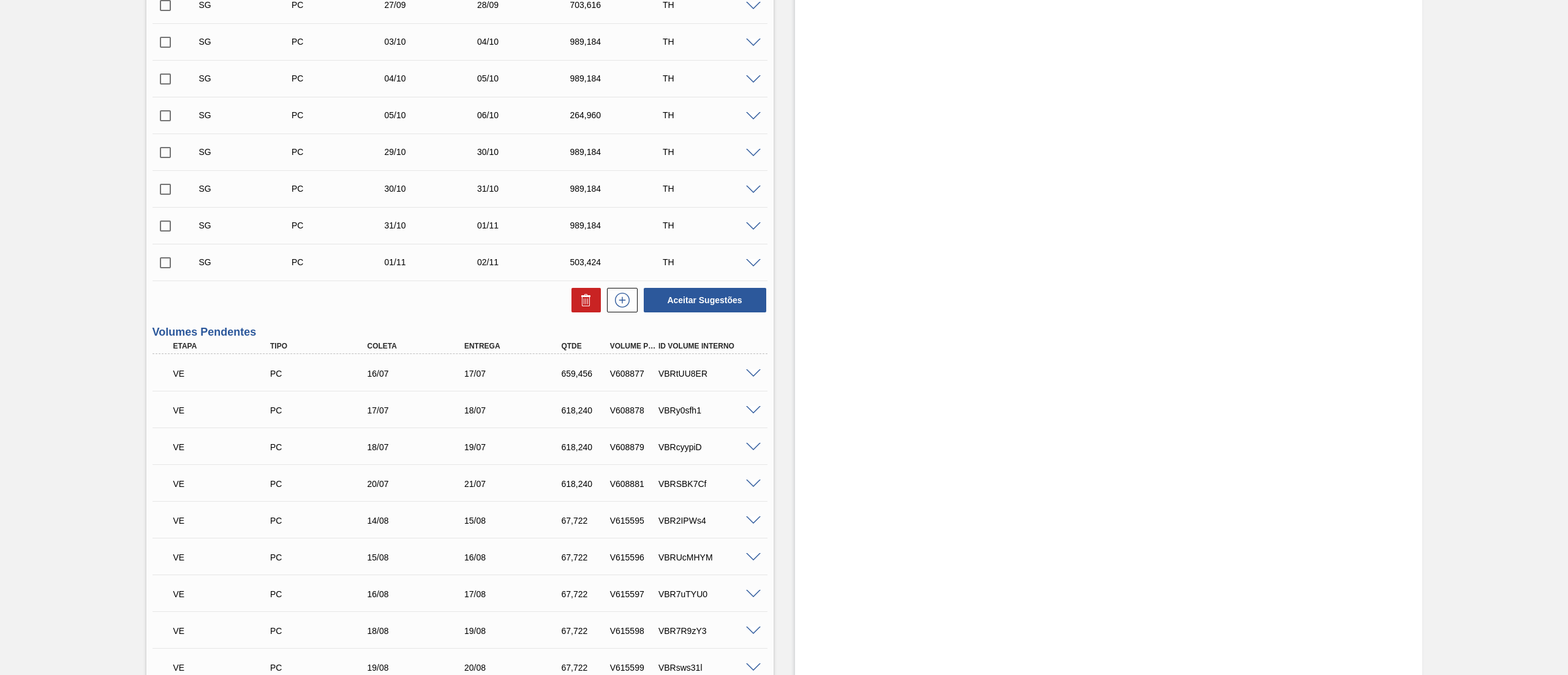
scroll to position [270, 0]
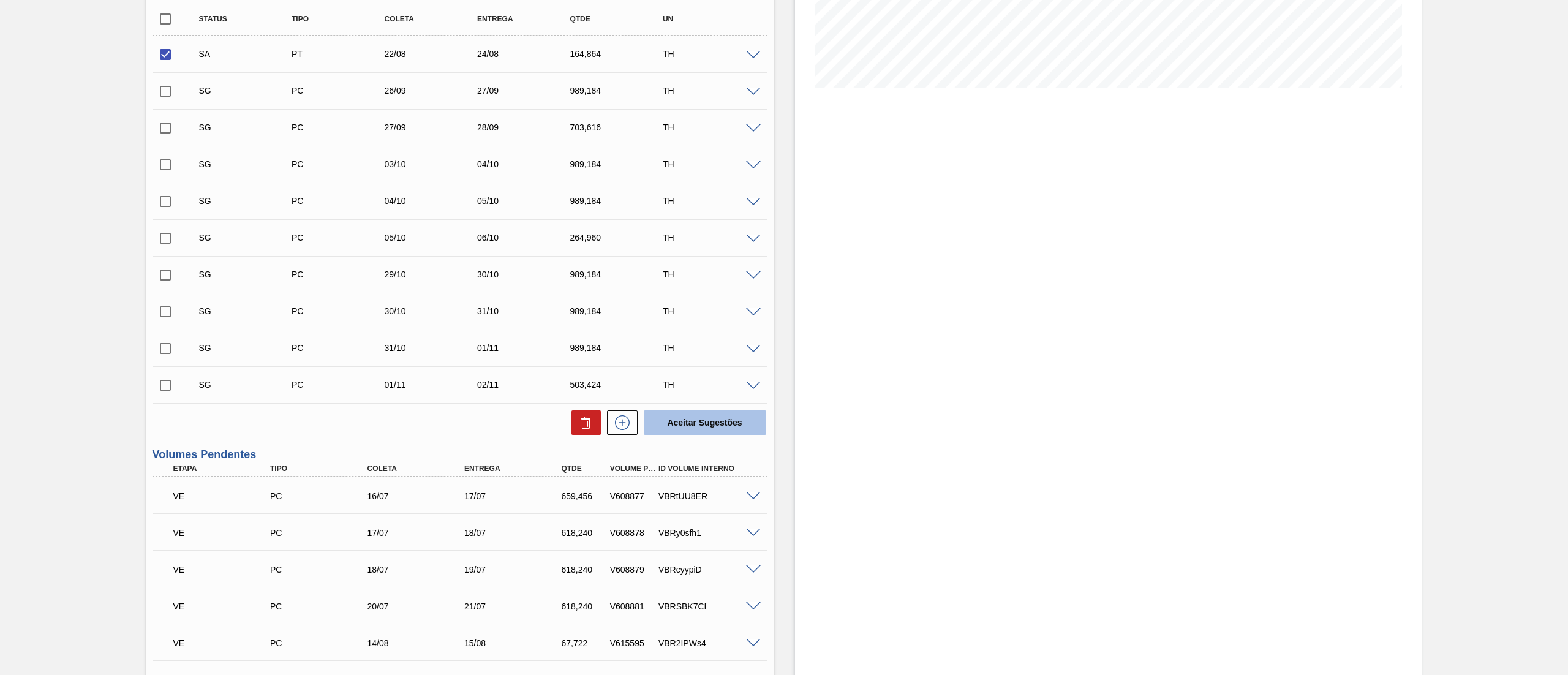
click at [701, 416] on button "Aceitar Sugestões" at bounding box center [705, 422] width 122 height 24
checkbox input "false"
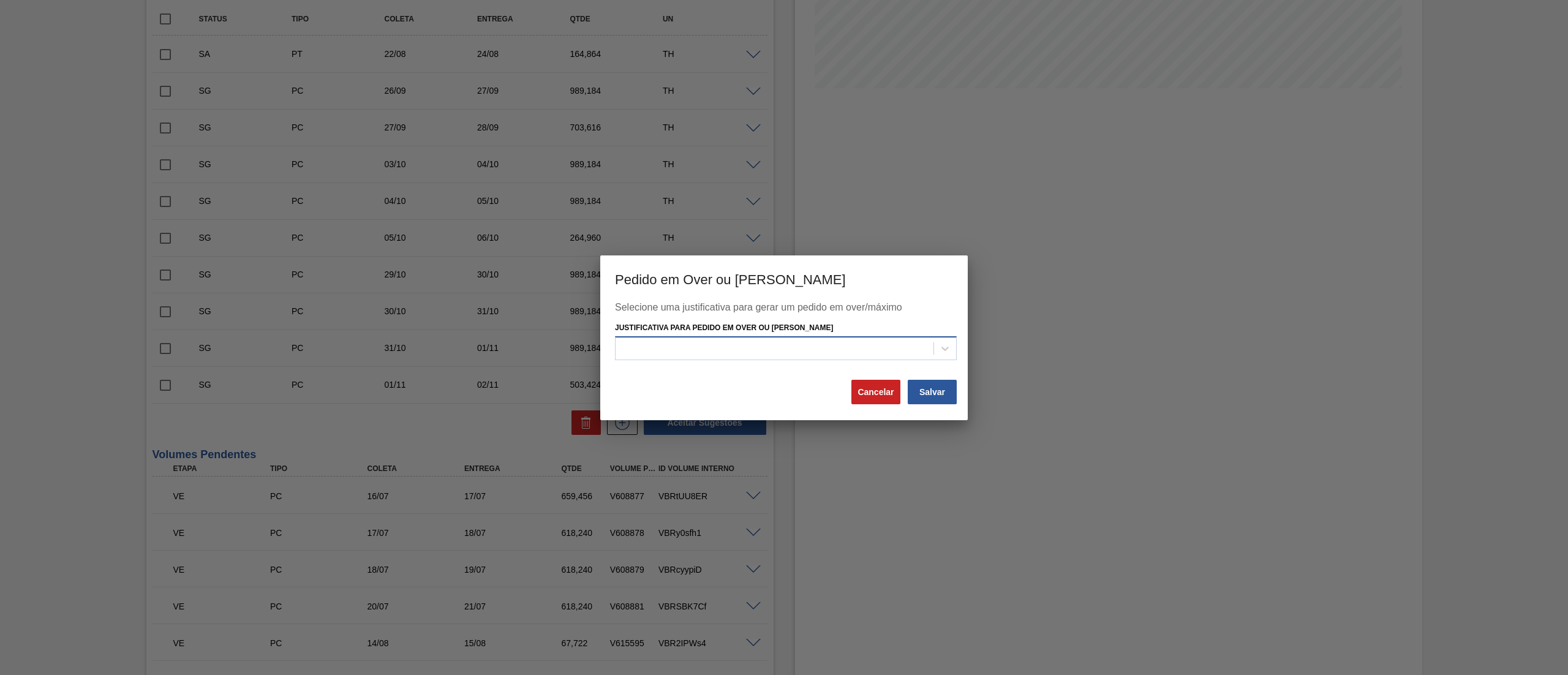
click at [758, 349] on div at bounding box center [775, 349] width 318 height 18
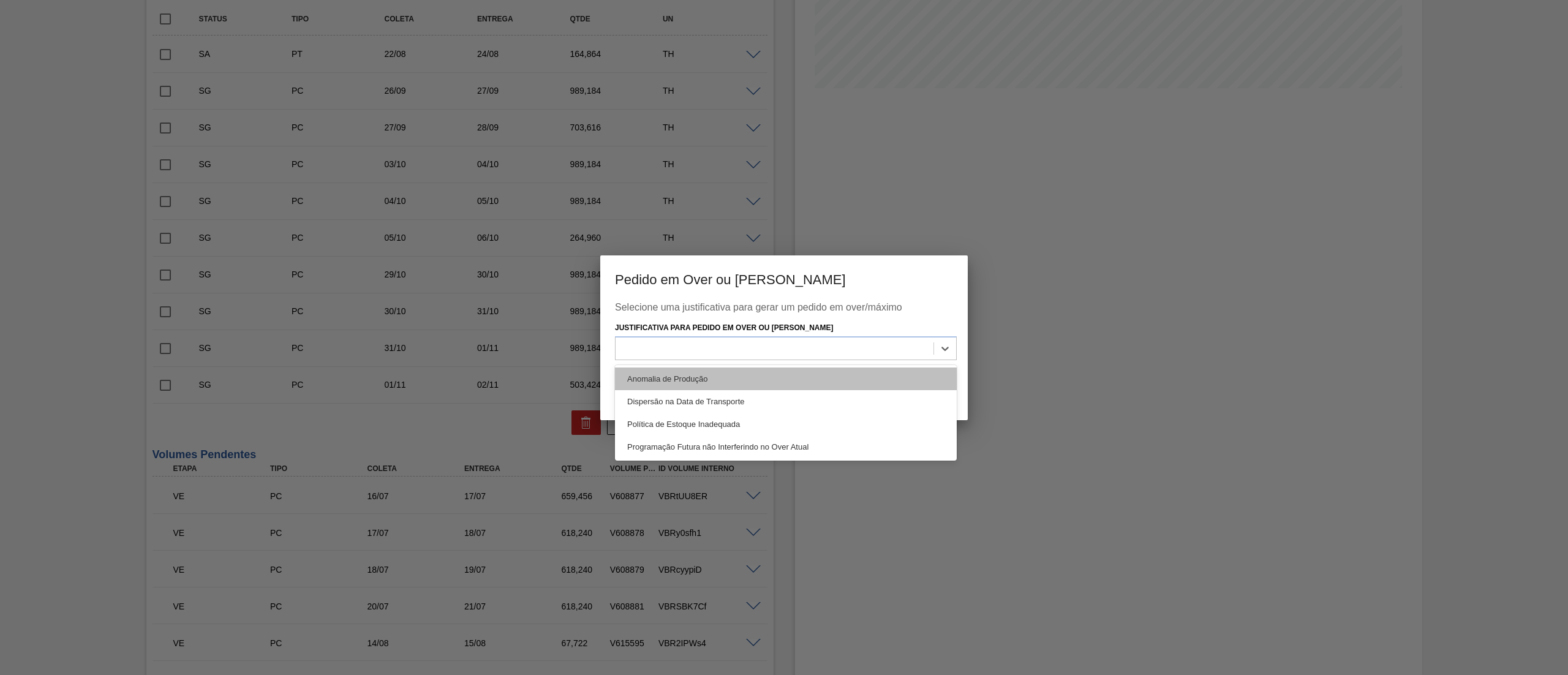
click at [690, 382] on div "Anomalia de Produção" at bounding box center [786, 378] width 342 height 23
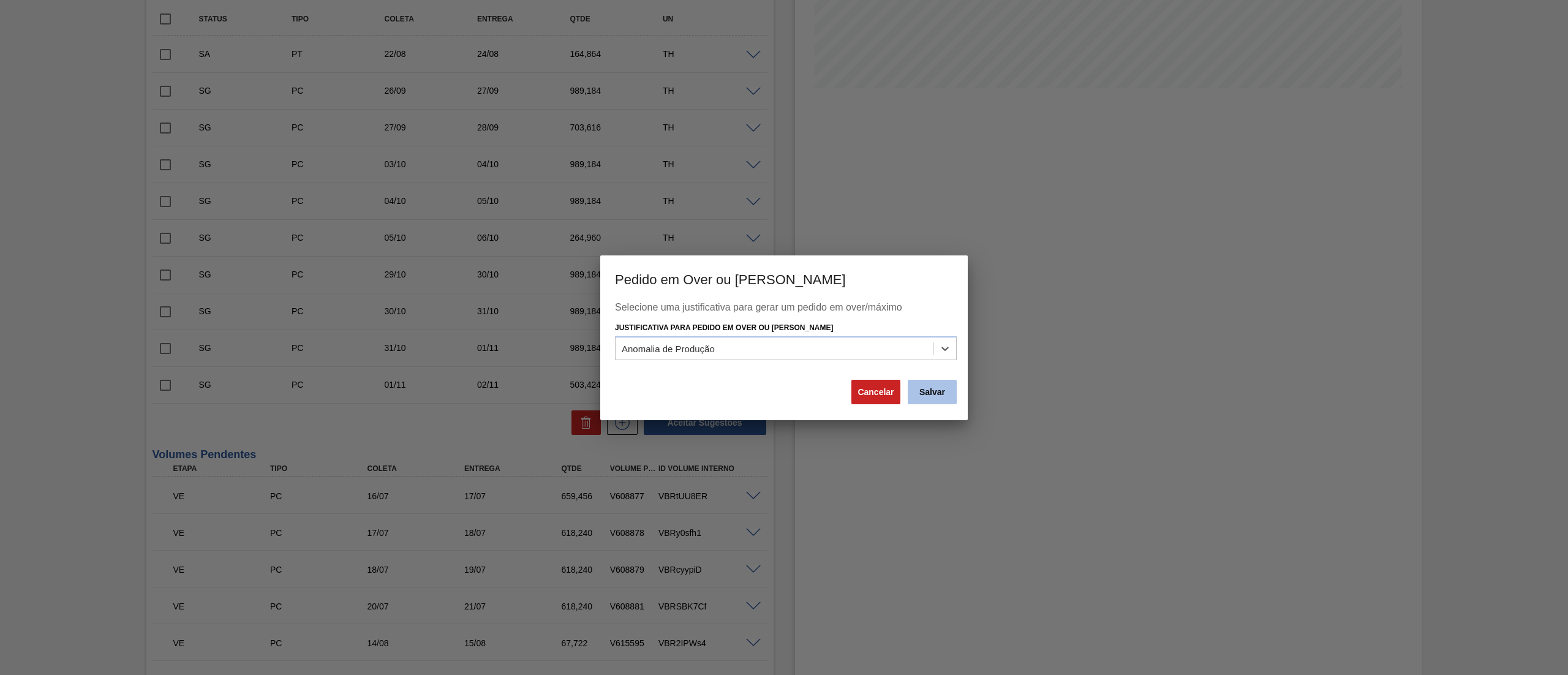
click at [939, 398] on button "Salvar" at bounding box center [932, 391] width 49 height 24
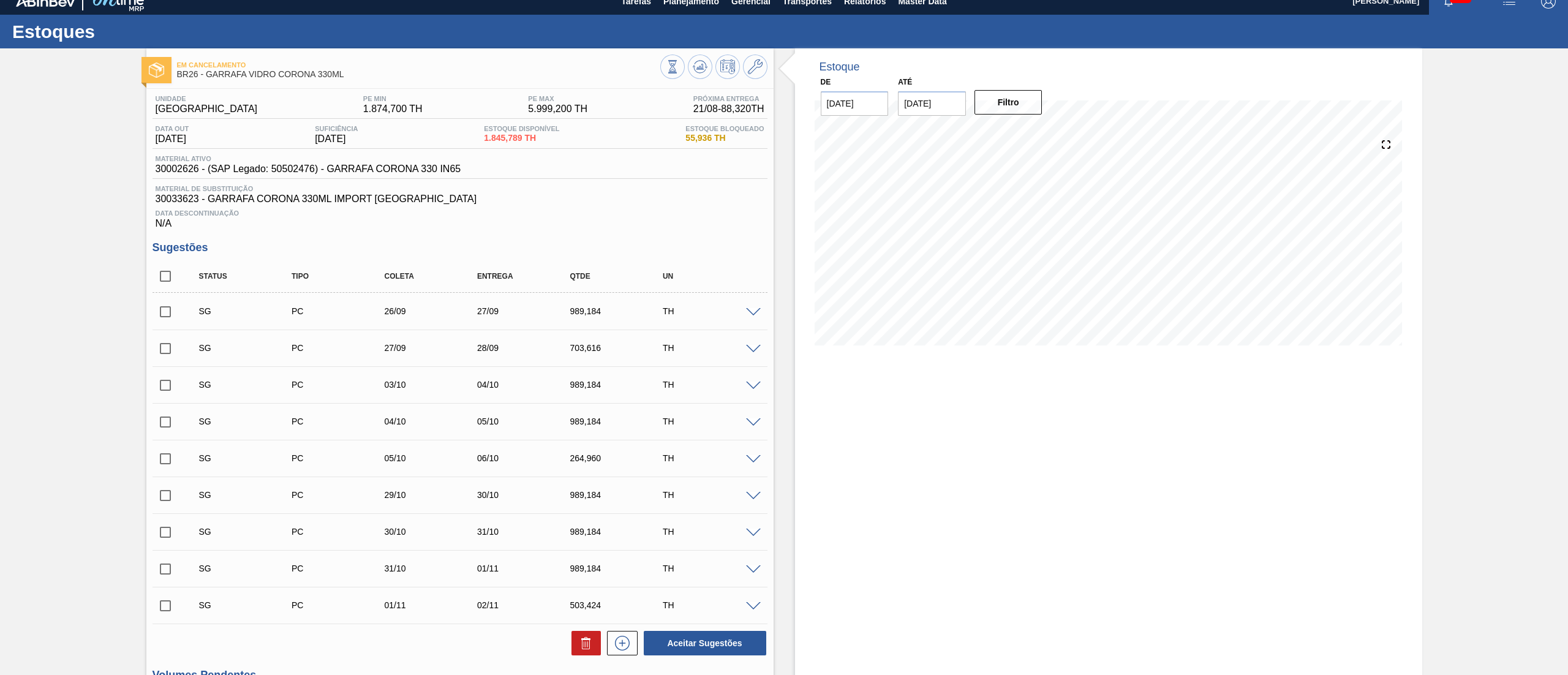
scroll to position [0, 0]
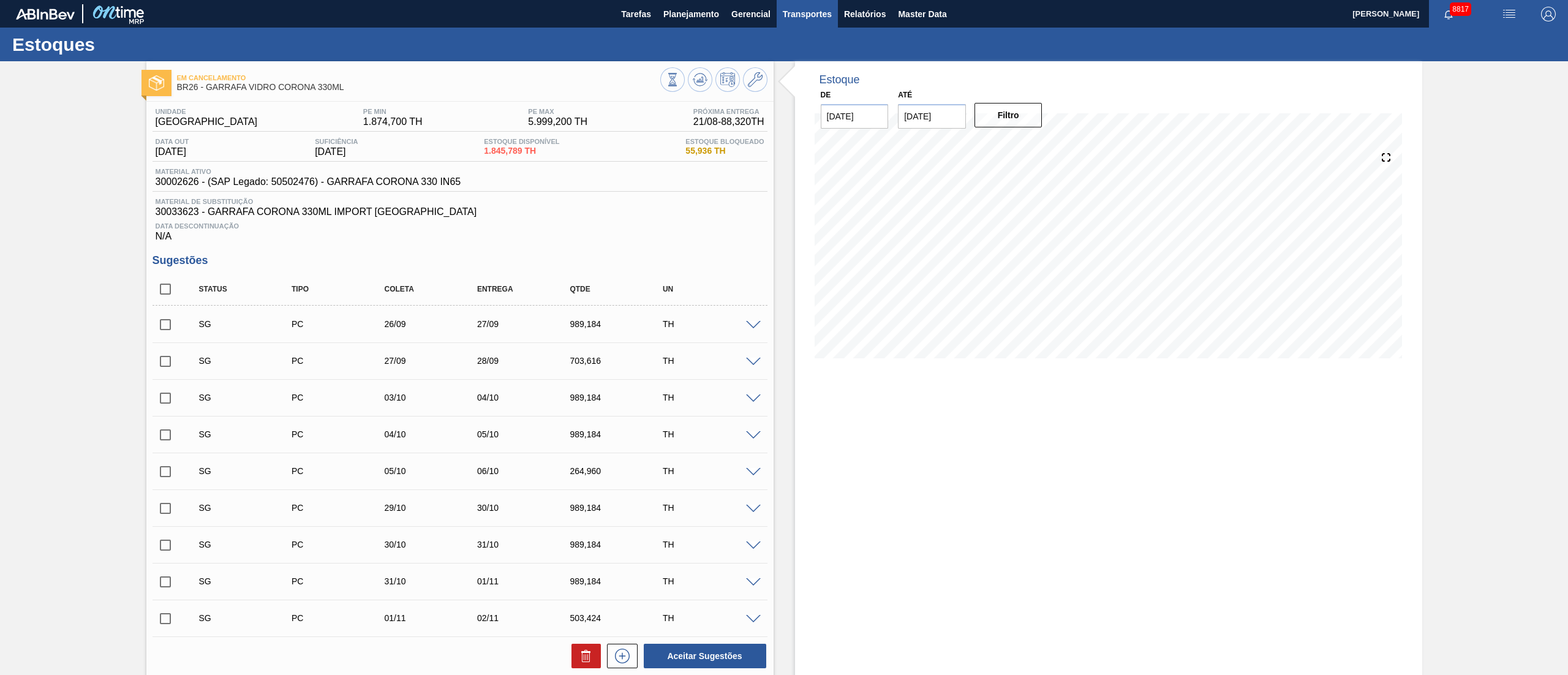
click at [813, 24] on button "Transportes" at bounding box center [807, 14] width 61 height 27
click at [790, 61] on li "Otimização de Carga" at bounding box center [807, 61] width 101 height 20
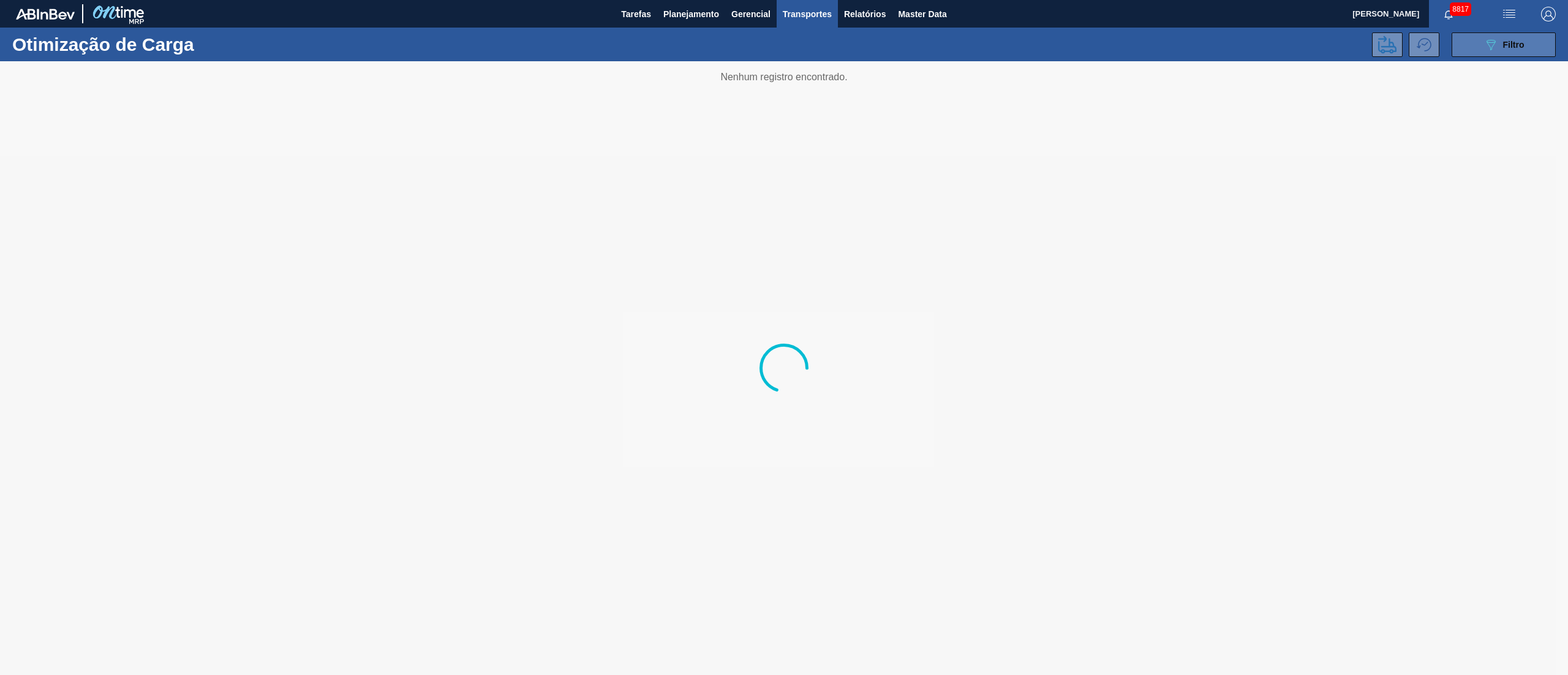
click at [1537, 51] on button "089F7B8B-B2A5-4AFE-B5C0-19BA573D28AC Filtro" at bounding box center [1504, 44] width 104 height 24
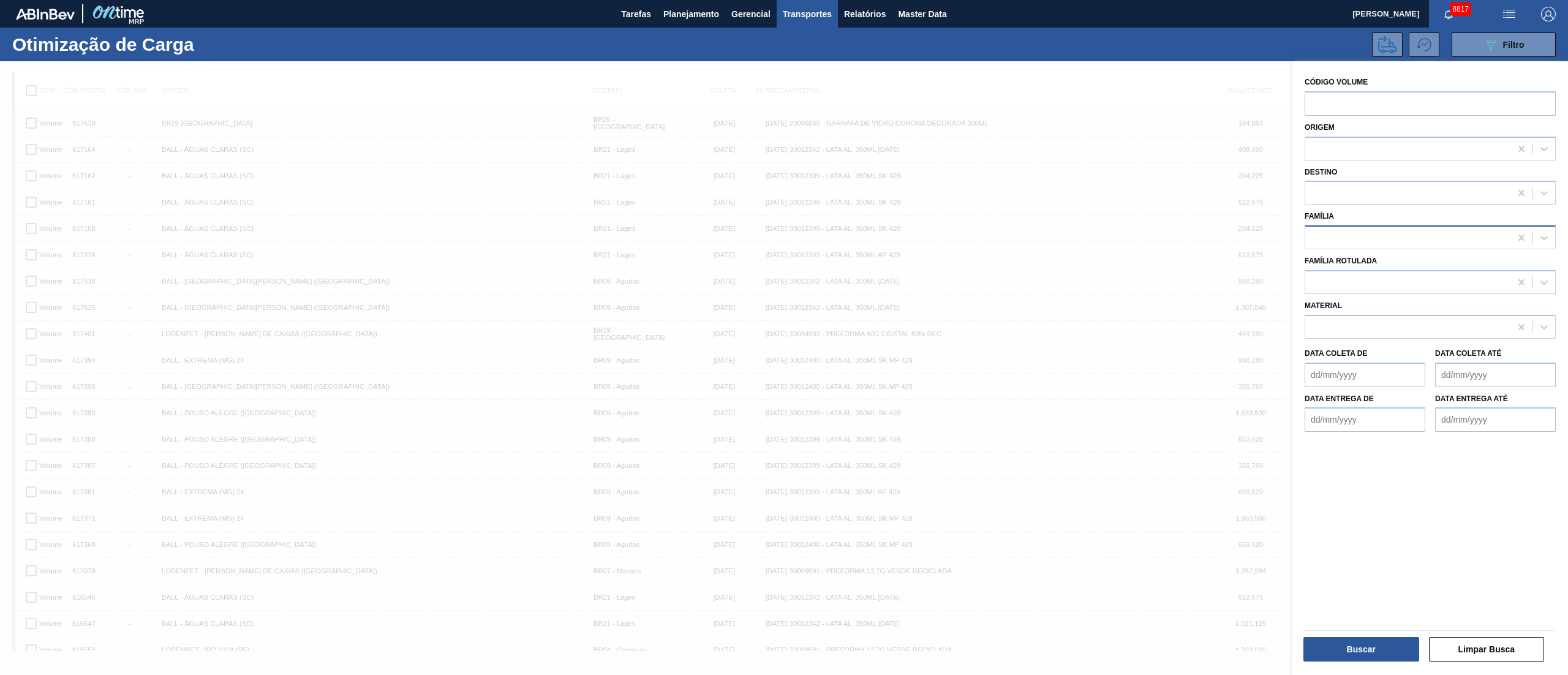
click at [1365, 248] on div at bounding box center [1430, 237] width 251 height 24
type input "garra"
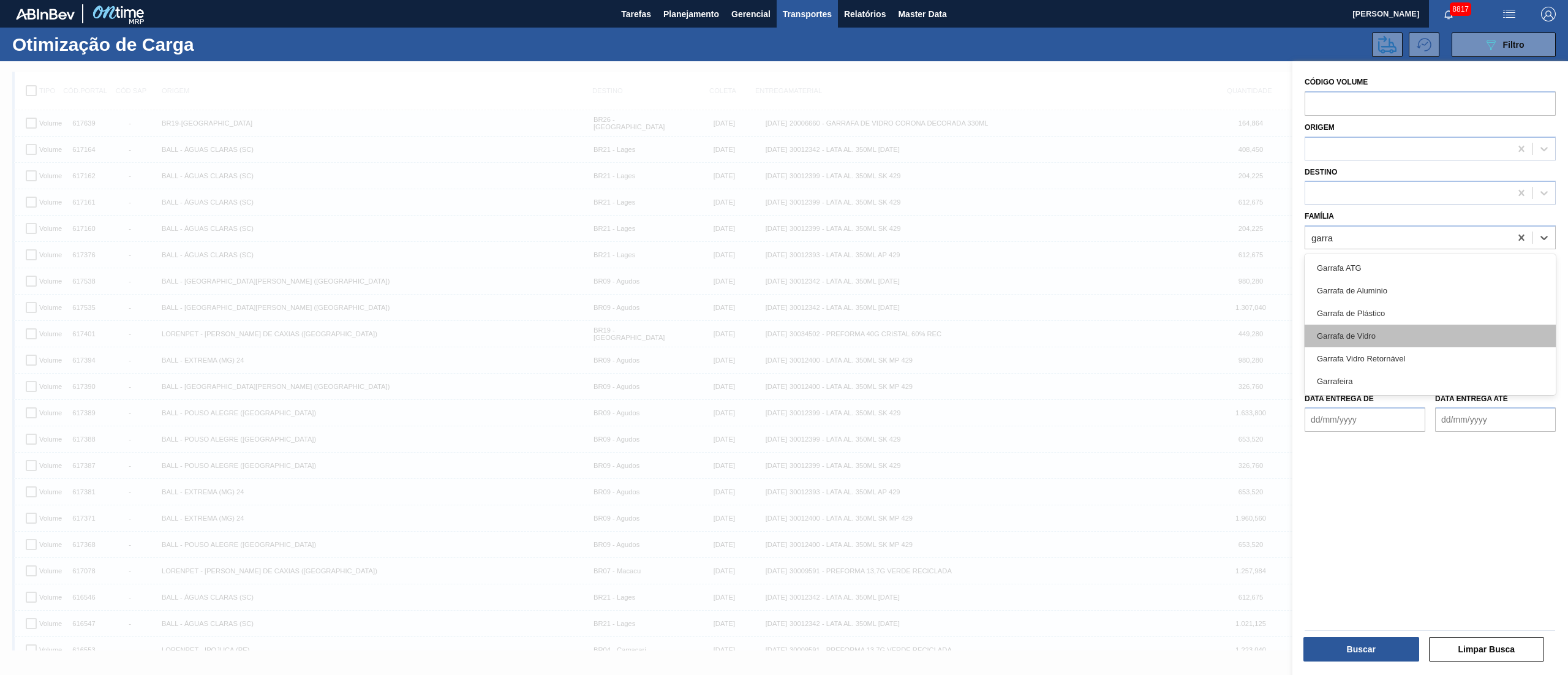
click at [1358, 336] on div "Garrafa de Vidro" at bounding box center [1430, 336] width 251 height 23
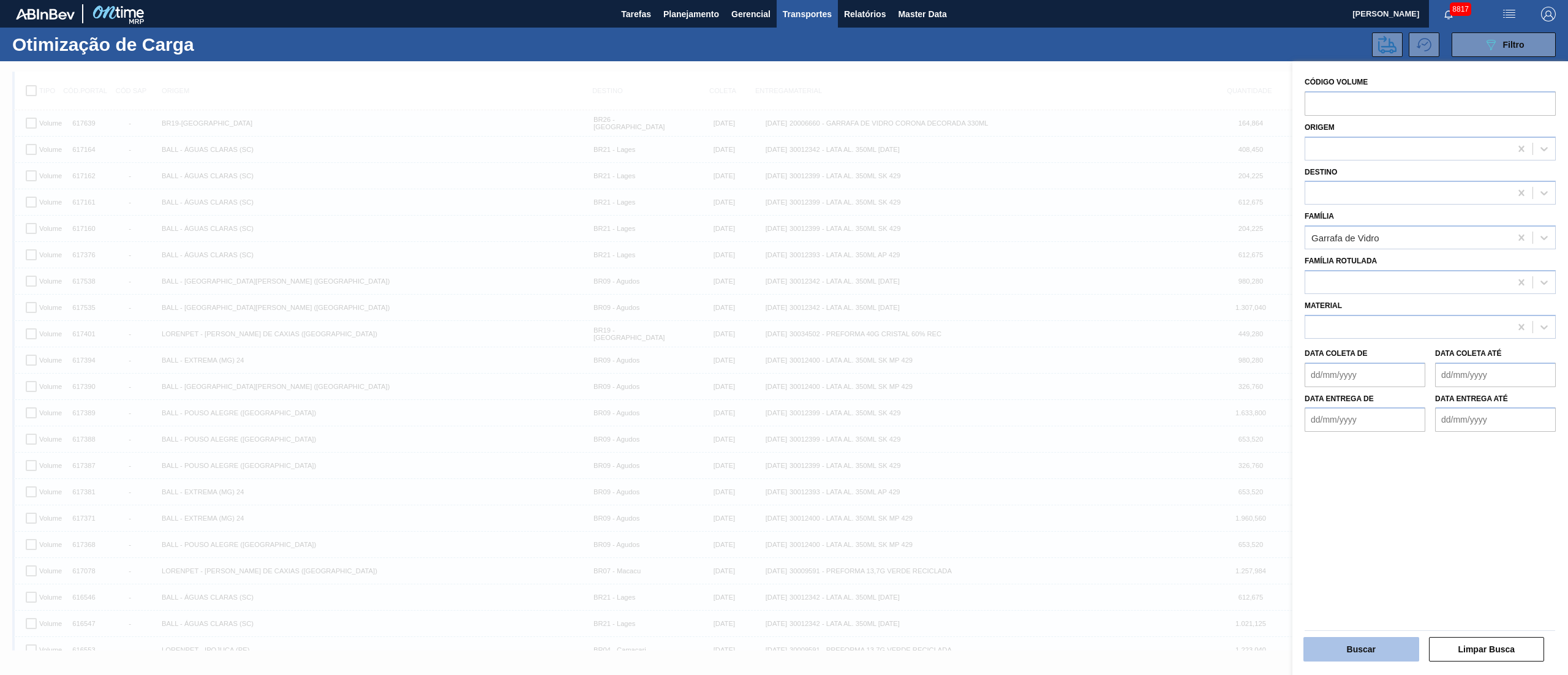
click at [1368, 655] on button "Buscar" at bounding box center [1361, 648] width 116 height 24
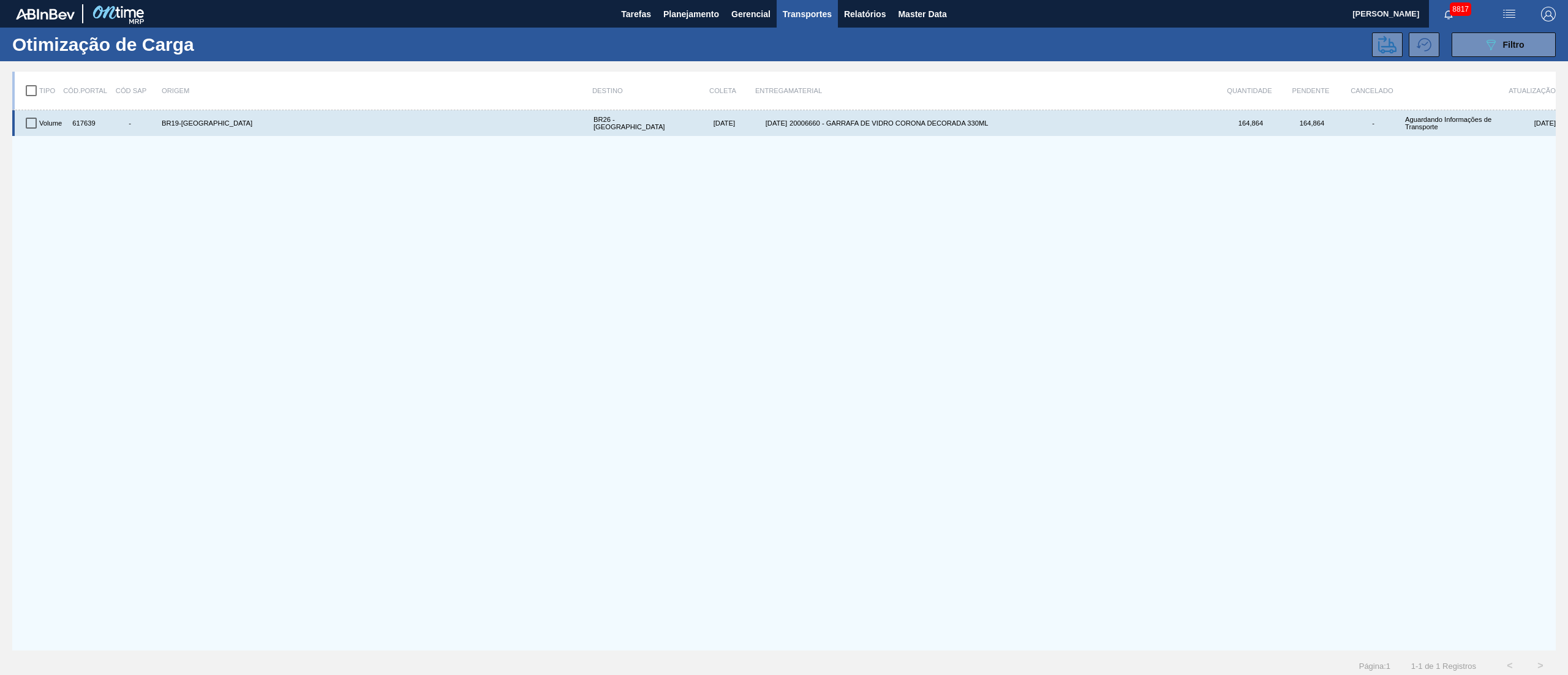
click at [37, 128] on input "checkbox" at bounding box center [31, 123] width 25 height 25
checkbox input "true"
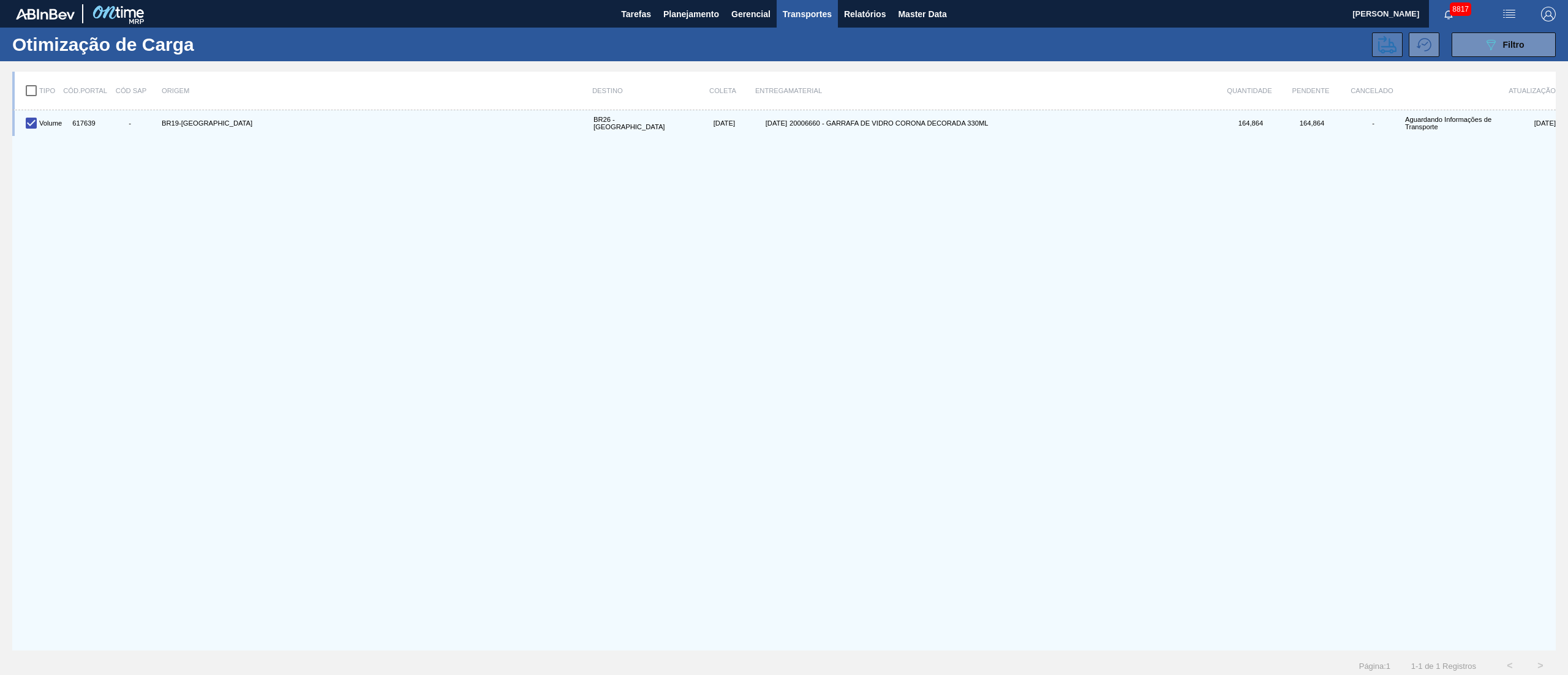
click at [1384, 44] on icon at bounding box center [1387, 45] width 19 height 19
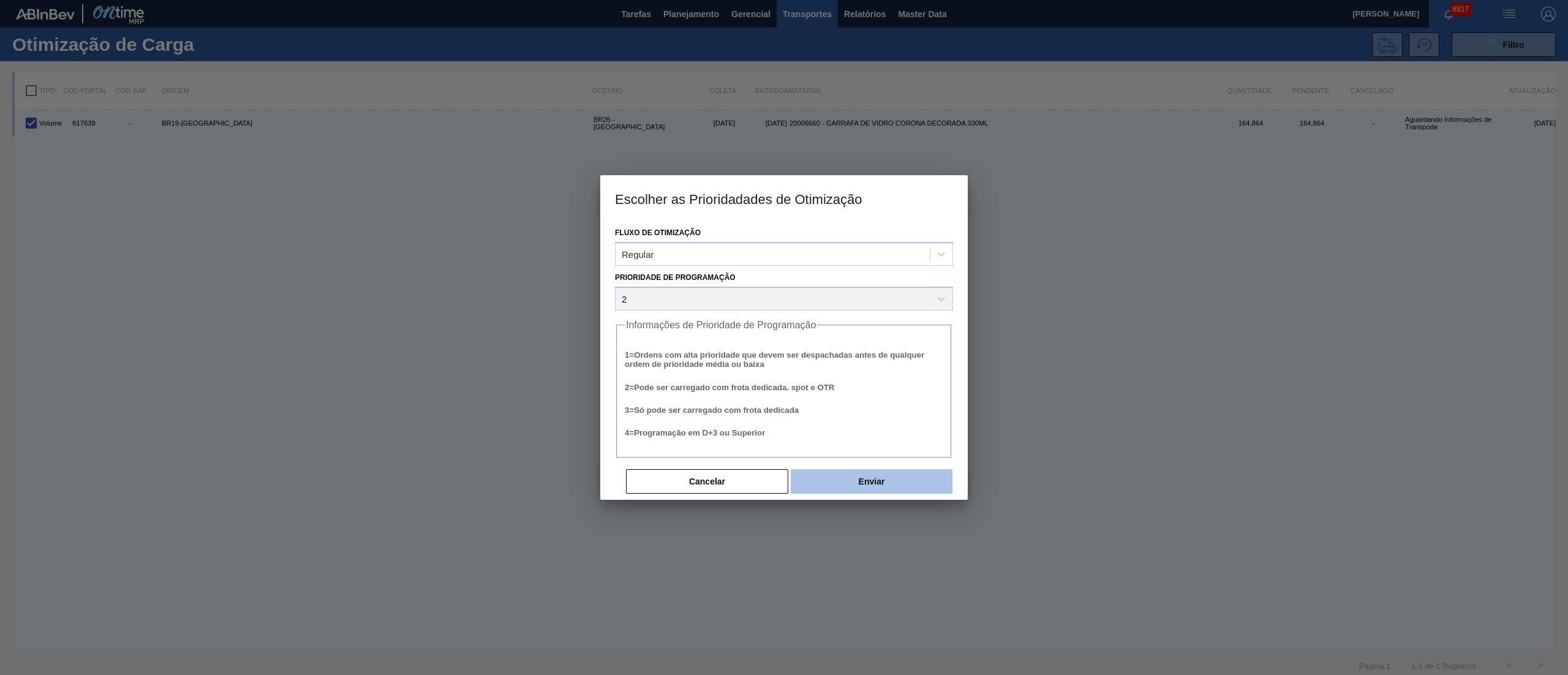
click at [856, 477] on button "Enviar" at bounding box center [872, 481] width 162 height 24
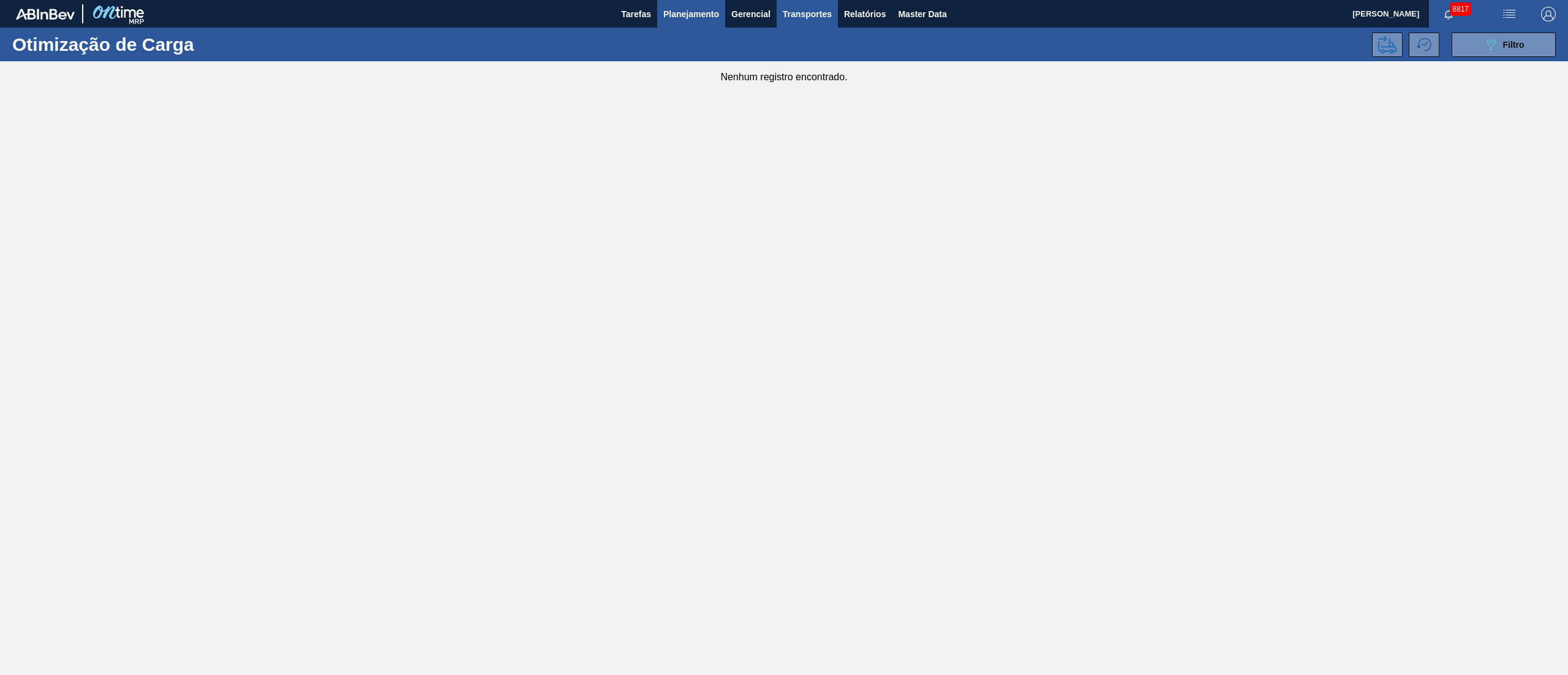
click at [705, 9] on span "Planejamento" at bounding box center [692, 14] width 56 height 15
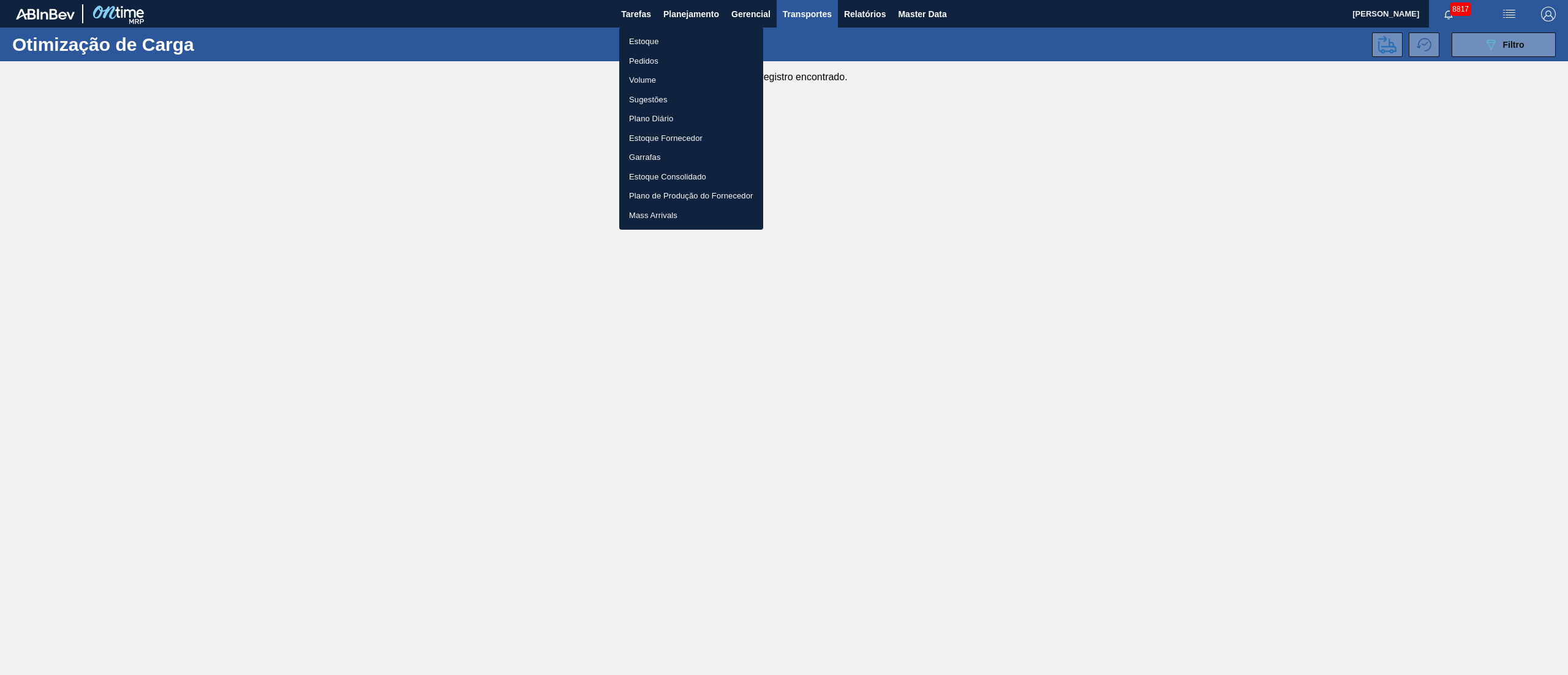
click at [642, 56] on li "Pedidos" at bounding box center [692, 61] width 144 height 20
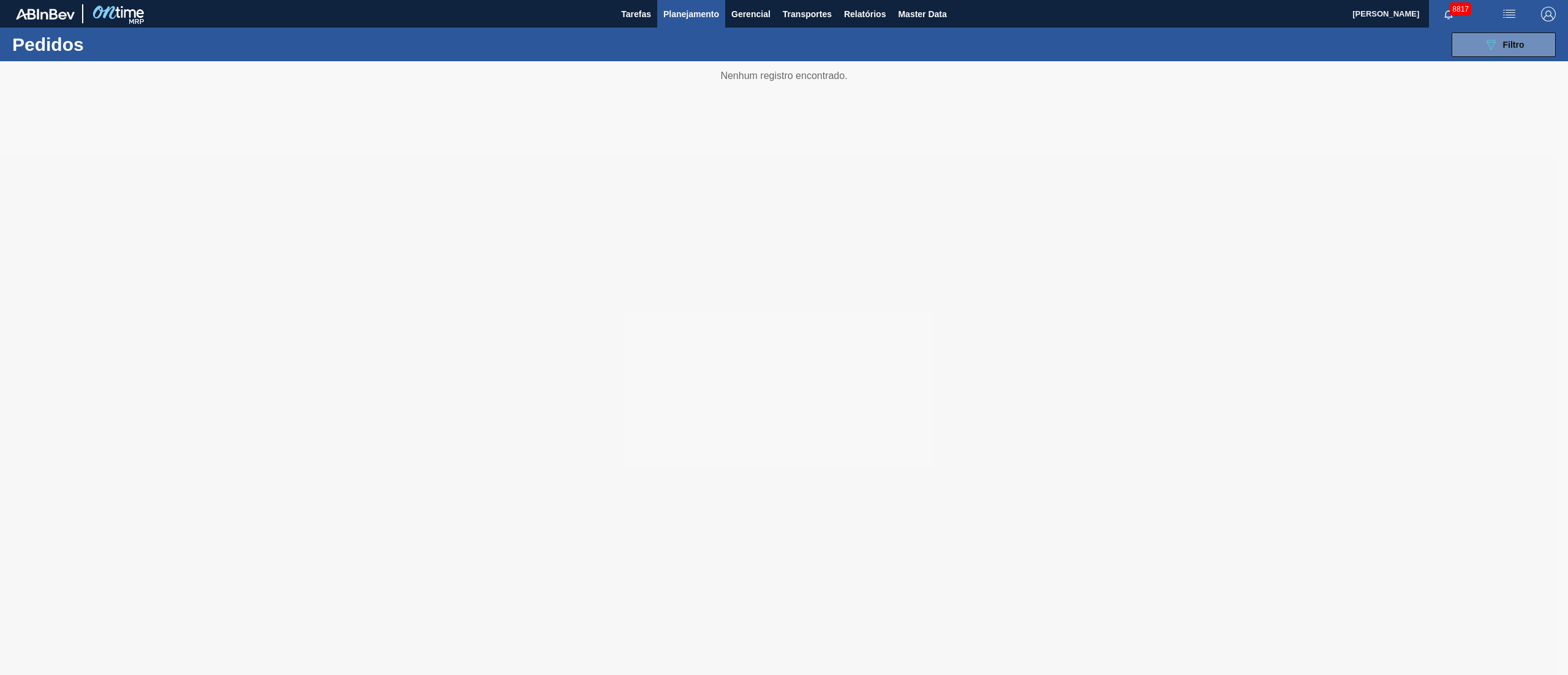
click at [672, 11] on span "Planejamento" at bounding box center [692, 14] width 56 height 15
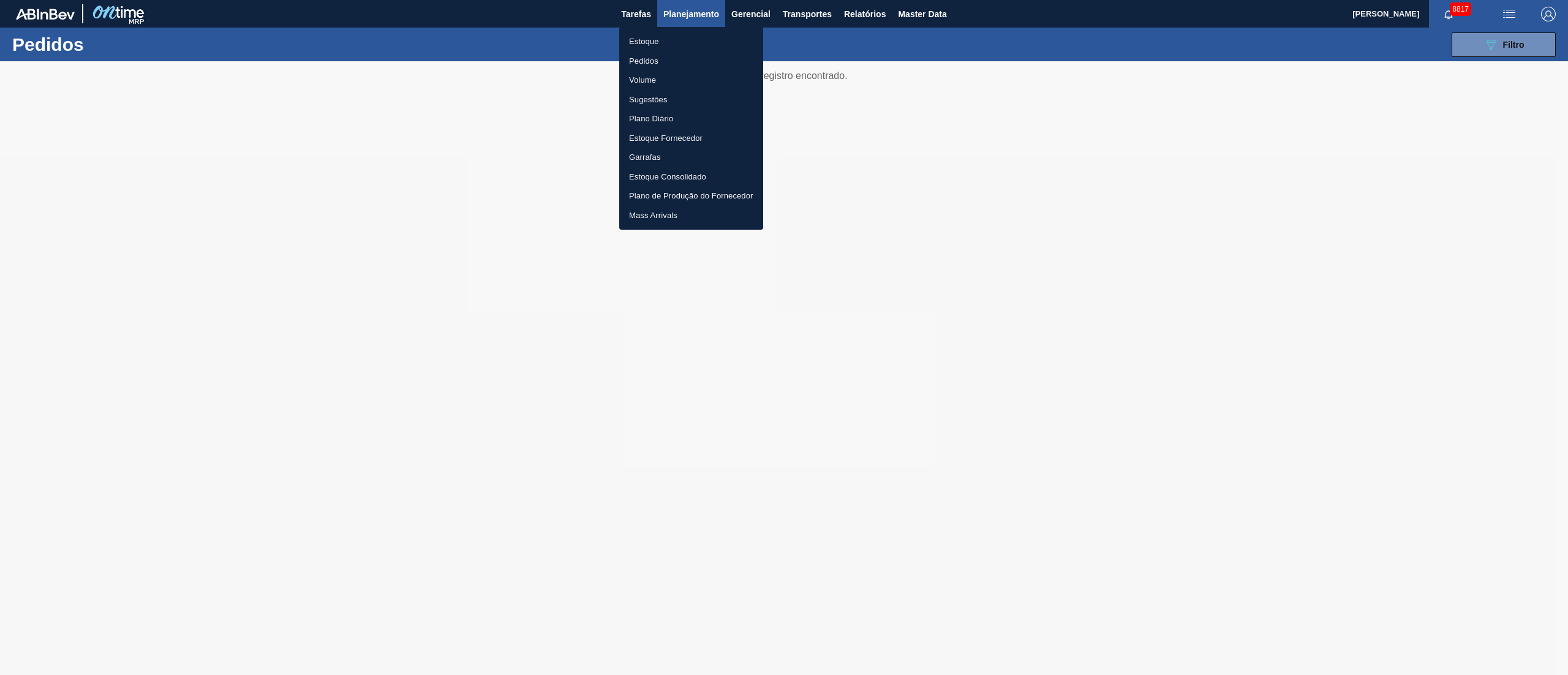
click at [639, 45] on li "Estoque" at bounding box center [692, 42] width 144 height 20
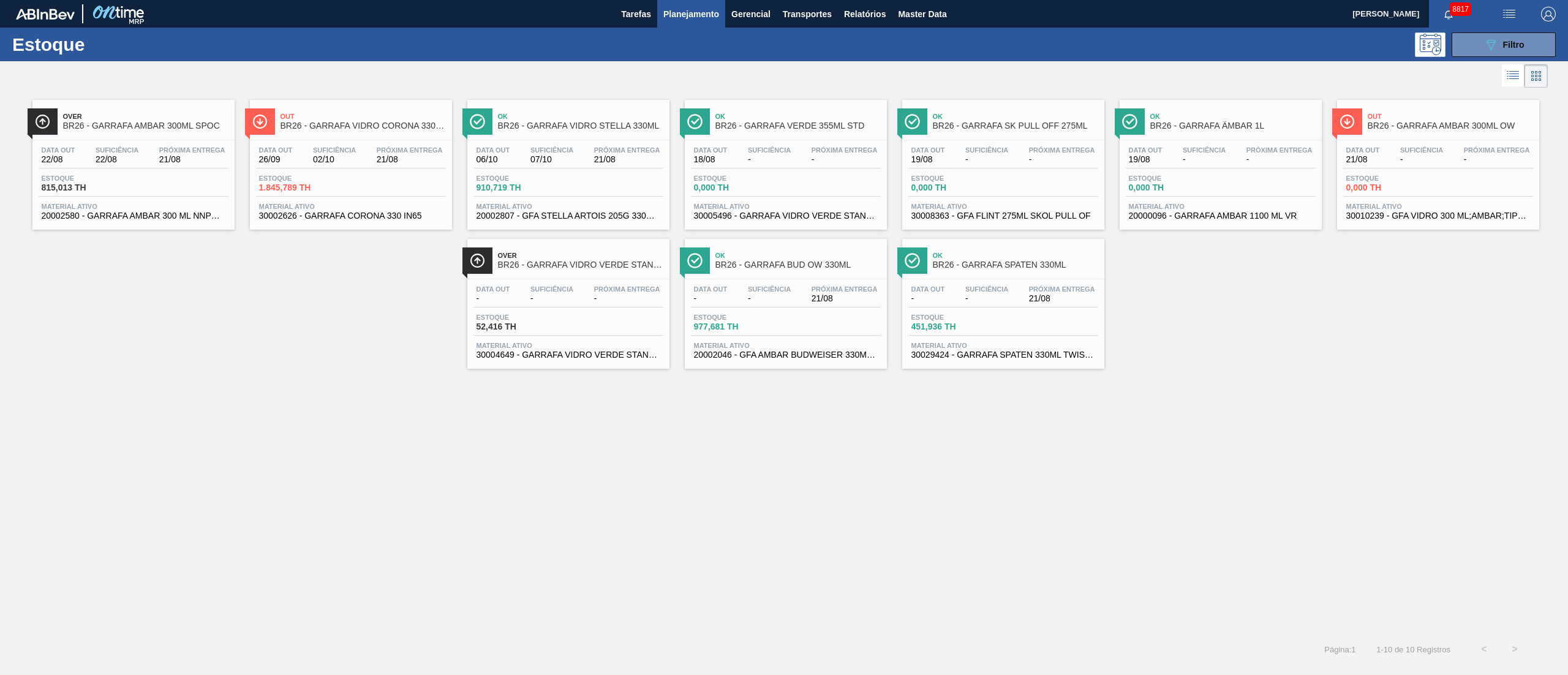
click at [346, 188] on div "Estoque 1.845,789 TH" at bounding box center [302, 183] width 92 height 18
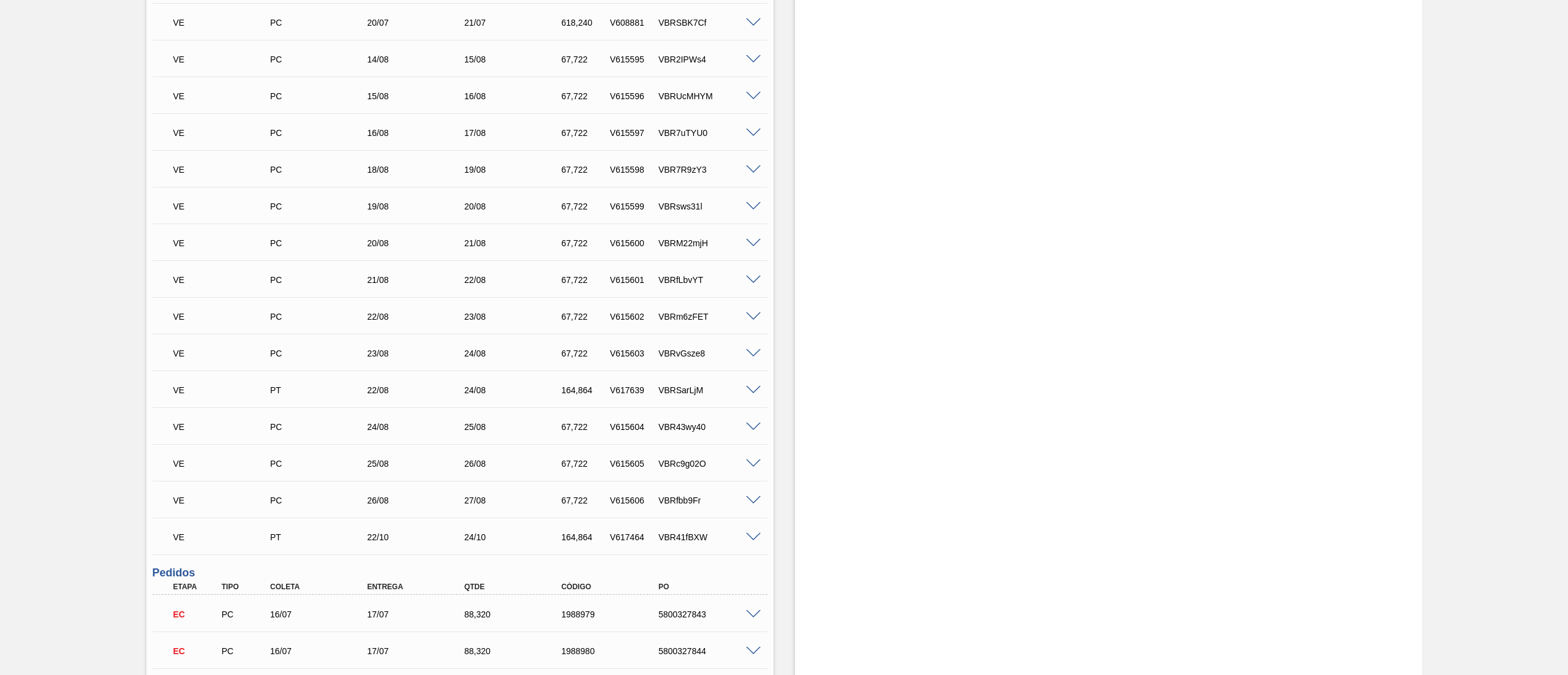
scroll to position [857, 0]
drag, startPoint x: 605, startPoint y: 389, endPoint x: 652, endPoint y: 393, distance: 47.2
click at [652, 393] on div "VE PT 22/08 24/08 164,864 V617639 VBRSarLjM" at bounding box center [456, 385] width 583 height 24
copy div "V617639"
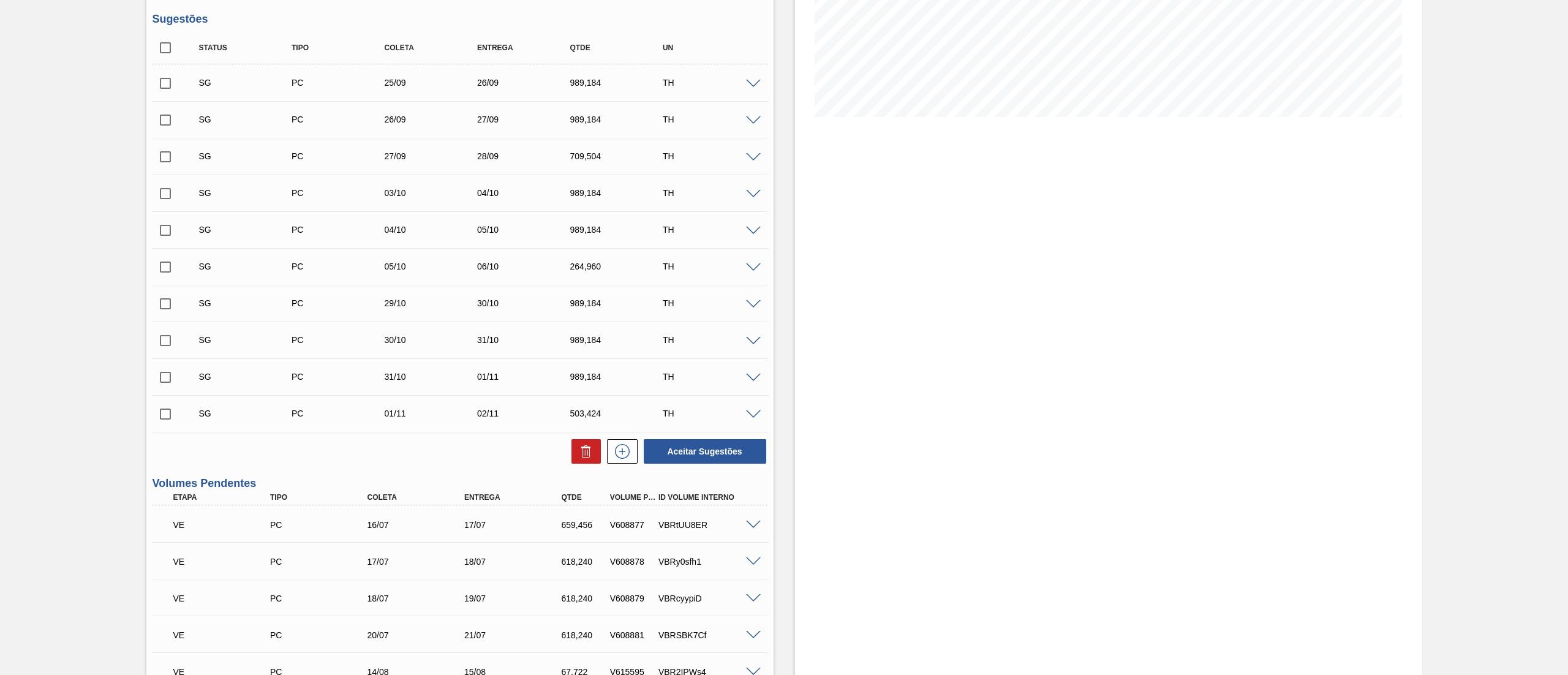
scroll to position [0, 0]
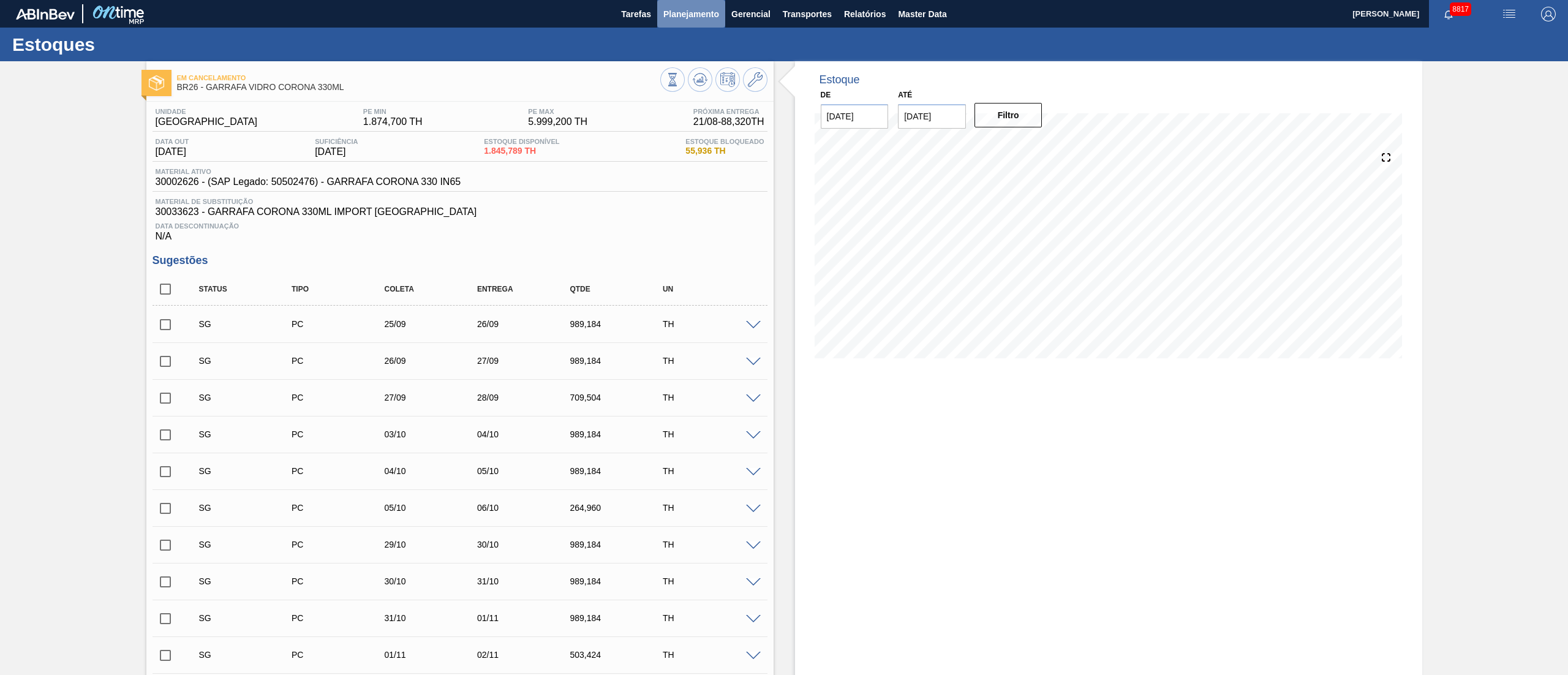
click at [677, 19] on span "Planejamento" at bounding box center [692, 14] width 56 height 15
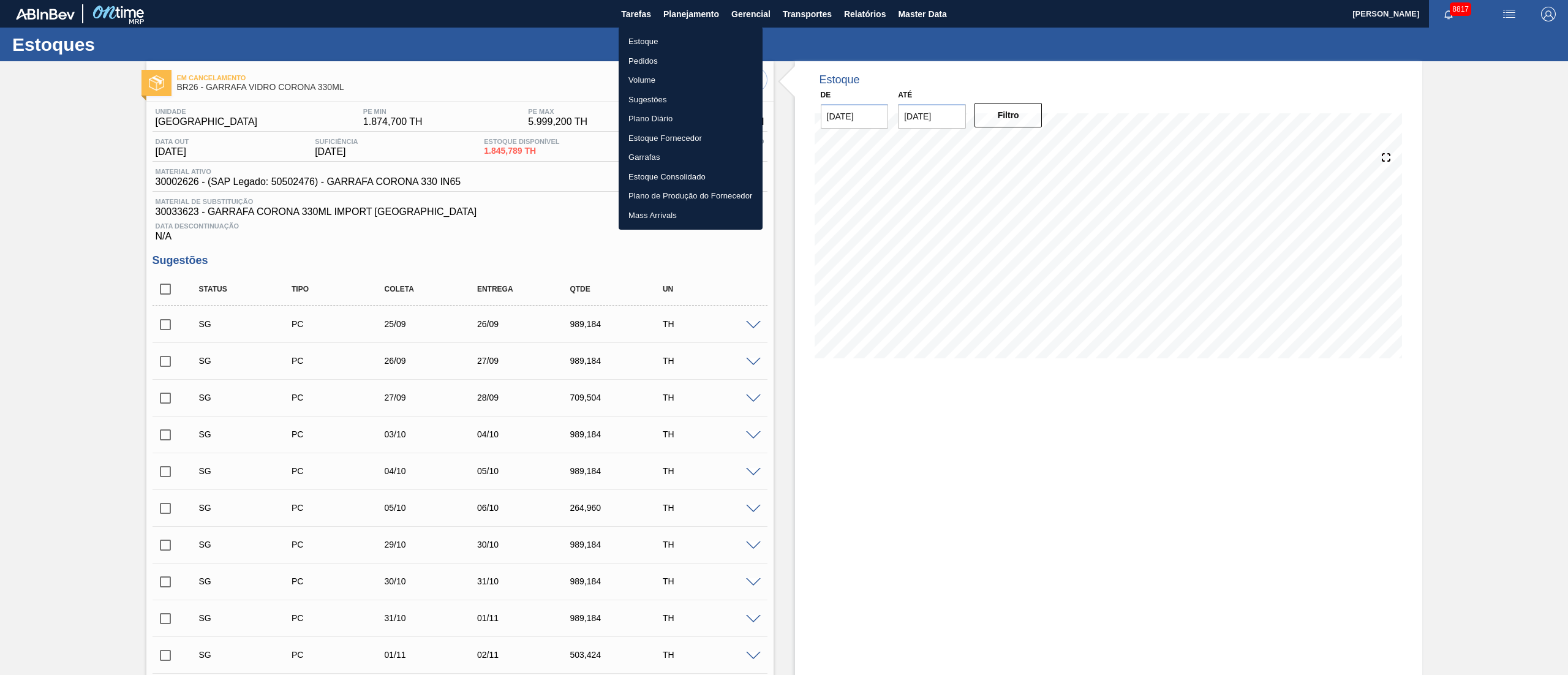
click at [648, 65] on li "Pedidos" at bounding box center [691, 61] width 144 height 20
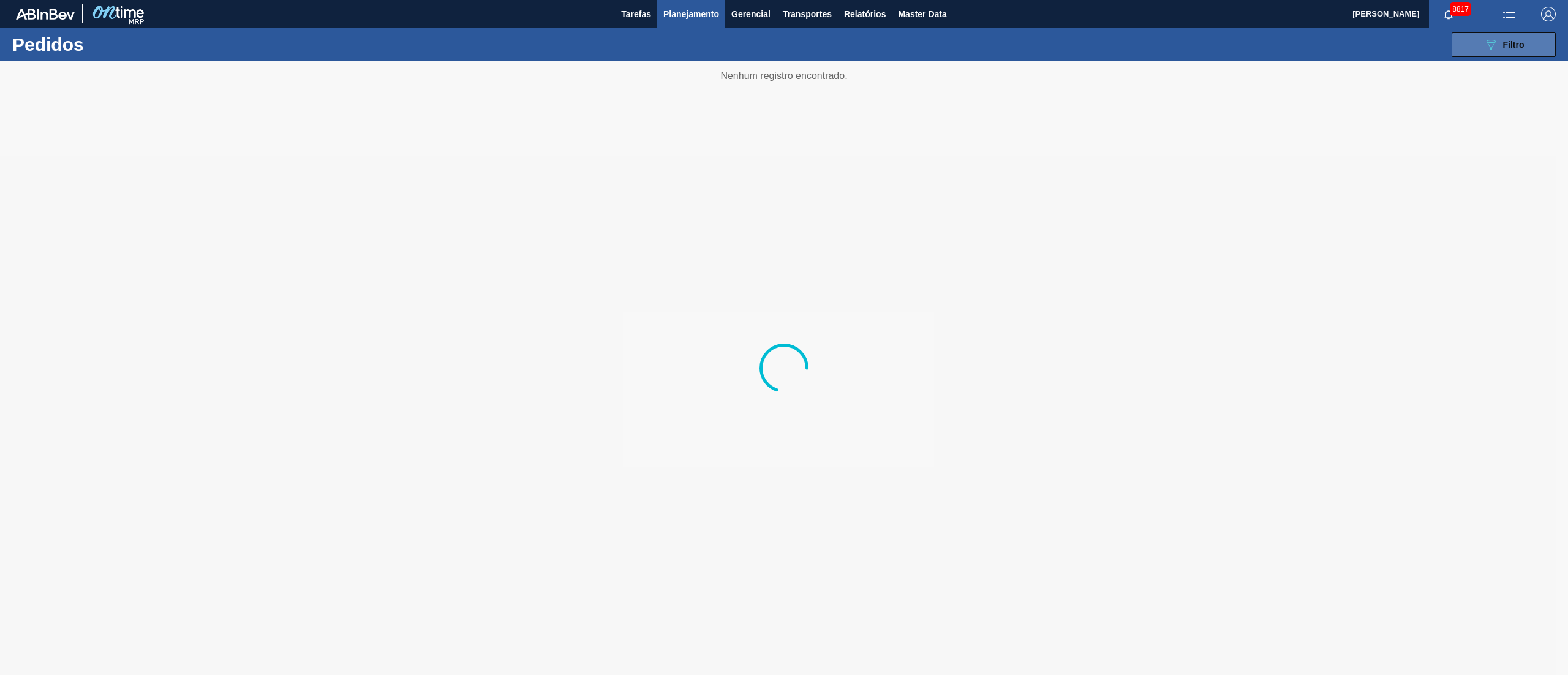
click at [1495, 53] on button "089F7B8B-B2A5-4AFE-B5C0-19BA573D28AC Filtro" at bounding box center [1504, 44] width 104 height 24
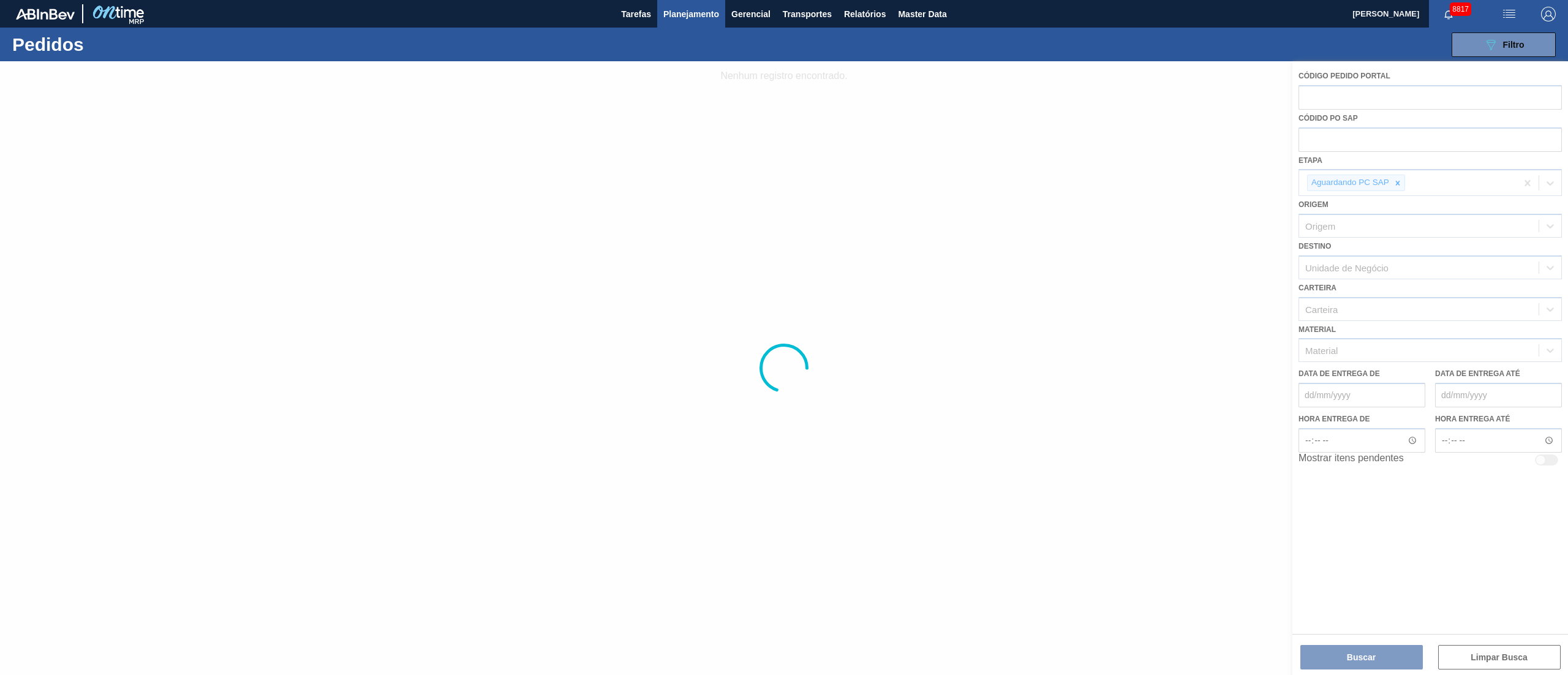
click at [1397, 183] on div at bounding box center [784, 368] width 1568 height 614
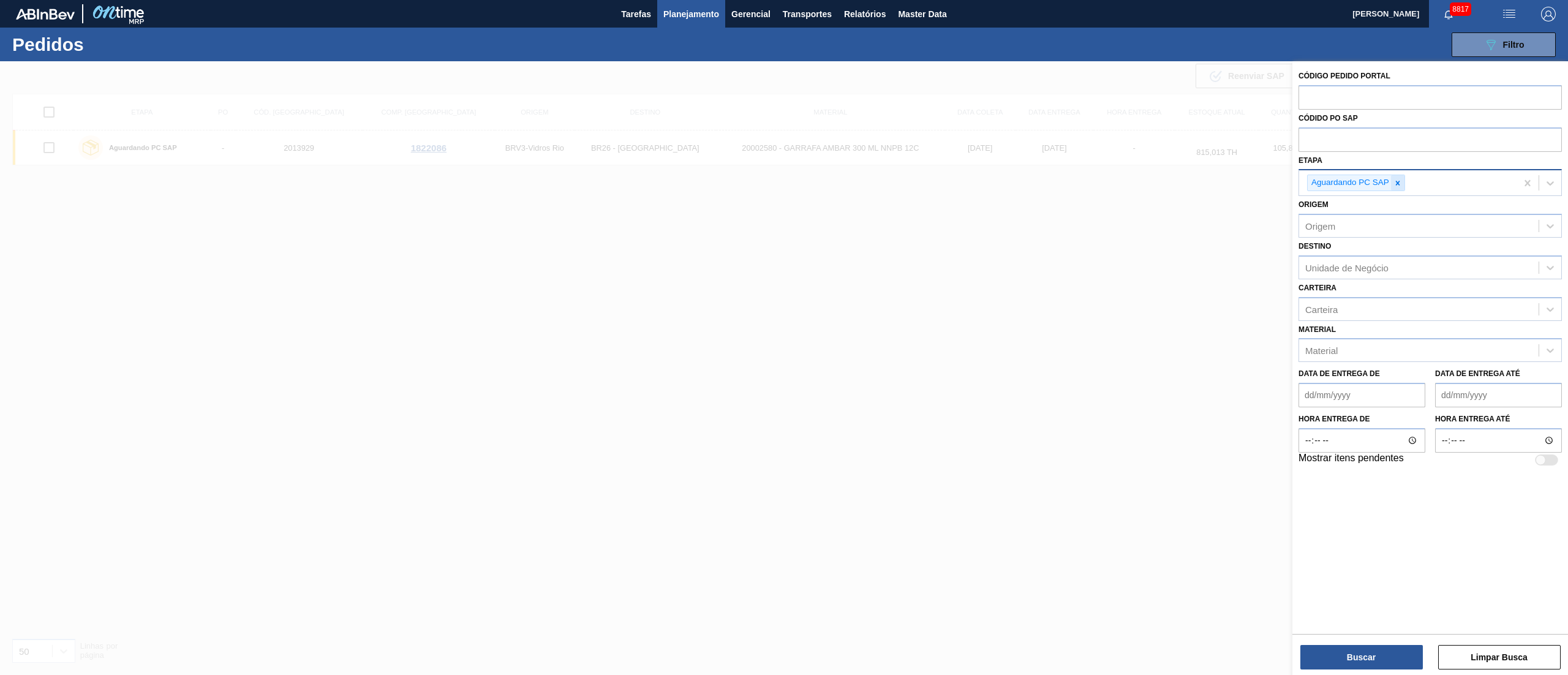
click at [1391, 185] on div at bounding box center [1398, 182] width 14 height 16
type input "fat"
click at [1344, 214] on div "Aguardando Faturamento" at bounding box center [1430, 212] width 263 height 23
click at [1331, 352] on div "Material" at bounding box center [1322, 351] width 32 height 11
click at [1331, 303] on div "Carteira" at bounding box center [1322, 308] width 32 height 11
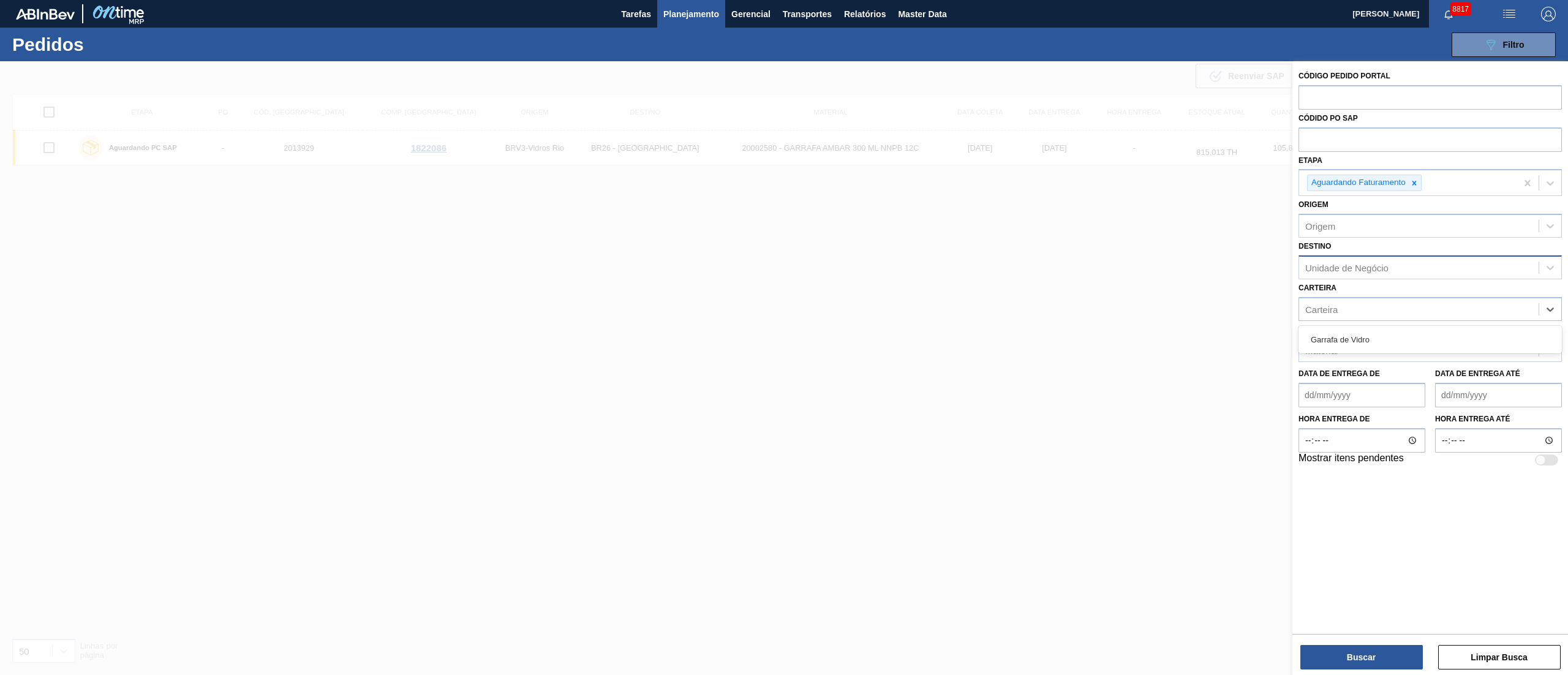
click at [1331, 266] on div "Unidade de Negócio" at bounding box center [1347, 267] width 83 height 11
type input "f"
type input "j"
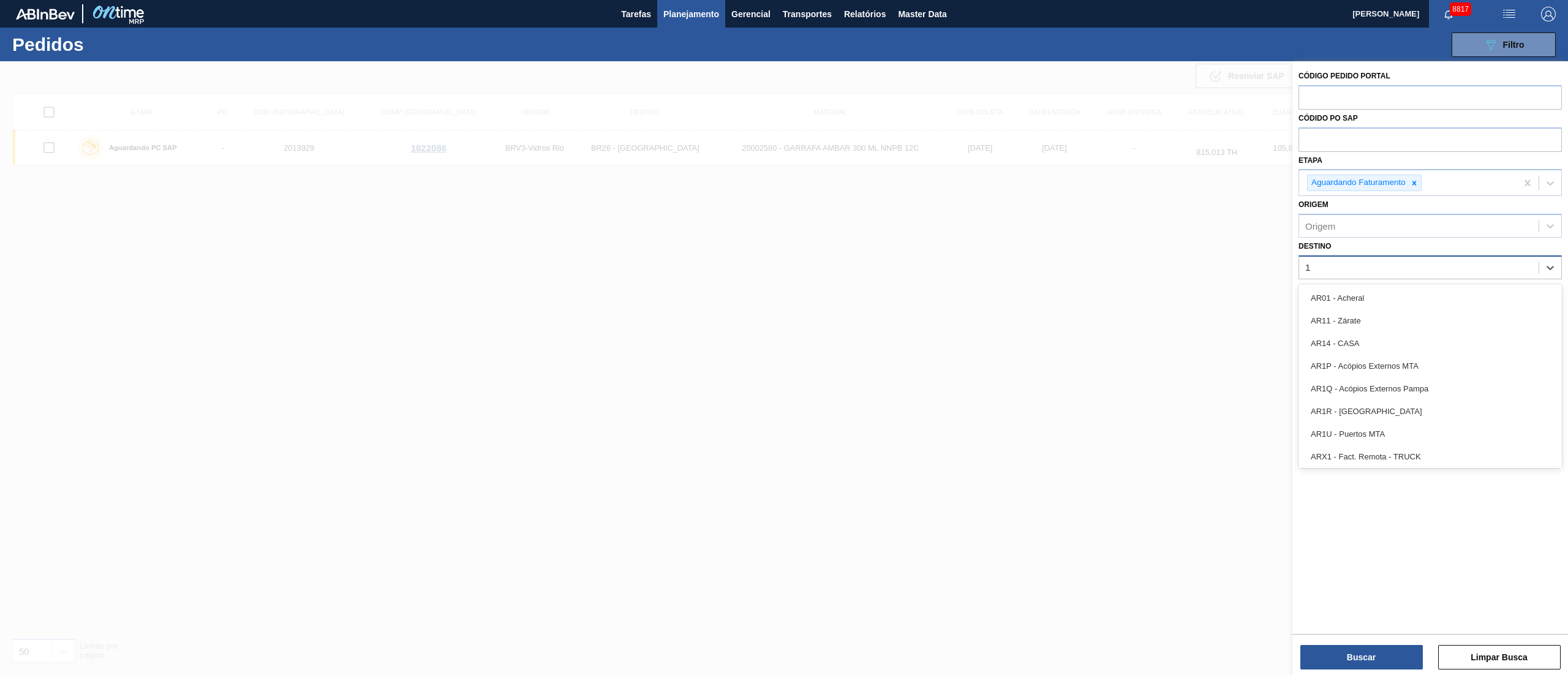
type input "13"
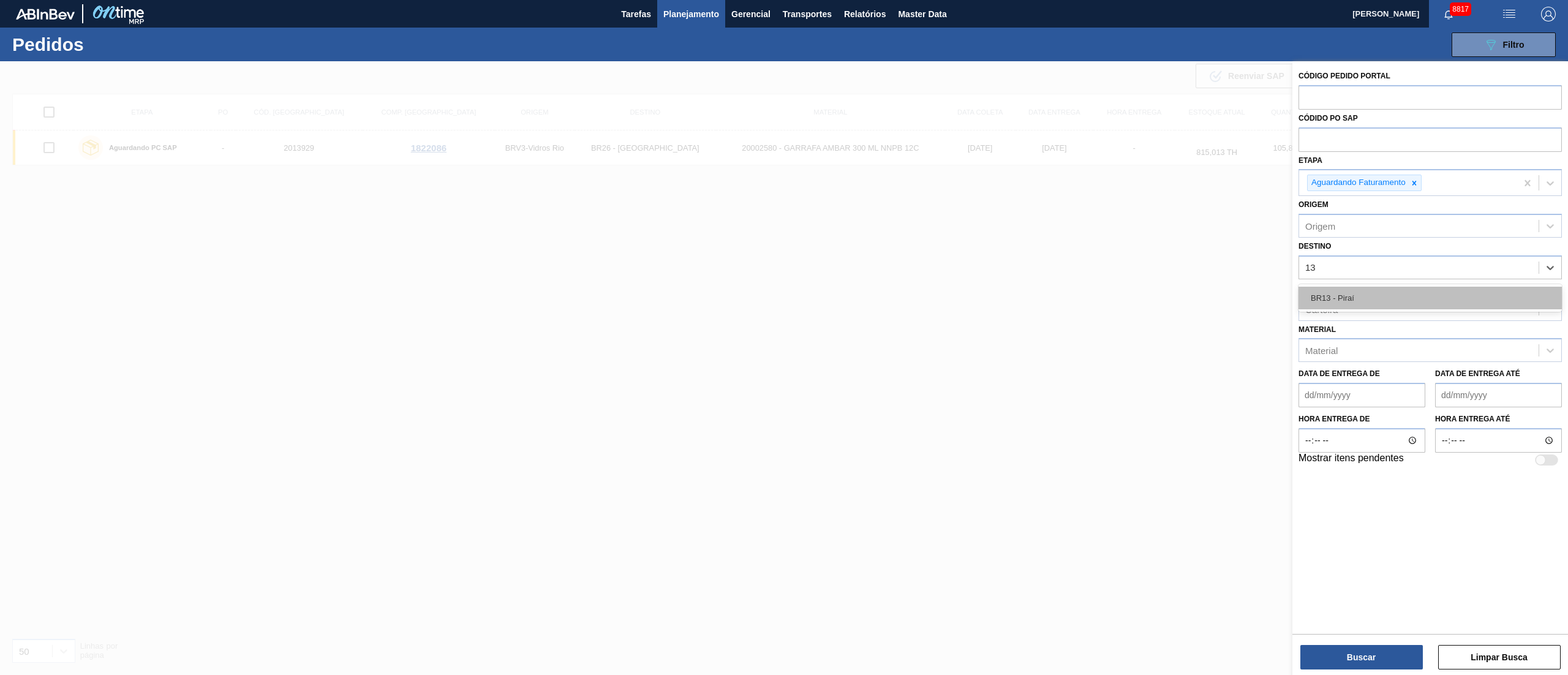
click at [1309, 307] on div "BR13 - Piraí" at bounding box center [1430, 298] width 263 height 23
click at [1395, 643] on div "Buscar Limpar Busca" at bounding box center [1430, 650] width 276 height 34
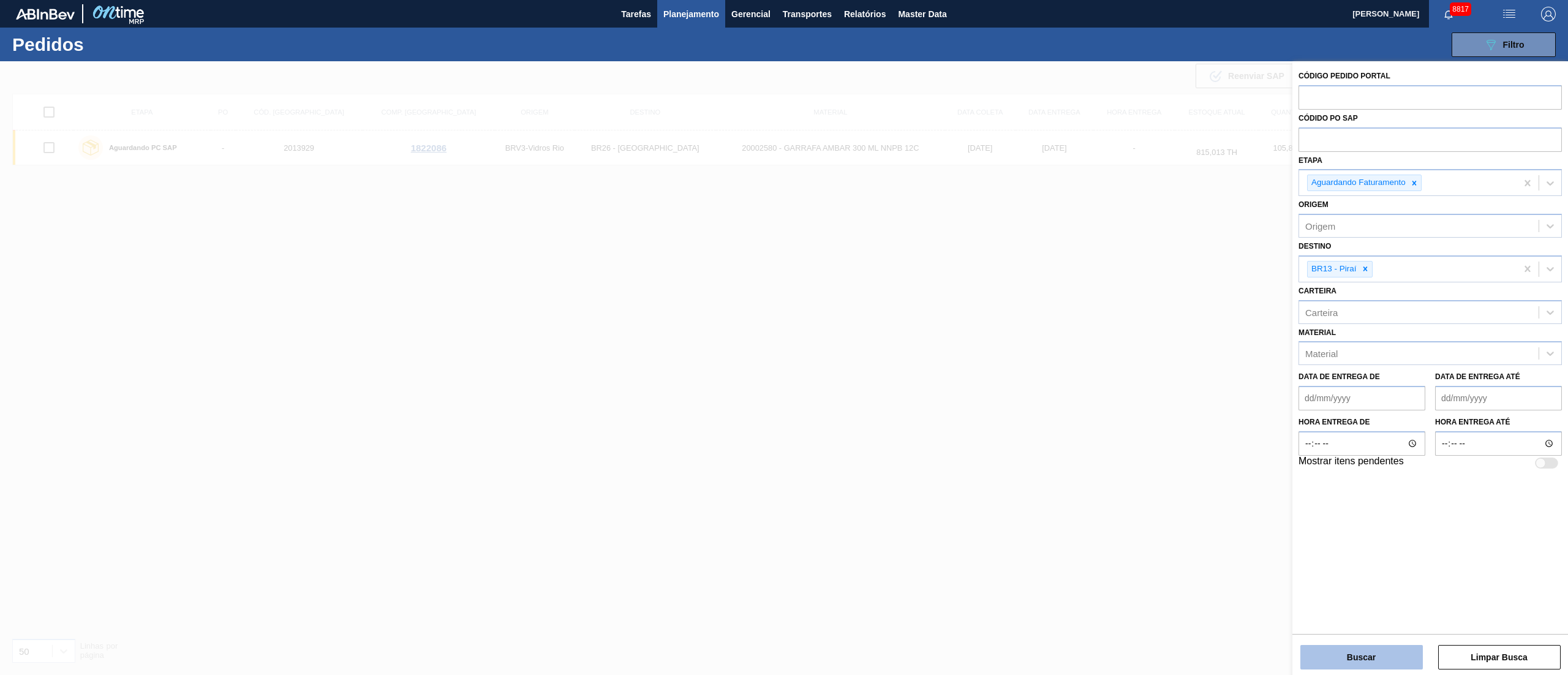
click at [1359, 651] on button "Buscar" at bounding box center [1361, 656] width 122 height 24
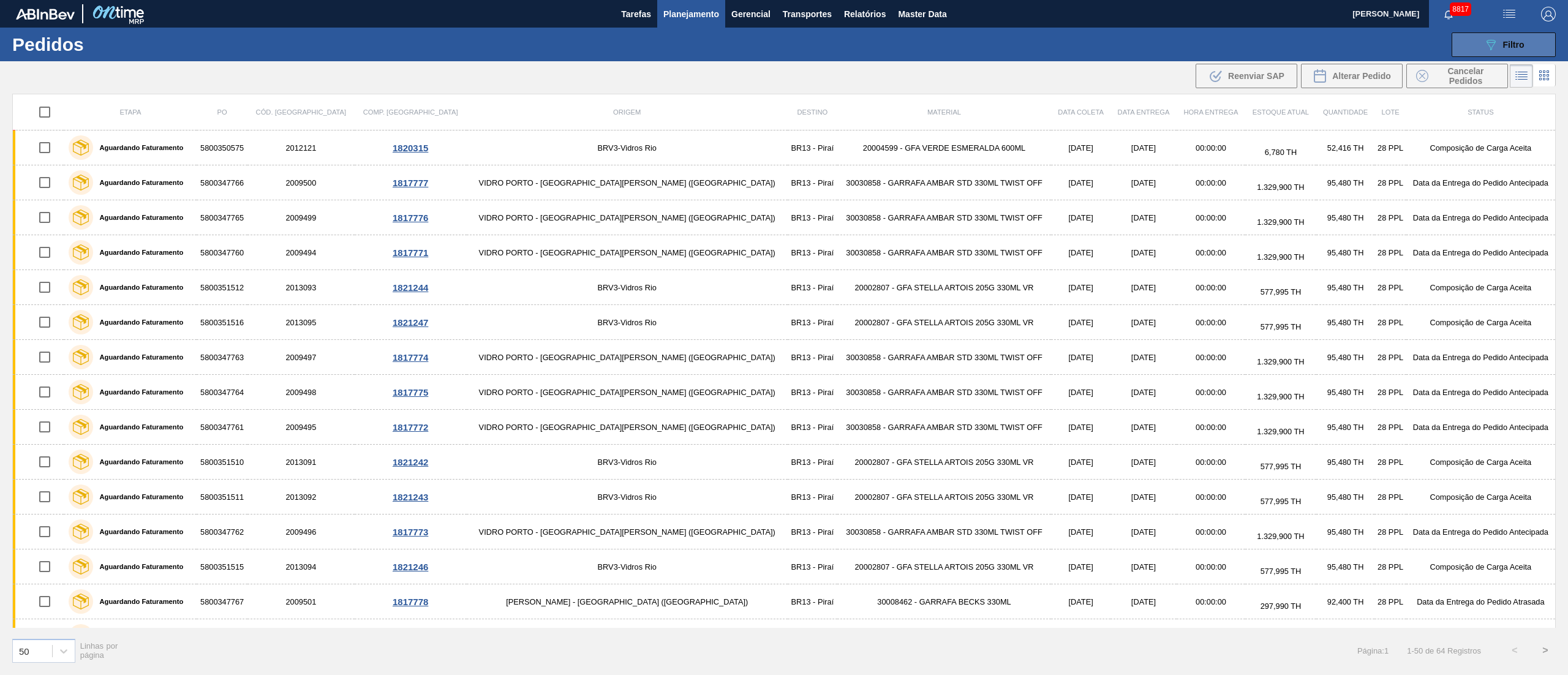
click at [1512, 43] on span "Filtro" at bounding box center [1514, 45] width 22 height 10
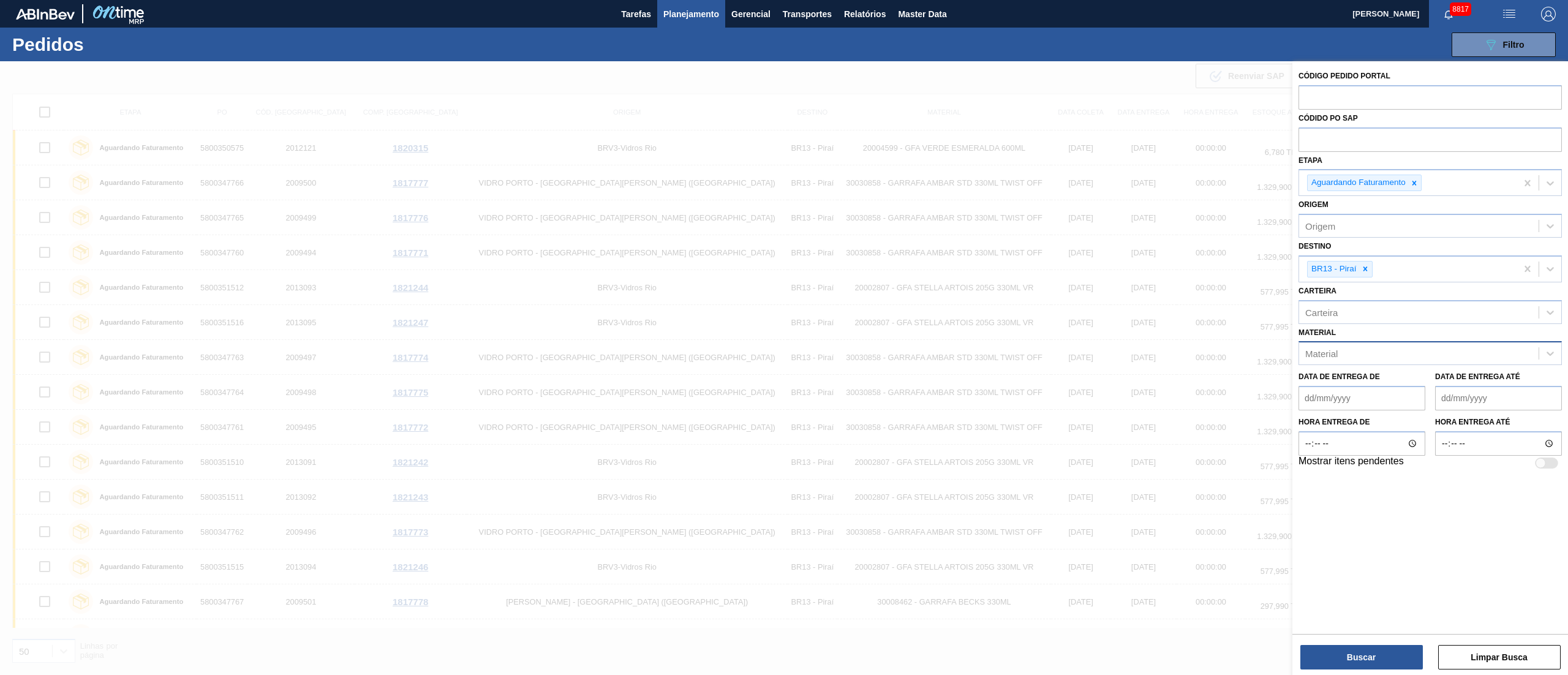
click at [1346, 354] on div "Material" at bounding box center [1419, 354] width 240 height 18
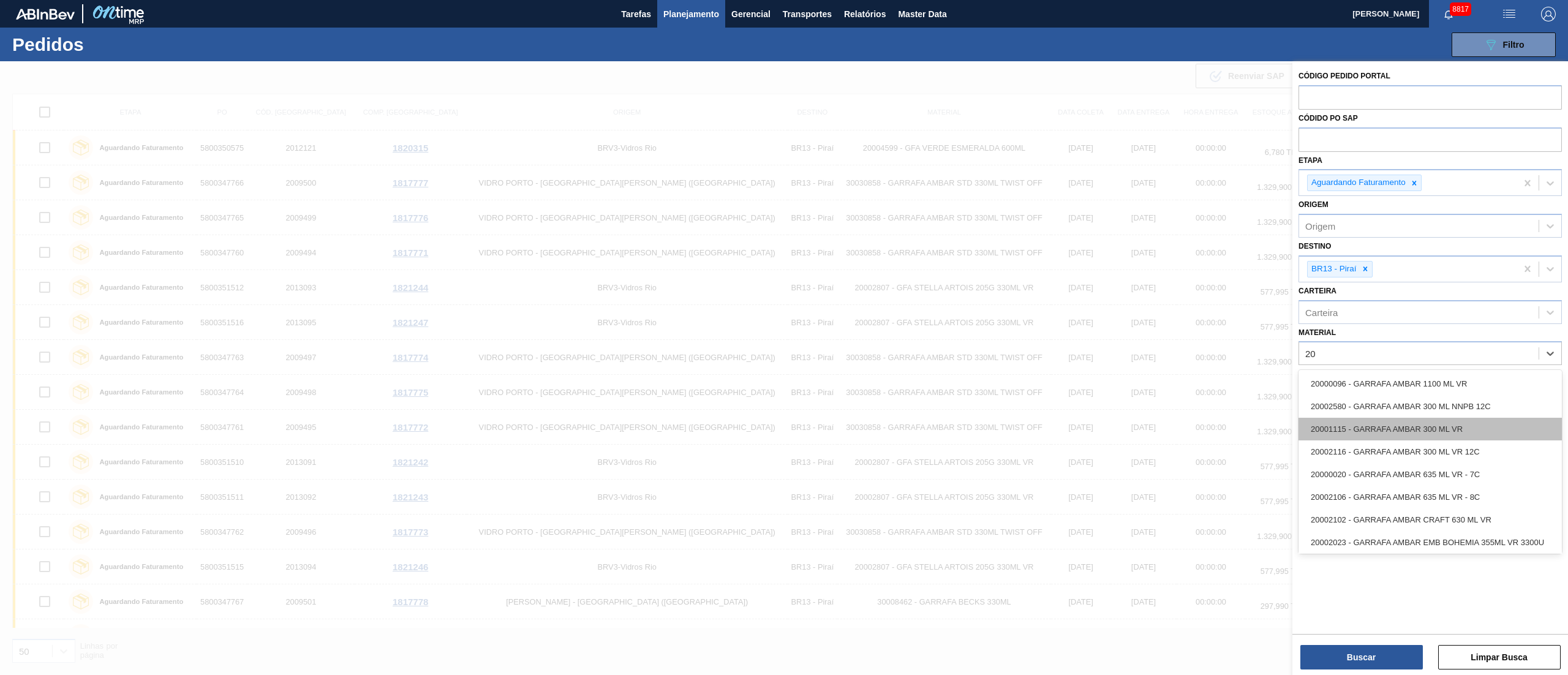
type input "2"
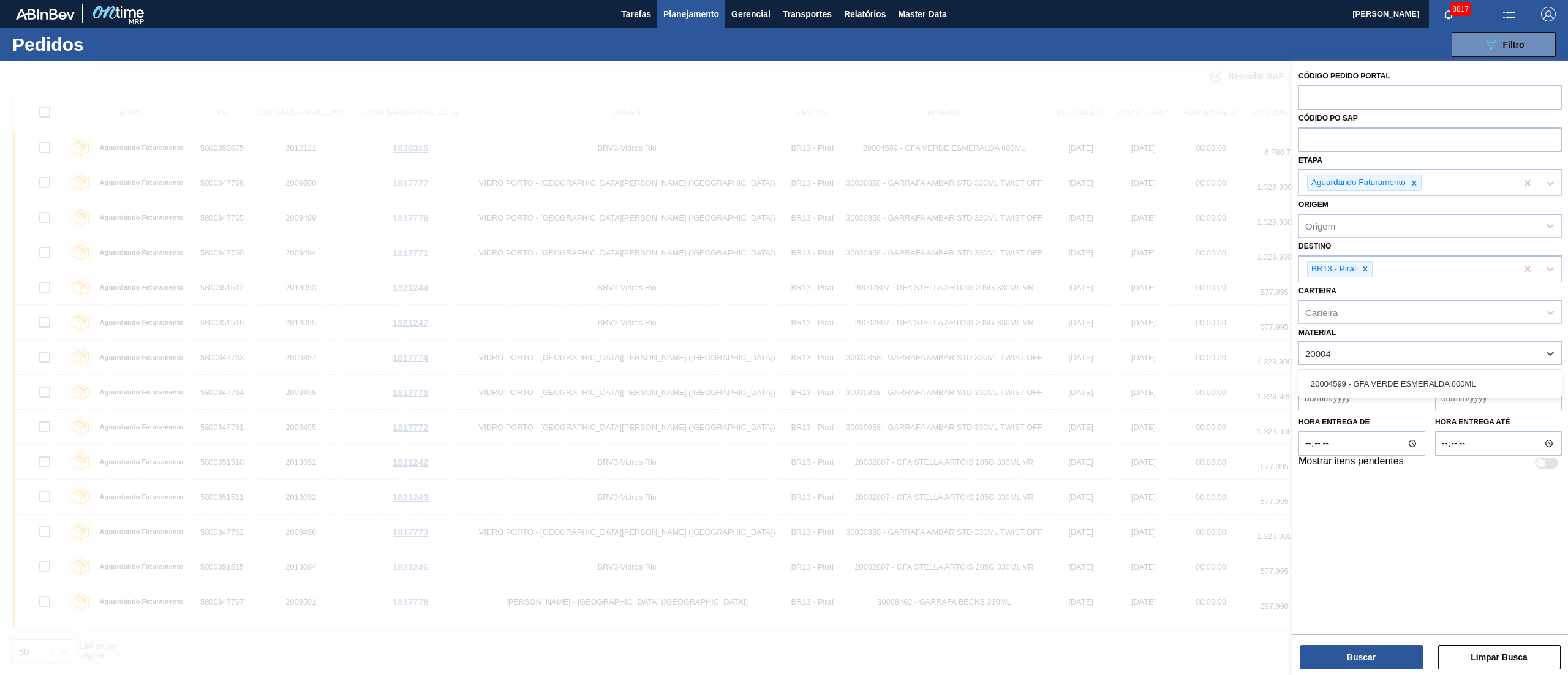
type input "200045"
click at [1437, 391] on div "20004599 - GFA VERDE ESMERALDA 600ML" at bounding box center [1430, 383] width 263 height 23
click at [1366, 650] on button "Buscar" at bounding box center [1361, 656] width 122 height 24
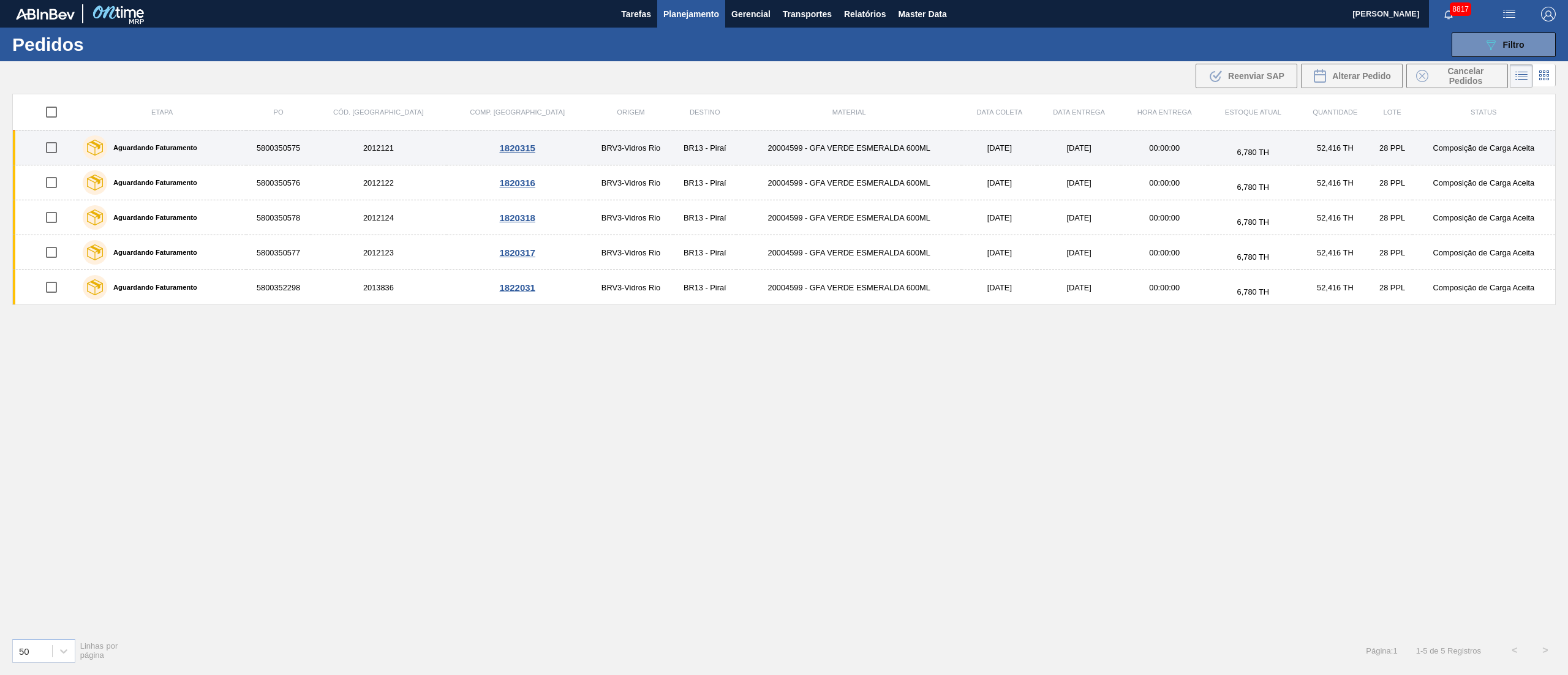
click at [588, 154] on td "BRV3-Vidros Rio" at bounding box center [631, 148] width 85 height 35
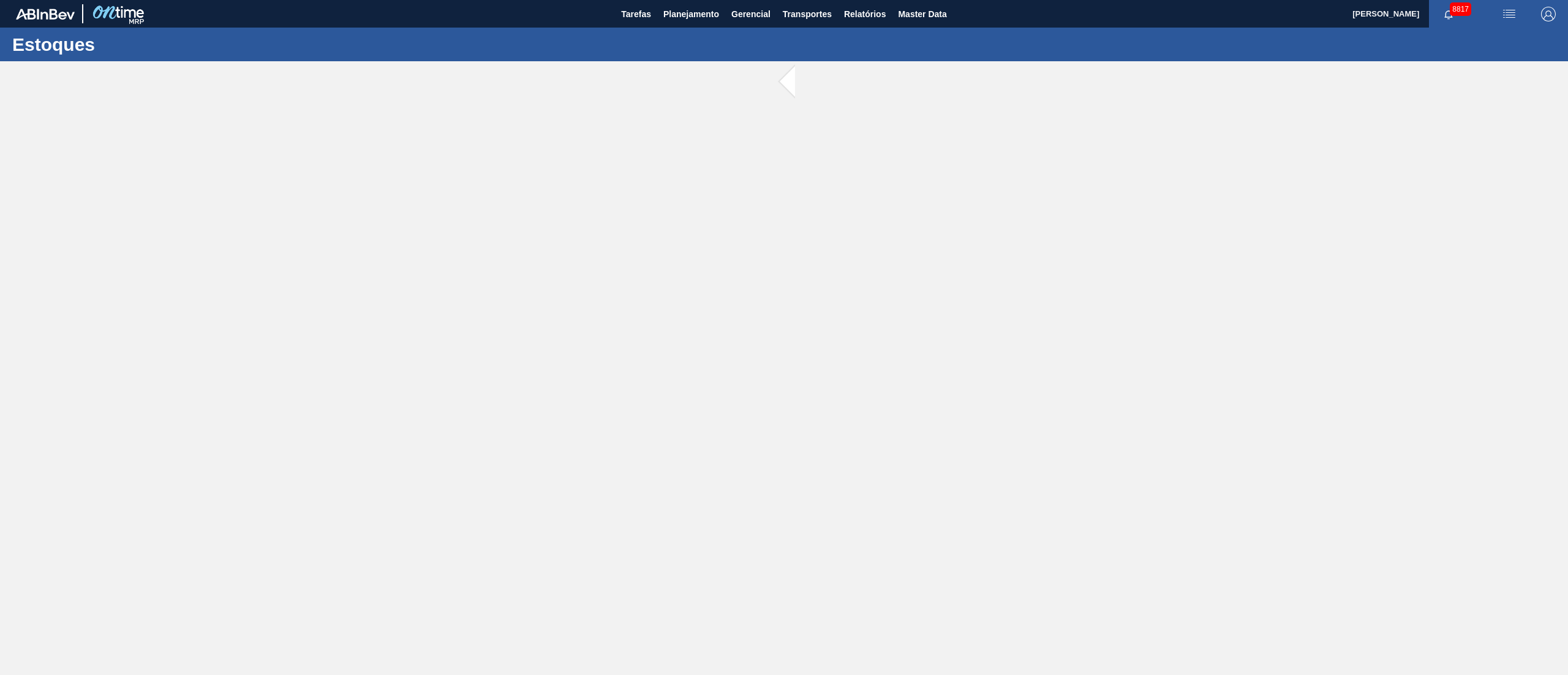
click at [587, 154] on main "Tarefas Planejamento Gerencial Transportes Relatórios Master Data [PERSON_NAME]…" at bounding box center [784, 338] width 1568 height 675
click at [677, 11] on span "Planejamento" at bounding box center [692, 14] width 56 height 15
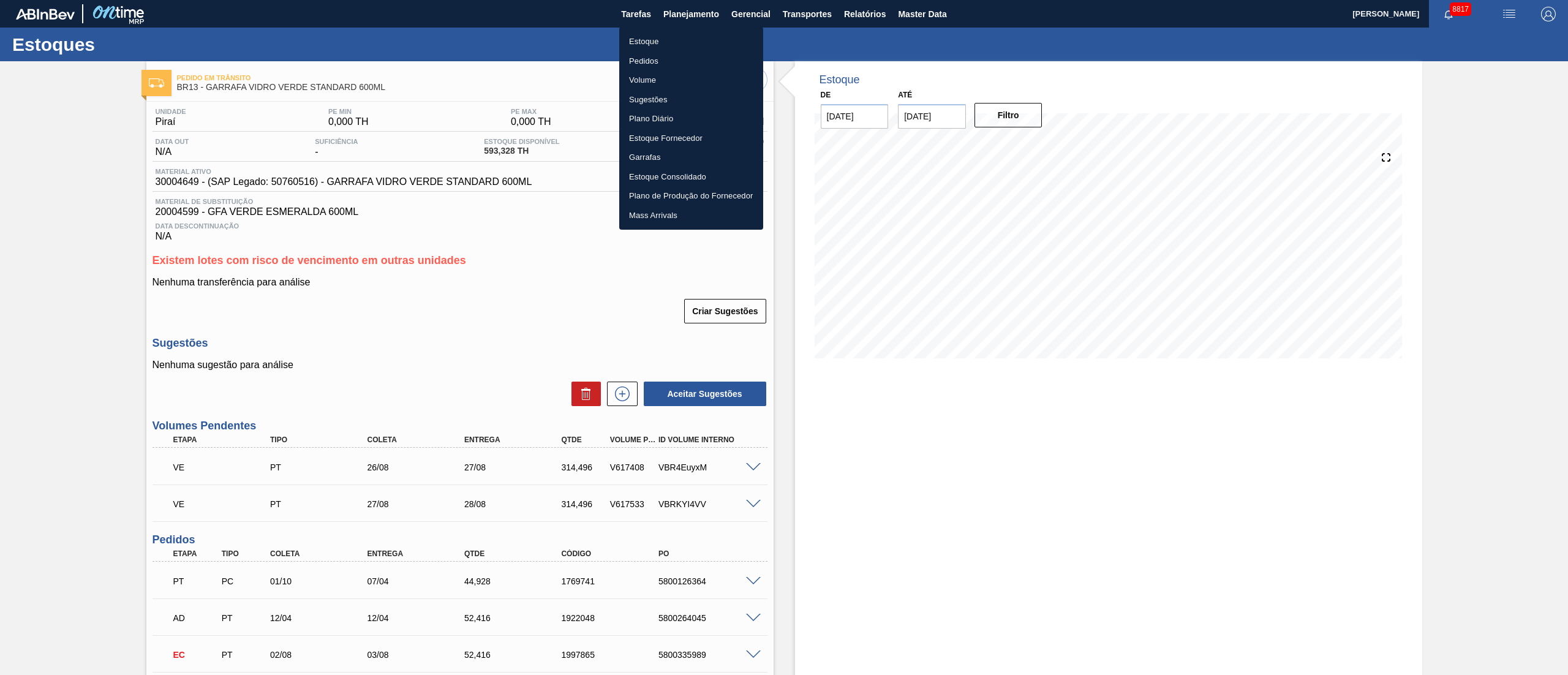
click at [414, 333] on div at bounding box center [784, 338] width 1568 height 675
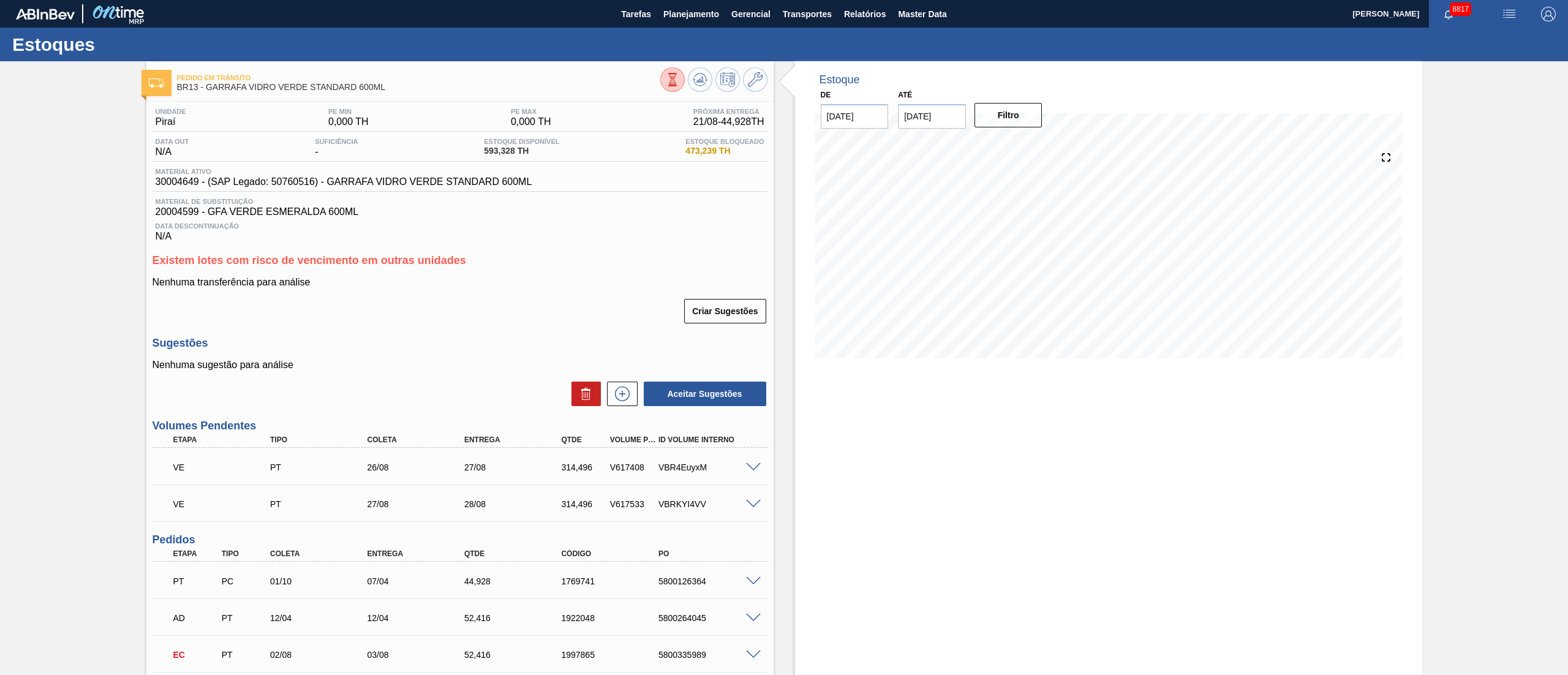
click at [754, 503] on span at bounding box center [754, 504] width 15 height 9
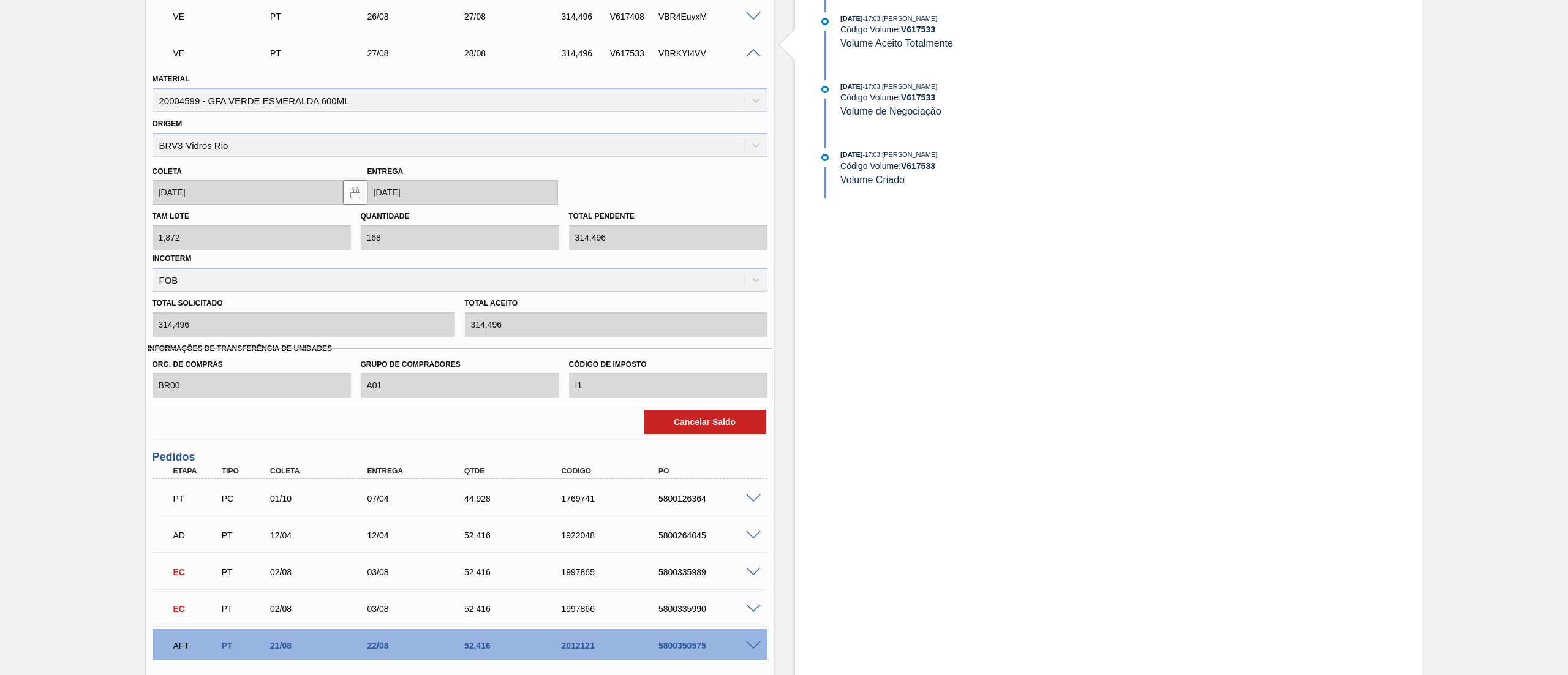
scroll to position [490, 0]
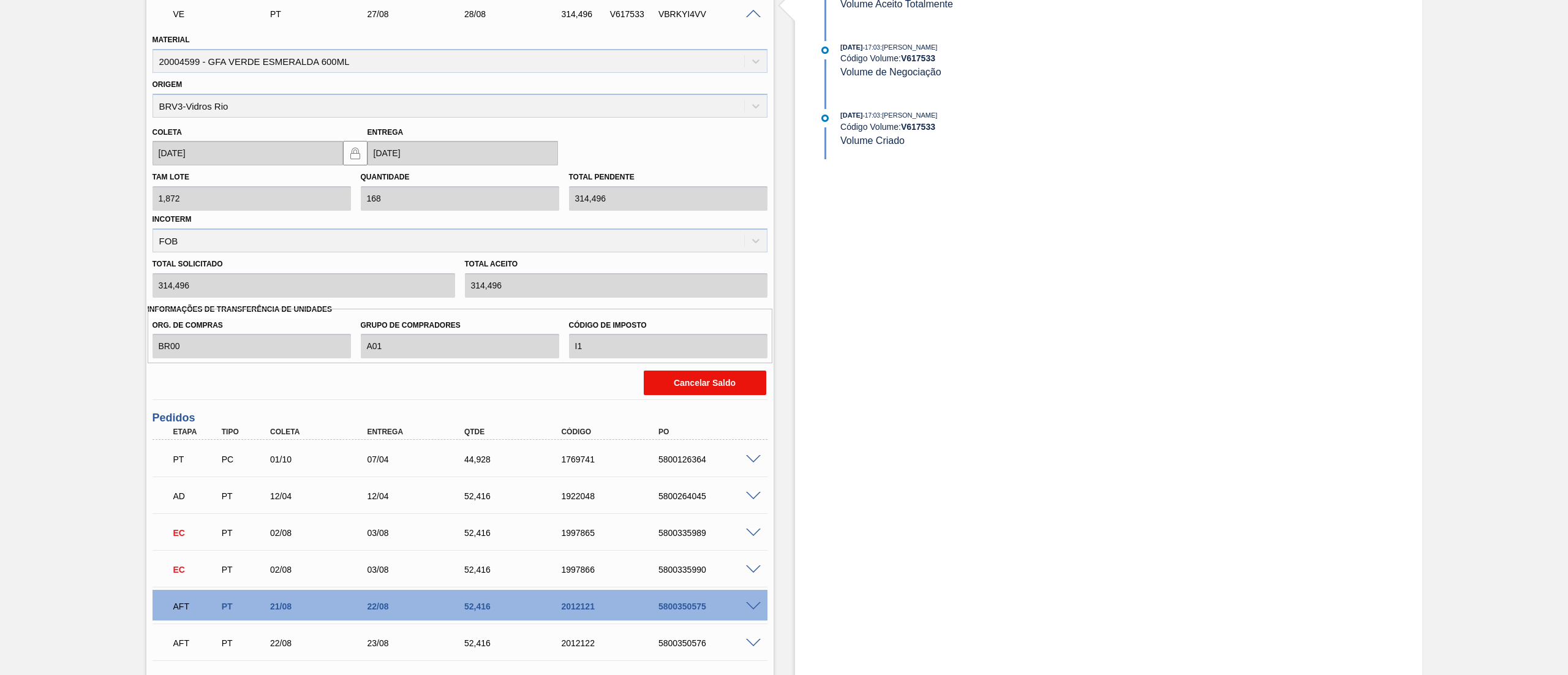
click at [731, 391] on button "Cancelar Saldo" at bounding box center [705, 382] width 122 height 24
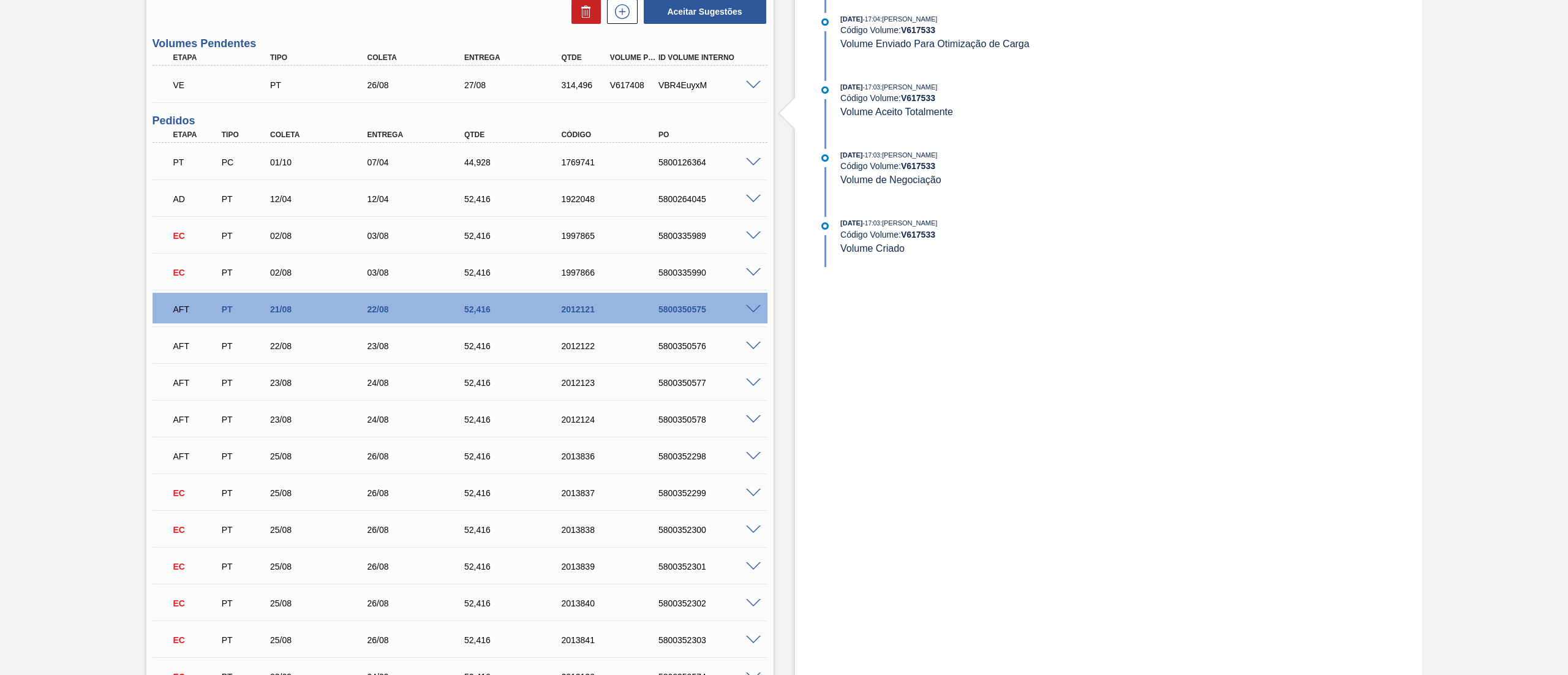
scroll to position [122, 0]
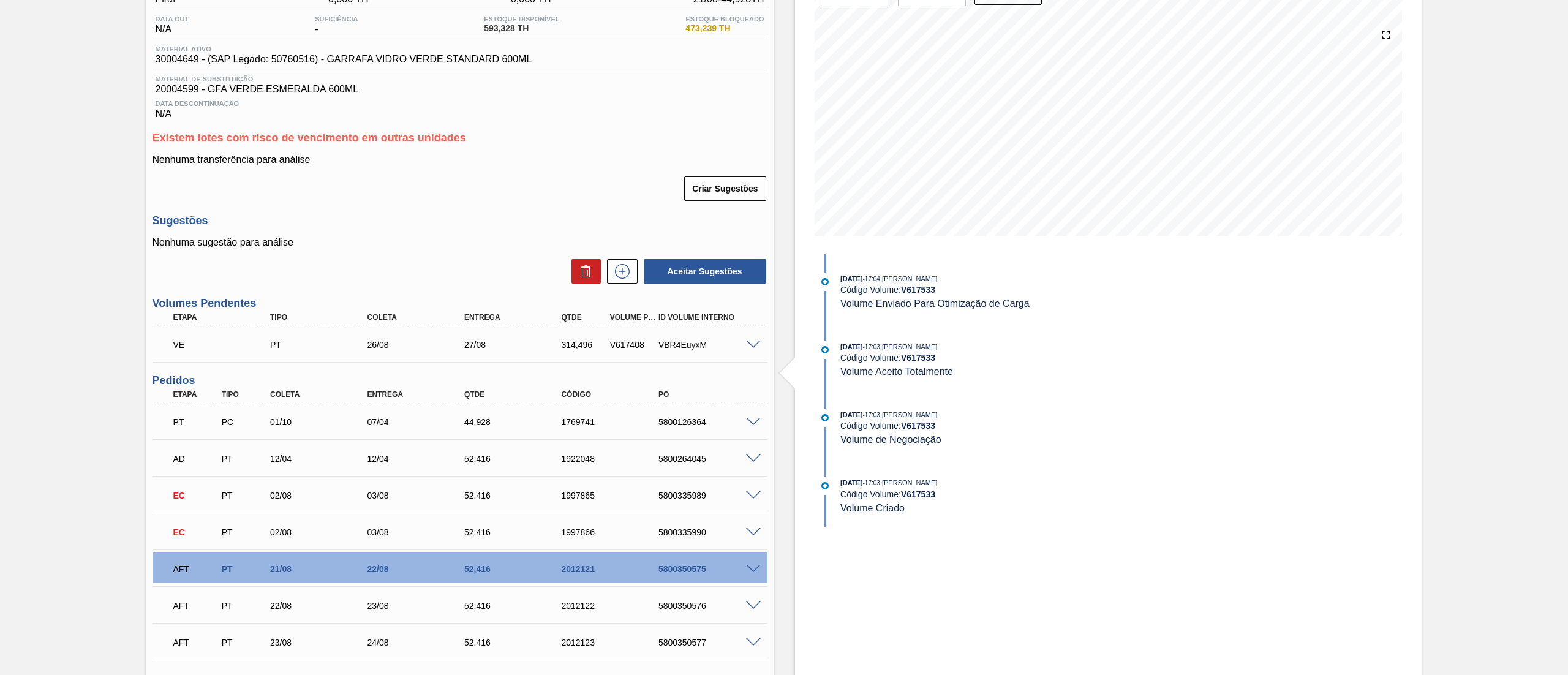
click at [754, 344] on span at bounding box center [754, 345] width 15 height 9
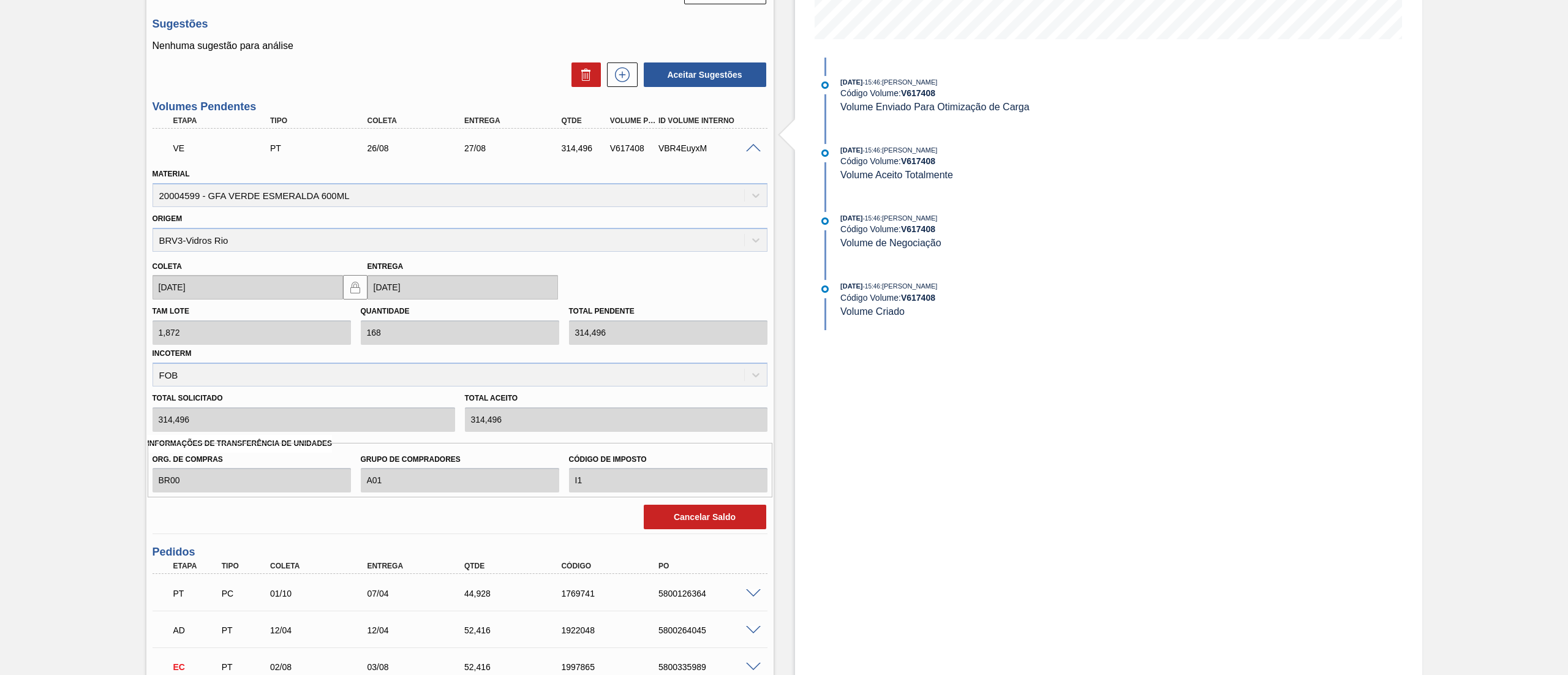
scroll to position [490, 0]
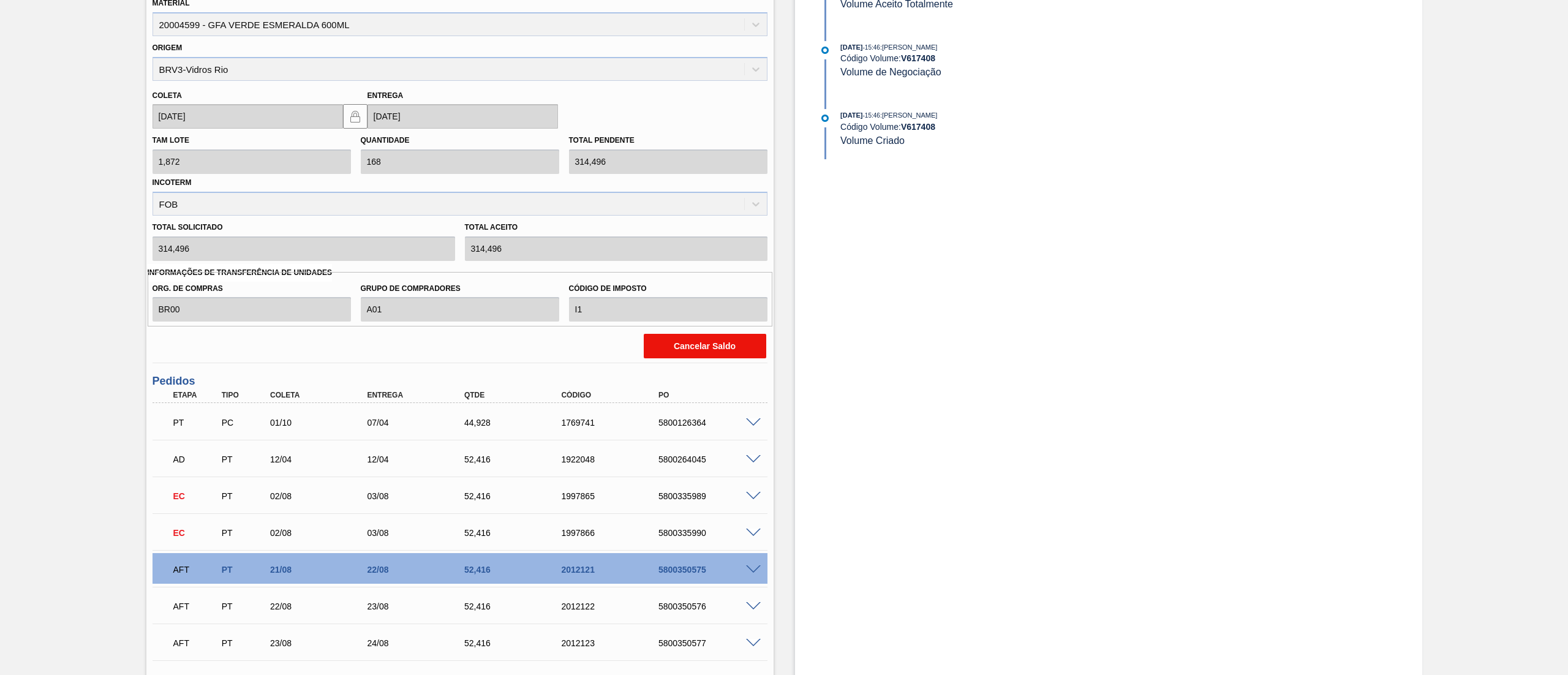
click at [700, 350] on button "Cancelar Saldo" at bounding box center [705, 346] width 122 height 24
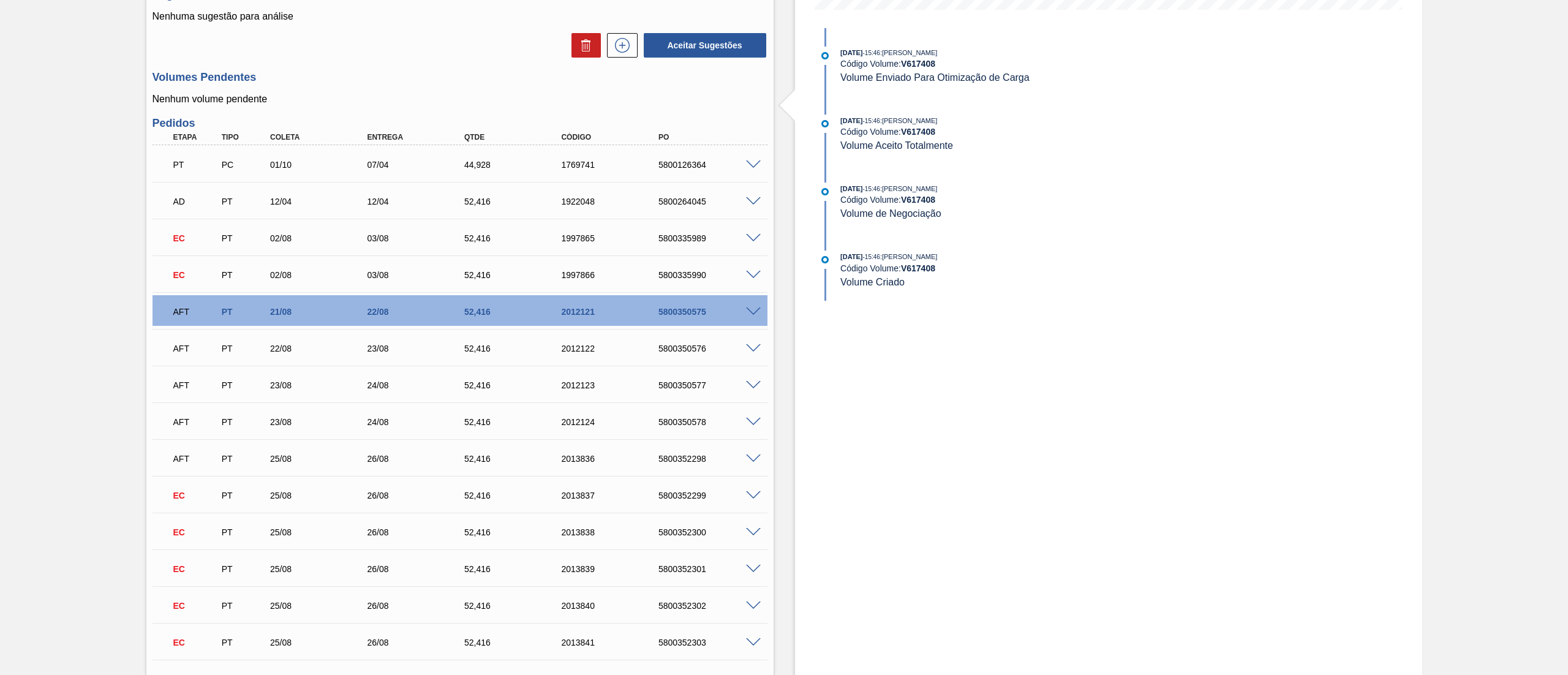
scroll to position [0, 0]
